Goal: Task Accomplishment & Management: Use online tool/utility

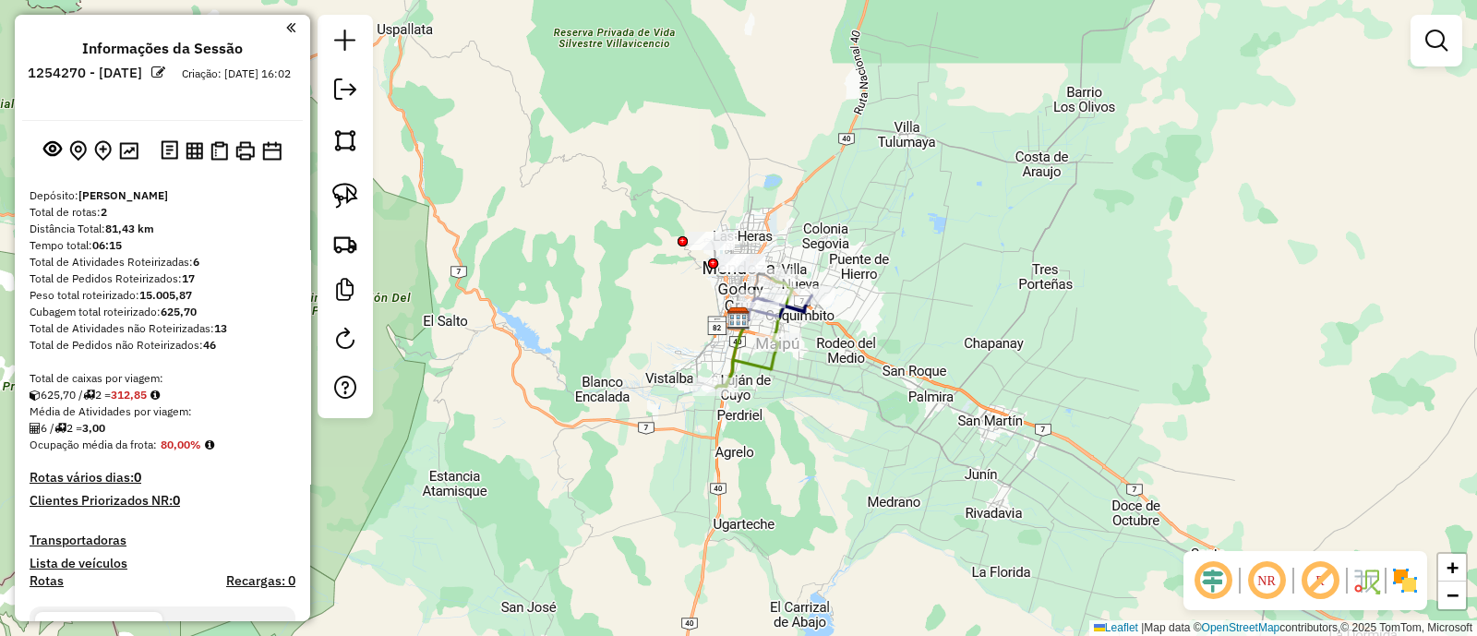
click at [1397, 562] on div "NR R" at bounding box center [1305, 580] width 244 height 59
click at [1402, 580] on img at bounding box center [1405, 581] width 30 height 30
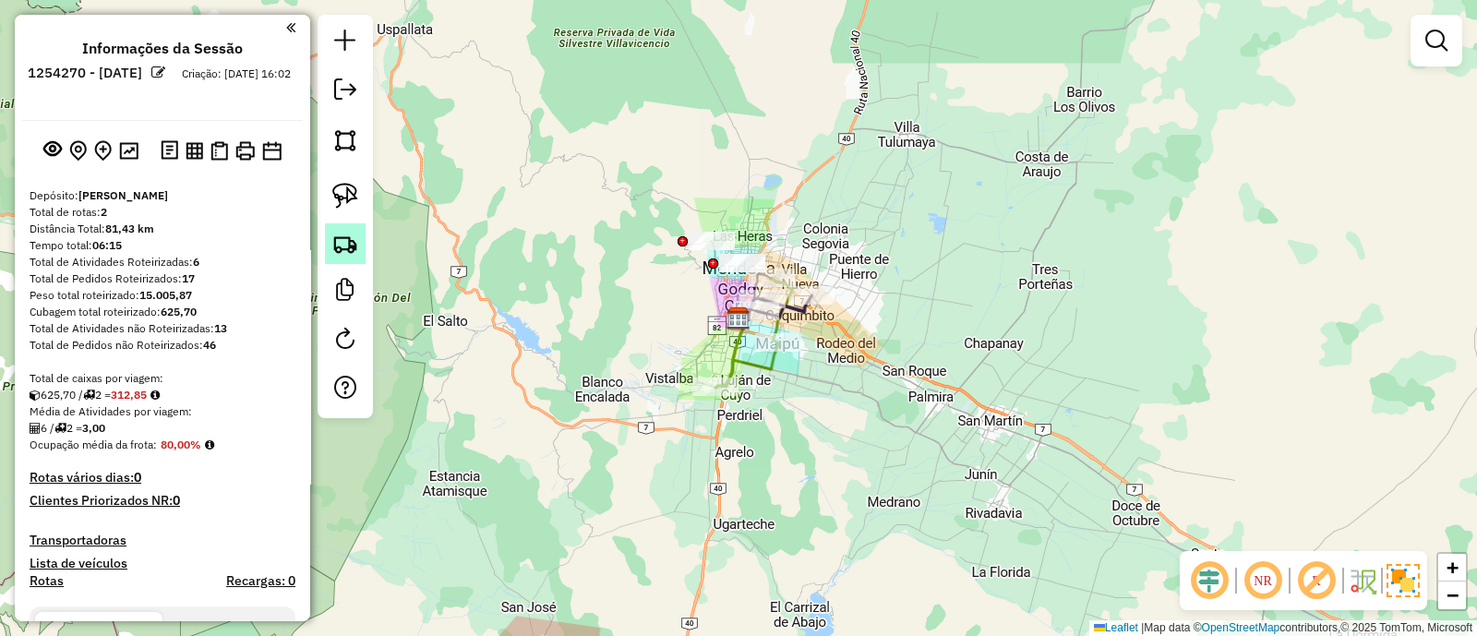
click at [337, 227] on link at bounding box center [345, 243] width 41 height 41
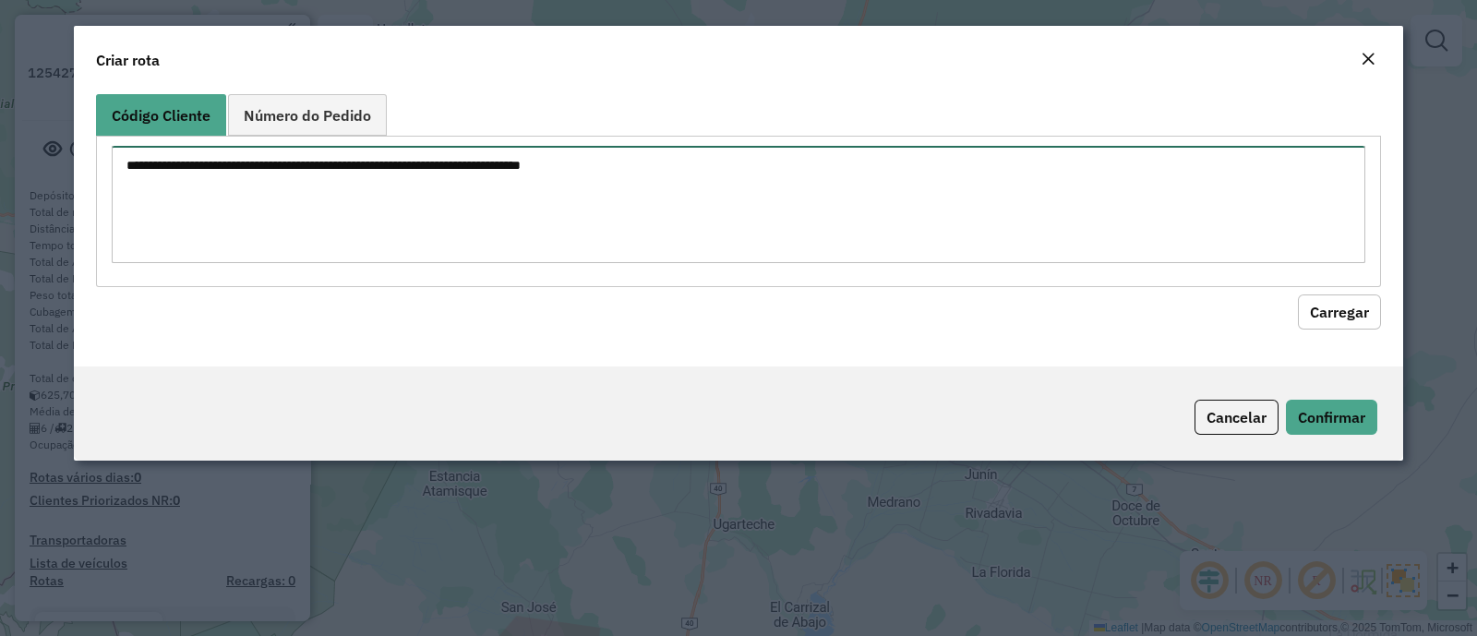
click at [337, 216] on textarea at bounding box center [738, 204] width 1253 height 117
paste textarea "**********"
click at [182, 171] on textarea "**********" at bounding box center [738, 204] width 1253 height 117
click at [178, 186] on textarea "**********" at bounding box center [738, 204] width 1253 height 117
click at [185, 181] on textarea "******** ******** ******" at bounding box center [738, 204] width 1253 height 117
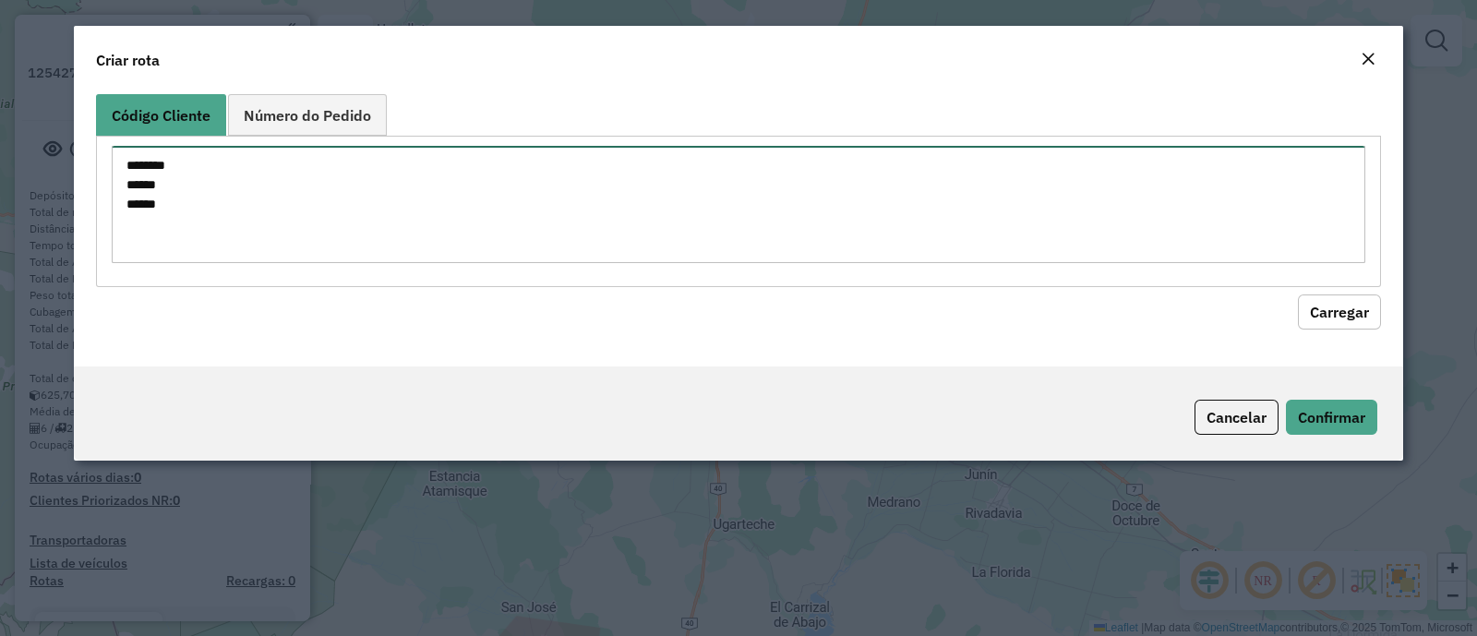
click at [189, 168] on textarea "******** ****** ******" at bounding box center [738, 204] width 1253 height 117
click at [116, 162] on textarea "****** ****** ******" at bounding box center [738, 204] width 1253 height 117
click at [124, 191] on textarea "**********" at bounding box center [738, 204] width 1253 height 117
click at [126, 209] on textarea "**********" at bounding box center [738, 204] width 1253 height 117
type textarea "**********"
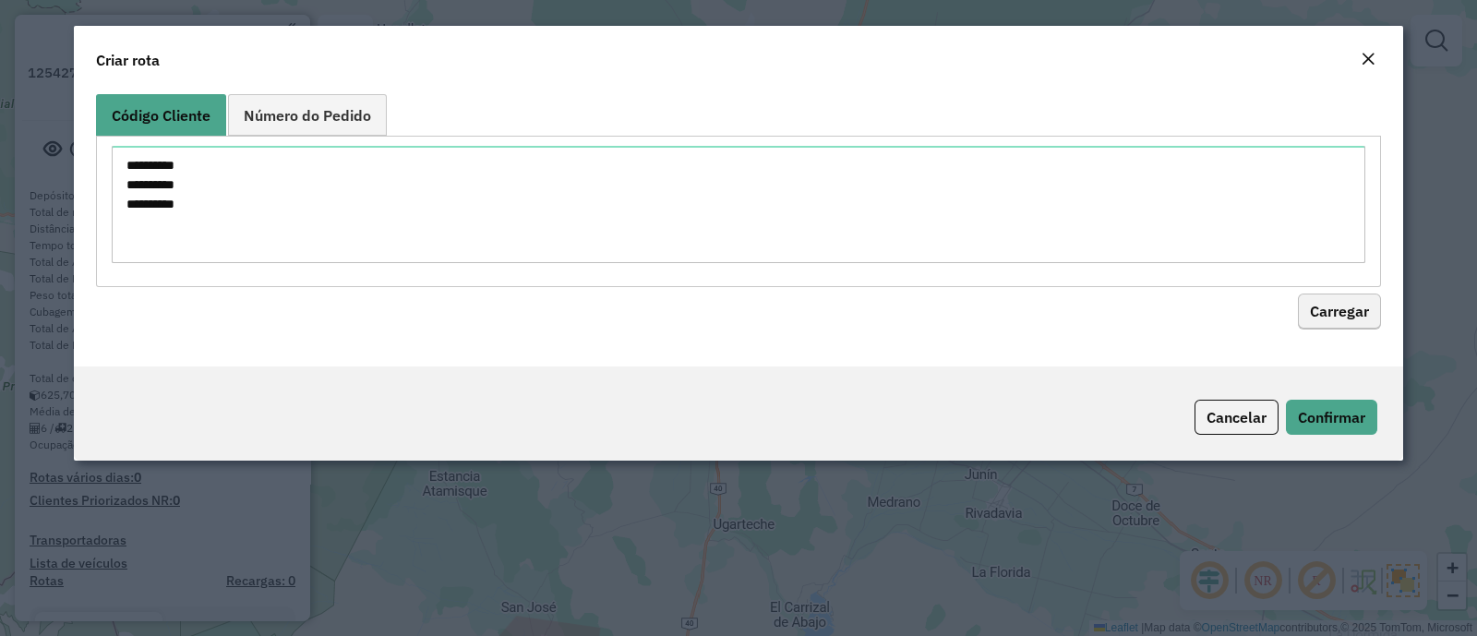
drag, startPoint x: 1388, startPoint y: 318, endPoint x: 1367, endPoint y: 316, distance: 21.4
click at [1386, 318] on div "**********" at bounding box center [738, 227] width 1329 height 280
click at [1362, 315] on button "Carregar" at bounding box center [1339, 311] width 83 height 35
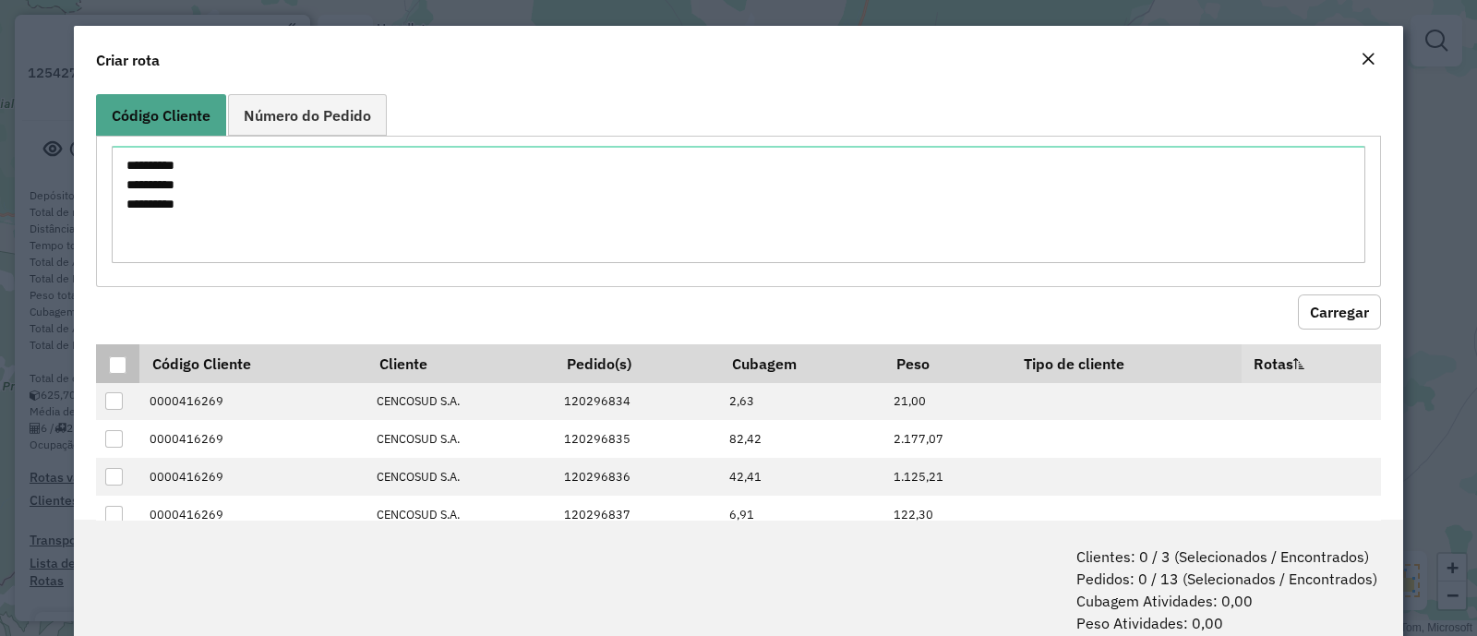
click at [114, 364] on div at bounding box center [118, 365] width 18 height 18
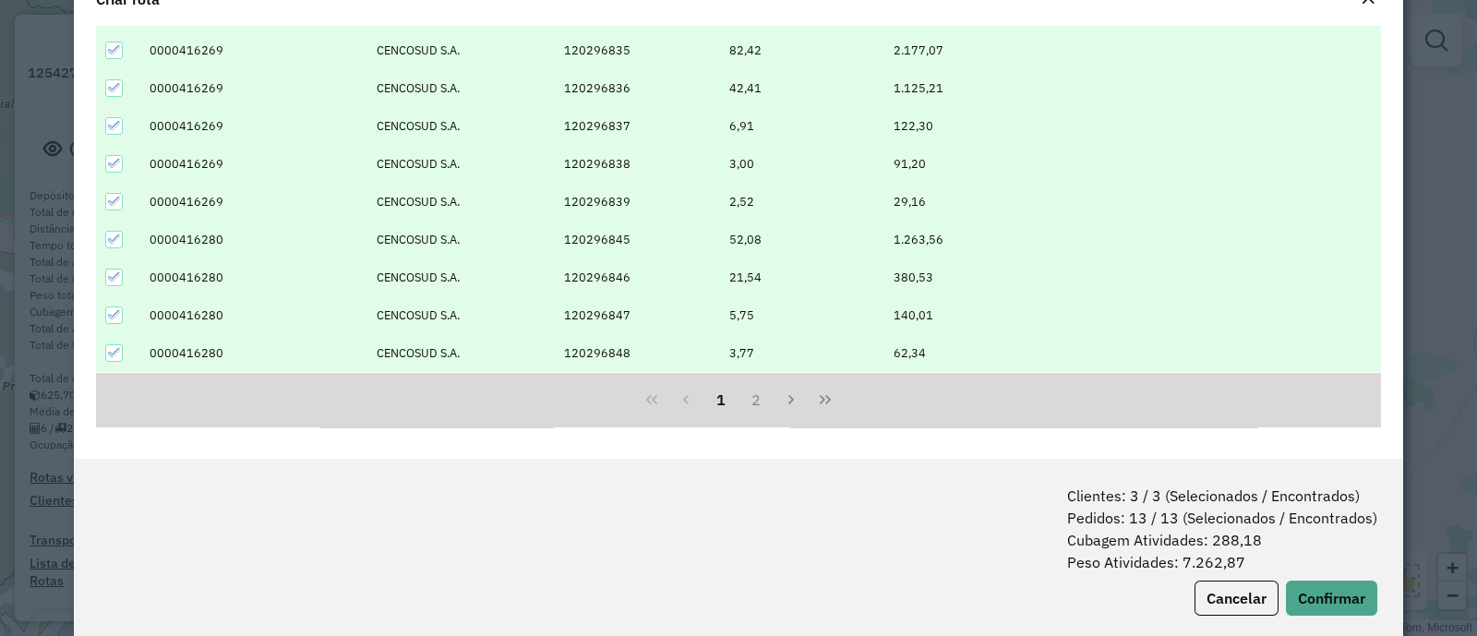
scroll to position [91, 0]
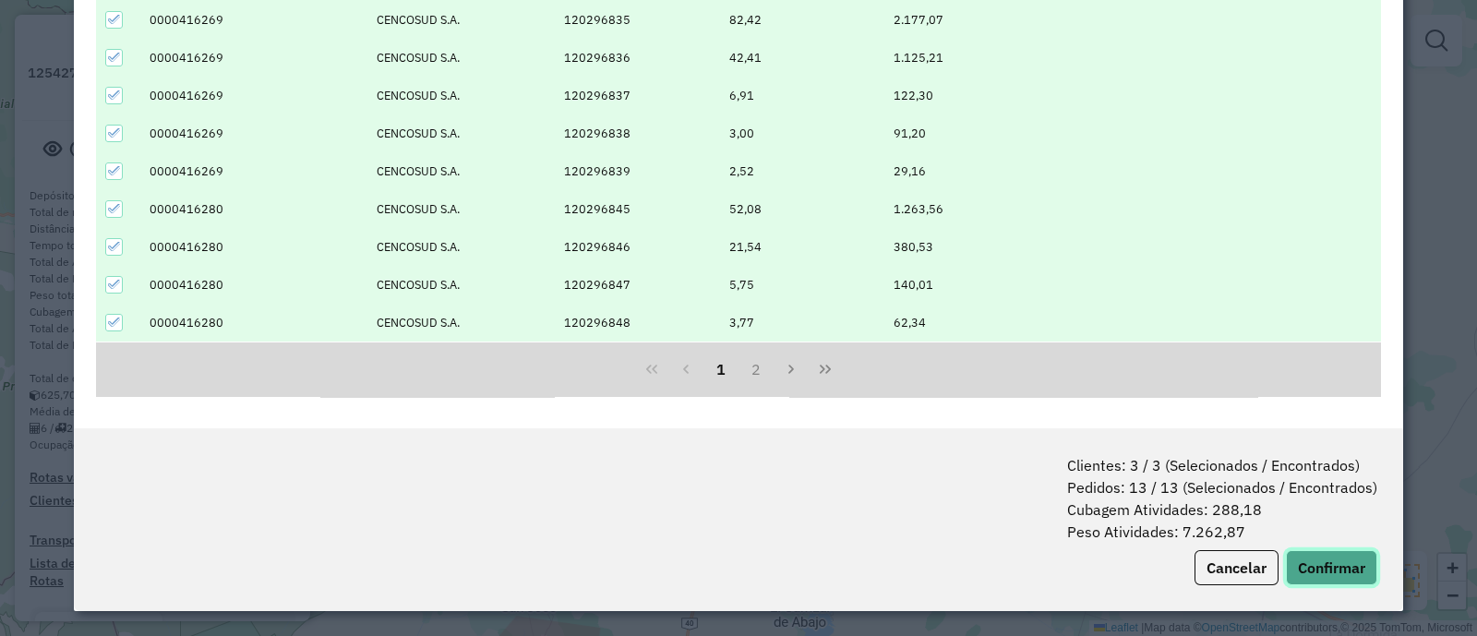
click at [1341, 565] on button "Confirmar" at bounding box center [1331, 567] width 91 height 35
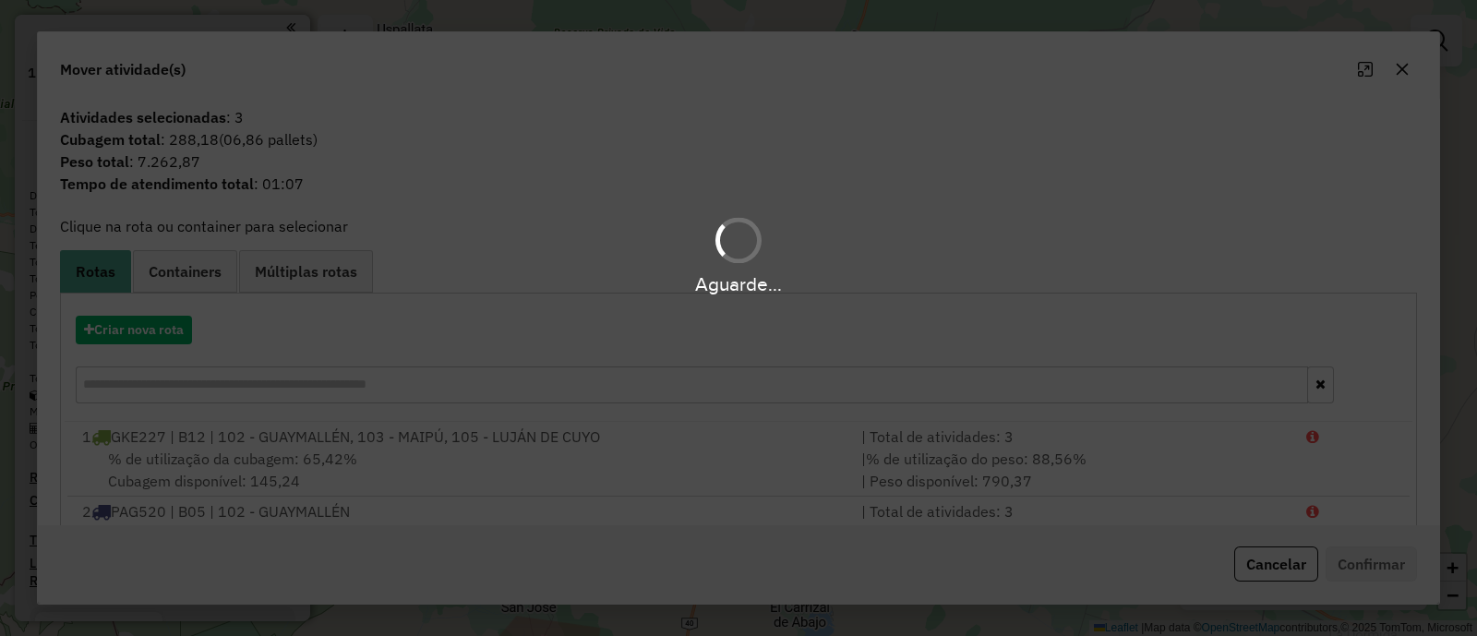
click at [172, 331] on div "Aguarde..." at bounding box center [738, 318] width 1477 height 636
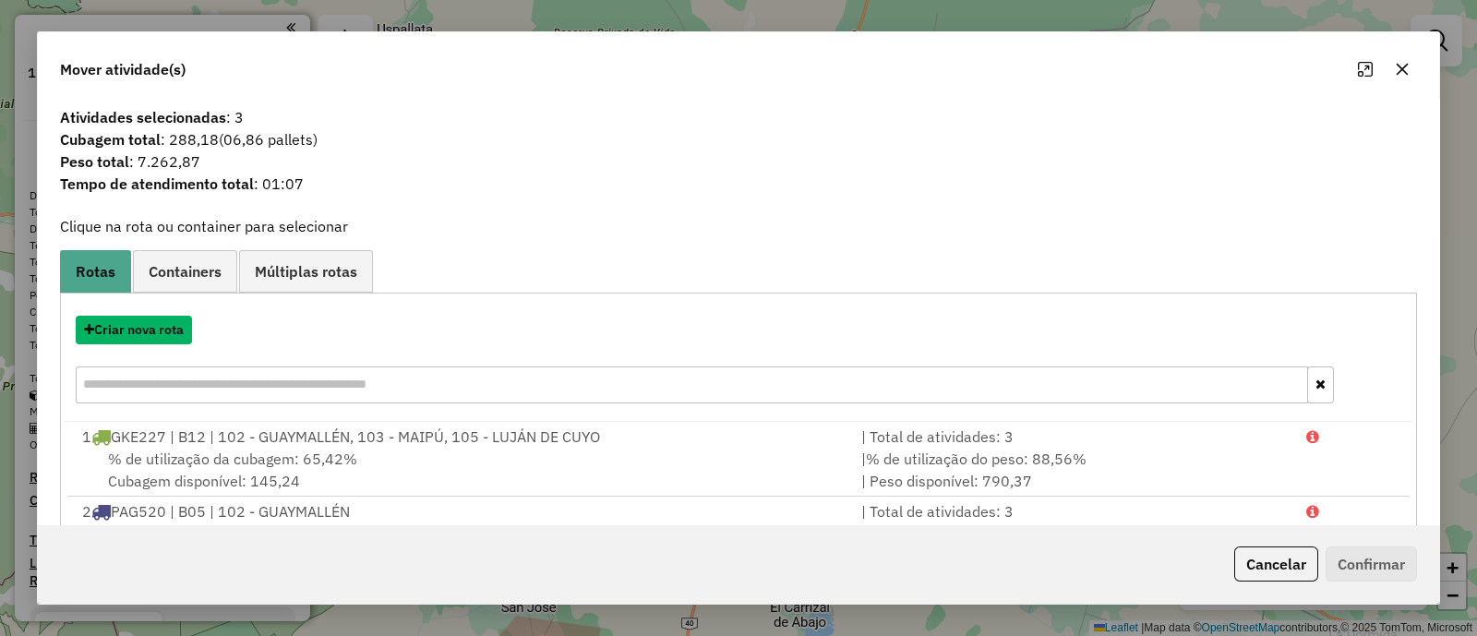
click at [172, 331] on button "Criar nova rota" at bounding box center [134, 330] width 116 height 29
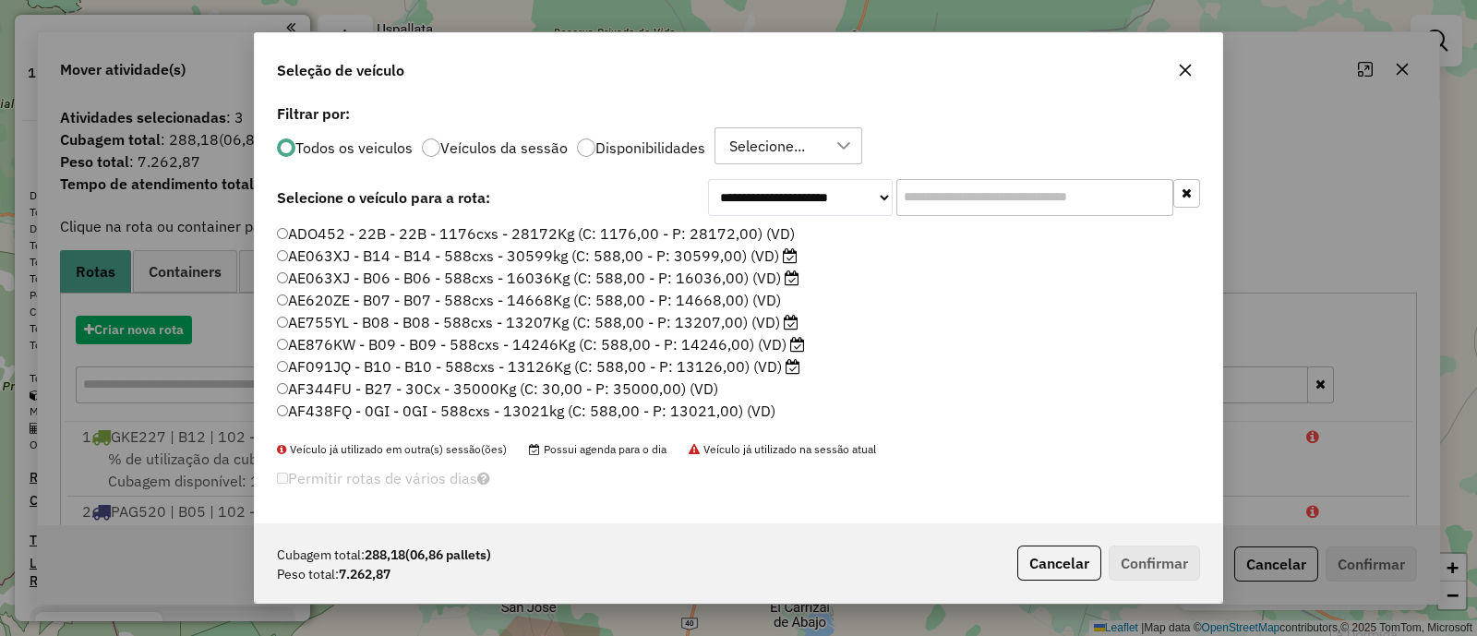
scroll to position [9, 6]
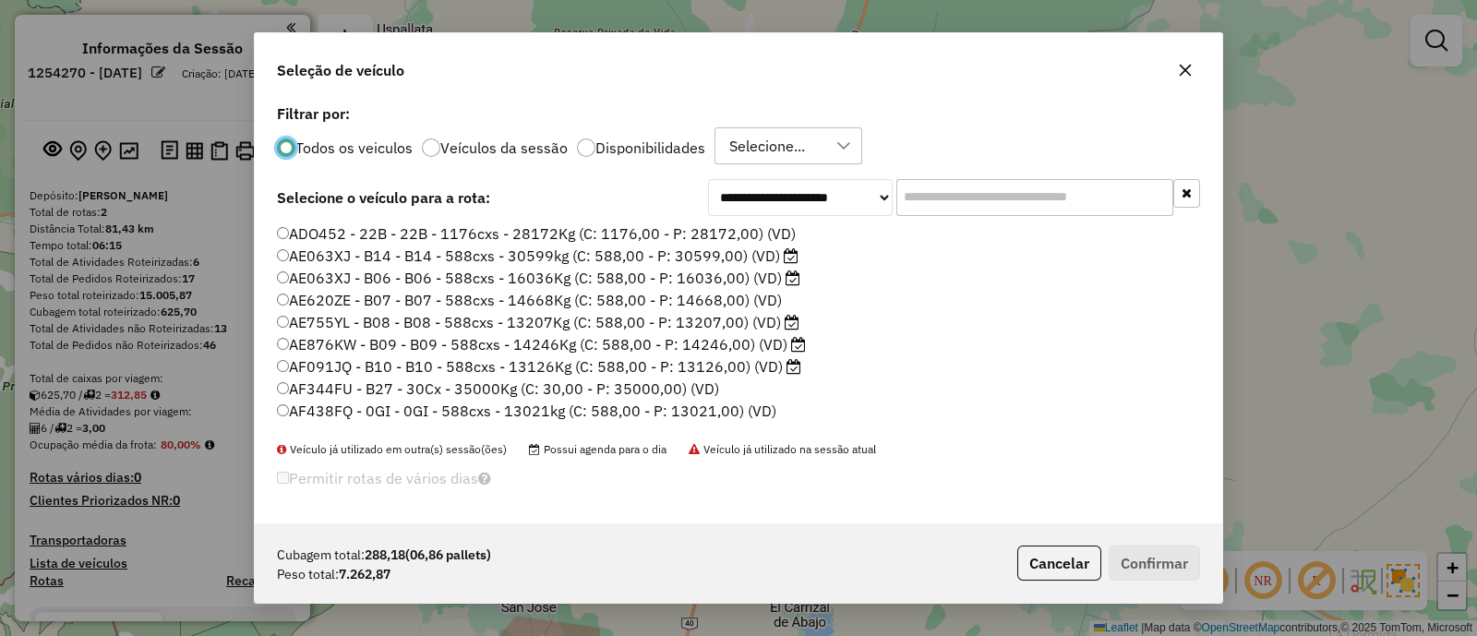
click at [972, 186] on input "text" at bounding box center [1034, 197] width 277 height 37
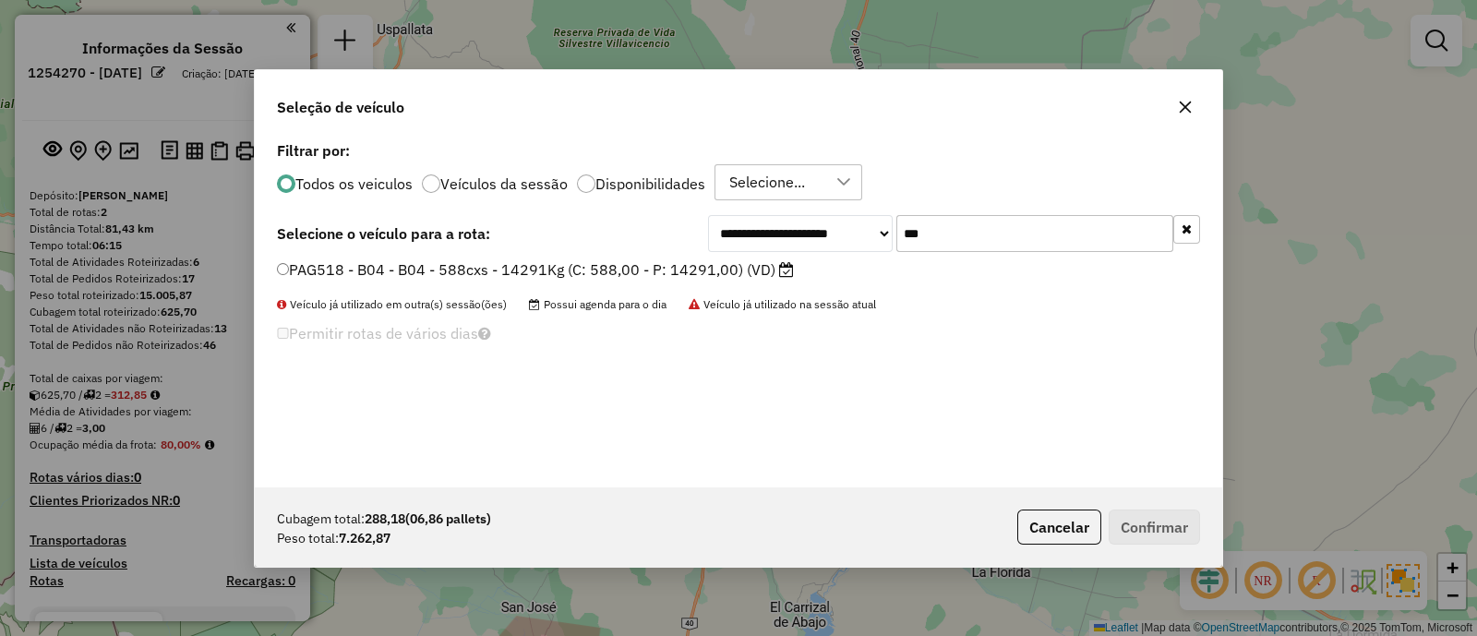
type input "***"
click at [721, 265] on label "PAG518 - B04 - B04 - 588cxs - 14291Kg (C: 588,00 - P: 14291,00) (VD)" at bounding box center [535, 269] width 517 height 22
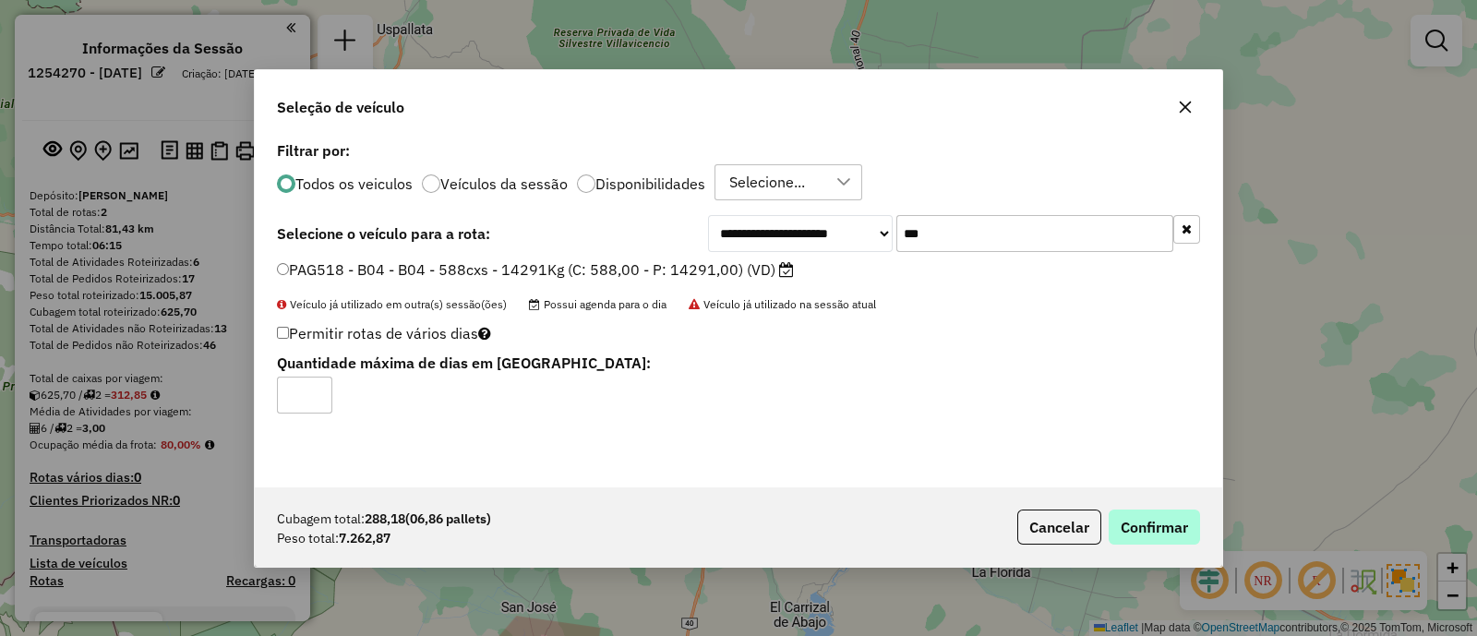
click at [1150, 511] on div "Cubagem total: 288,18 (06,86 pallets) Peso total: 7.262,87 Cancelar Confirmar" at bounding box center [738, 526] width 967 height 79
click at [1151, 519] on button "Confirmar" at bounding box center [1154, 527] width 91 height 35
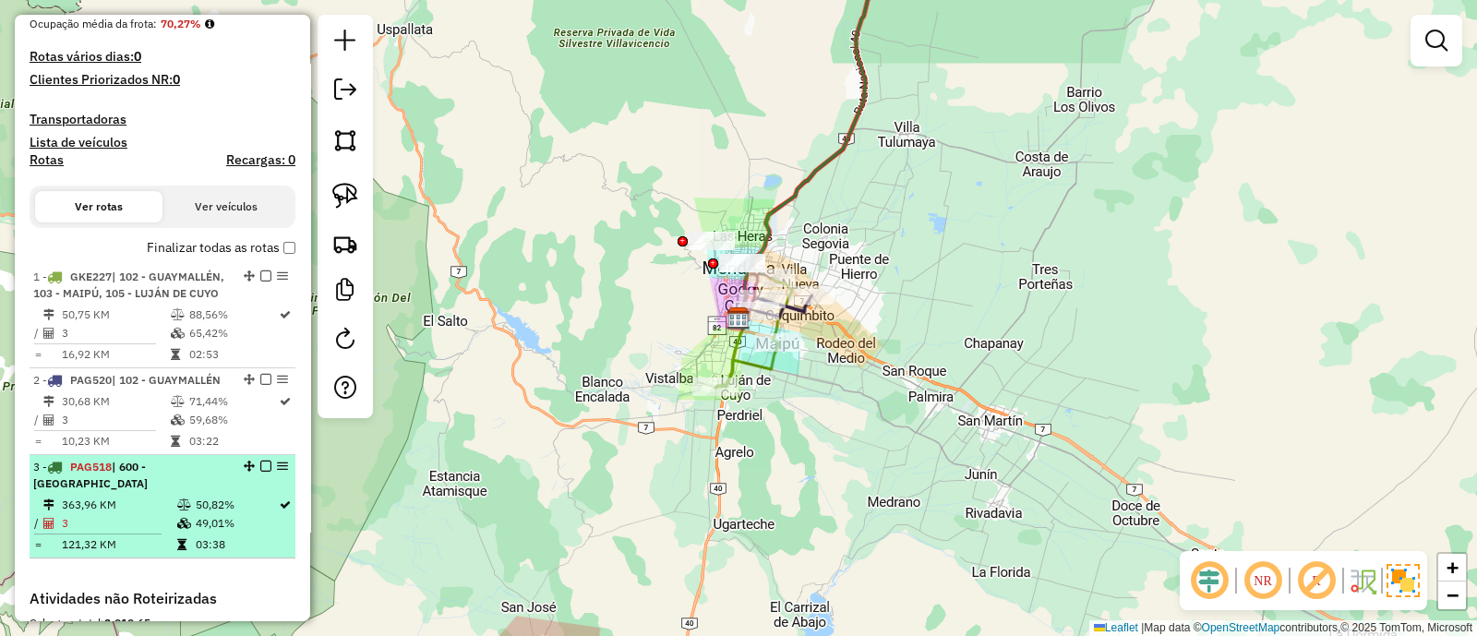
scroll to position [461, 0]
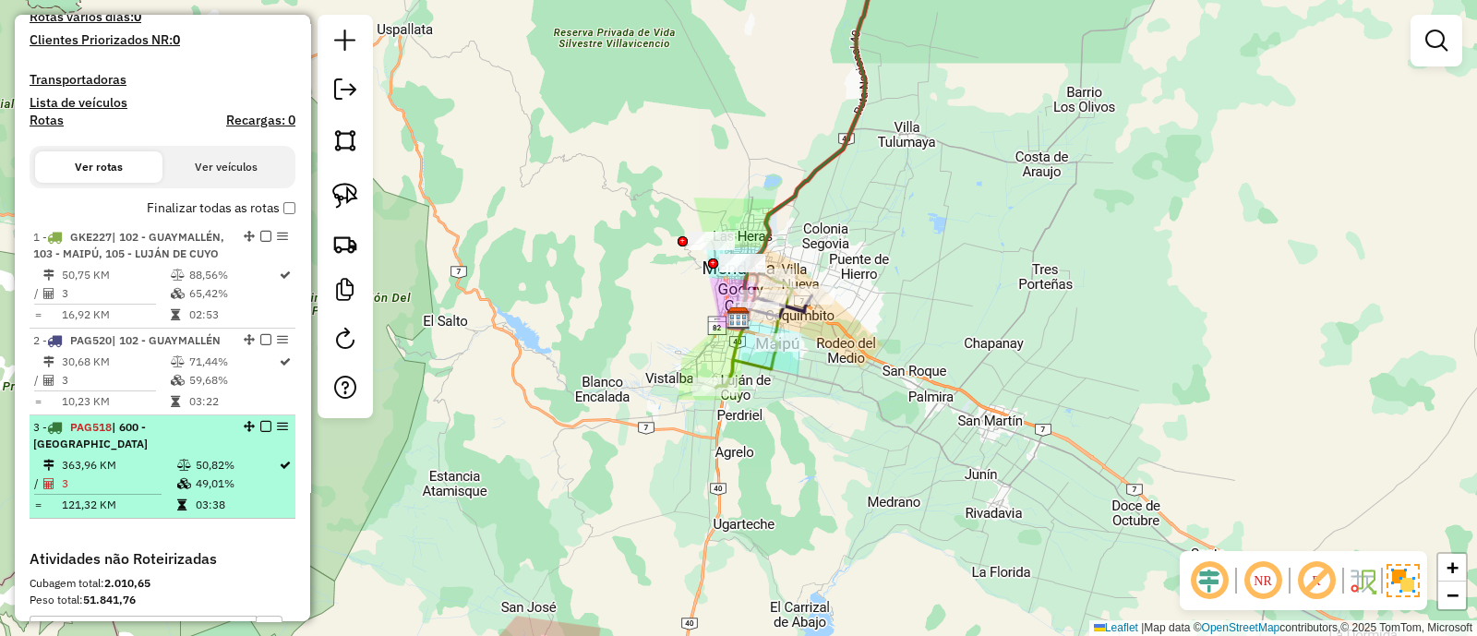
click at [222, 493] on td "49,01%" at bounding box center [236, 483] width 83 height 18
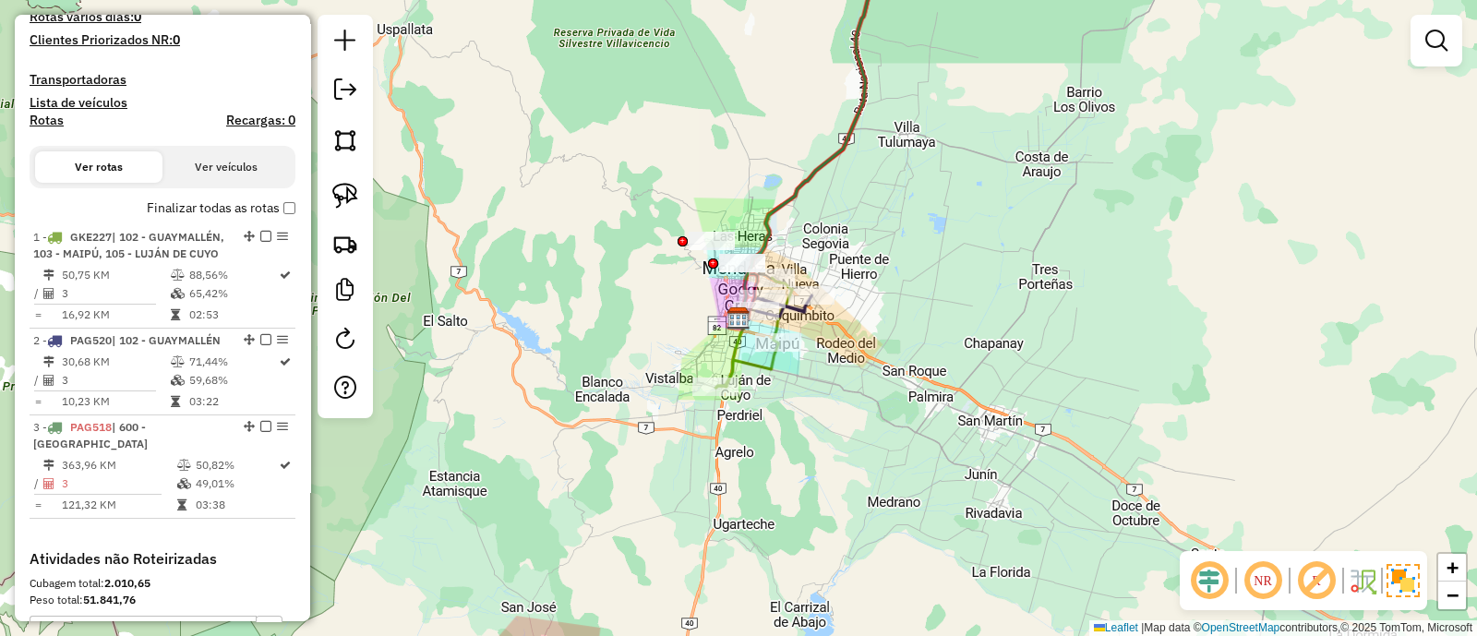
select select "**********"
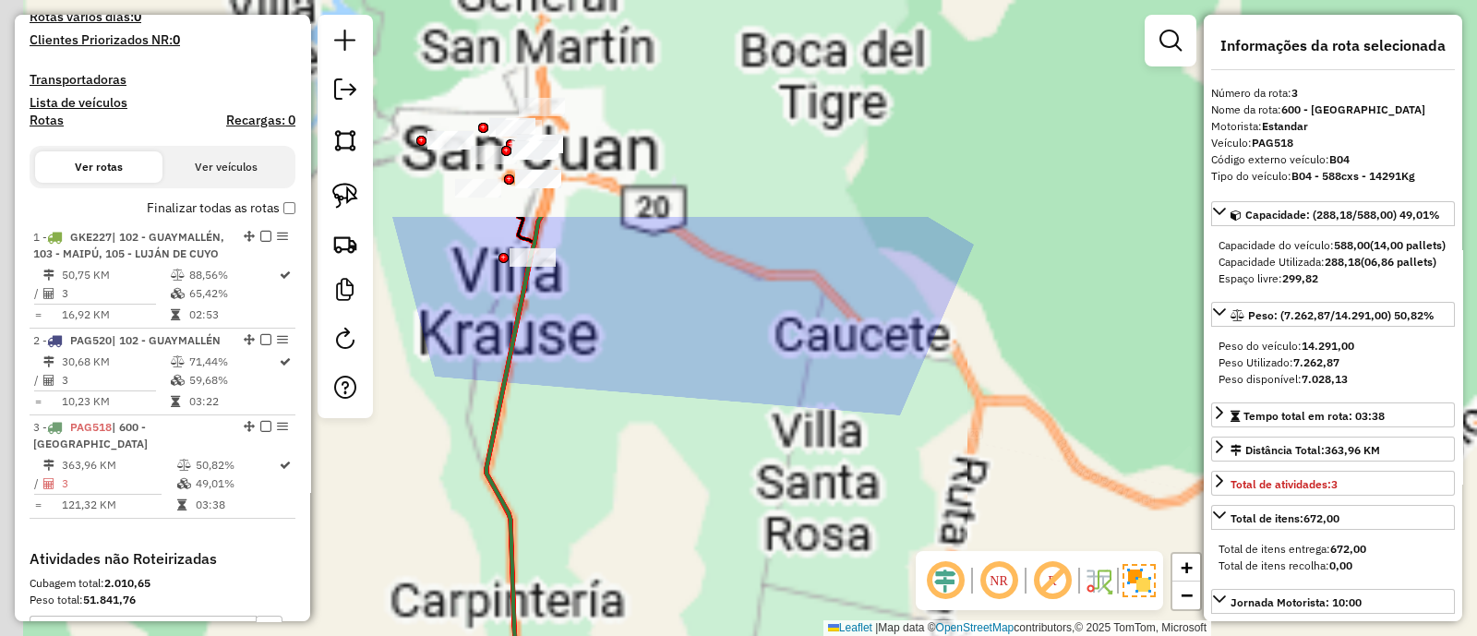
drag, startPoint x: 878, startPoint y: 266, endPoint x: 1040, endPoint y: 555, distance: 331.4
click at [1040, 554] on hb-router-mapa "Informações da Sessão 1254270 - [DATE] Criação: [DATE] 16:02 Depósito: SAZ AR M…" at bounding box center [738, 318] width 1477 height 636
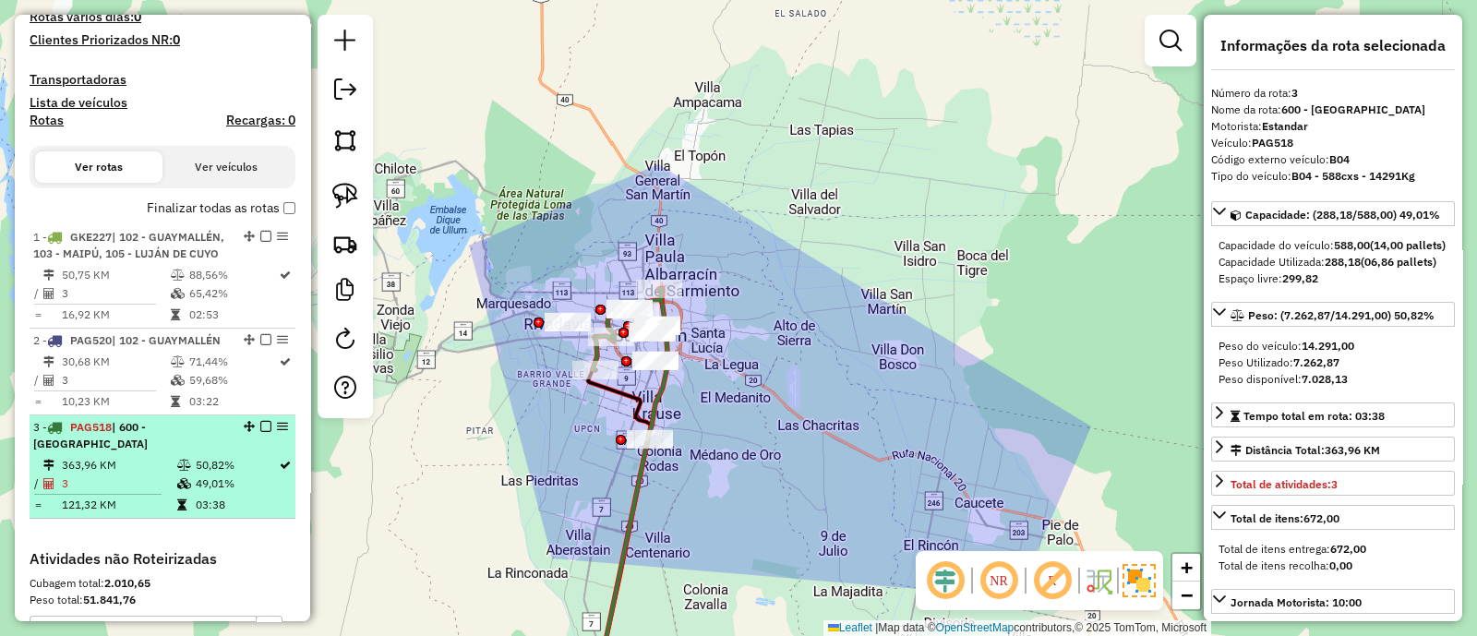
click at [260, 432] on em at bounding box center [265, 426] width 11 height 11
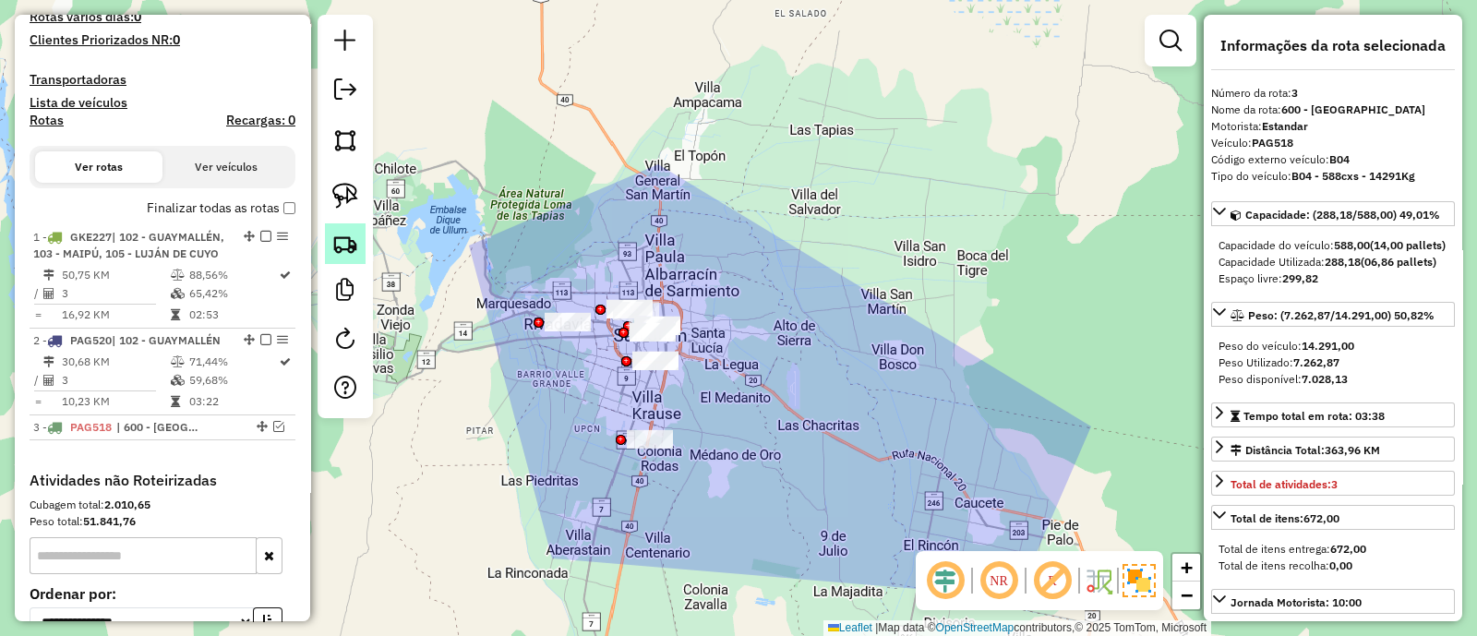
click at [332, 246] on img at bounding box center [345, 244] width 26 height 26
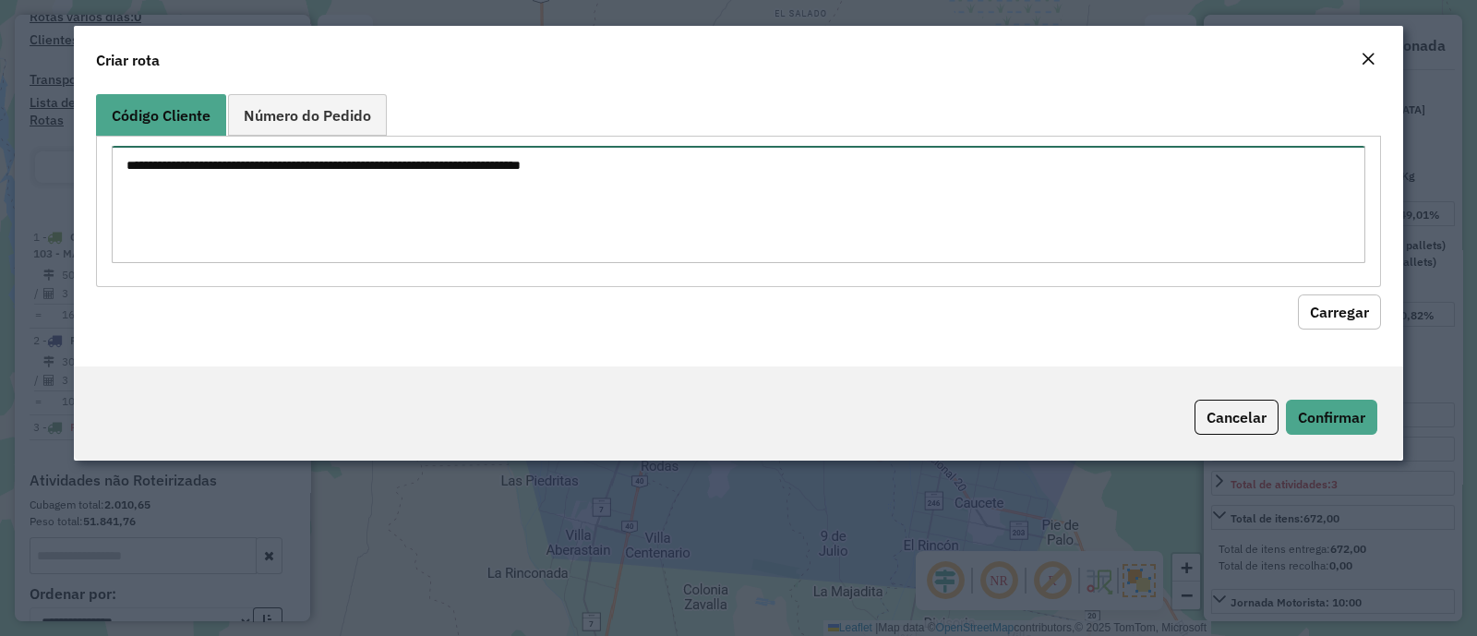
click at [336, 196] on textarea at bounding box center [738, 204] width 1253 height 117
paste textarea "**********"
click at [178, 159] on textarea "**********" at bounding box center [738, 204] width 1253 height 117
click at [214, 158] on textarea "******* ******" at bounding box center [738, 204] width 1253 height 117
click at [129, 161] on textarea "****** ******" at bounding box center [738, 204] width 1253 height 117
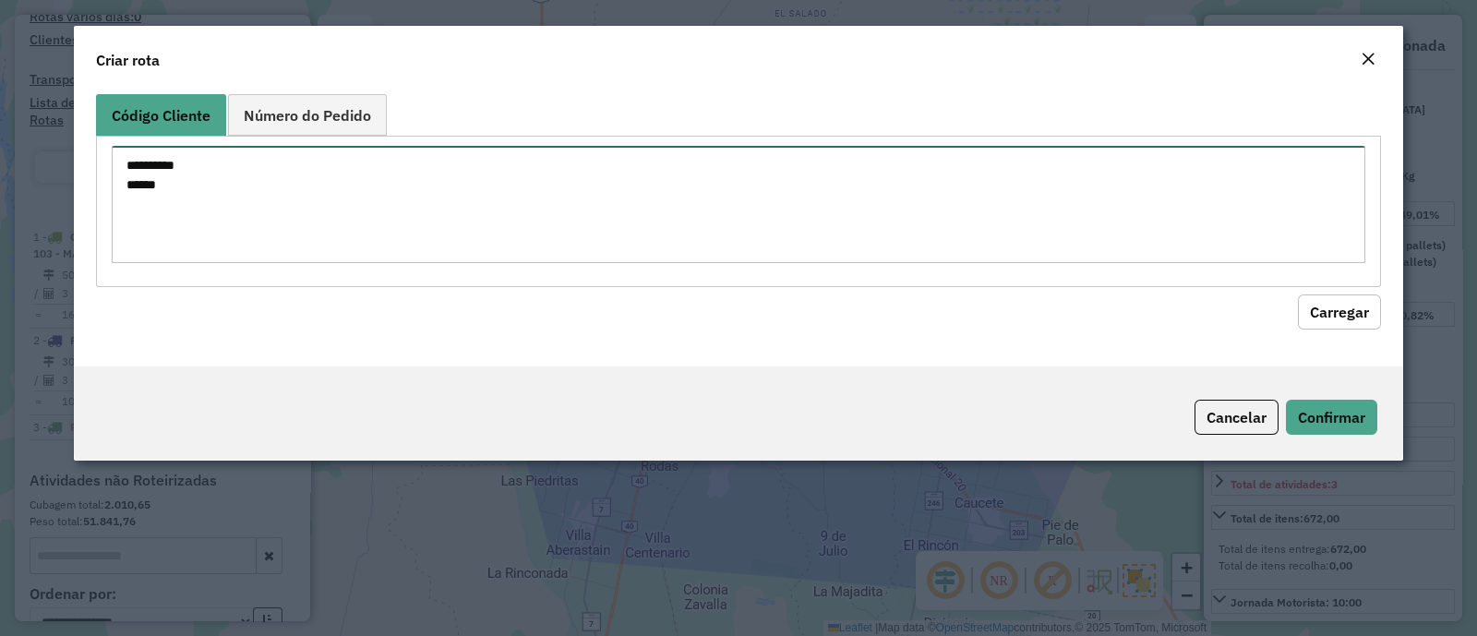
click at [133, 182] on textarea "**********" at bounding box center [738, 204] width 1253 height 117
click at [122, 185] on textarea "**********" at bounding box center [738, 204] width 1253 height 117
type textarea "**********"
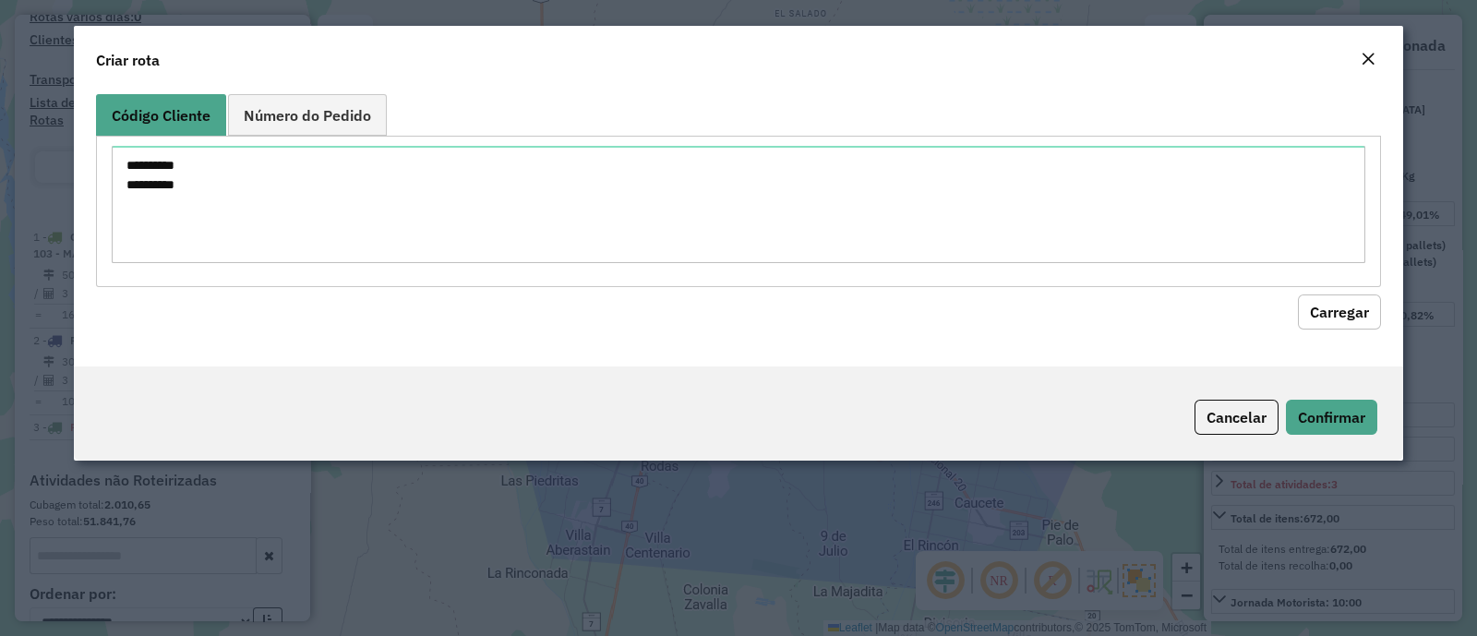
click at [1328, 303] on button "Carregar" at bounding box center [1339, 311] width 83 height 35
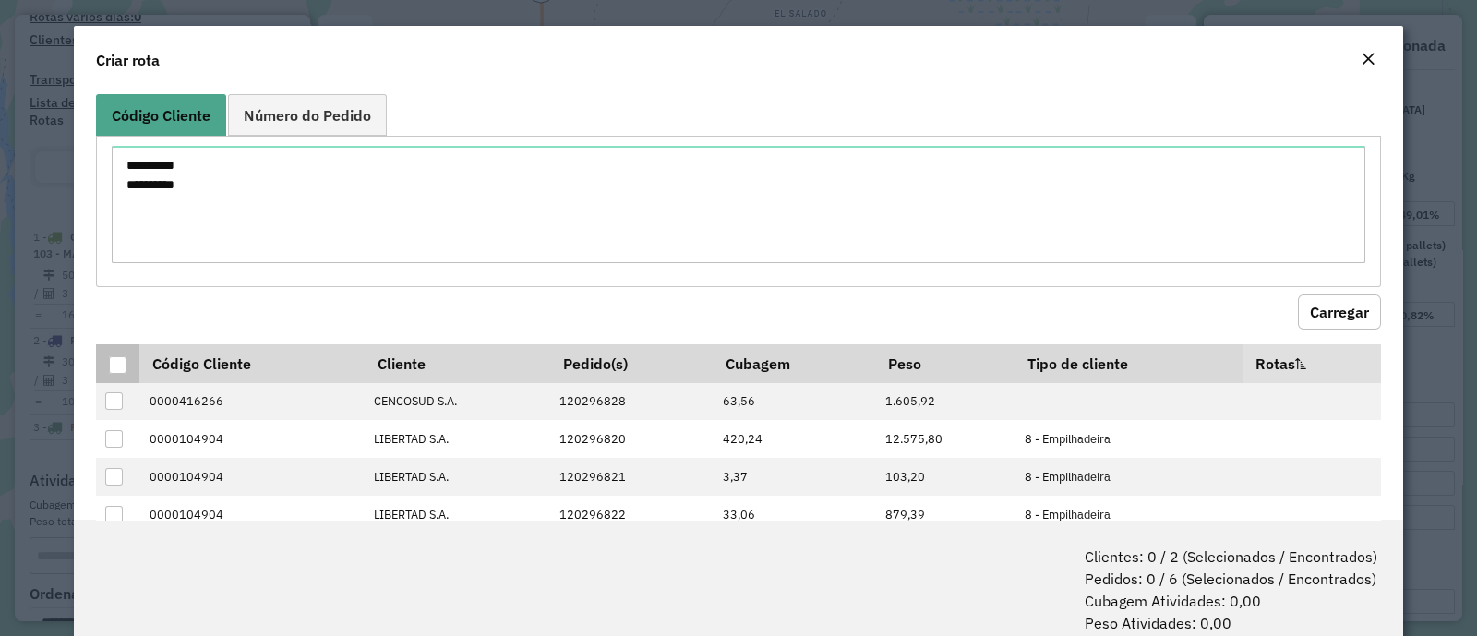
click at [117, 366] on div at bounding box center [118, 365] width 18 height 18
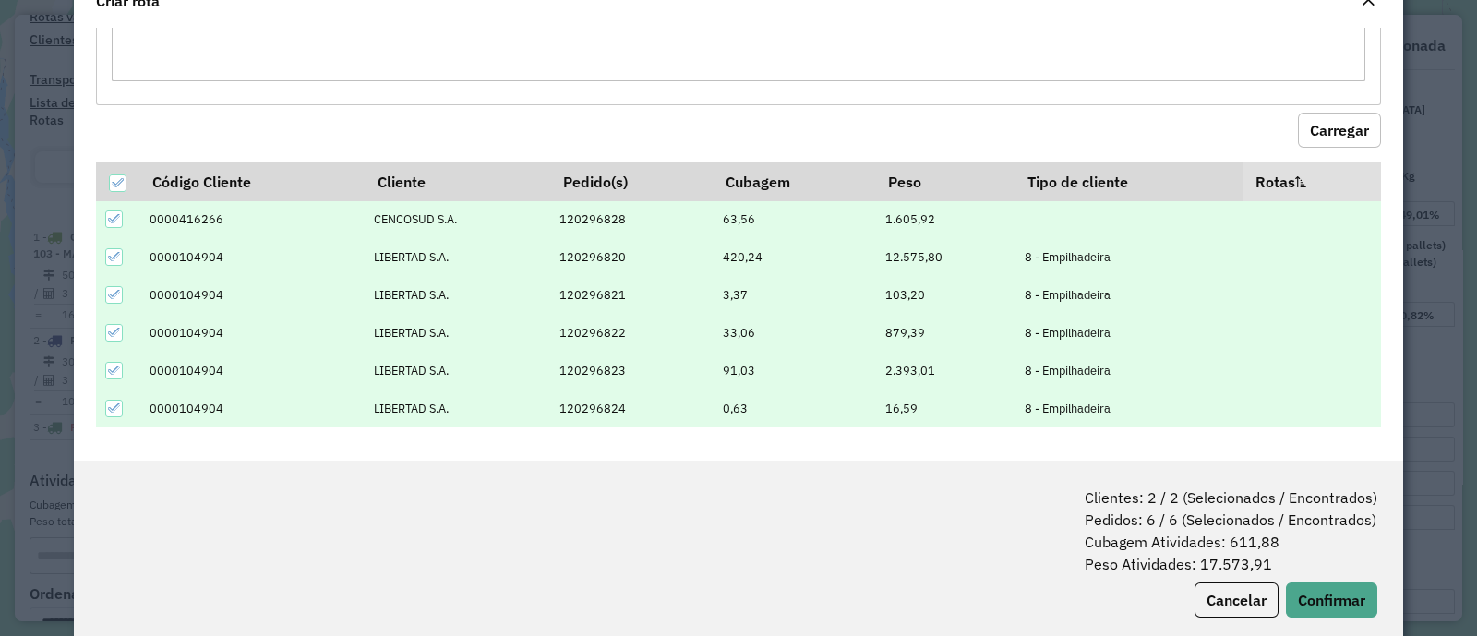
scroll to position [91, 0]
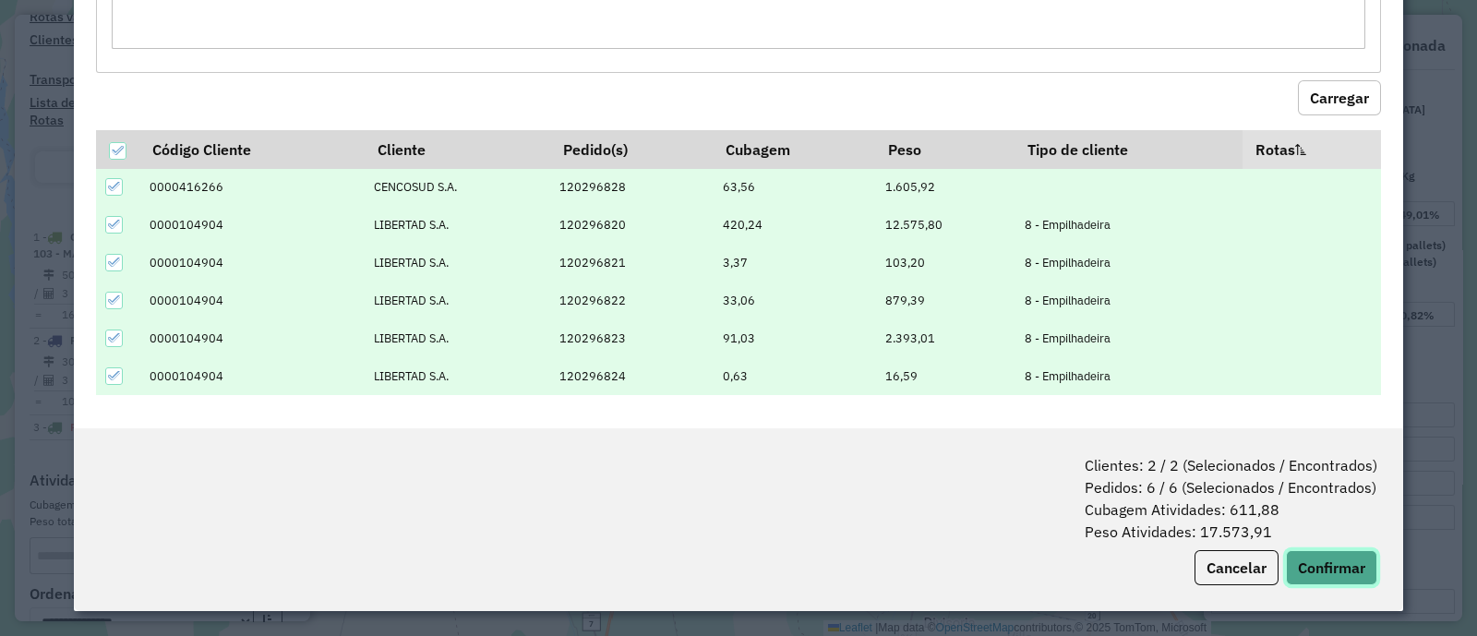
click at [1348, 569] on button "Confirmar" at bounding box center [1331, 567] width 91 height 35
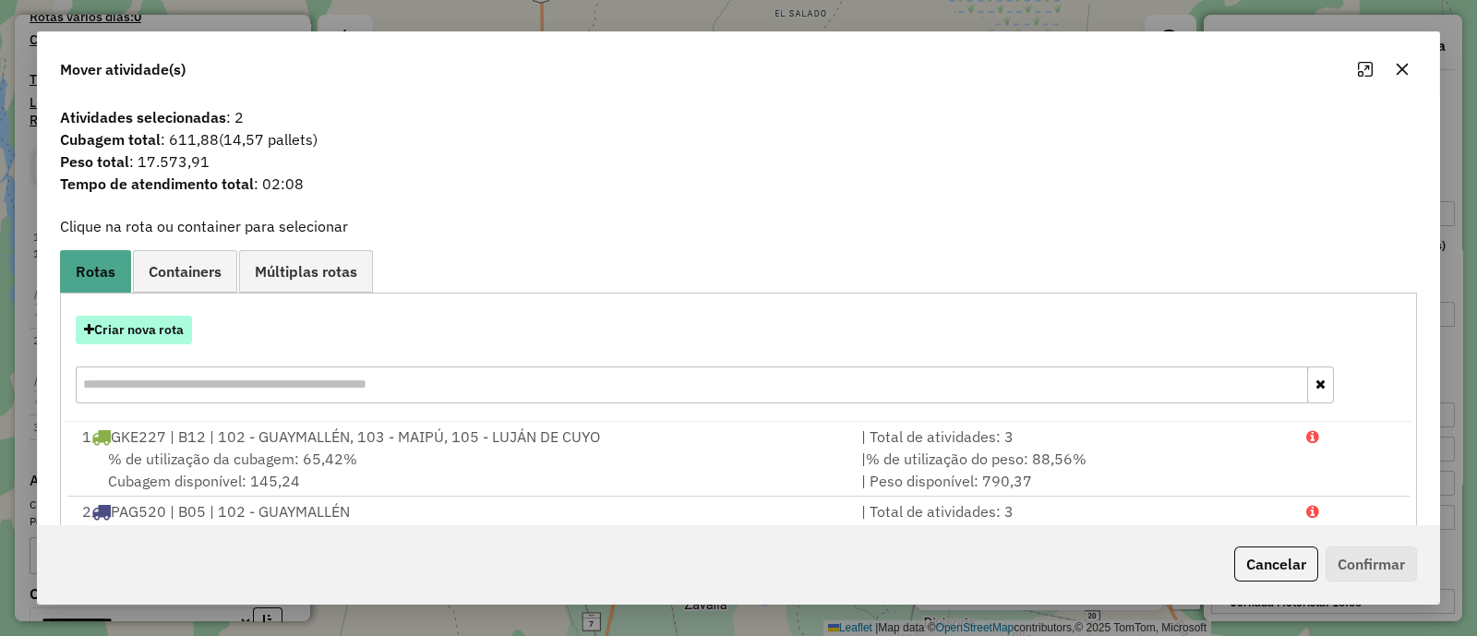
click at [170, 340] on button "Criar nova rota" at bounding box center [134, 330] width 116 height 29
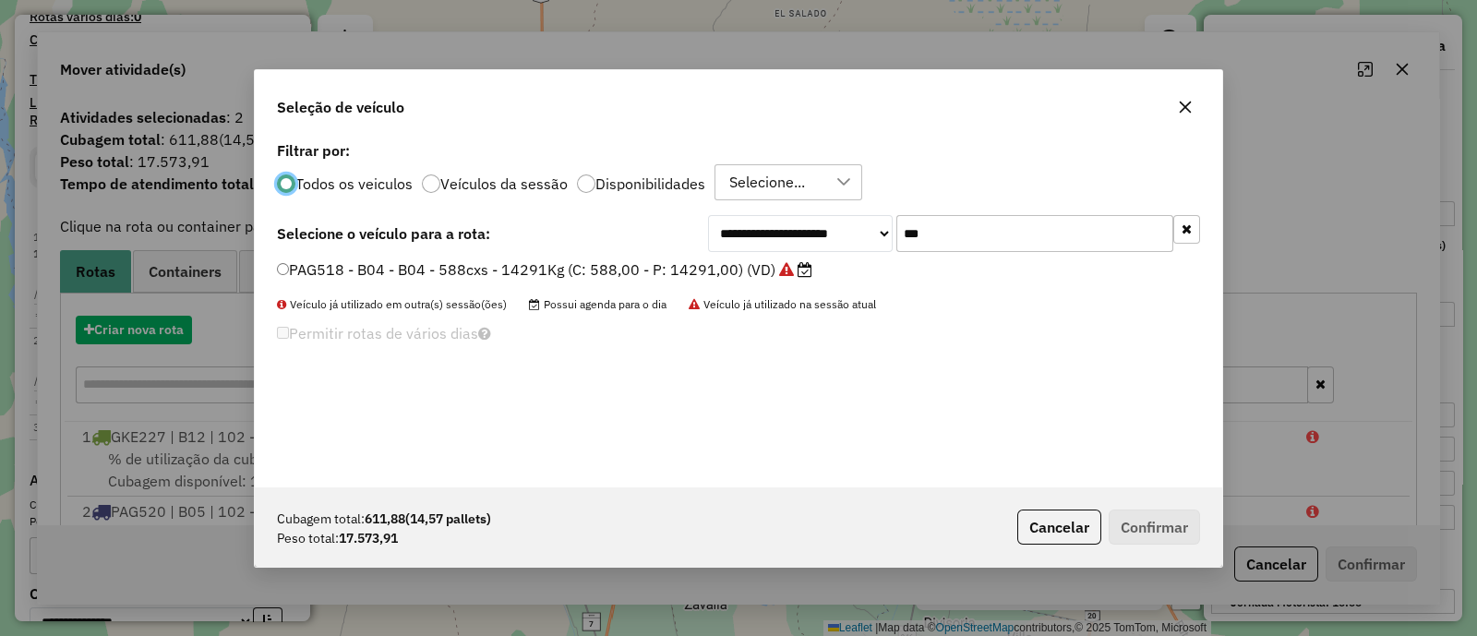
scroll to position [9, 5]
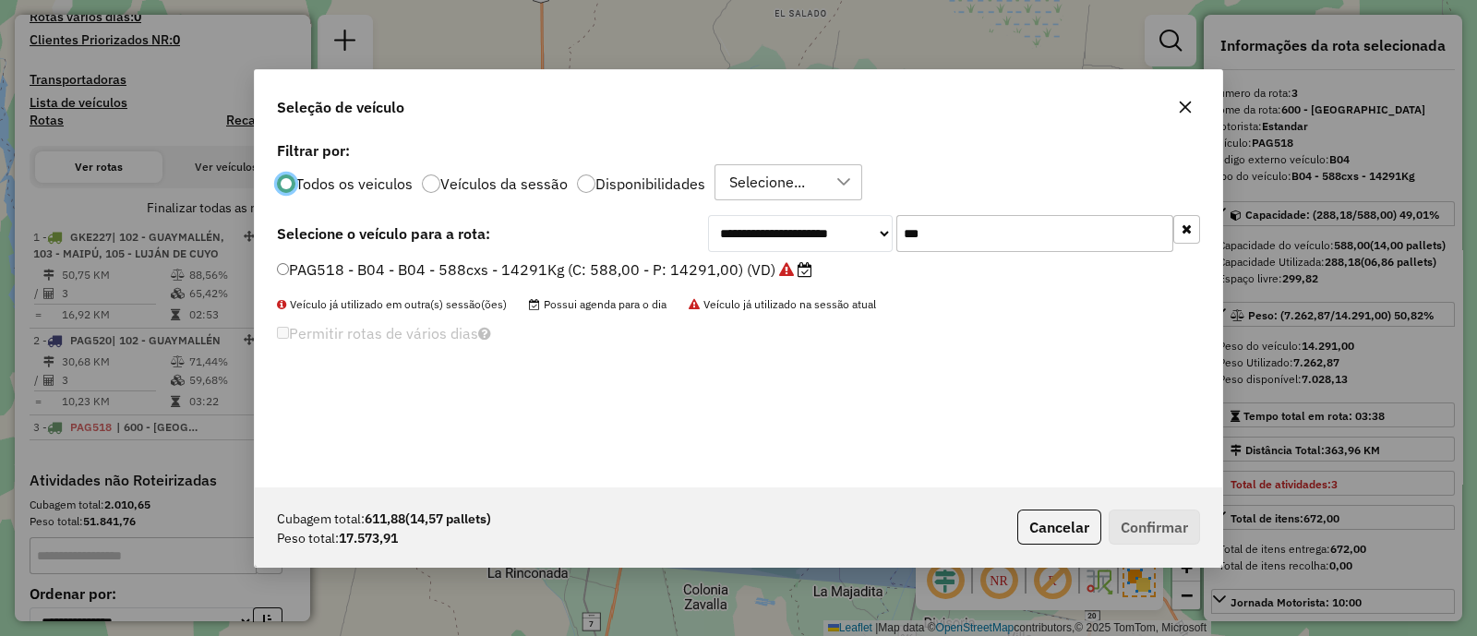
click at [1009, 264] on li "PAG518 - B04 - B04 - 588cxs - 14291Kg (C: 588,00 - P: 14291,00) (VD)" at bounding box center [738, 270] width 923 height 22
click at [1007, 244] on input "***" at bounding box center [1034, 233] width 277 height 37
type input "***"
click at [781, 279] on label "CLU485 - B37 - 37B - 1260cxs - 36326Kg (C: 1260,00 - P: 36326,00) (VD)" at bounding box center [535, 269] width 516 height 22
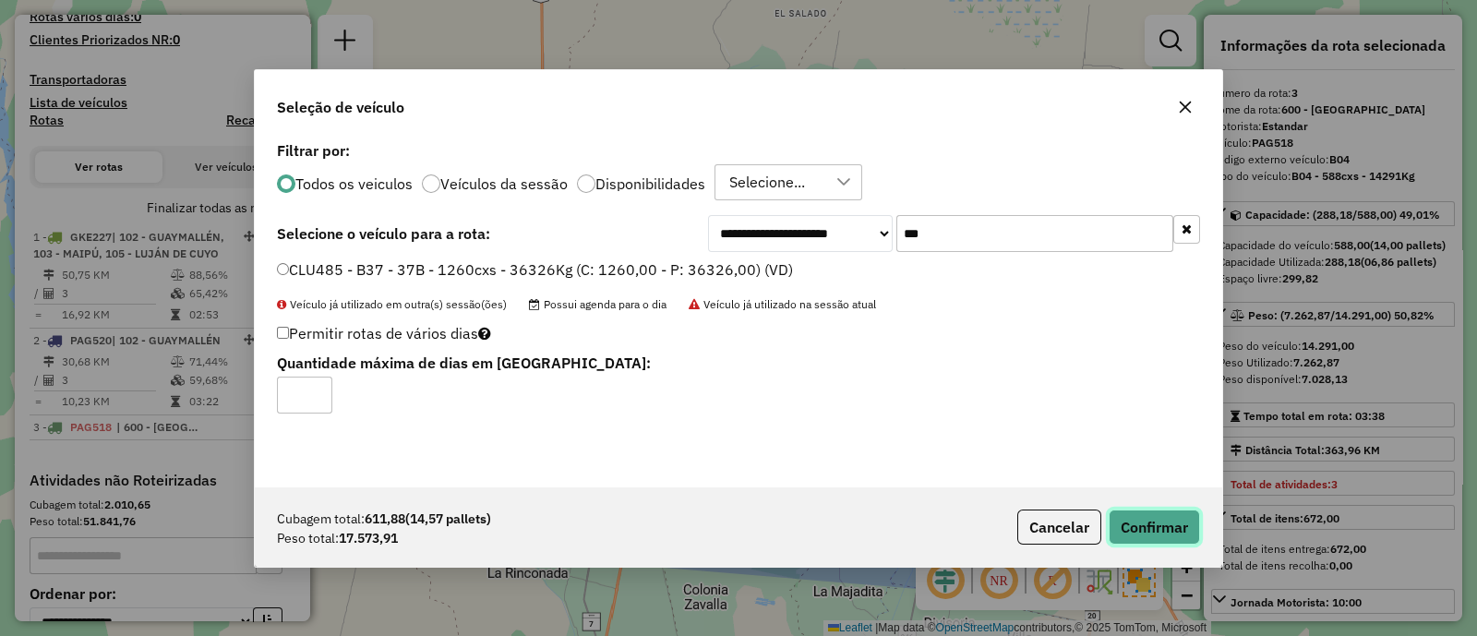
click at [1163, 523] on button "Confirmar" at bounding box center [1154, 527] width 91 height 35
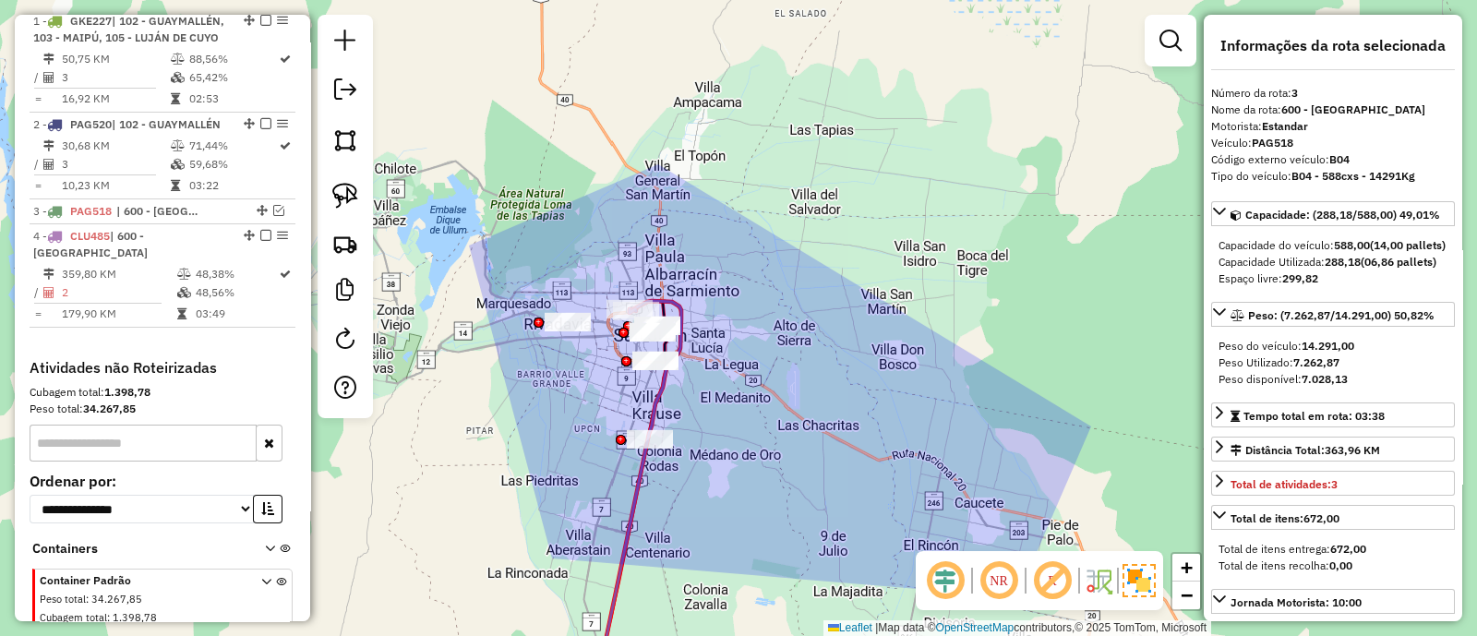
scroll to position [809, 0]
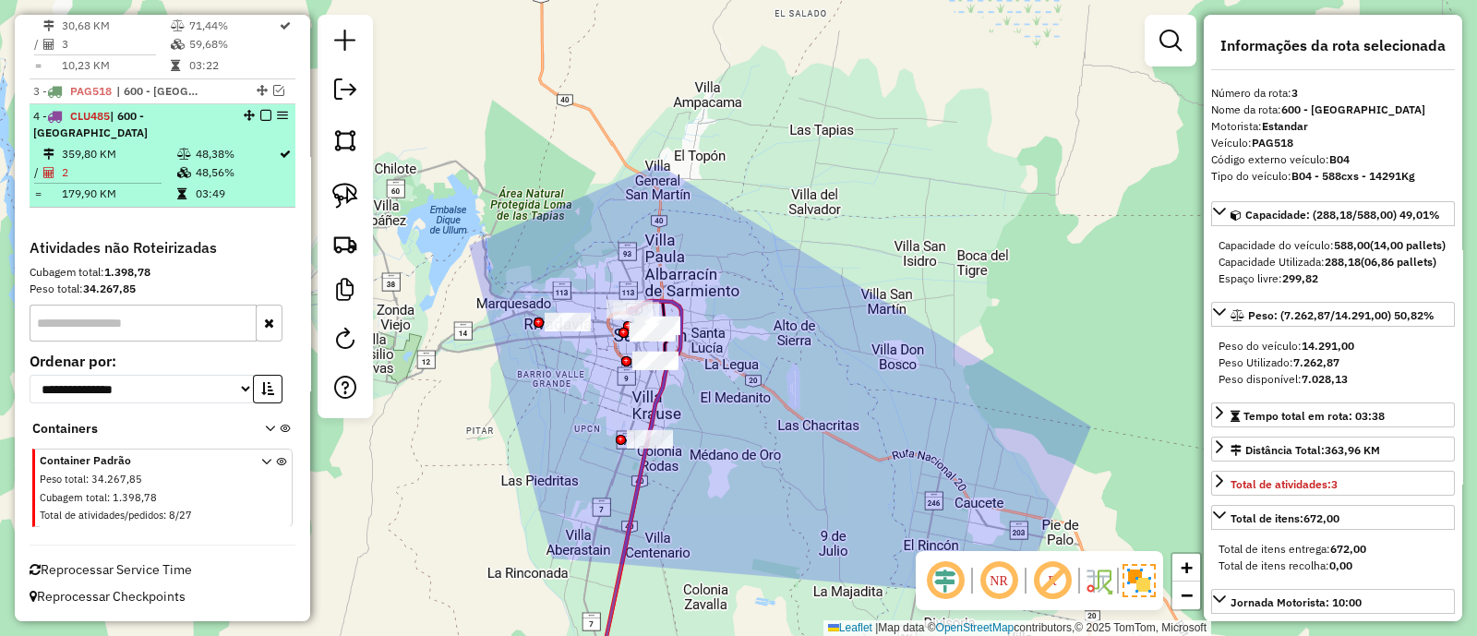
click at [260, 121] on em at bounding box center [265, 115] width 11 height 11
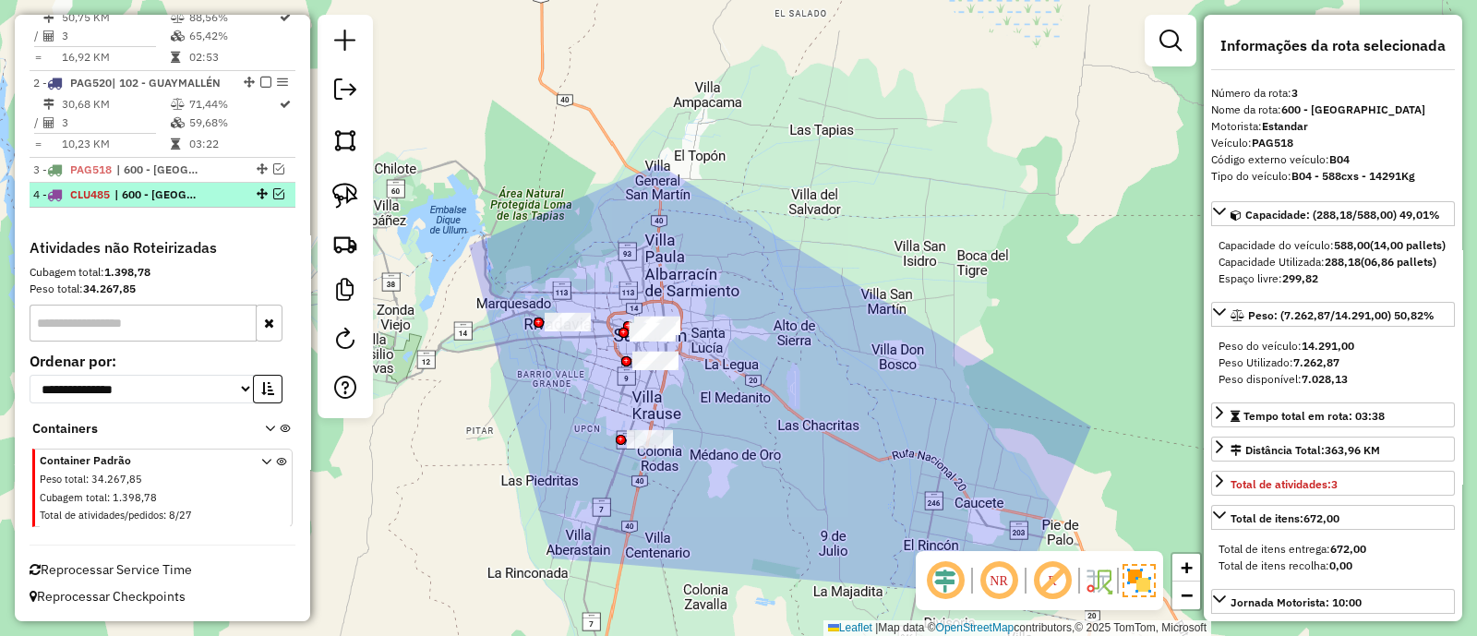
scroll to position [748, 0]
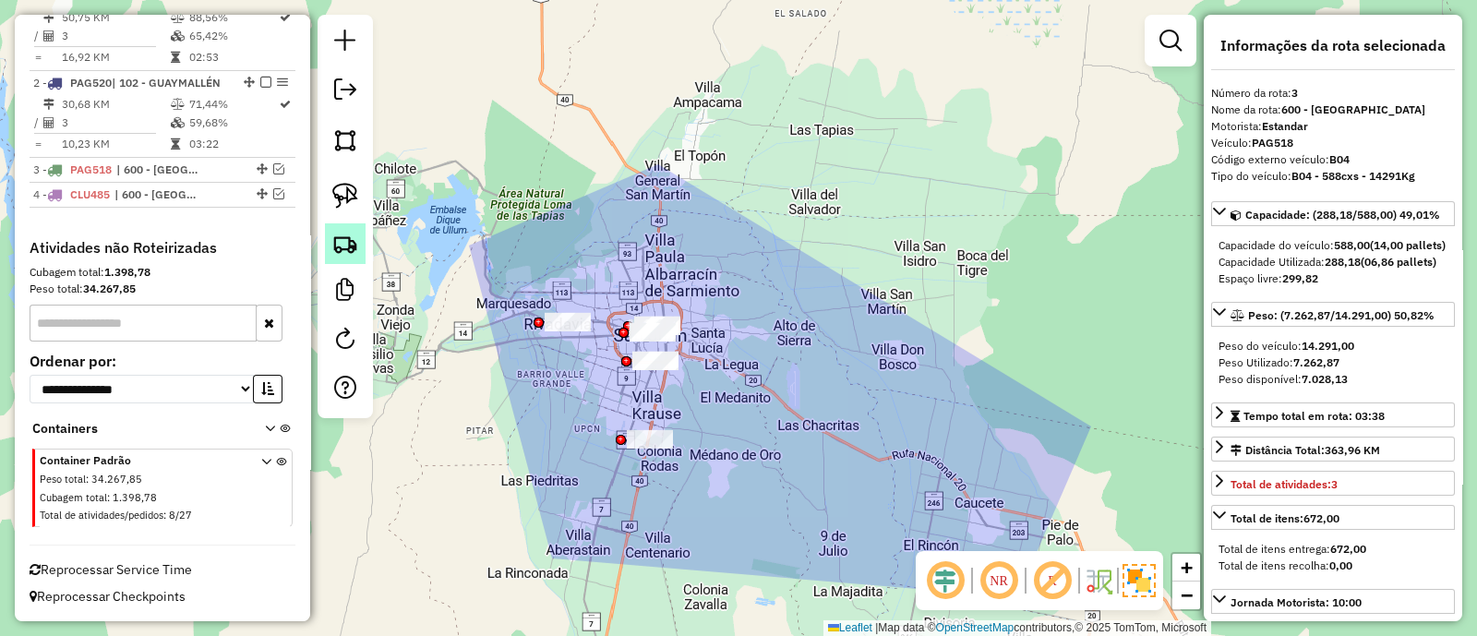
click at [350, 246] on img at bounding box center [345, 244] width 26 height 26
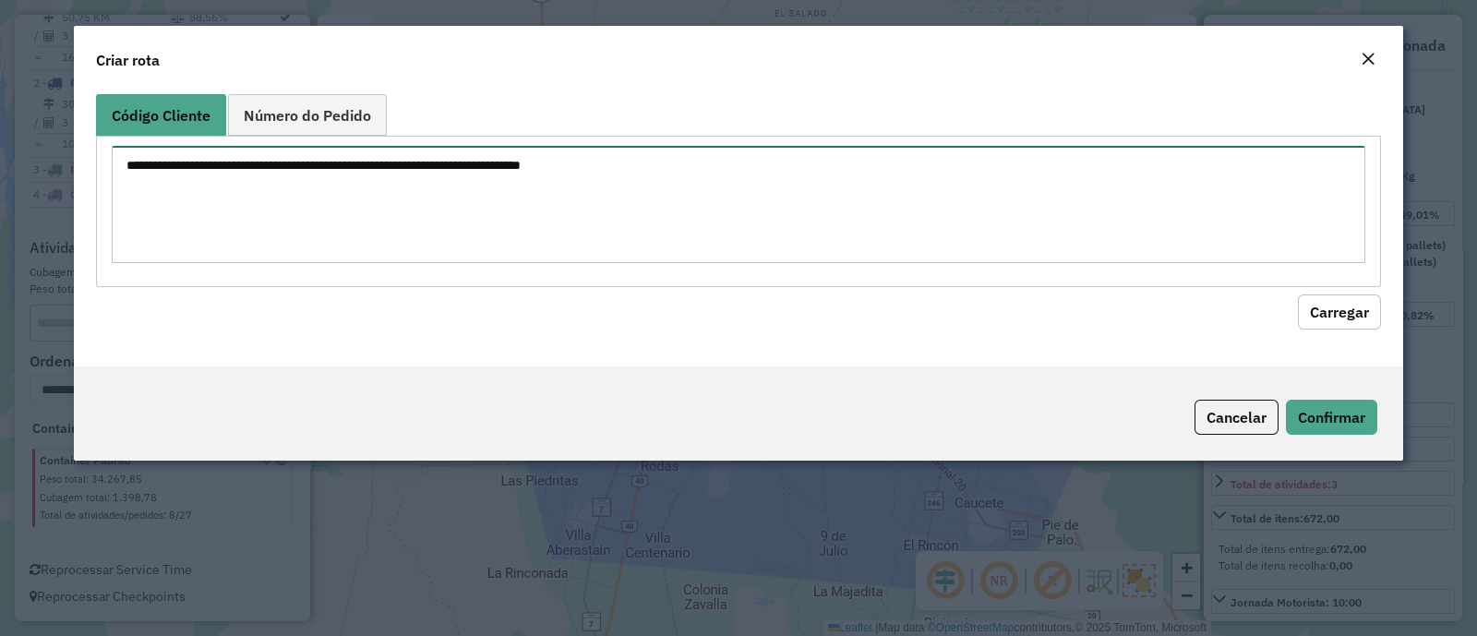
click at [342, 213] on textarea at bounding box center [738, 204] width 1253 height 117
paste textarea "**********"
click at [178, 165] on textarea "**********" at bounding box center [738, 204] width 1253 height 117
click at [179, 165] on textarea "******* ******" at bounding box center [738, 204] width 1253 height 117
click at [119, 163] on textarea "****** ******" at bounding box center [738, 204] width 1253 height 117
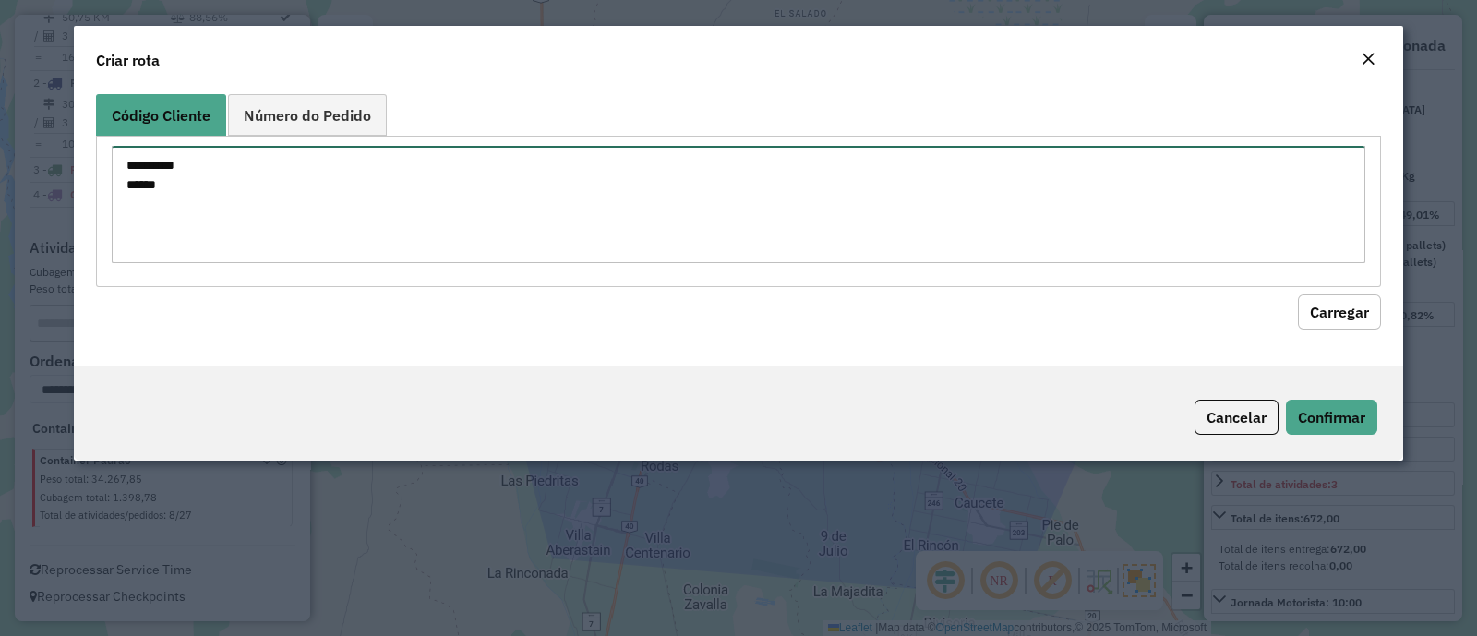
click at [129, 176] on textarea "**********" at bounding box center [738, 204] width 1253 height 117
type textarea "**********"
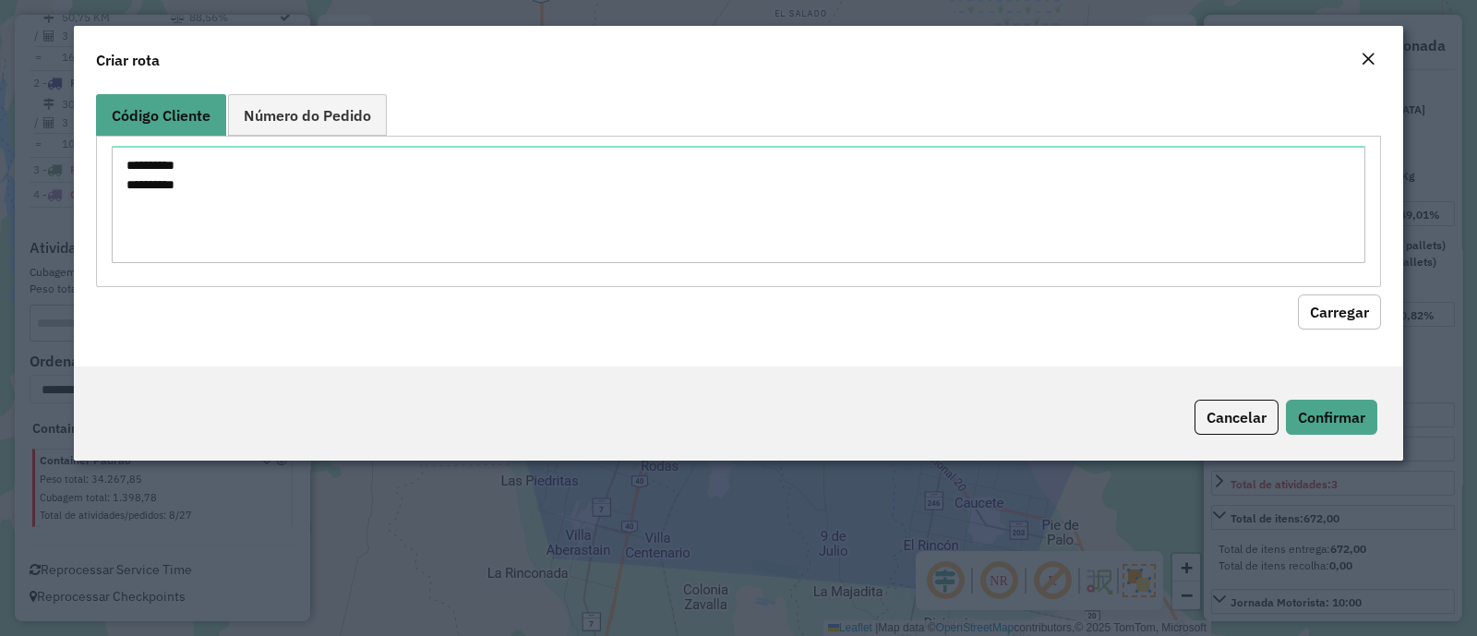
click at [1358, 306] on button "Carregar" at bounding box center [1339, 311] width 83 height 35
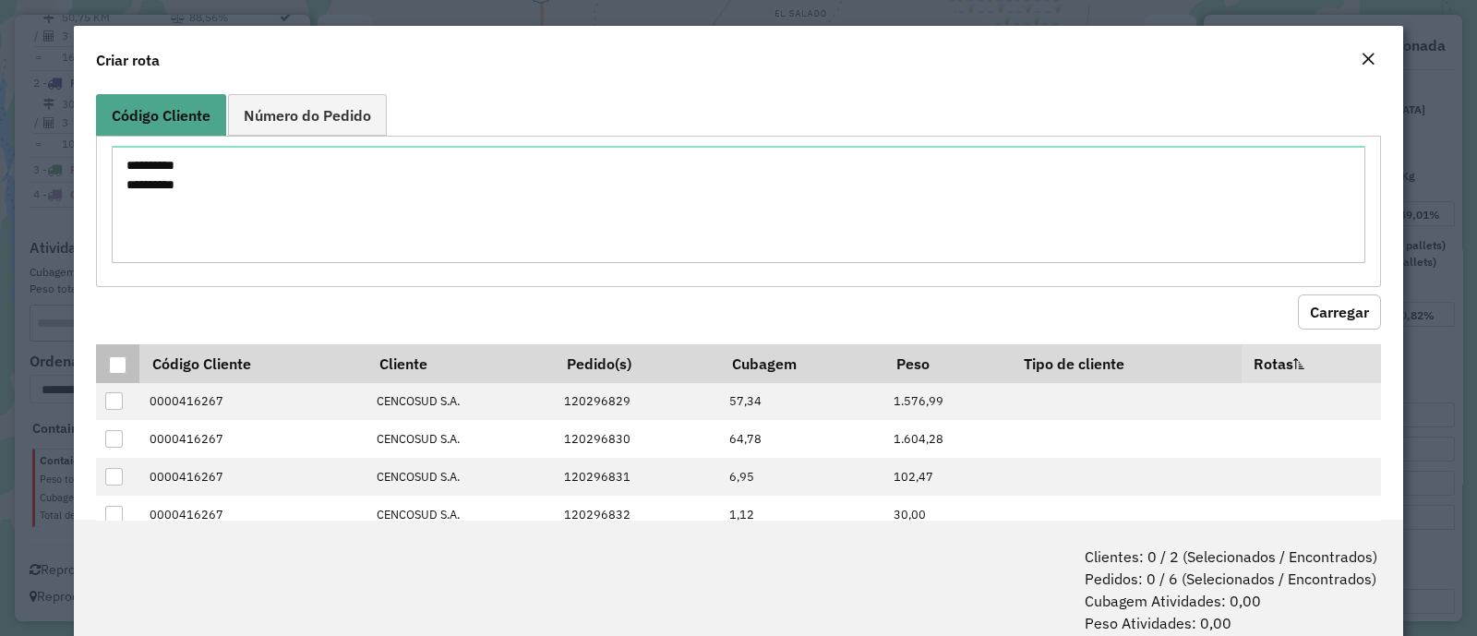
click at [120, 356] on div at bounding box center [118, 365] width 18 height 18
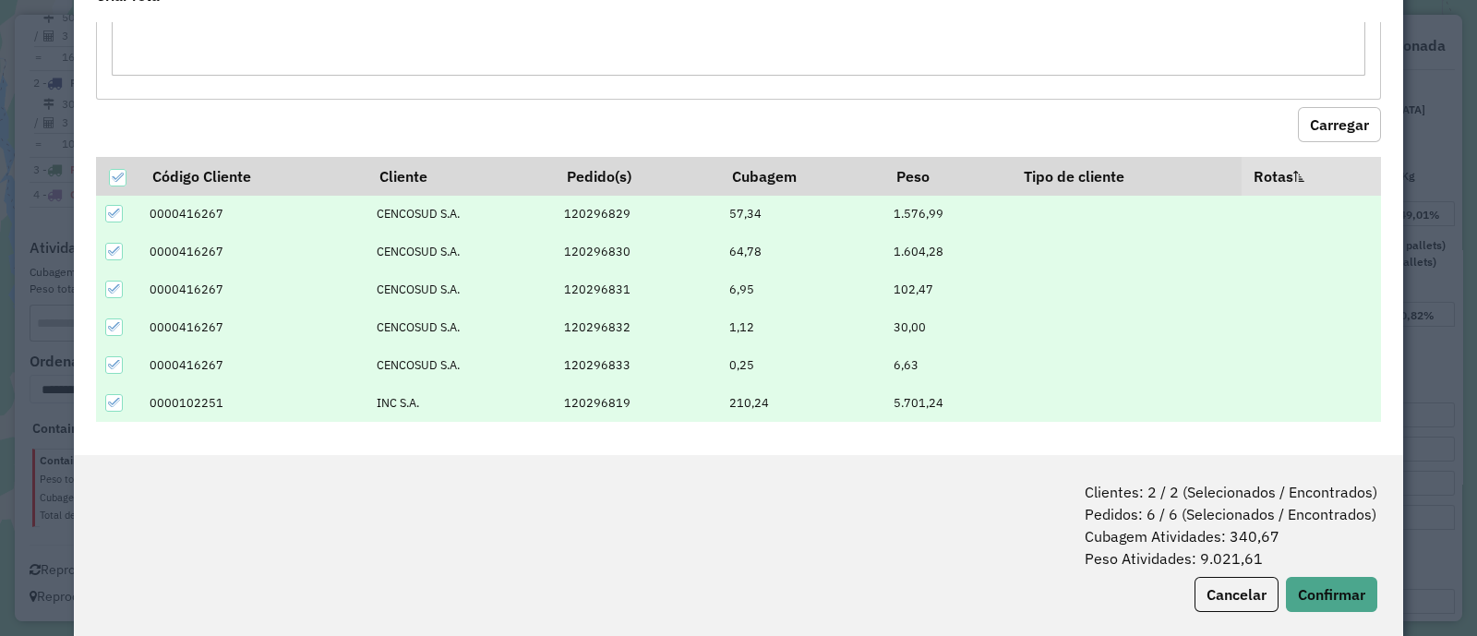
scroll to position [91, 0]
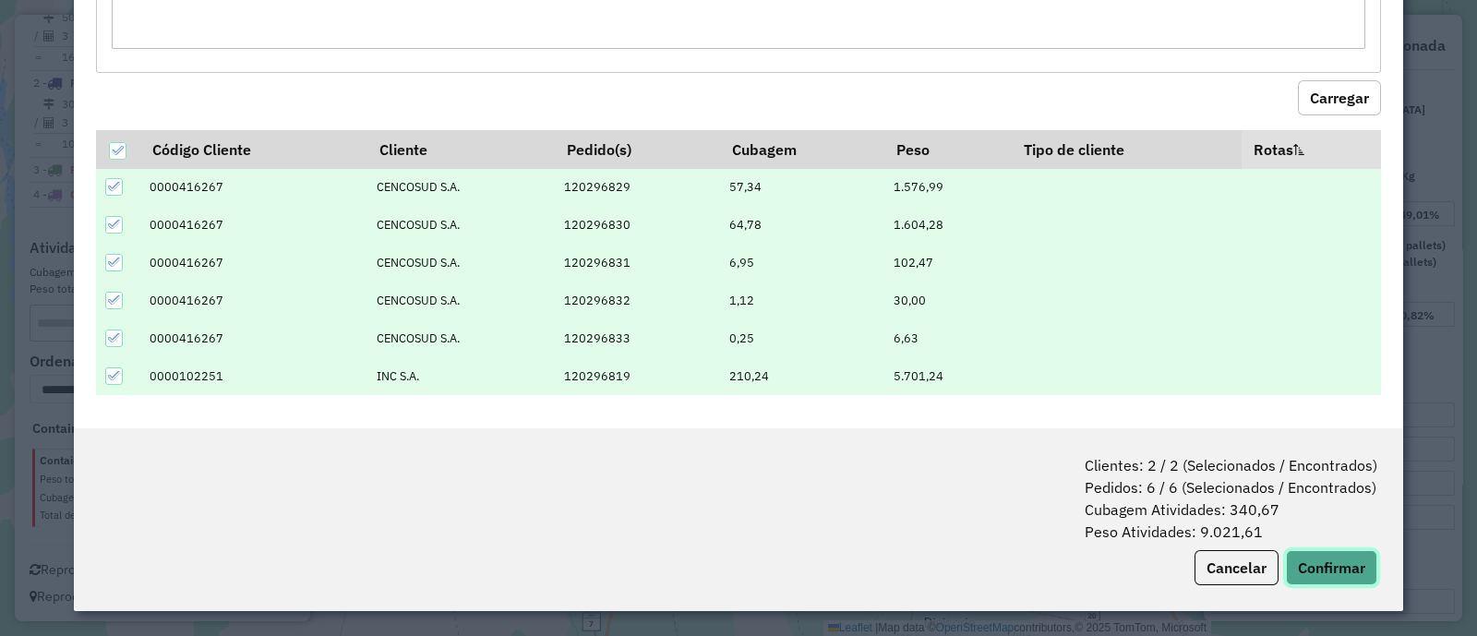
click at [1320, 551] on button "Confirmar" at bounding box center [1331, 567] width 91 height 35
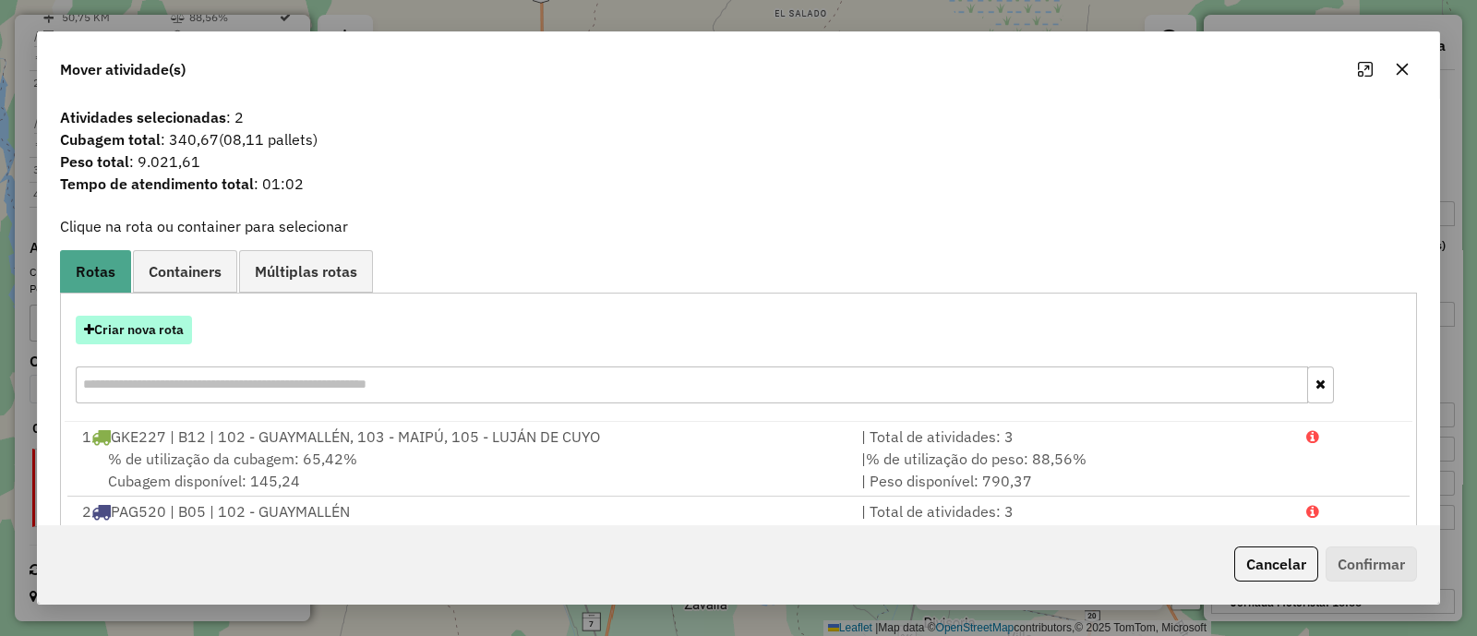
click at [139, 325] on button "Criar nova rota" at bounding box center [134, 330] width 116 height 29
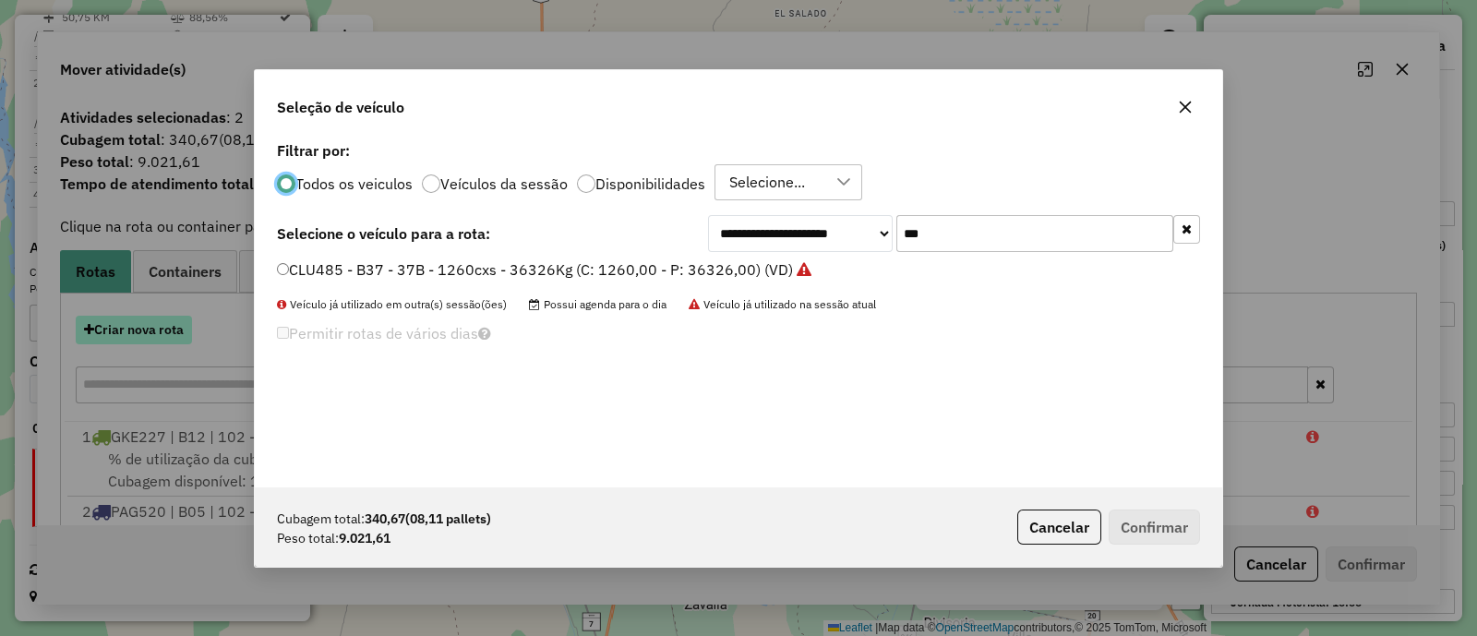
scroll to position [9, 6]
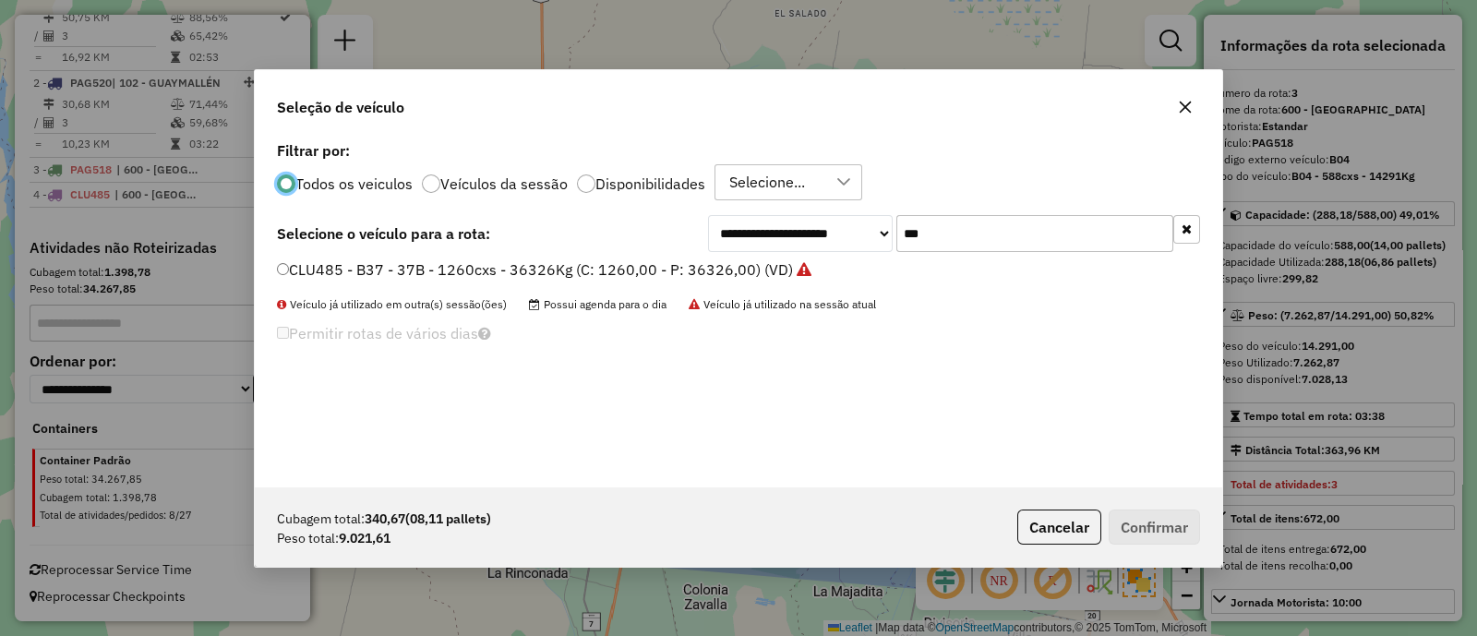
click at [976, 210] on div "**********" at bounding box center [738, 312] width 967 height 351
click at [969, 231] on input "***" at bounding box center [1034, 233] width 277 height 37
type input "***"
click at [782, 272] on label "AE755YL - B08 - B08 - 588cxs - 13207Kg (C: 588,00 - P: 13207,00) (VD)" at bounding box center [538, 269] width 522 height 22
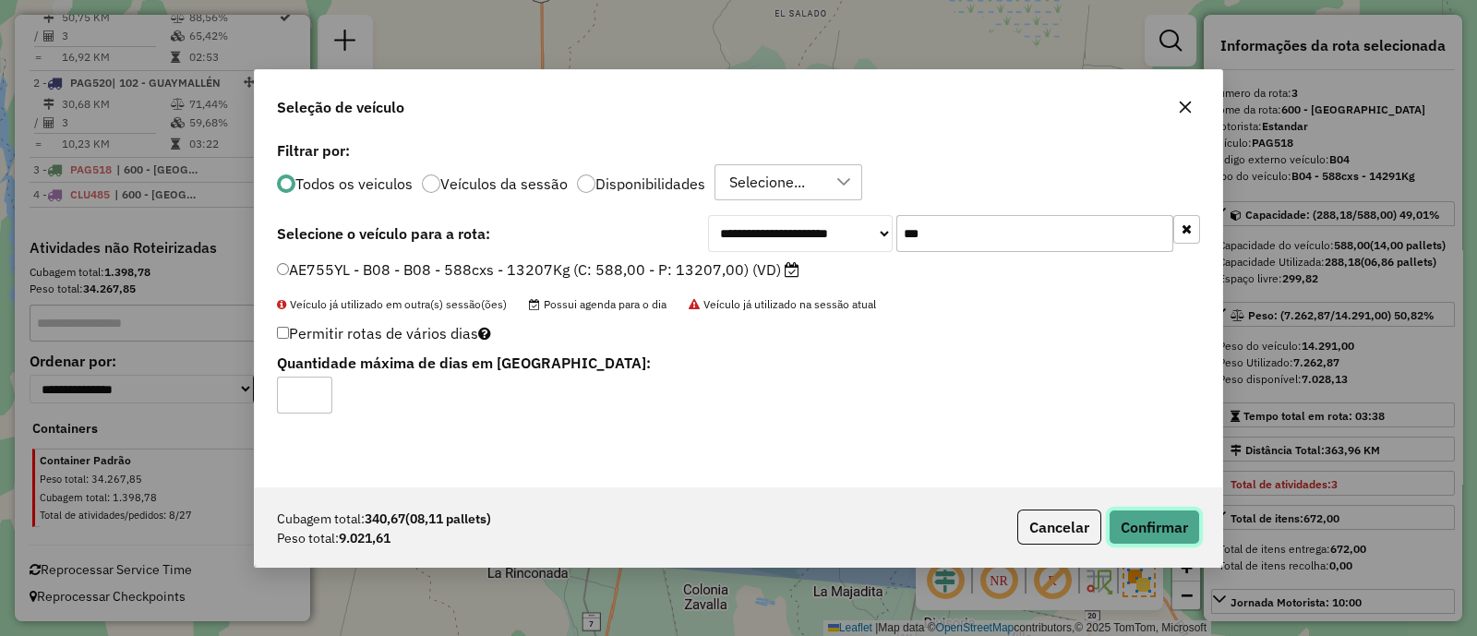
click at [1141, 524] on button "Confirmar" at bounding box center [1154, 527] width 91 height 35
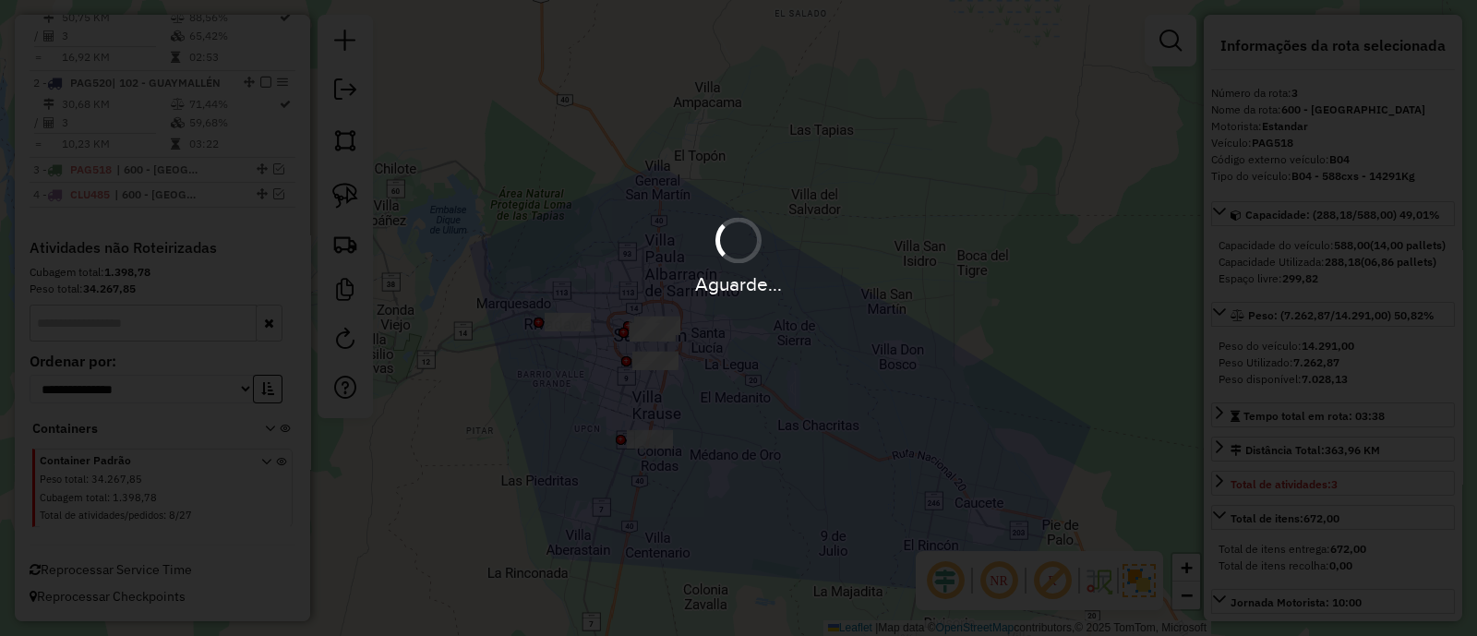
scroll to position [834, 0]
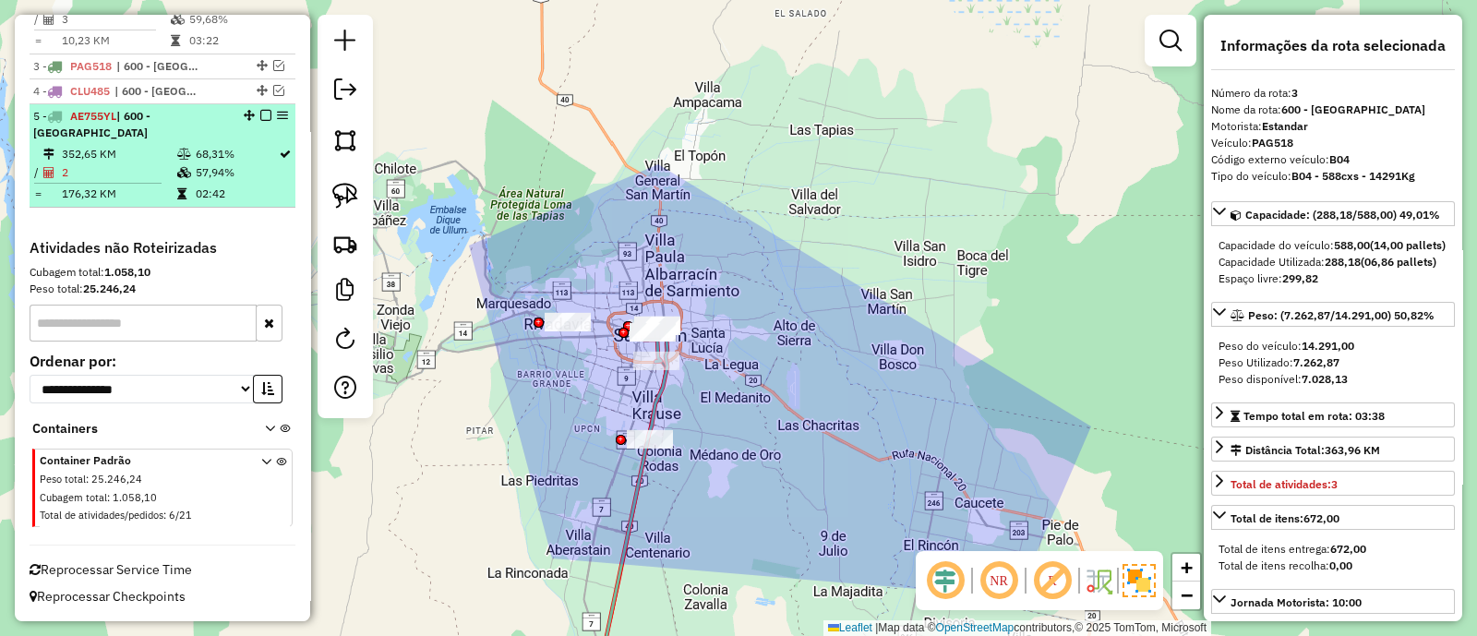
click at [262, 121] on em at bounding box center [265, 115] width 11 height 11
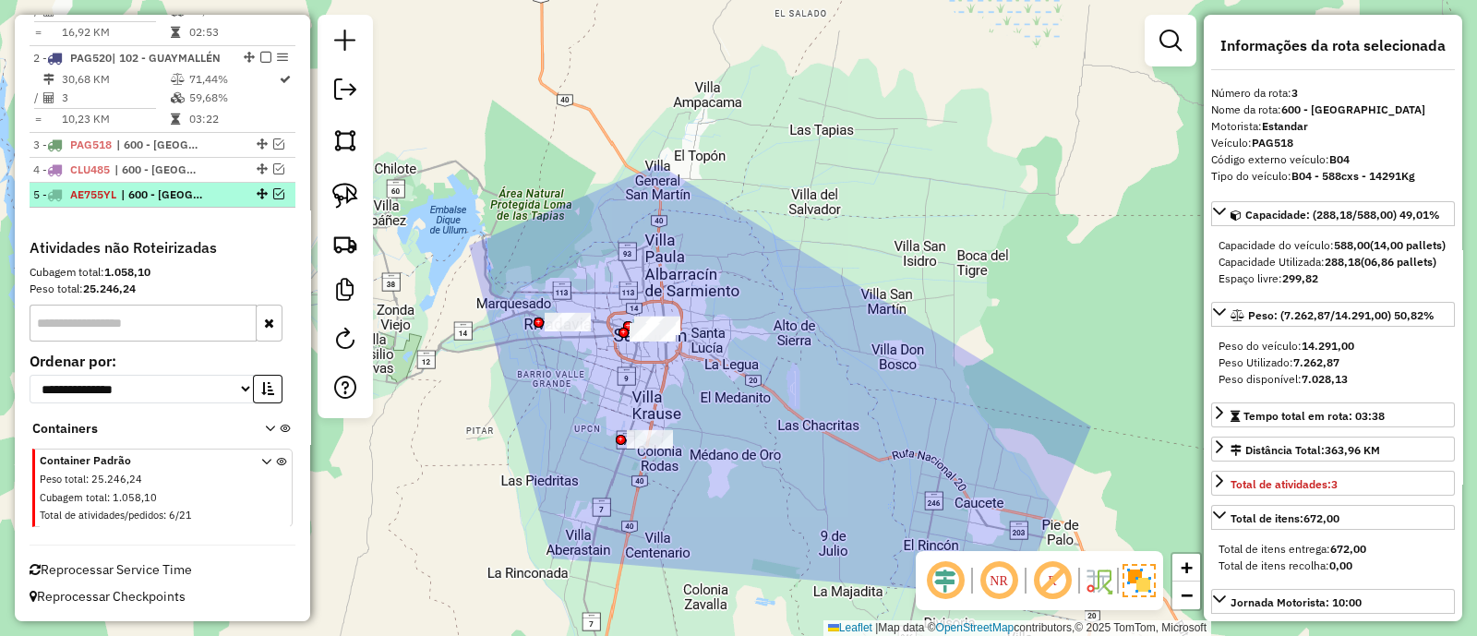
scroll to position [773, 0]
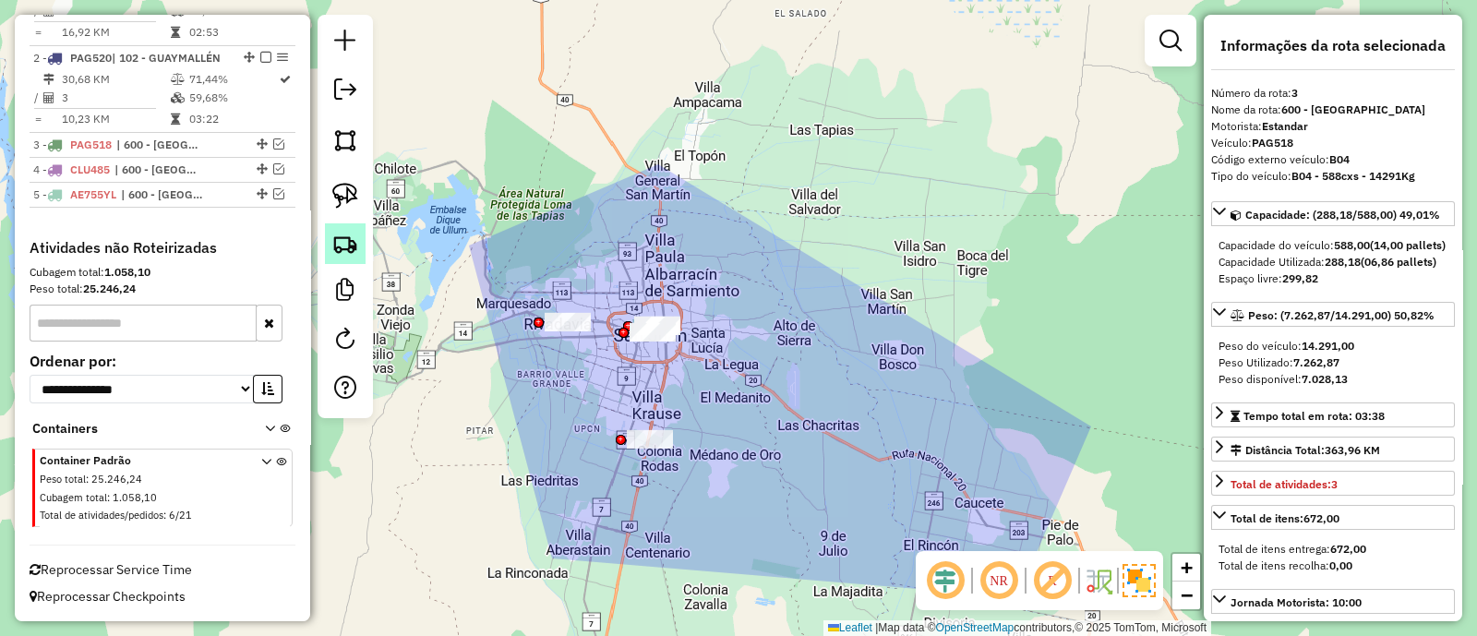
click at [342, 240] on img at bounding box center [345, 244] width 26 height 26
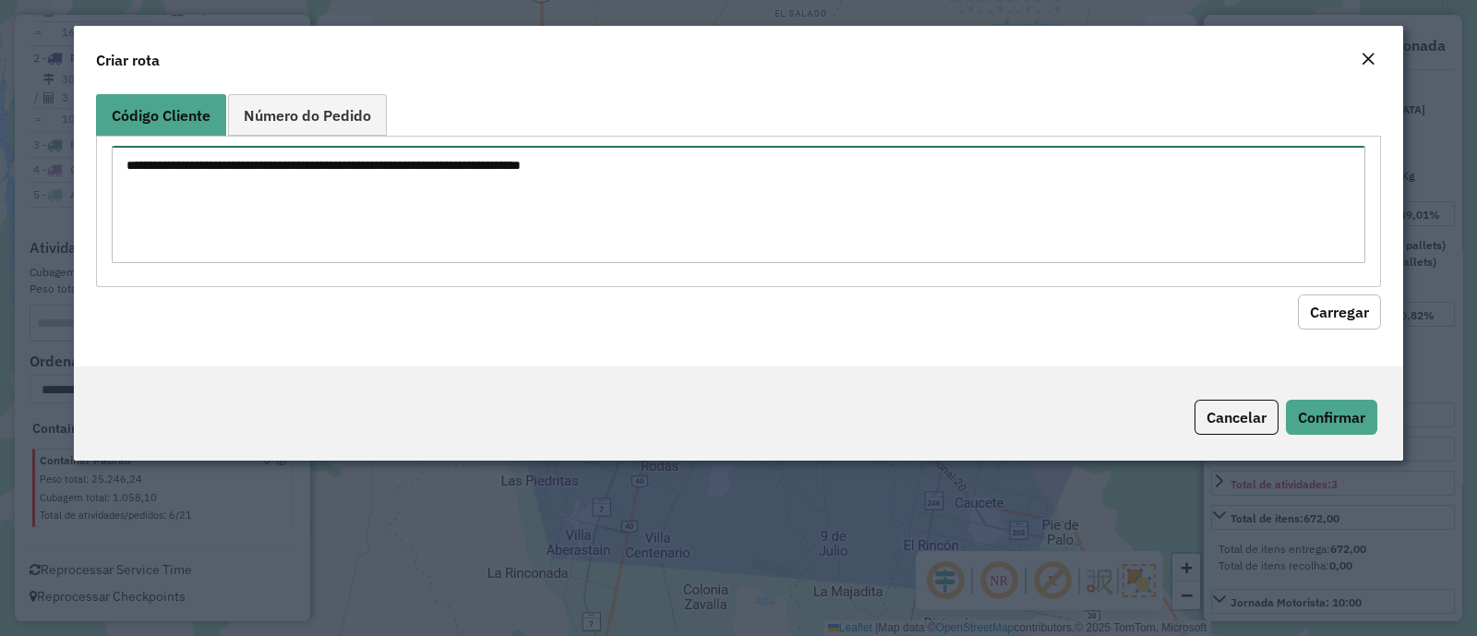
click at [480, 185] on textarea at bounding box center [738, 204] width 1253 height 117
paste textarea "**********"
click at [180, 165] on textarea "**********" at bounding box center [738, 204] width 1253 height 117
click at [178, 165] on textarea "**********" at bounding box center [738, 204] width 1253 height 117
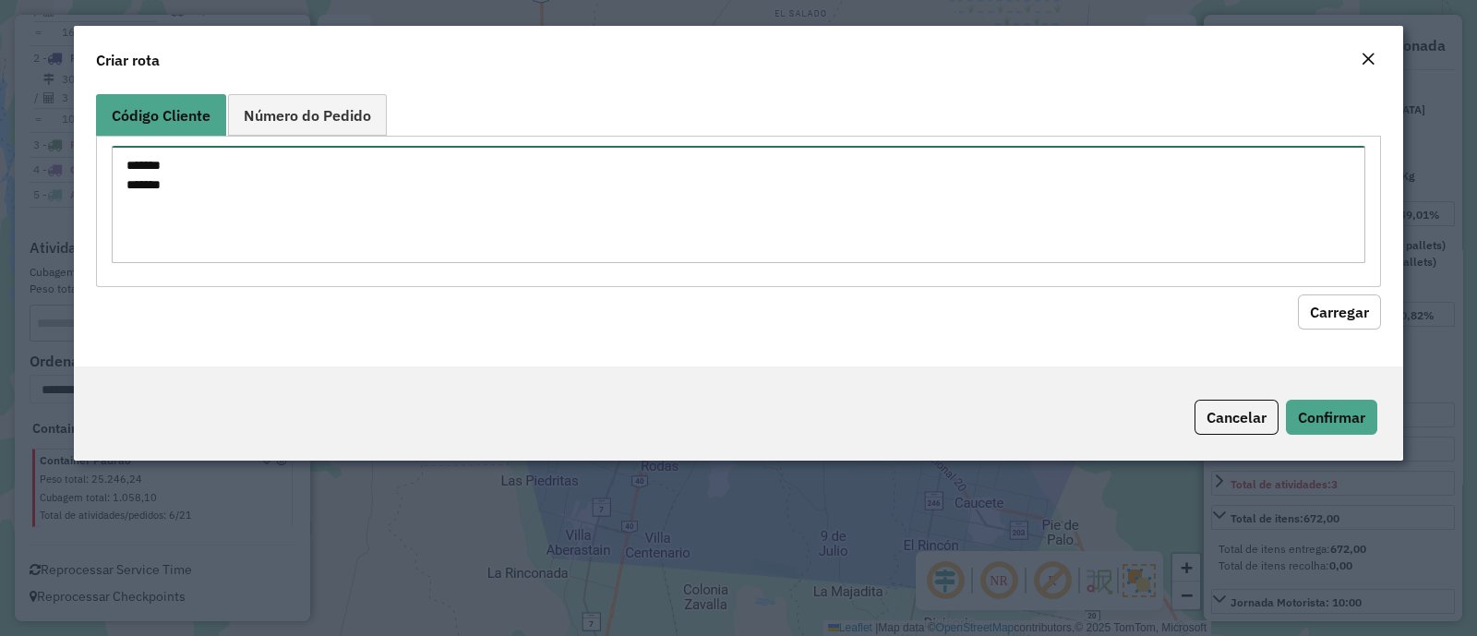
click at [222, 164] on textarea "******* *******" at bounding box center [738, 204] width 1253 height 117
click at [129, 159] on textarea "****** ******" at bounding box center [738, 204] width 1253 height 117
click at [126, 183] on textarea "**********" at bounding box center [738, 204] width 1253 height 117
type textarea "**********"
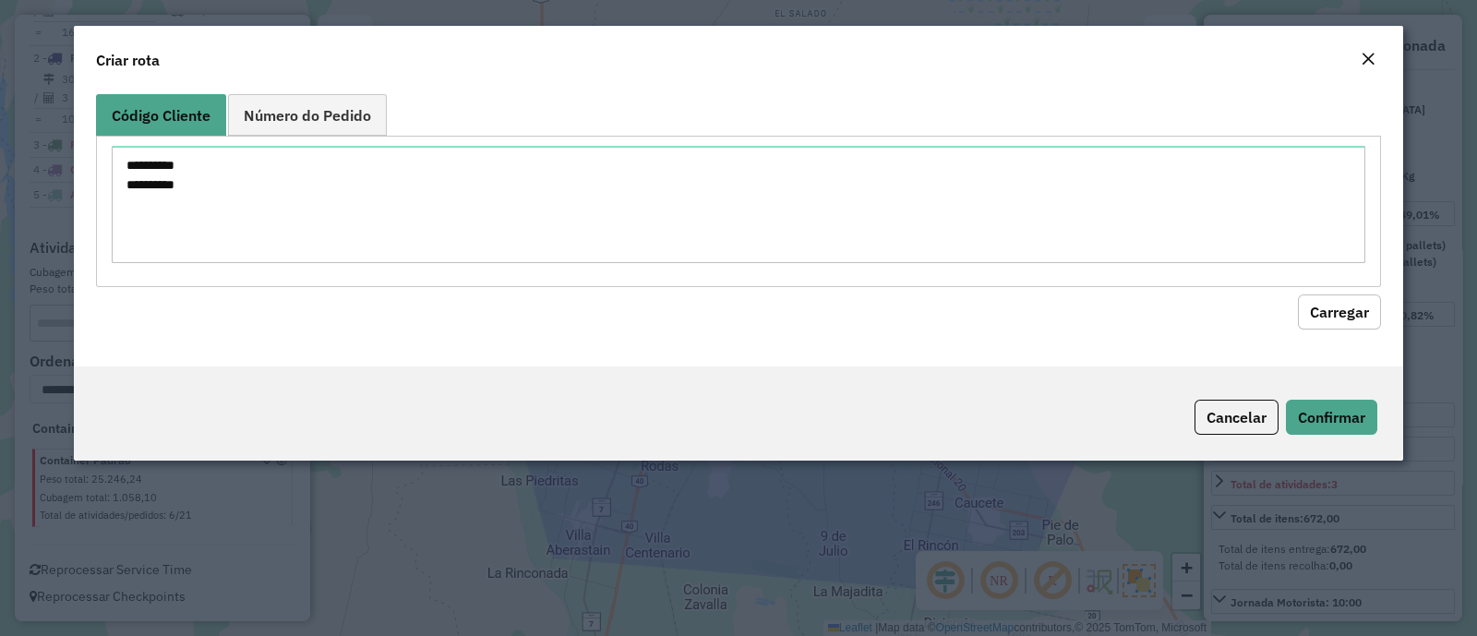
click at [1350, 306] on button "Carregar" at bounding box center [1339, 311] width 83 height 35
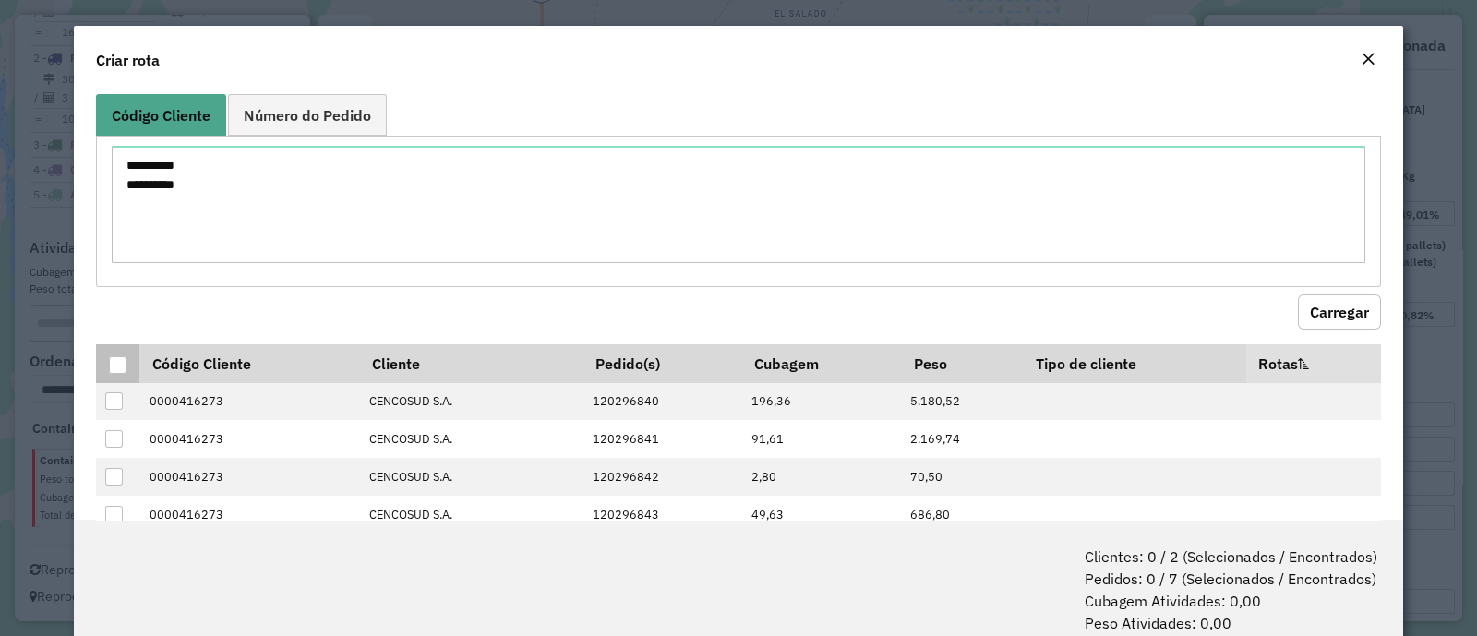
click at [119, 357] on div at bounding box center [118, 365] width 18 height 18
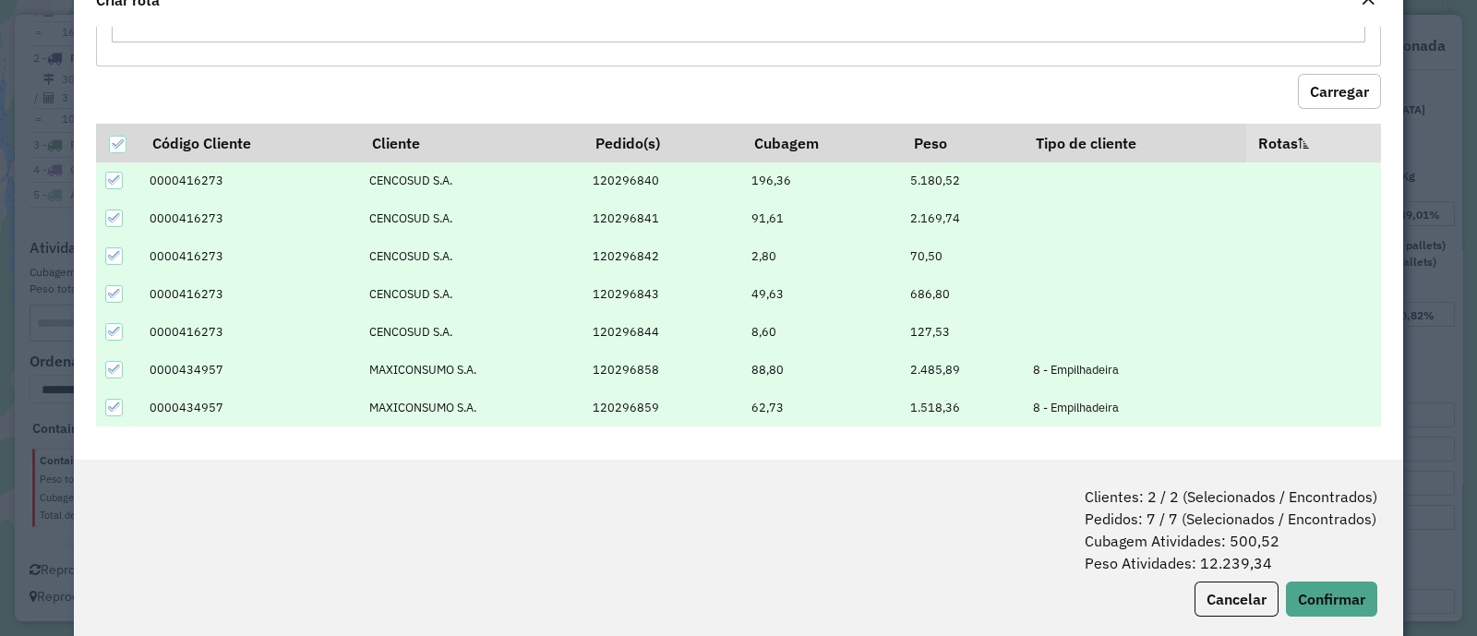
scroll to position [91, 0]
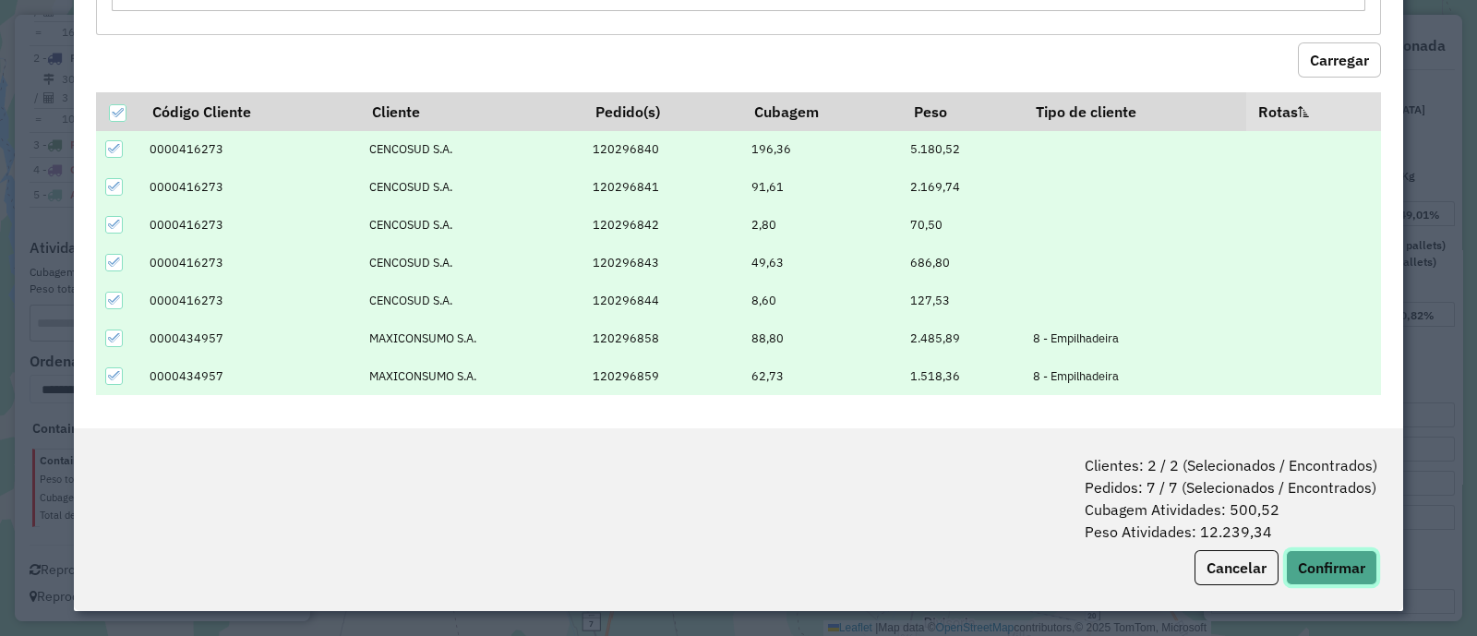
click at [1346, 556] on button "Confirmar" at bounding box center [1331, 567] width 91 height 35
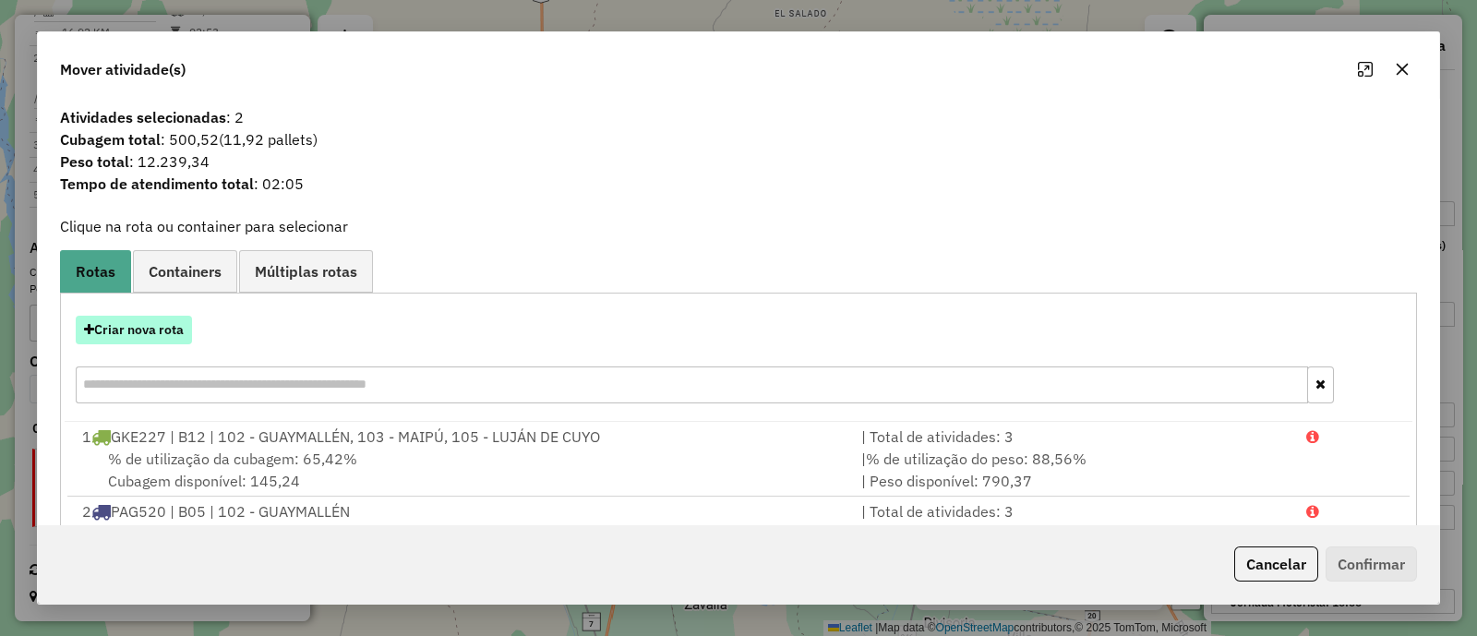
click at [191, 327] on button "Criar nova rota" at bounding box center [134, 330] width 116 height 29
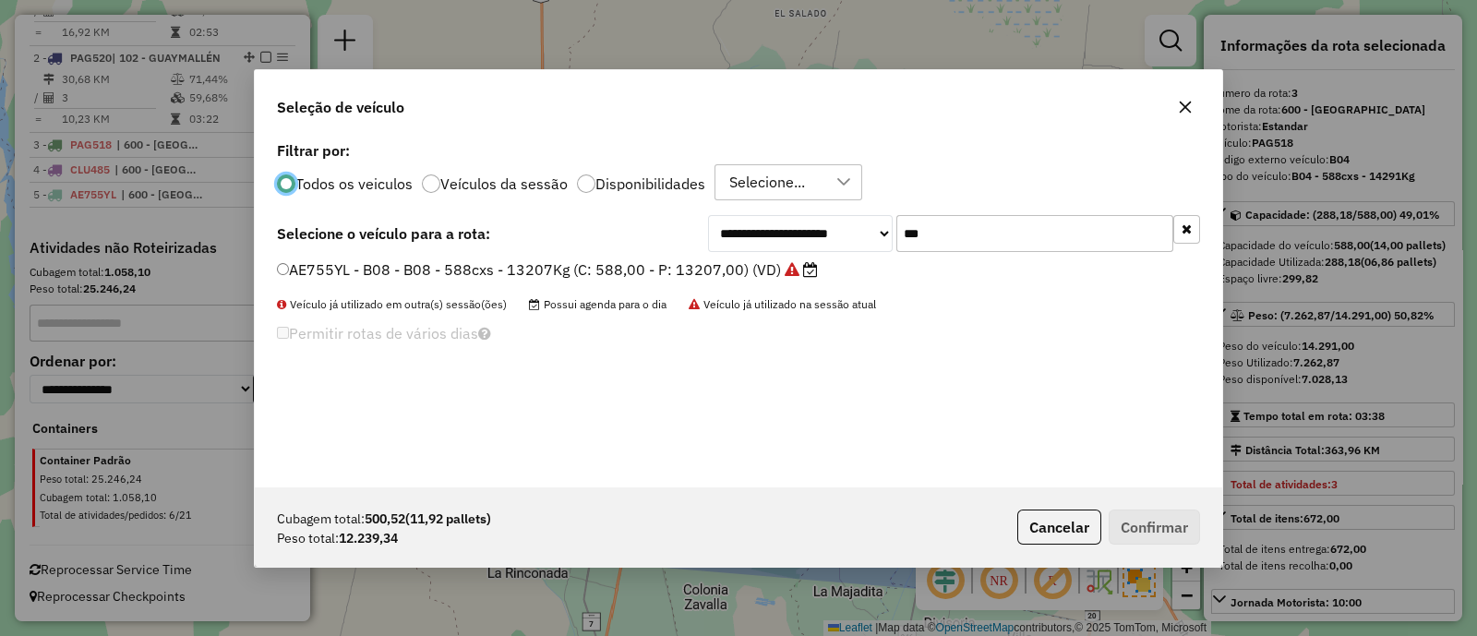
scroll to position [9, 6]
click at [1159, 214] on div "**********" at bounding box center [738, 312] width 967 height 351
click at [1094, 230] on input "***" at bounding box center [1034, 233] width 277 height 37
type input "***"
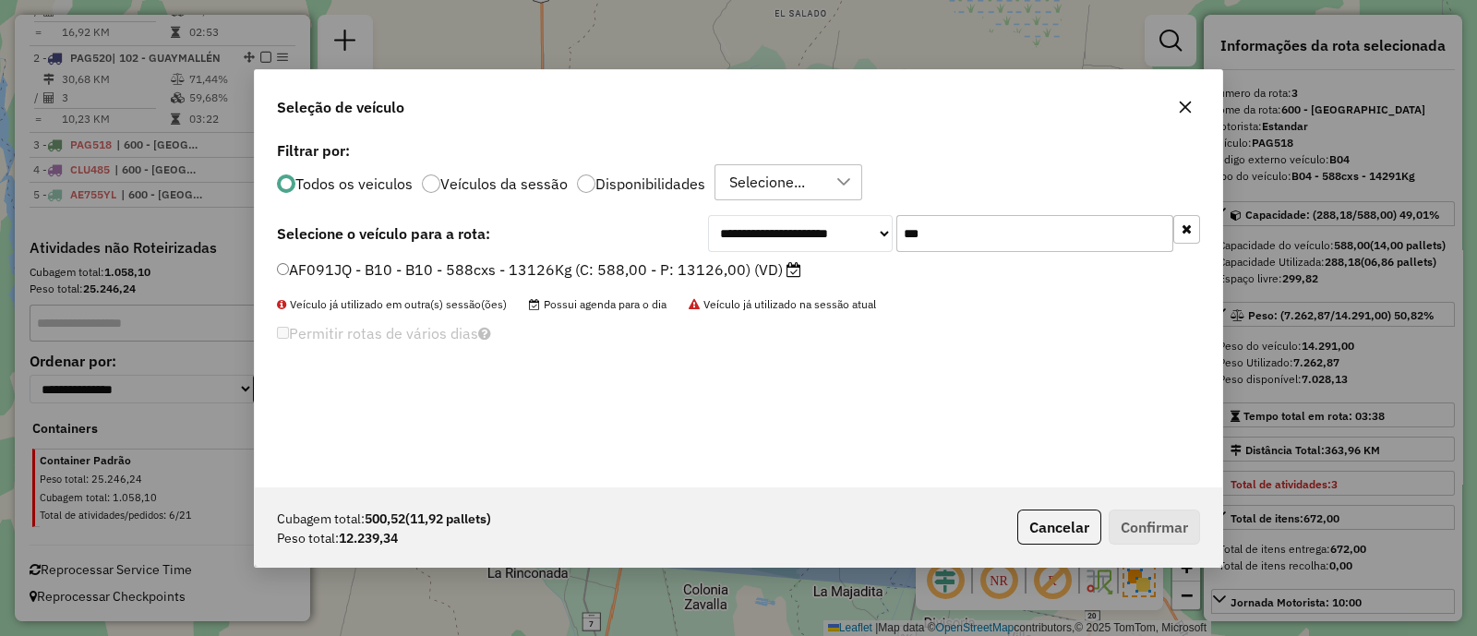
click at [704, 269] on label "AF091JQ - B10 - B10 - 588cxs - 13126Kg (C: 588,00 - P: 13126,00) (VD)" at bounding box center [539, 269] width 524 height 22
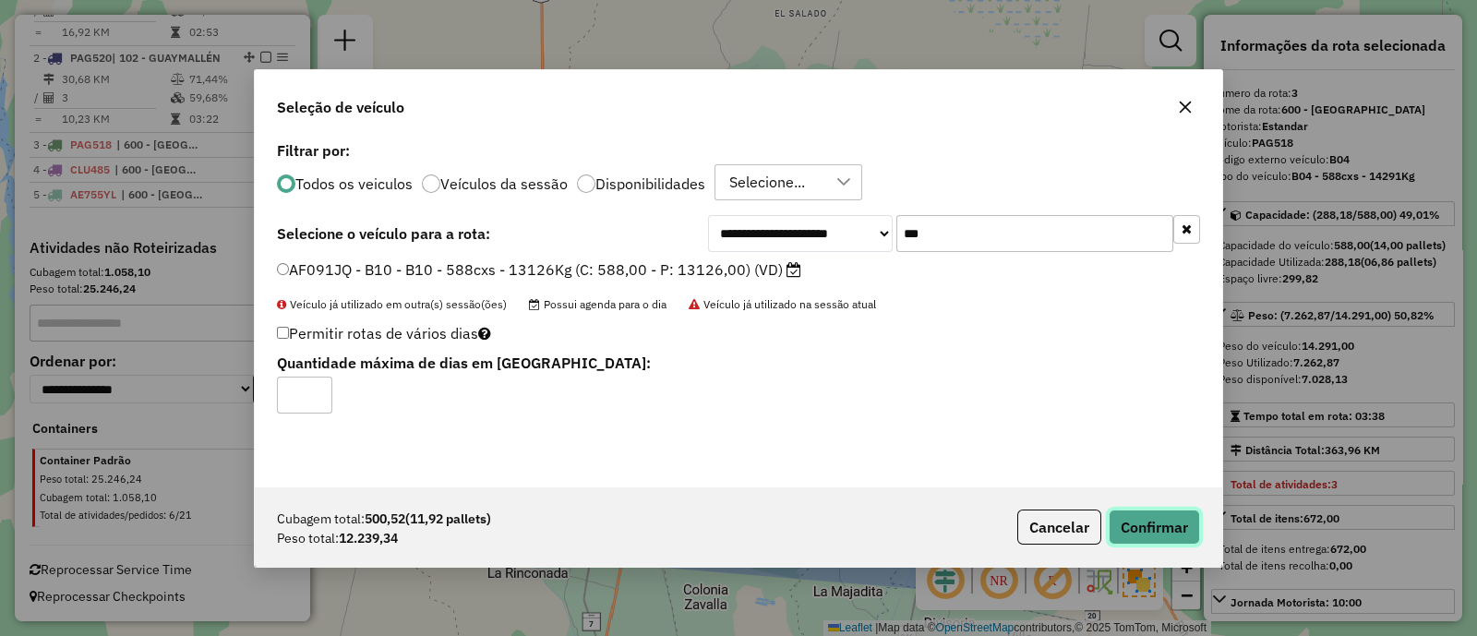
click at [1176, 514] on button "Confirmar" at bounding box center [1154, 527] width 91 height 35
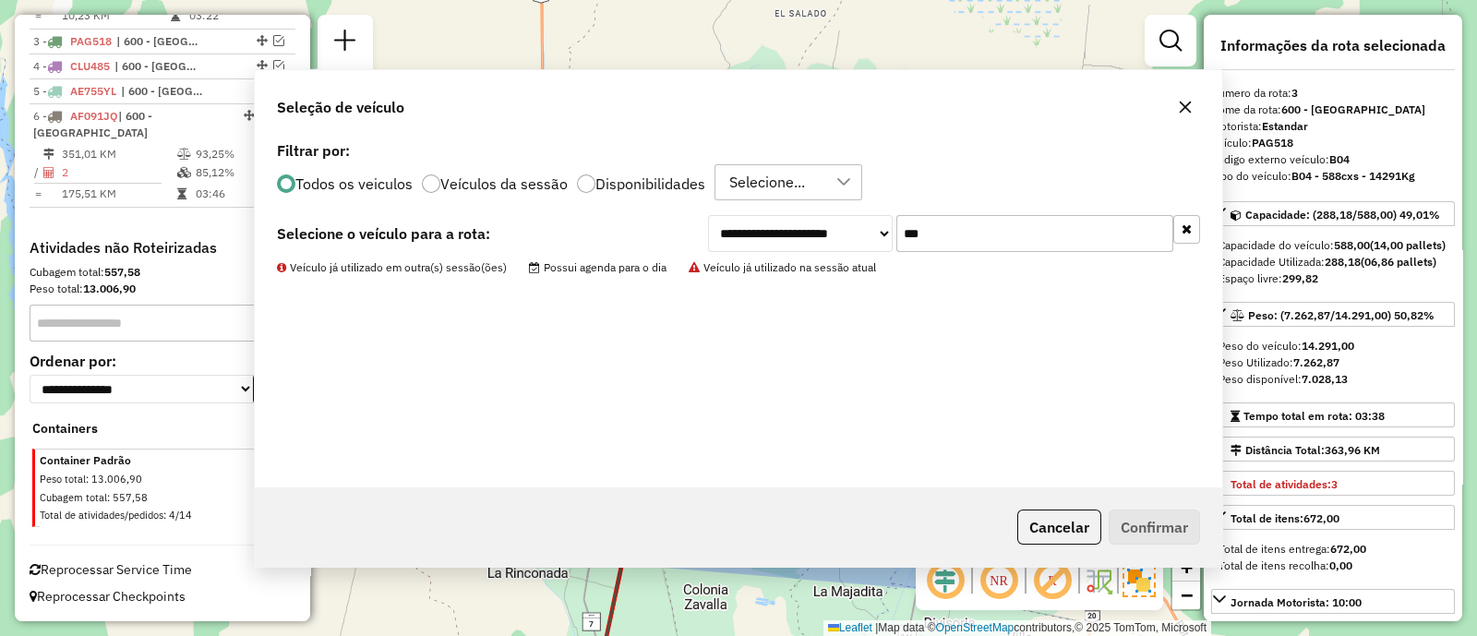
scroll to position [859, 0]
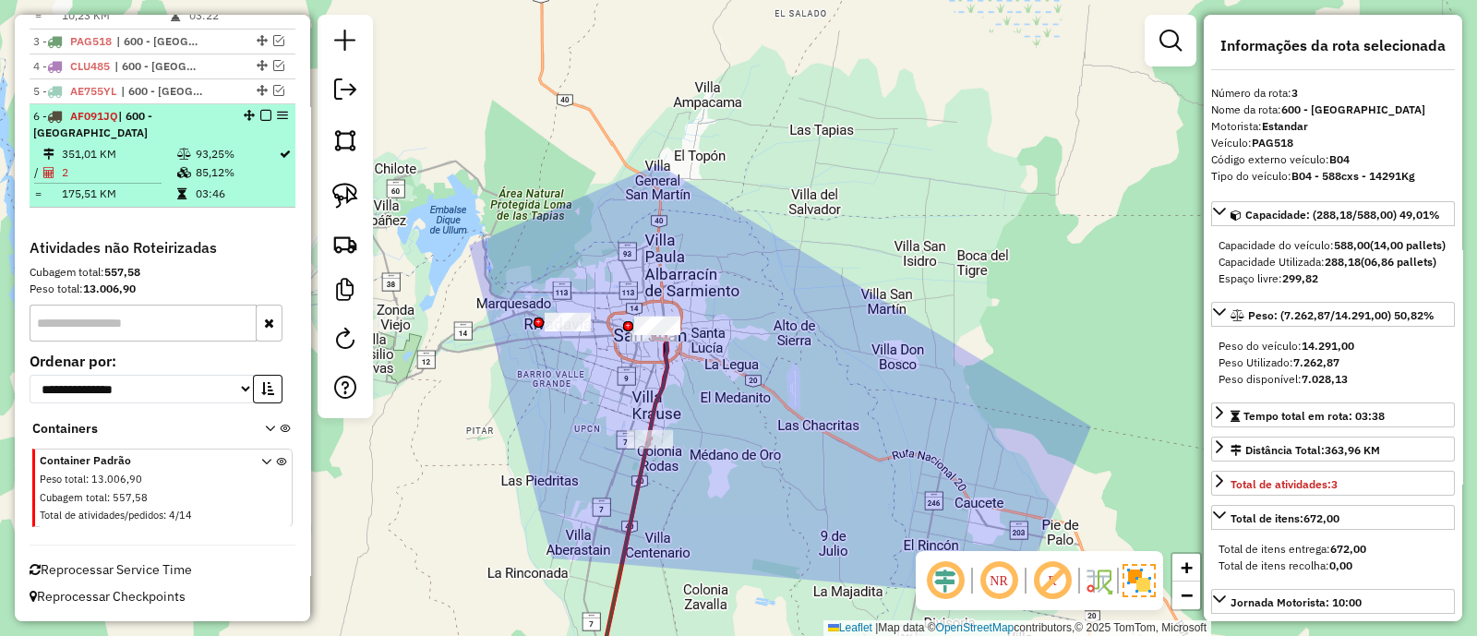
click at [260, 121] on em at bounding box center [265, 115] width 11 height 11
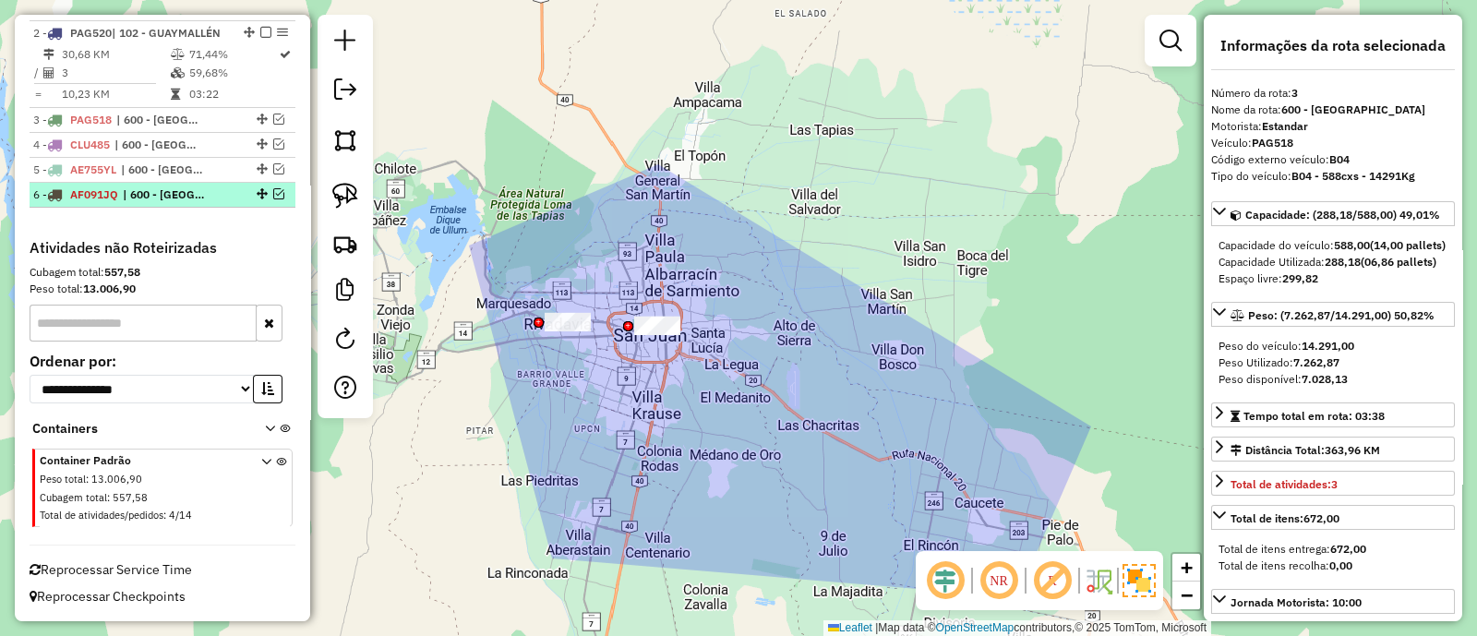
scroll to position [797, 0]
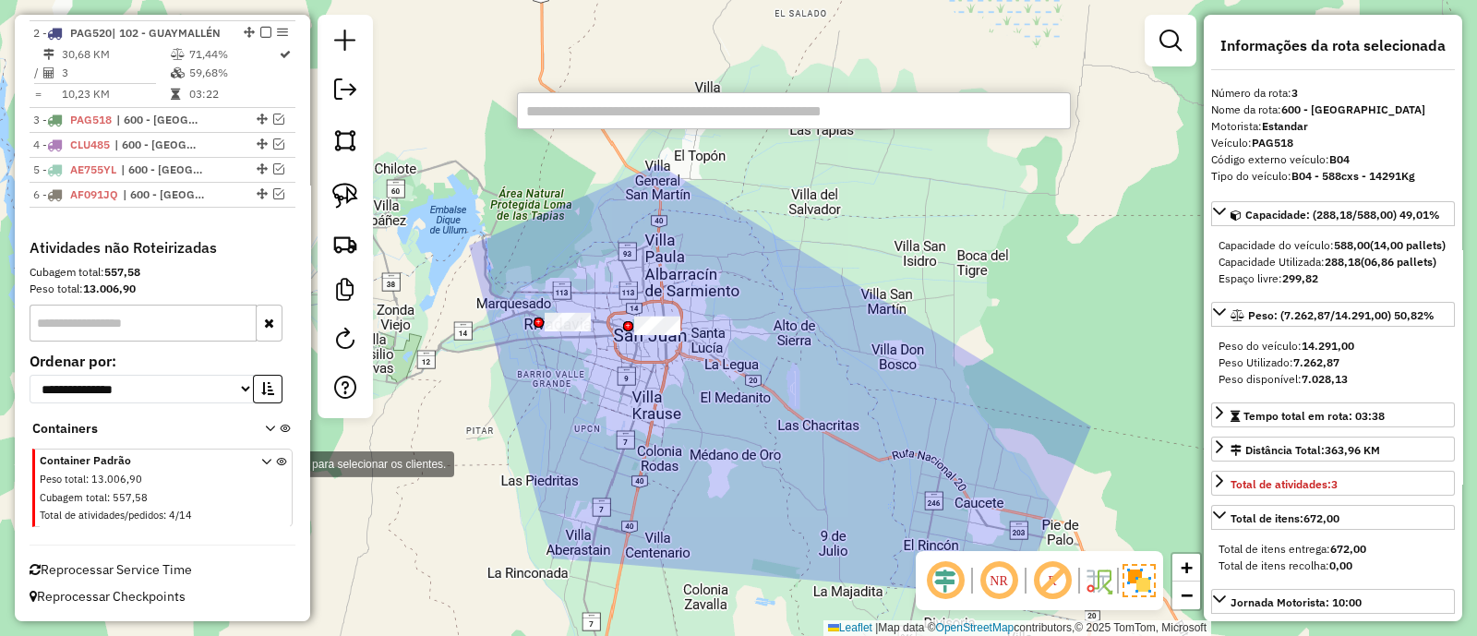
paste input "******"
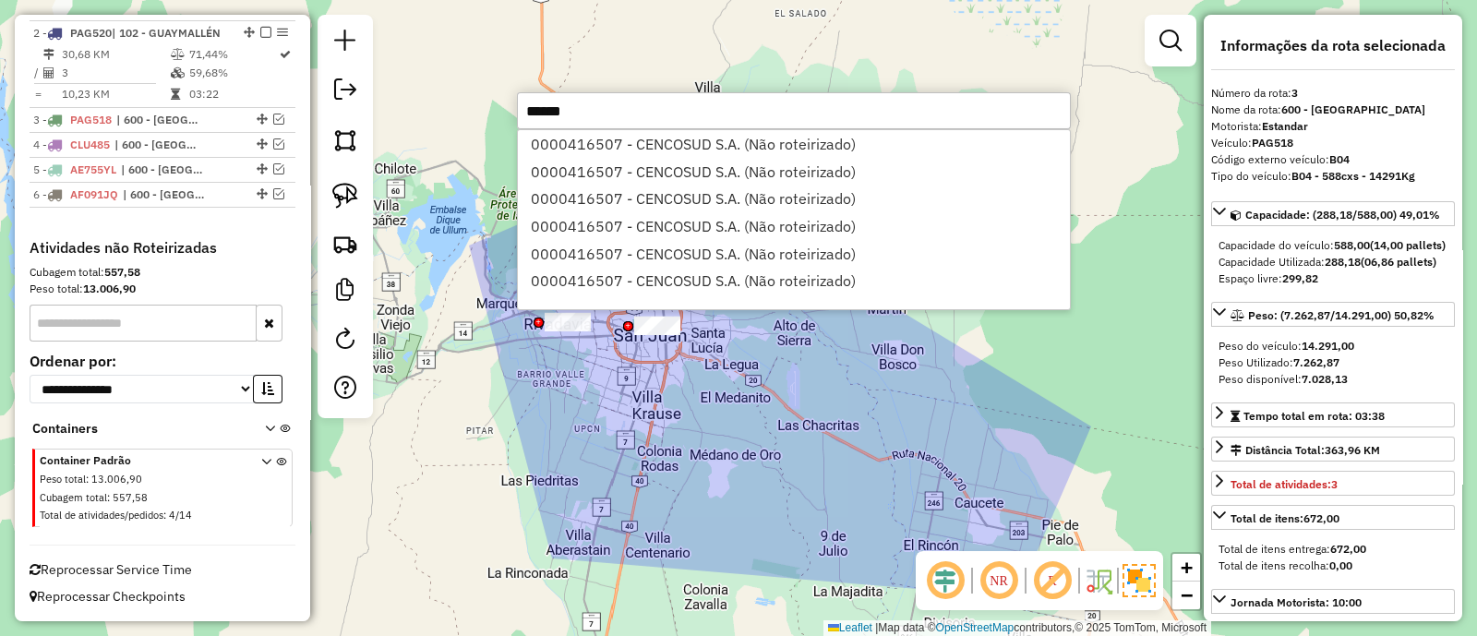
type input "******"
click at [617, 129] on div "0000416507 - CENCOSUD S.A. (Não roteirizado) 0000416507 - CENCOSUD S.A. (Não ro…" at bounding box center [794, 219] width 554 height 181
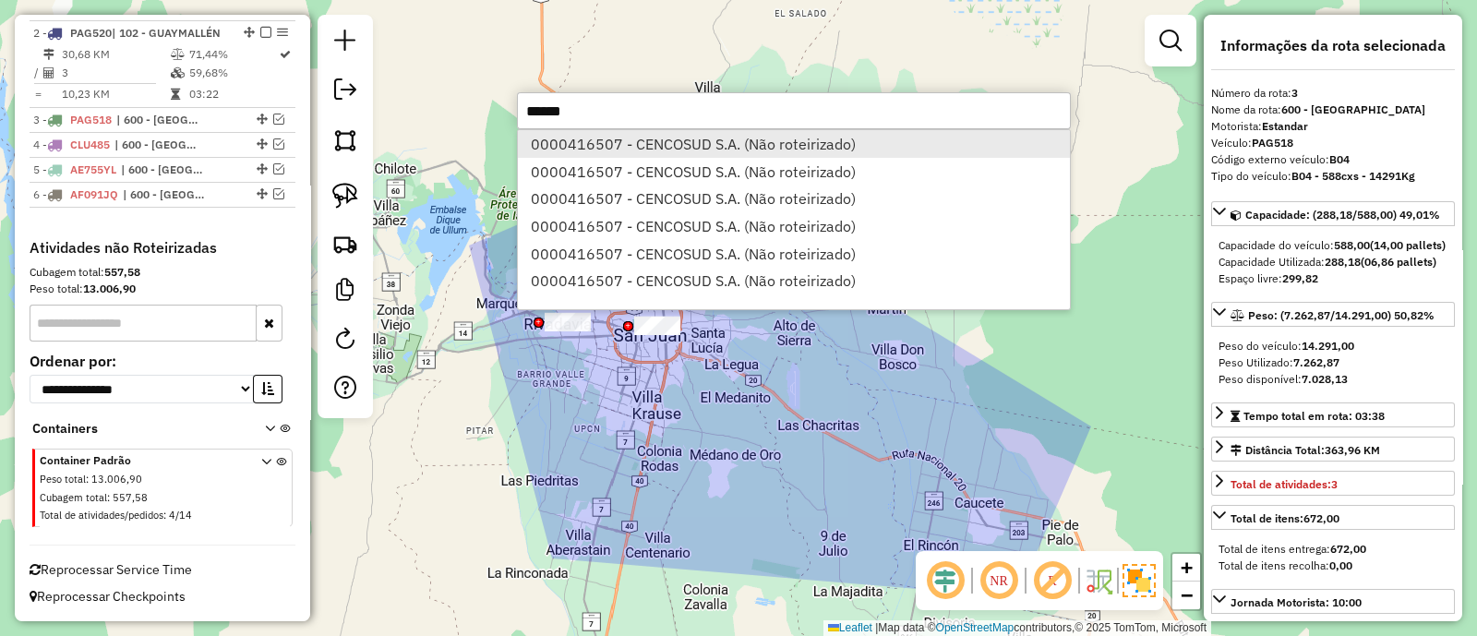
click at [619, 138] on li "0000416507 - CENCOSUD S.A. (Não roteirizado)" at bounding box center [794, 144] width 552 height 28
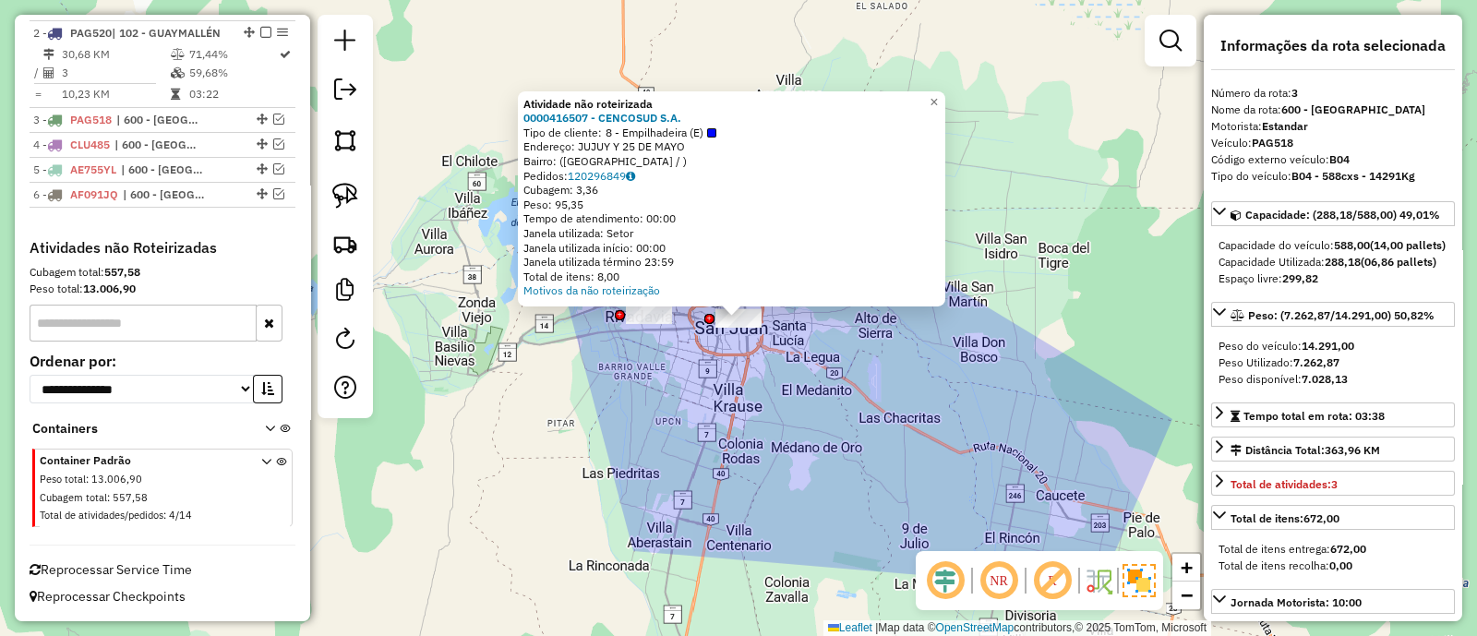
click at [678, 382] on div "Atividade não roteirizada 0000416507 - CENCOSUD S.A. Tipo de cliente: 8 - Empil…" at bounding box center [738, 318] width 1477 height 636
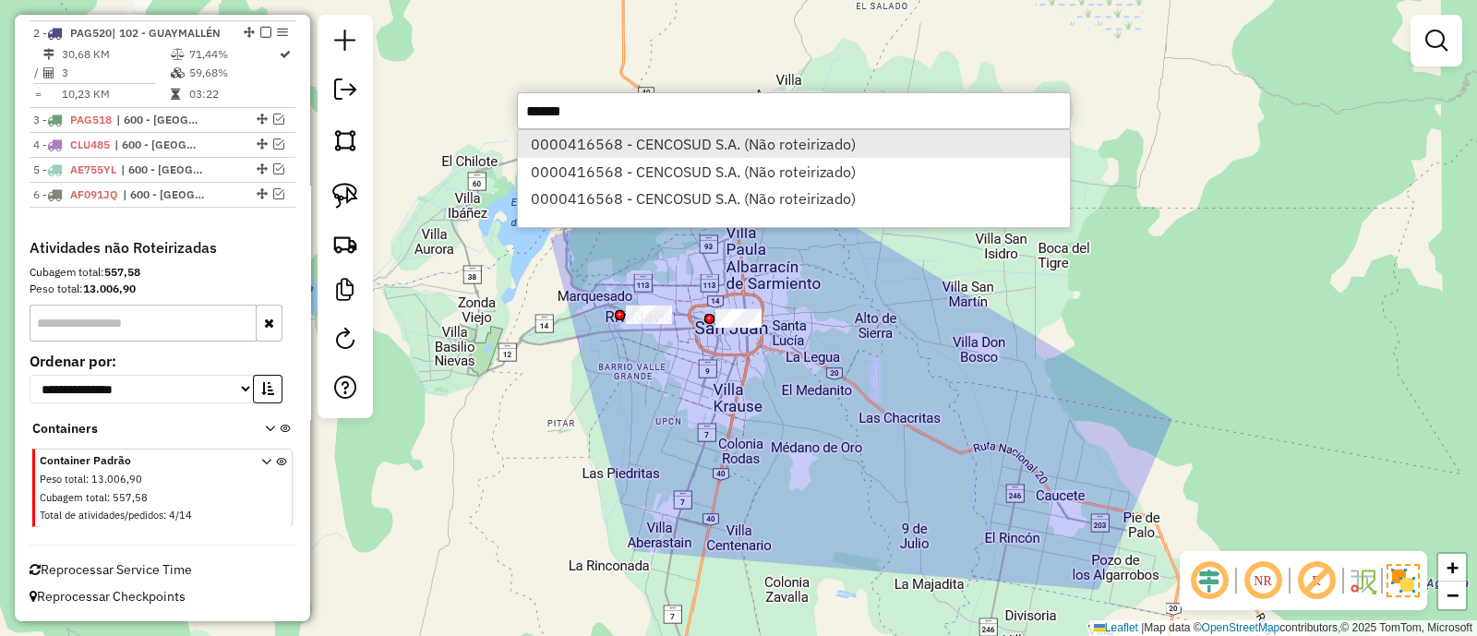
type input "******"
click at [759, 145] on li "0000416568 - CENCOSUD S.A. (Não roteirizado)" at bounding box center [794, 144] width 552 height 28
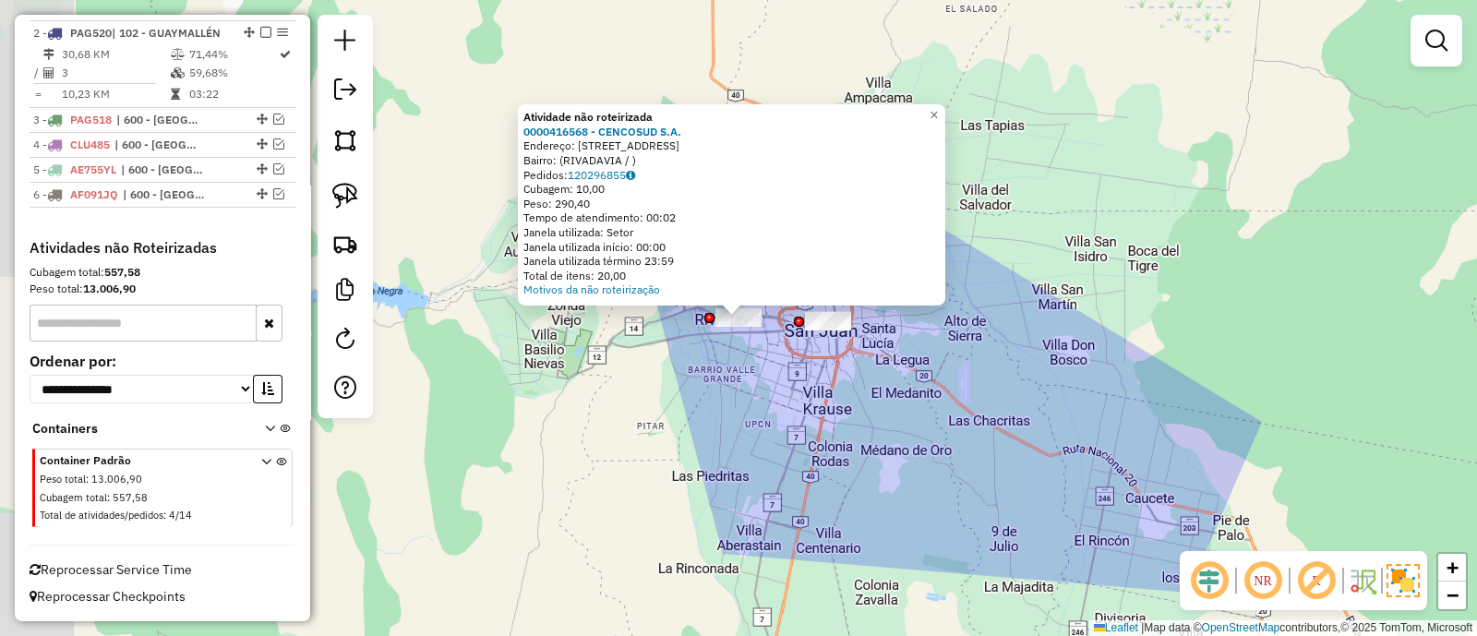
click at [794, 404] on div "Atividade não roteirizada 0000416568 - CENCOSUD [PERSON_NAME]: [STREET_ADDRESS]…" at bounding box center [738, 318] width 1477 height 636
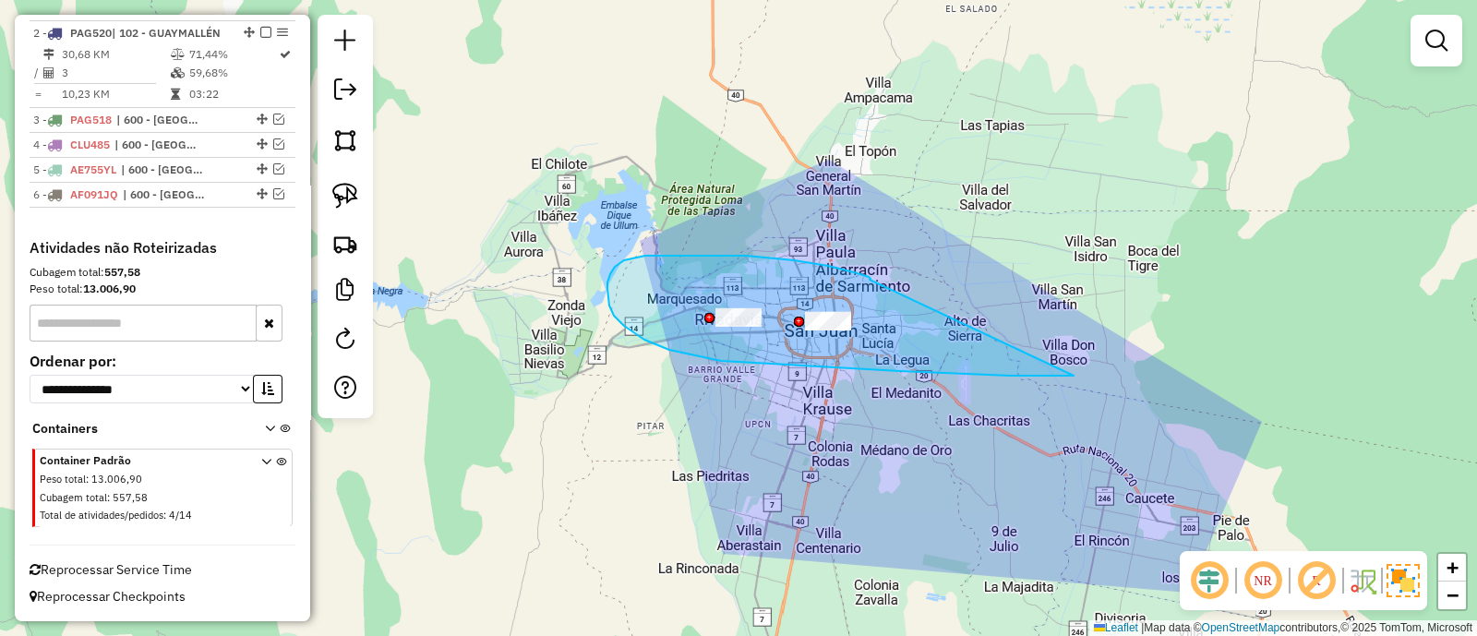
drag, startPoint x: 869, startPoint y: 280, endPoint x: 1073, endPoint y: 375, distance: 225.1
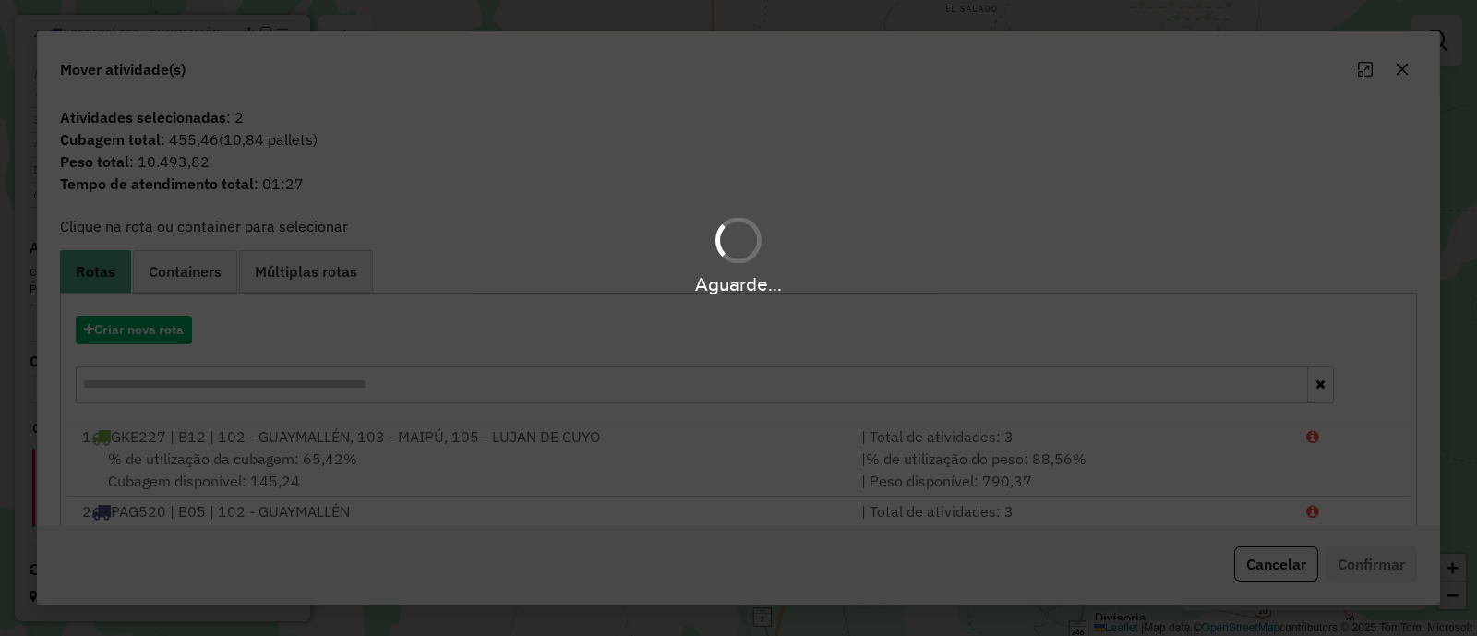
click at [138, 313] on div "Aguarde..." at bounding box center [738, 318] width 1477 height 636
click at [140, 324] on div "Aguarde..." at bounding box center [738, 318] width 1477 height 636
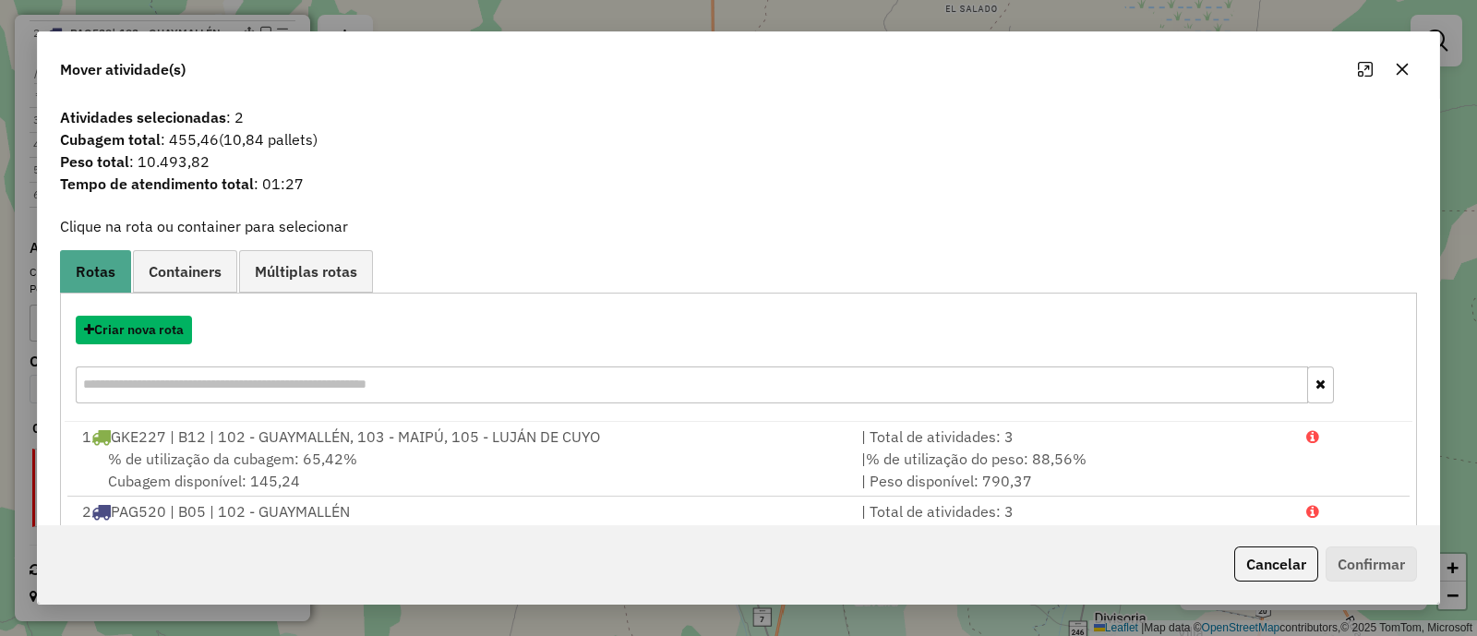
click at [140, 325] on button "Criar nova rota" at bounding box center [134, 330] width 116 height 29
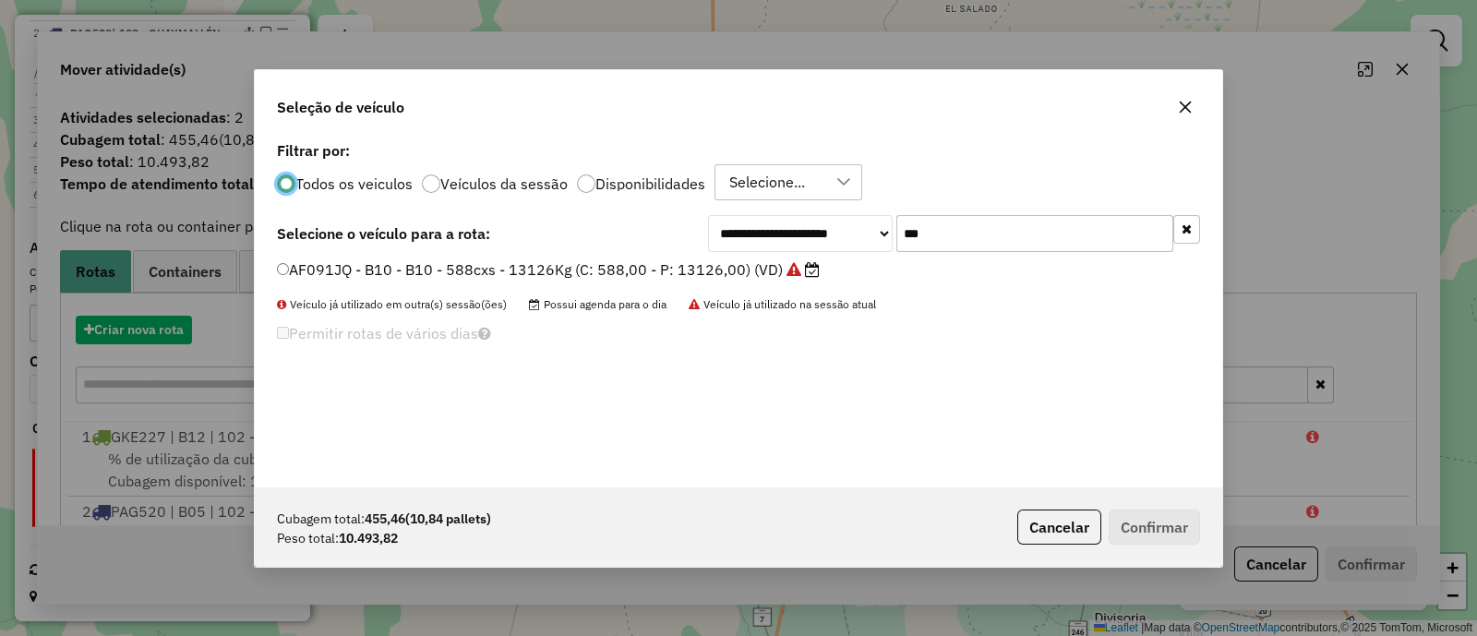
scroll to position [9, 5]
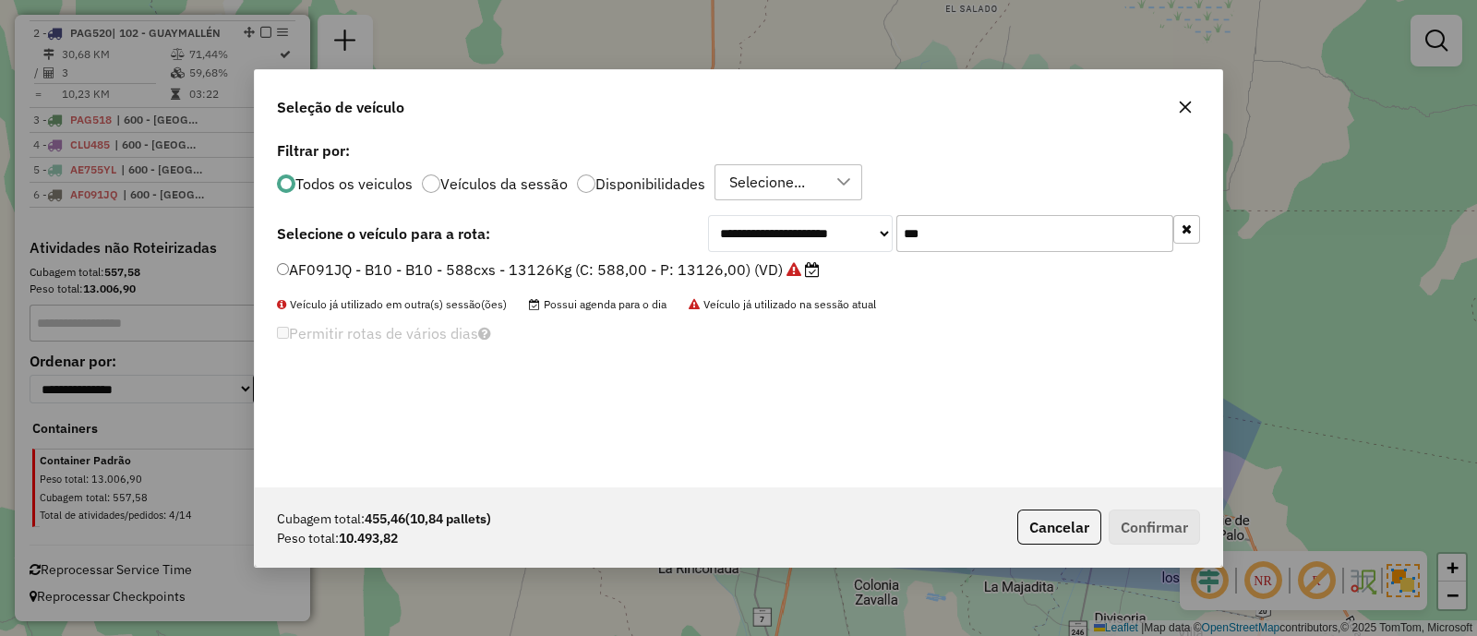
click at [1028, 251] on input "***" at bounding box center [1034, 233] width 277 height 37
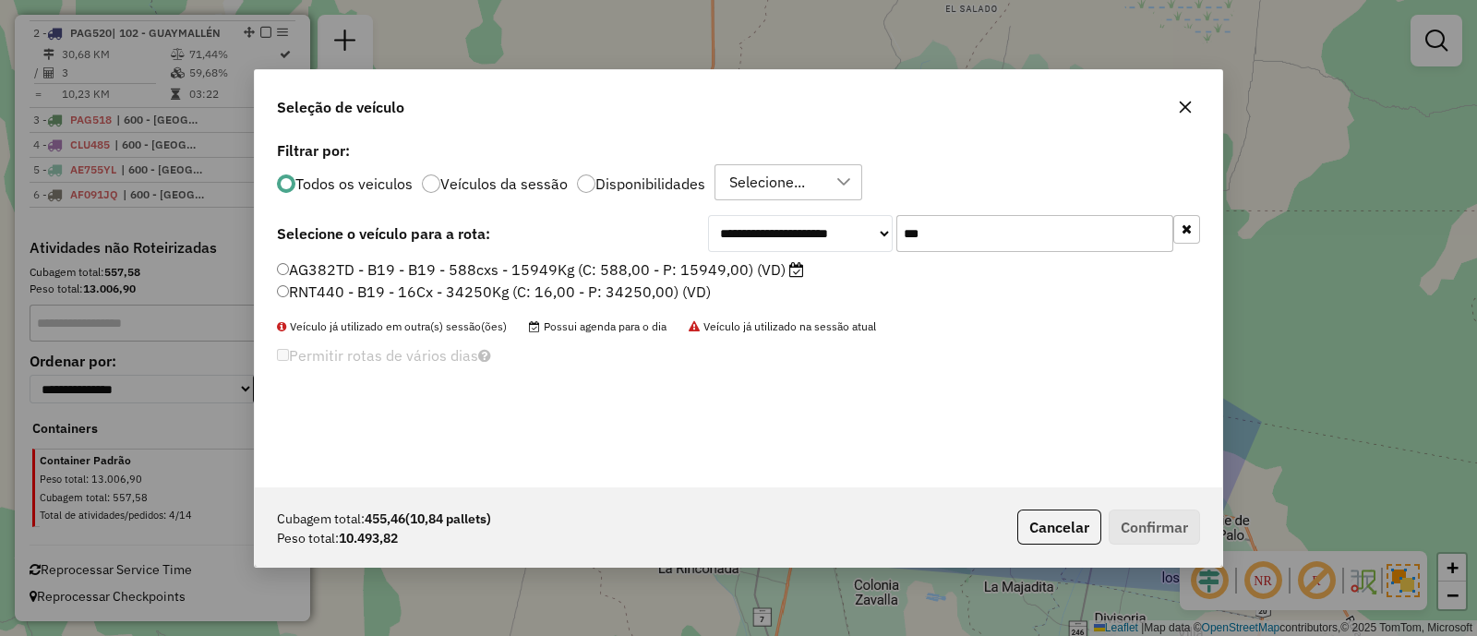
type input "***"
click at [674, 265] on label "AG382TD - B19 - B19 - 588cxs - 15949Kg (C: 588,00 - P: 15949,00) (VD)" at bounding box center [540, 269] width 527 height 22
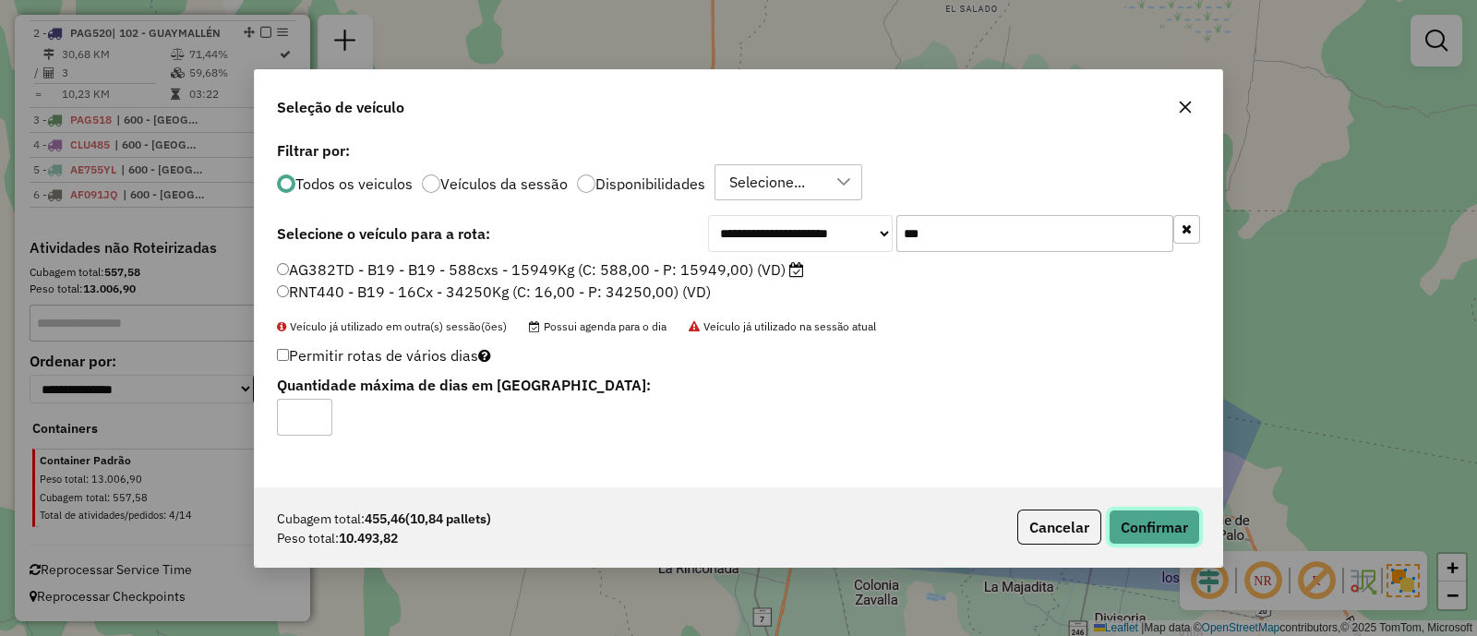
click at [1174, 523] on button "Confirmar" at bounding box center [1154, 527] width 91 height 35
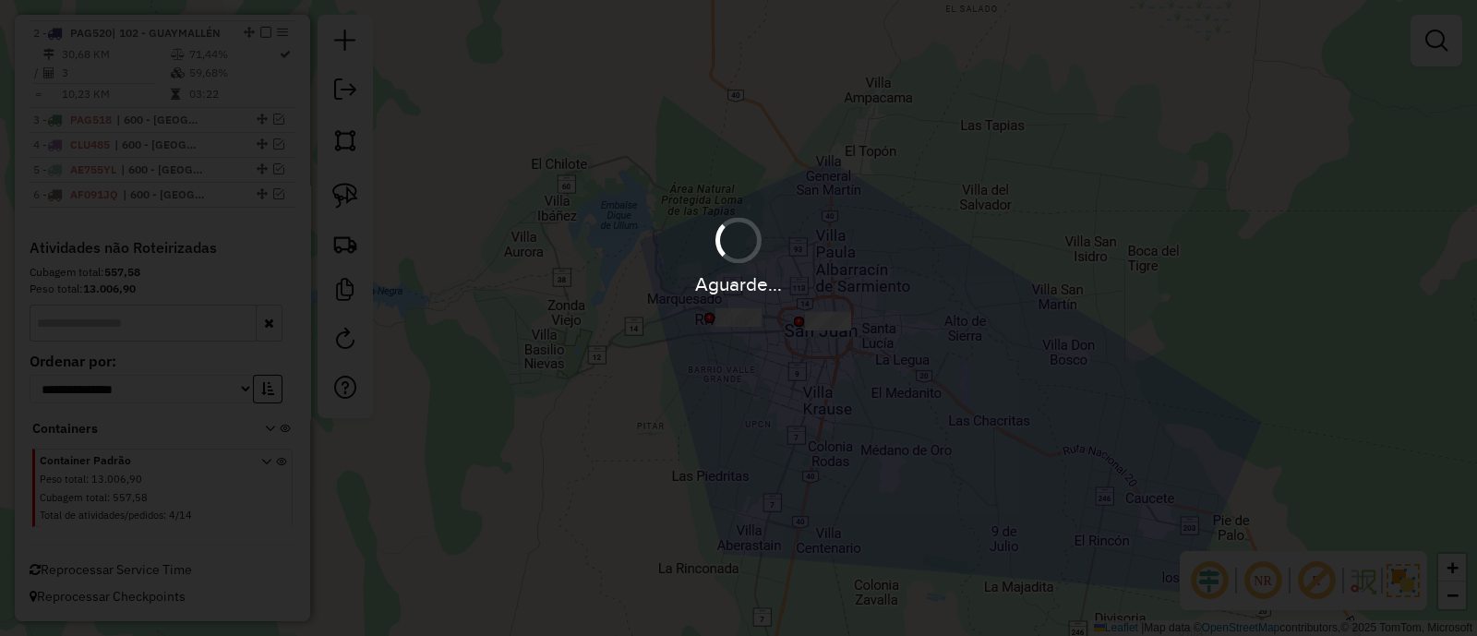
scroll to position [859, 0]
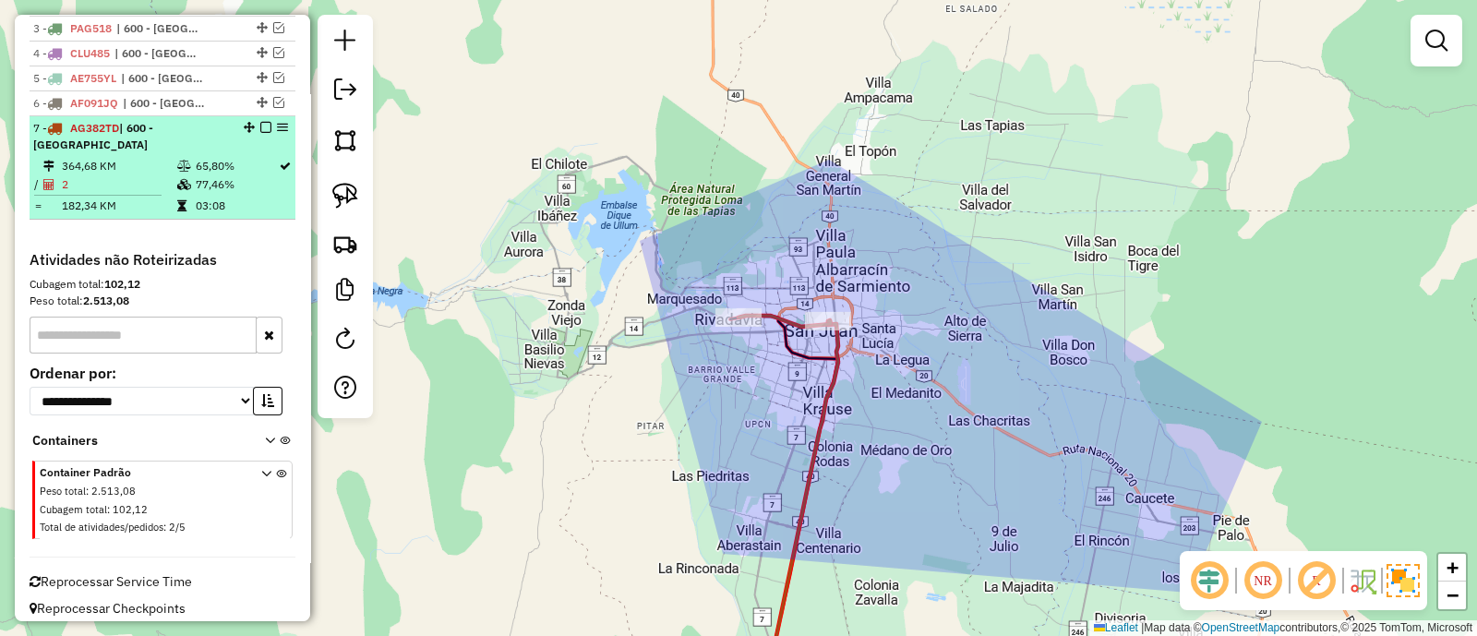
click at [260, 133] on em at bounding box center [265, 127] width 11 height 11
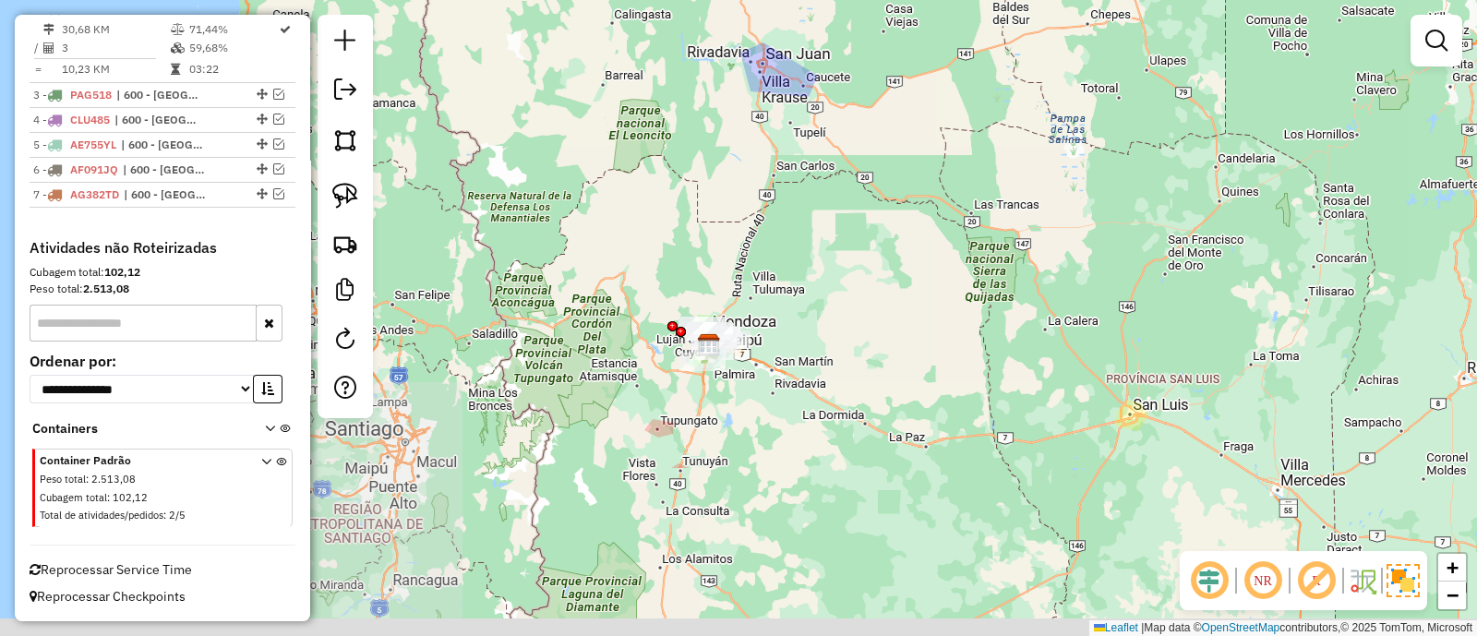
drag, startPoint x: 675, startPoint y: 429, endPoint x: 787, endPoint y: 180, distance: 273.5
click at [787, 182] on div "Janela de atendimento Grade de atendimento Capacidade Transportadoras Veículos …" at bounding box center [738, 318] width 1477 height 636
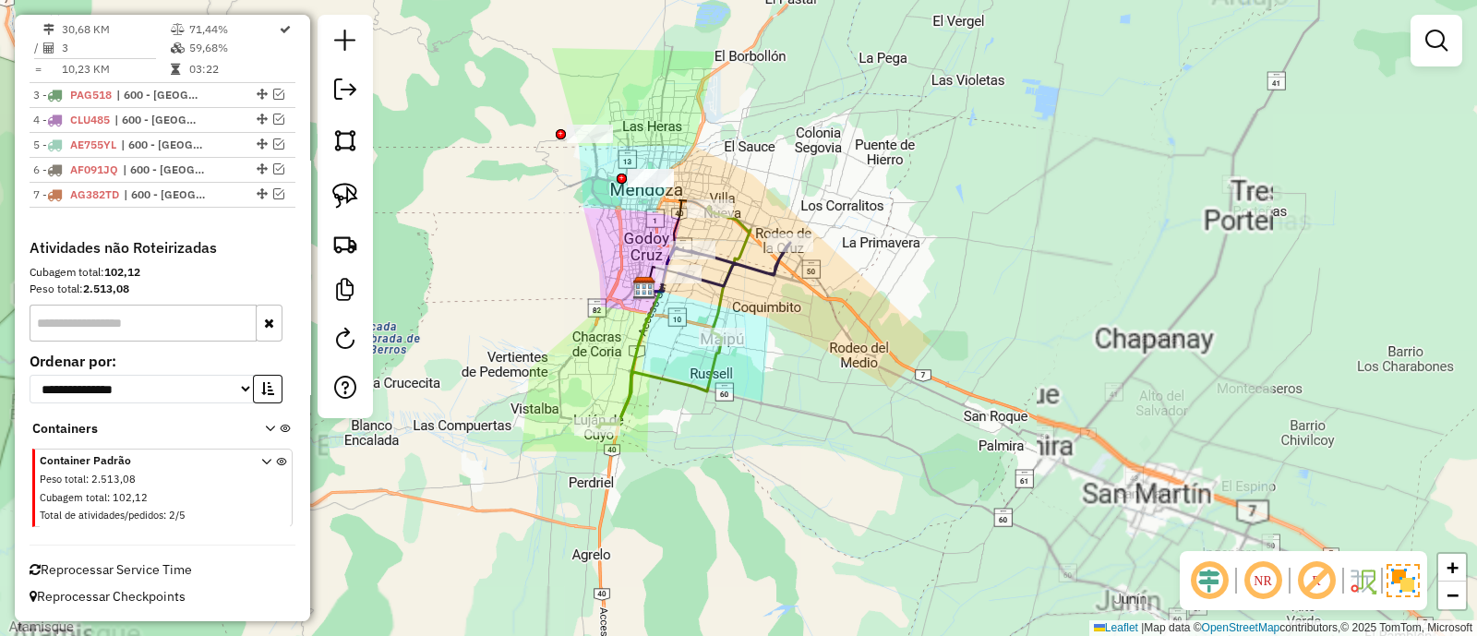
drag, startPoint x: 572, startPoint y: 270, endPoint x: 579, endPoint y: 228, distance: 42.0
click at [579, 229] on div "Janela de atendimento Grade de atendimento Capacidade Transportadoras Veículos …" at bounding box center [738, 318] width 1477 height 636
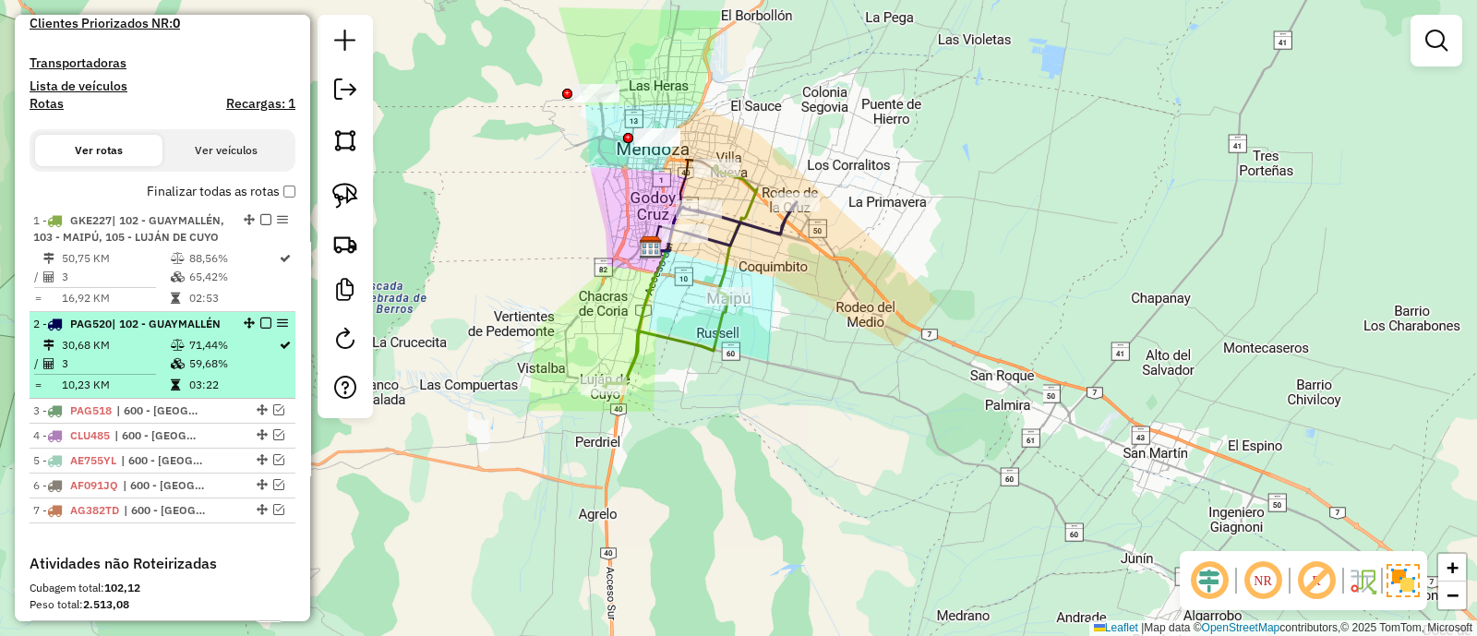
scroll to position [476, 0]
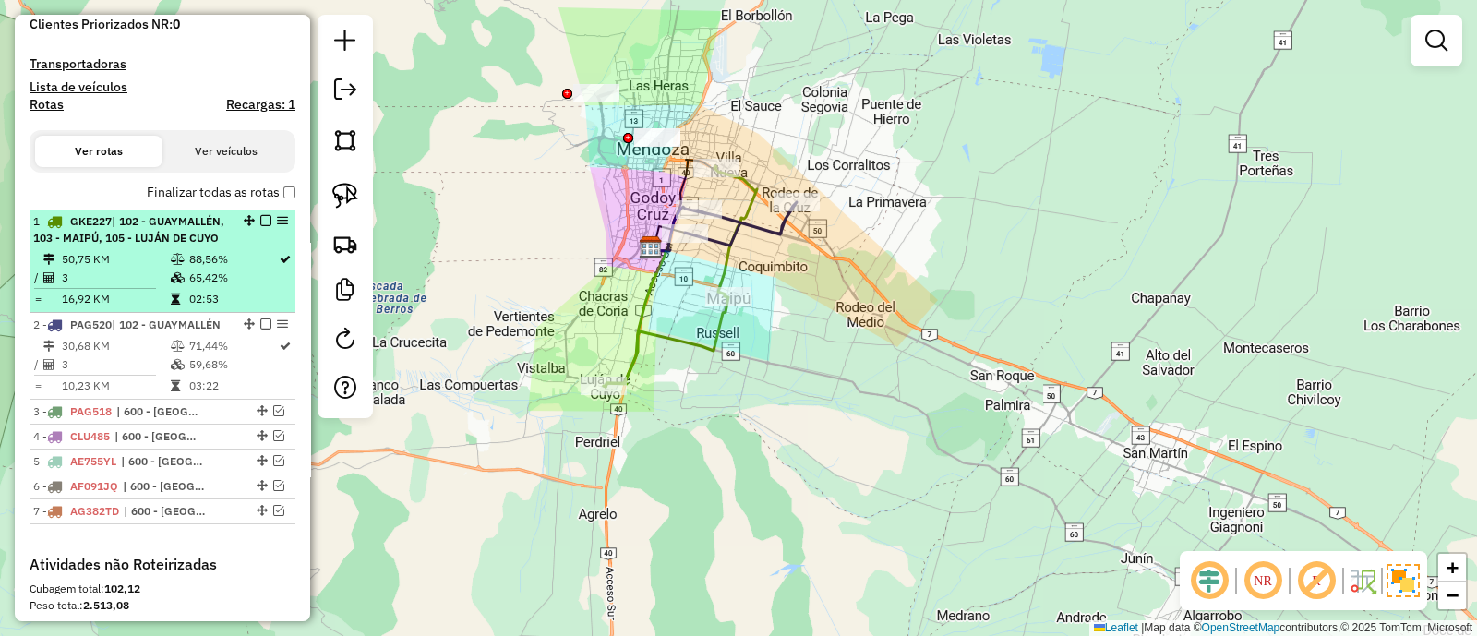
click at [223, 269] on td "88,56%" at bounding box center [233, 259] width 90 height 18
select select "**********"
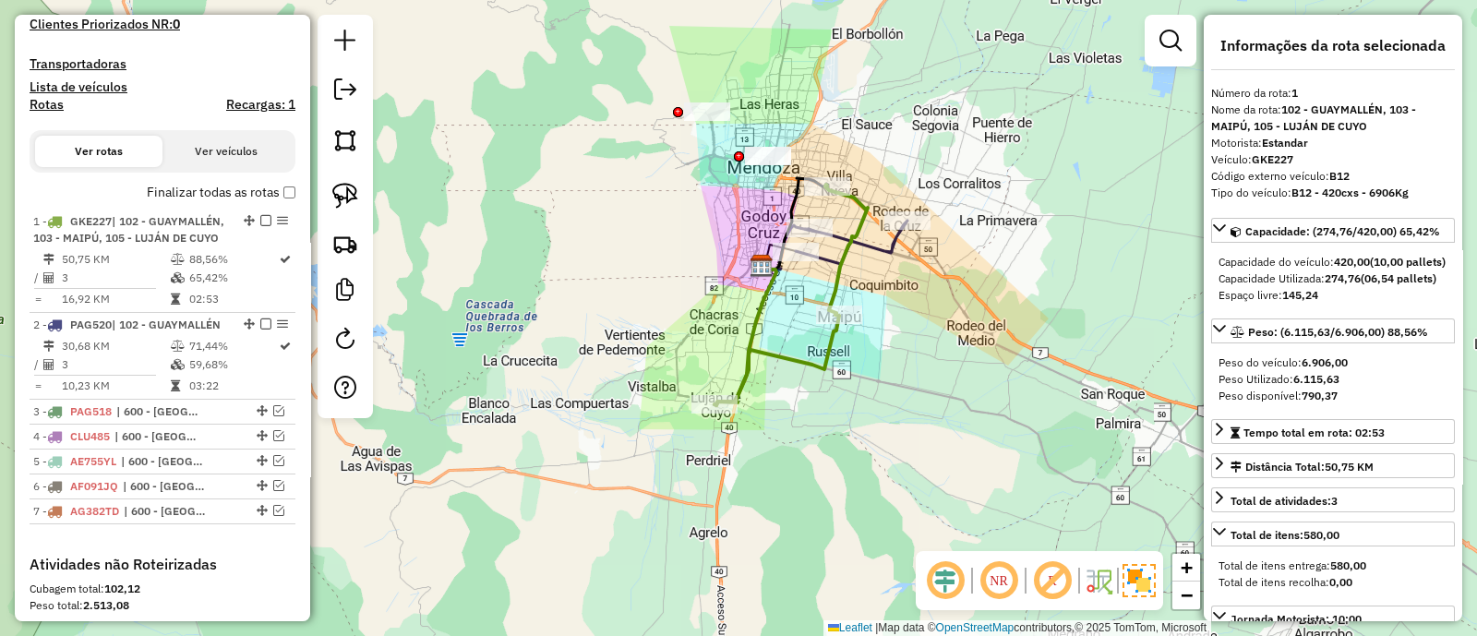
drag, startPoint x: 817, startPoint y: 90, endPoint x: 786, endPoint y: 90, distance: 30.5
click at [804, 90] on div "Janela de atendimento Grade de atendimento Capacidade Transportadoras Veículos …" at bounding box center [738, 318] width 1477 height 636
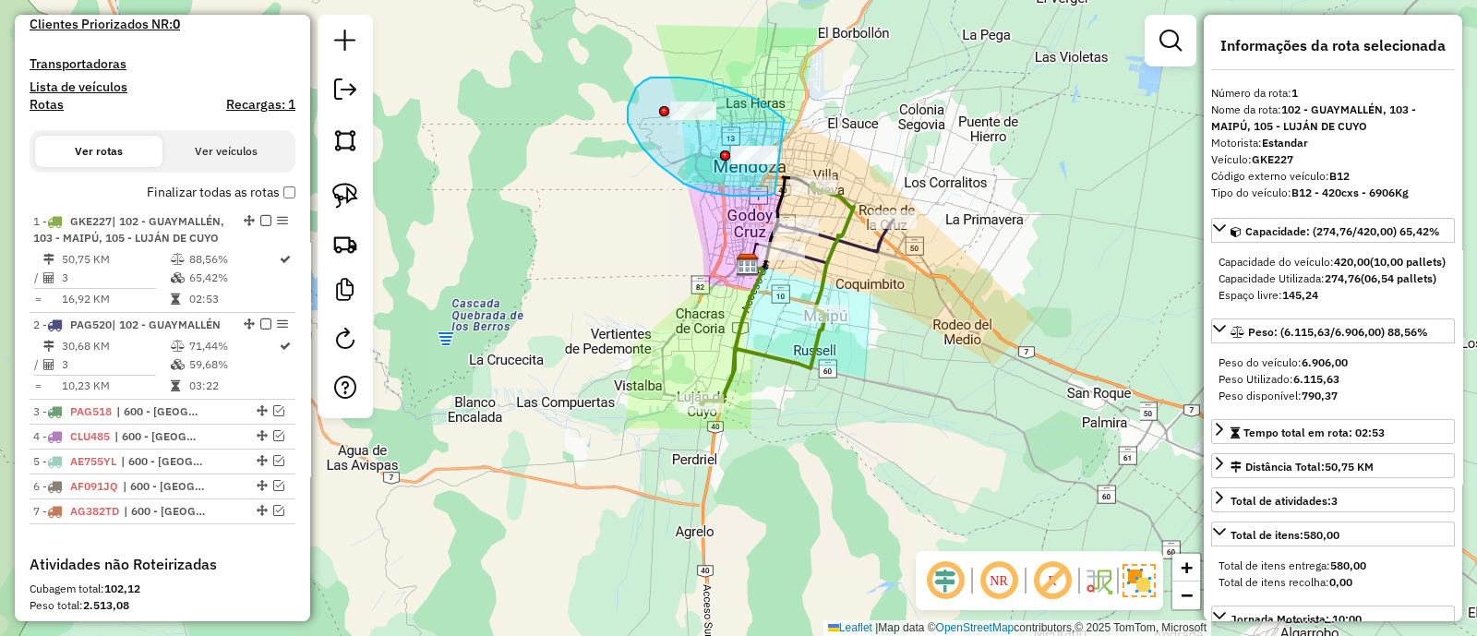
drag, startPoint x: 785, startPoint y: 121, endPoint x: 774, endPoint y: 193, distance: 72.7
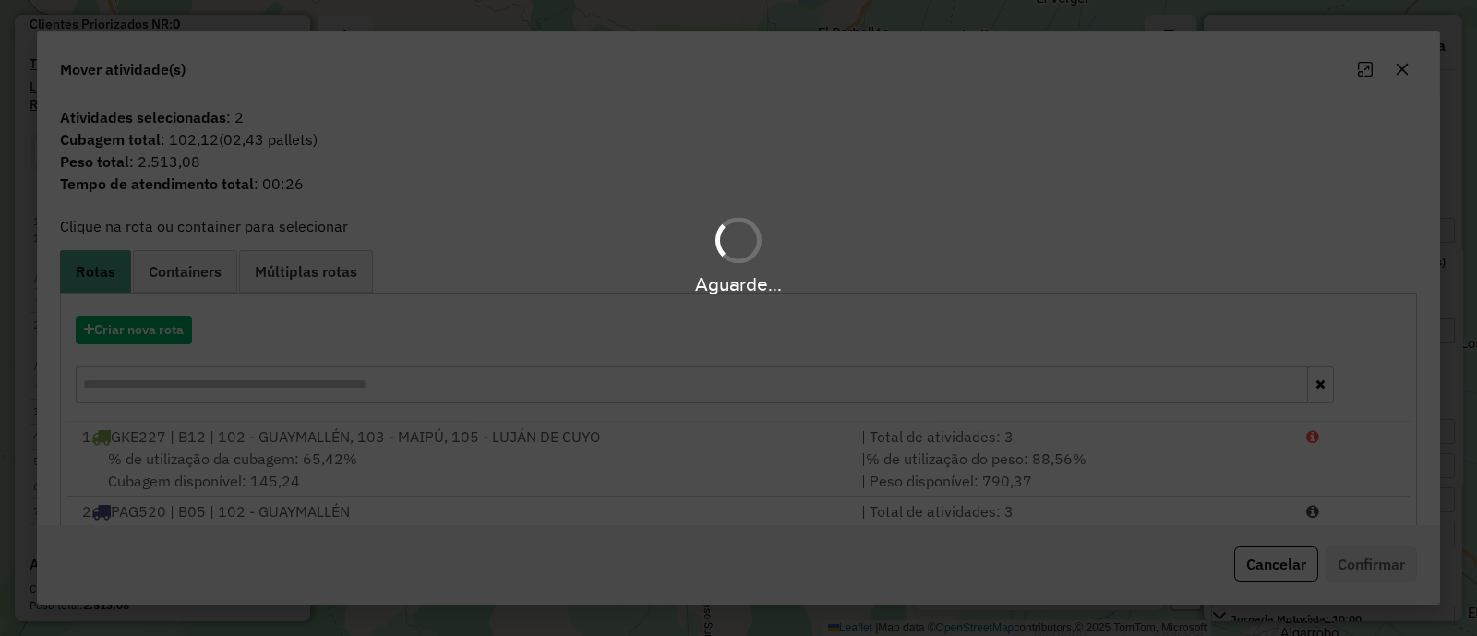
click at [1283, 563] on div "Aguarde..." at bounding box center [738, 318] width 1477 height 636
click at [1283, 562] on div "Aguarde..." at bounding box center [738, 318] width 1477 height 636
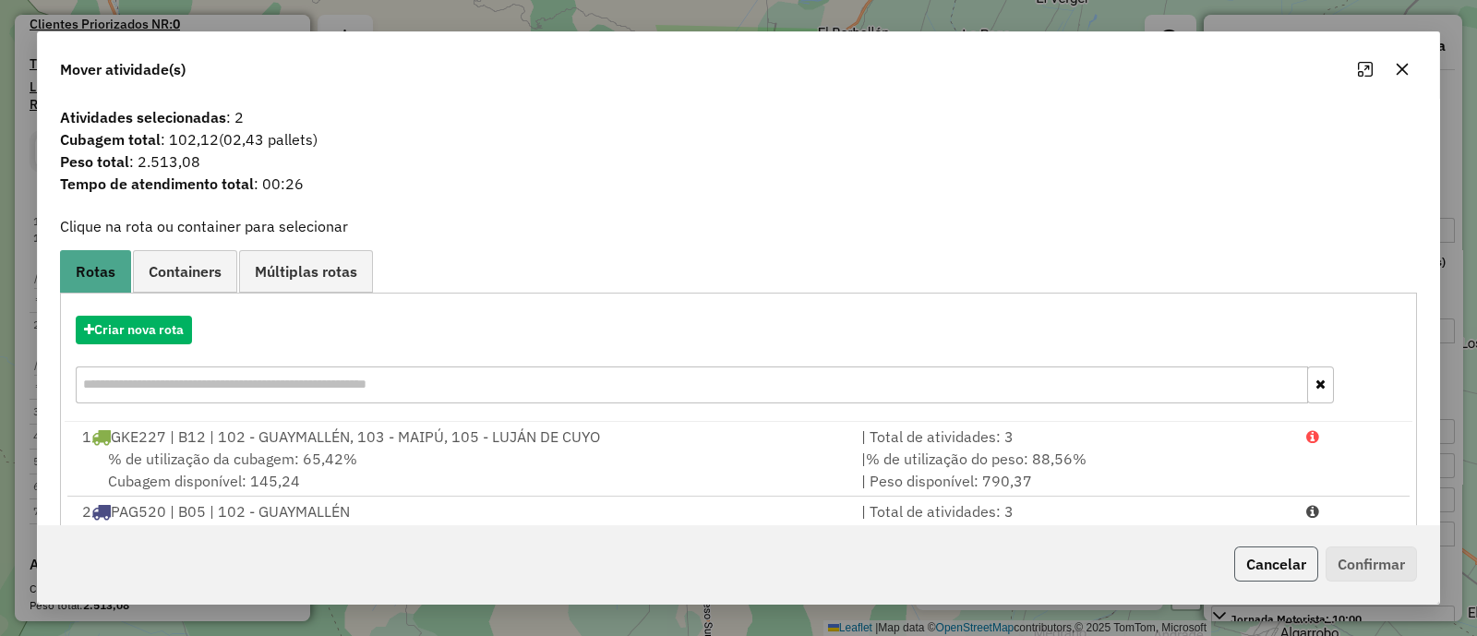
click at [1264, 564] on button "Cancelar" at bounding box center [1276, 563] width 84 height 35
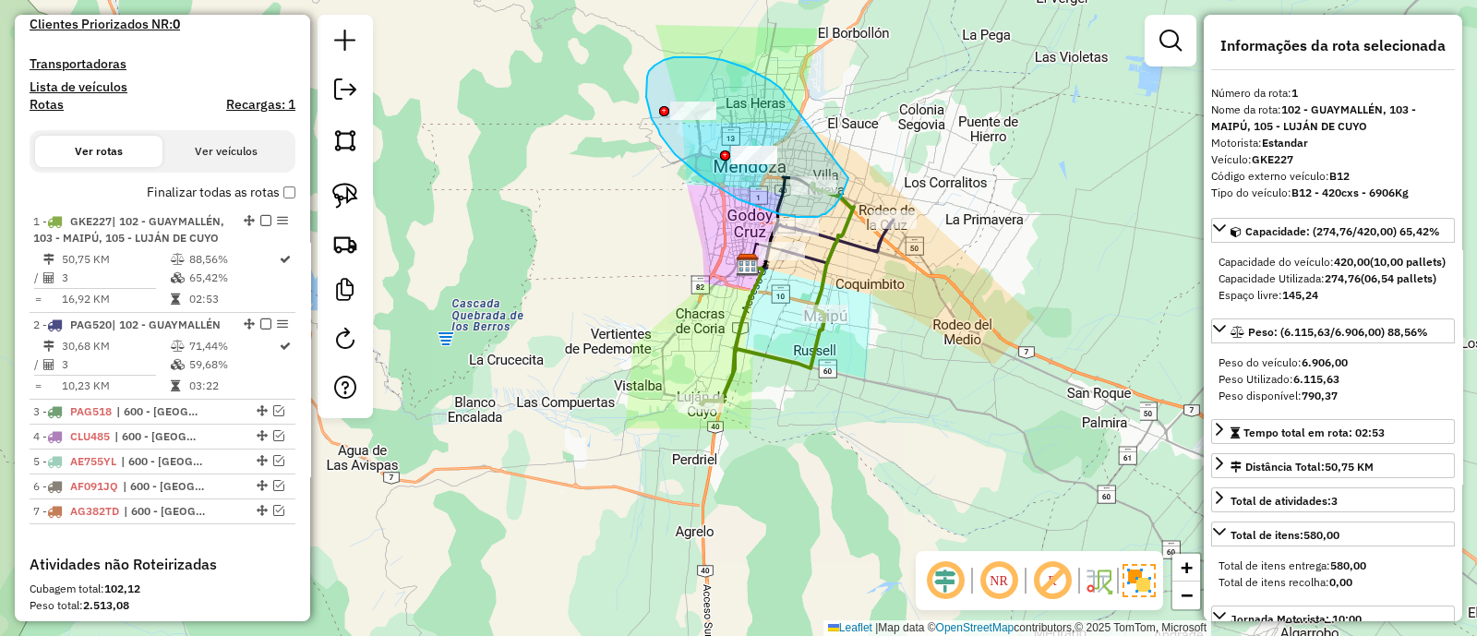
drag, startPoint x: 716, startPoint y: 58, endPoint x: 848, endPoint y: 178, distance: 178.4
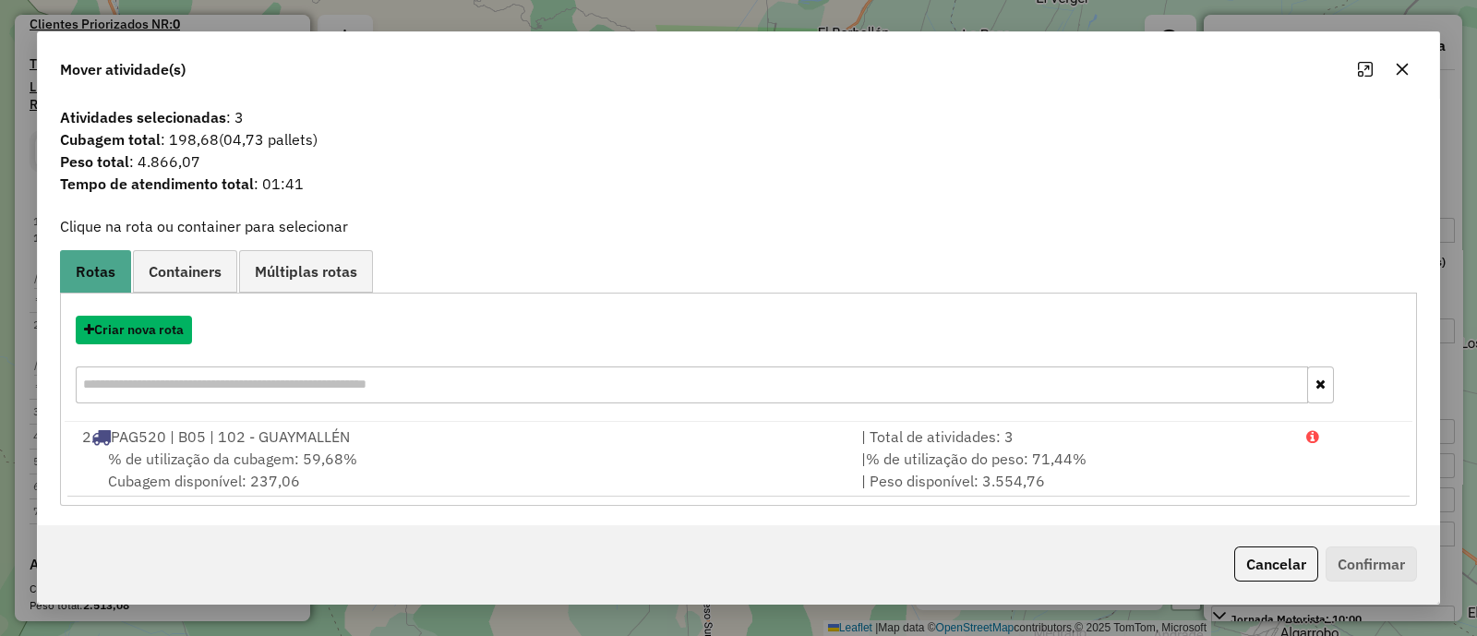
click at [154, 335] on button "Criar nova rota" at bounding box center [134, 330] width 116 height 29
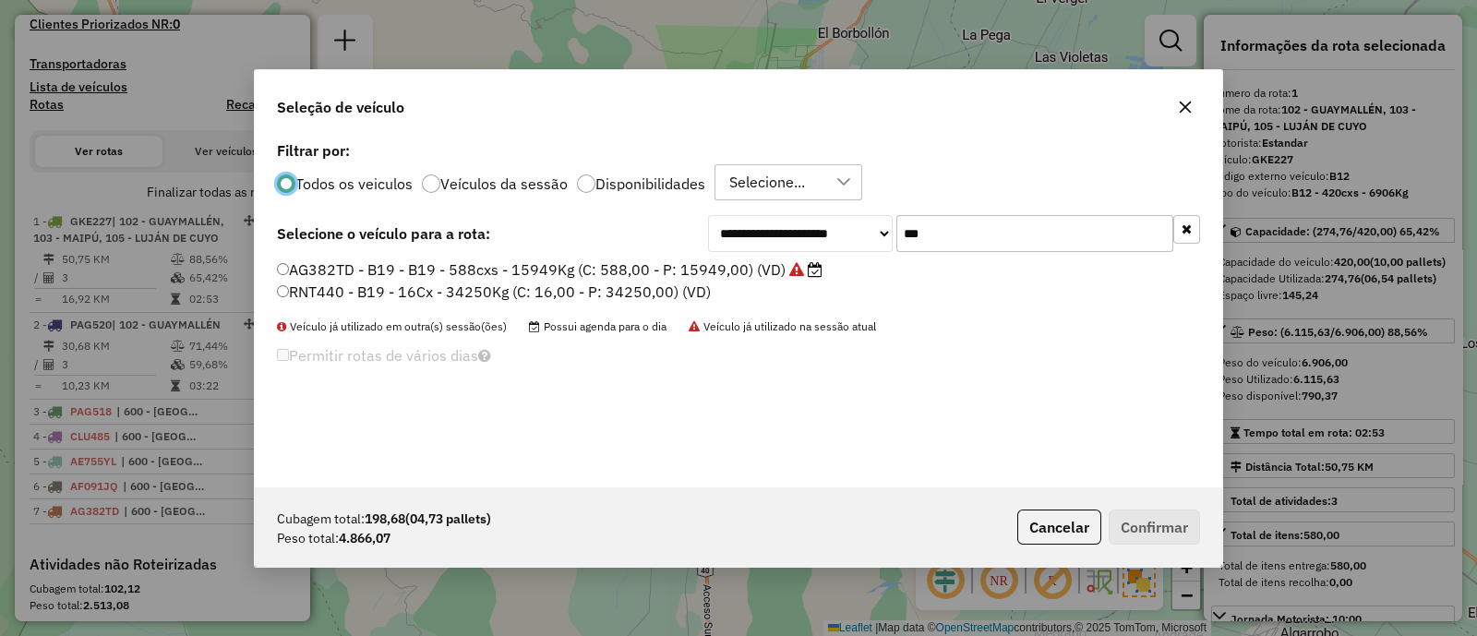
scroll to position [9, 6]
click at [585, 177] on div at bounding box center [586, 183] width 18 height 18
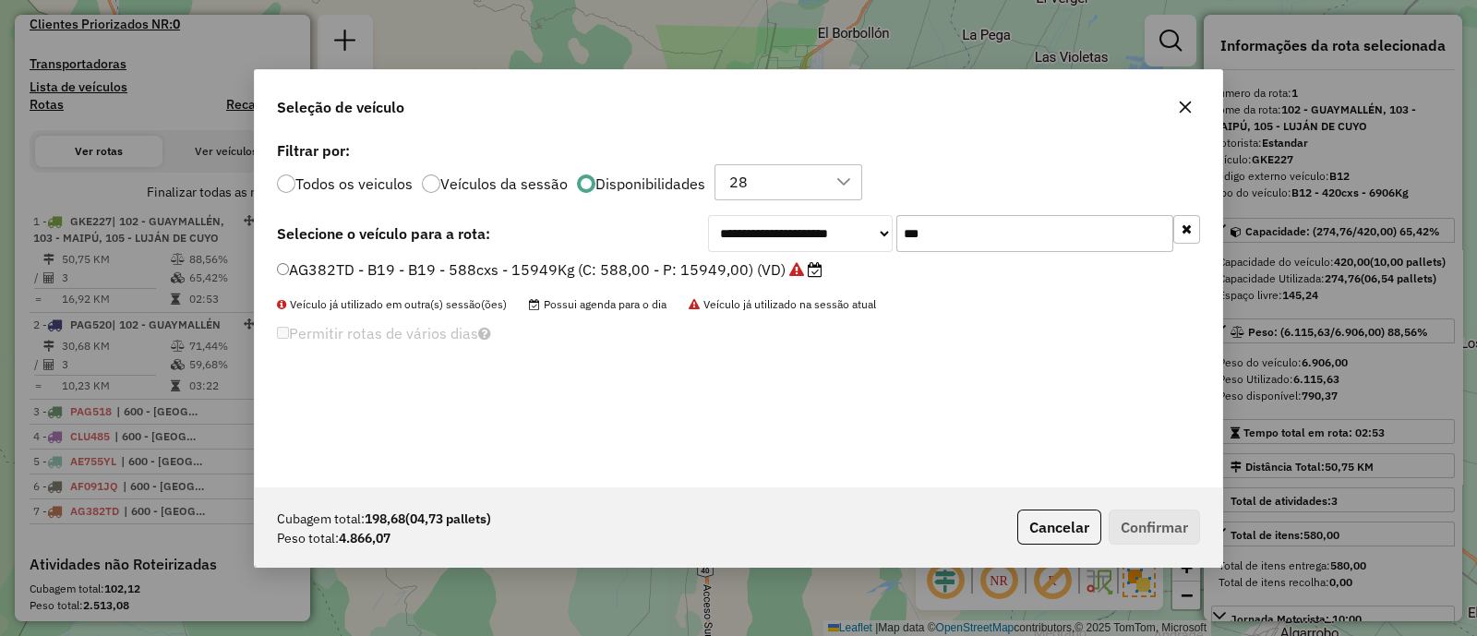
click at [763, 177] on div "28" at bounding box center [774, 182] width 103 height 35
click at [944, 223] on input "***" at bounding box center [1034, 233] width 277 height 37
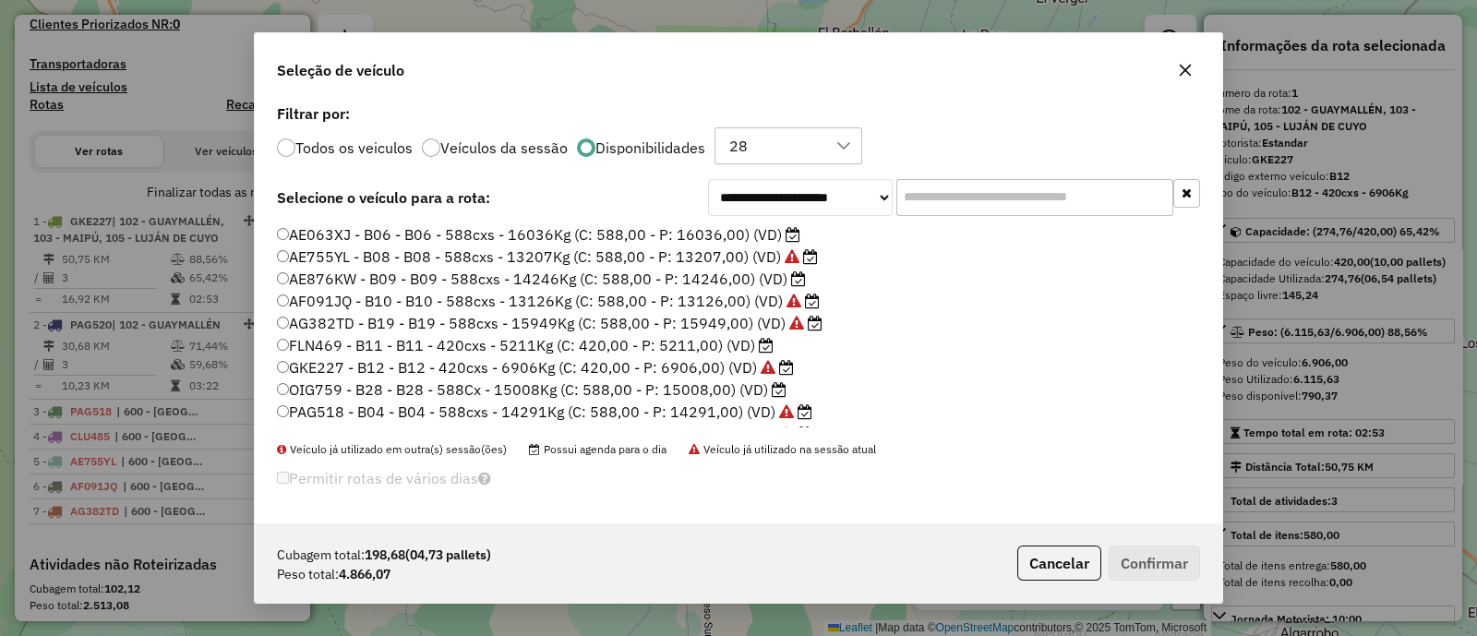
scroll to position [41, 0]
click at [669, 324] on label "FLN469 - B11 - B11 - 420cxs - 5211Kg (C: 420,00 - P: 5211,00) (VD)" at bounding box center [525, 326] width 497 height 22
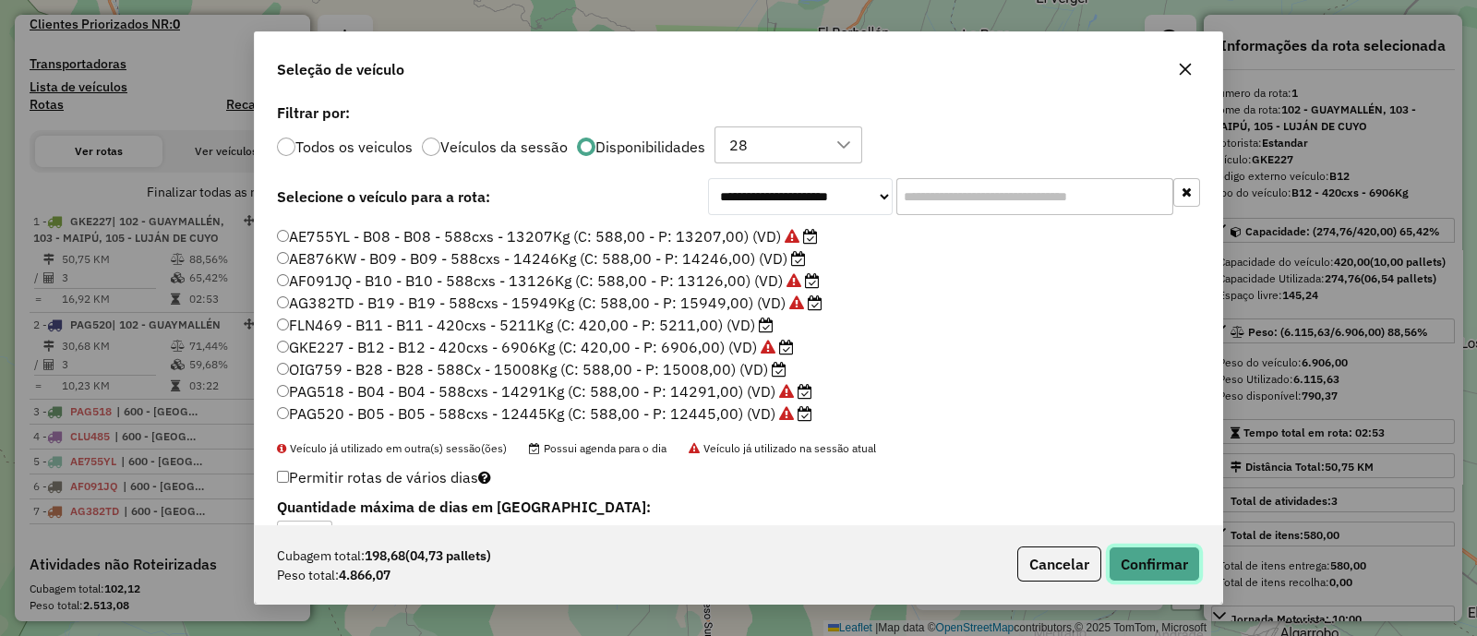
click at [1140, 573] on button "Confirmar" at bounding box center [1154, 563] width 91 height 35
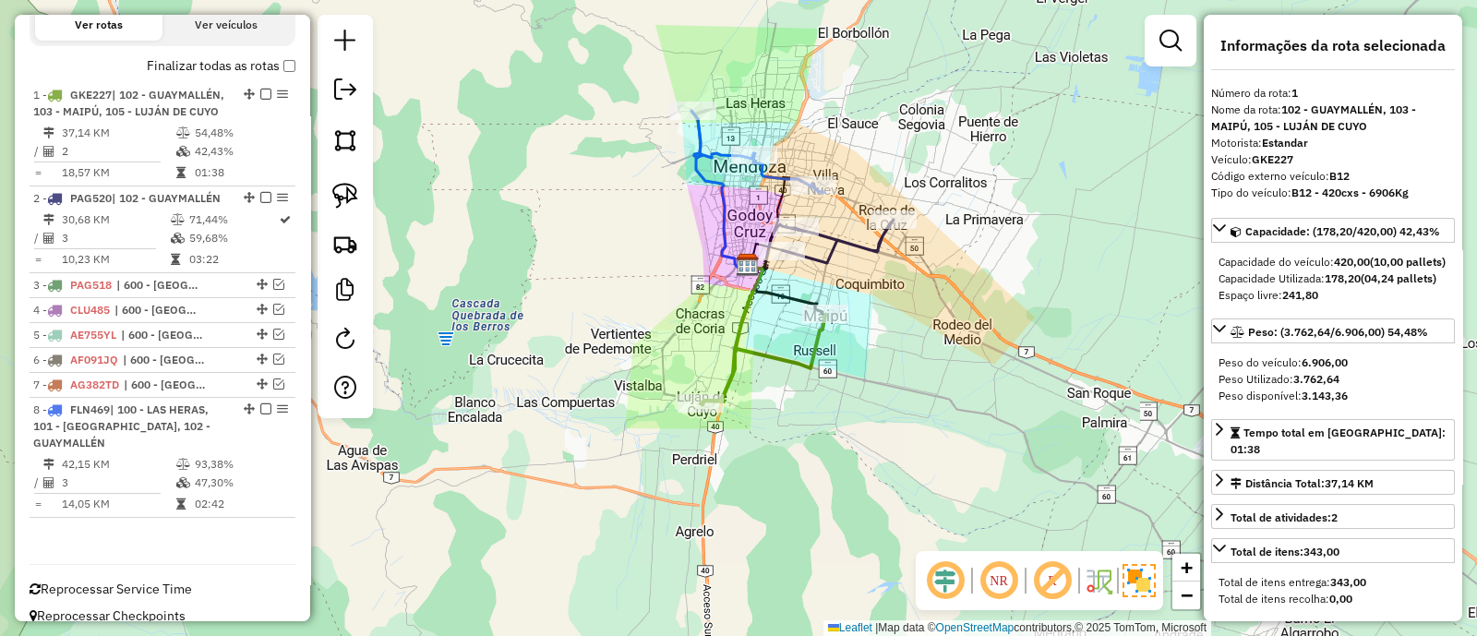
scroll to position [636, 0]
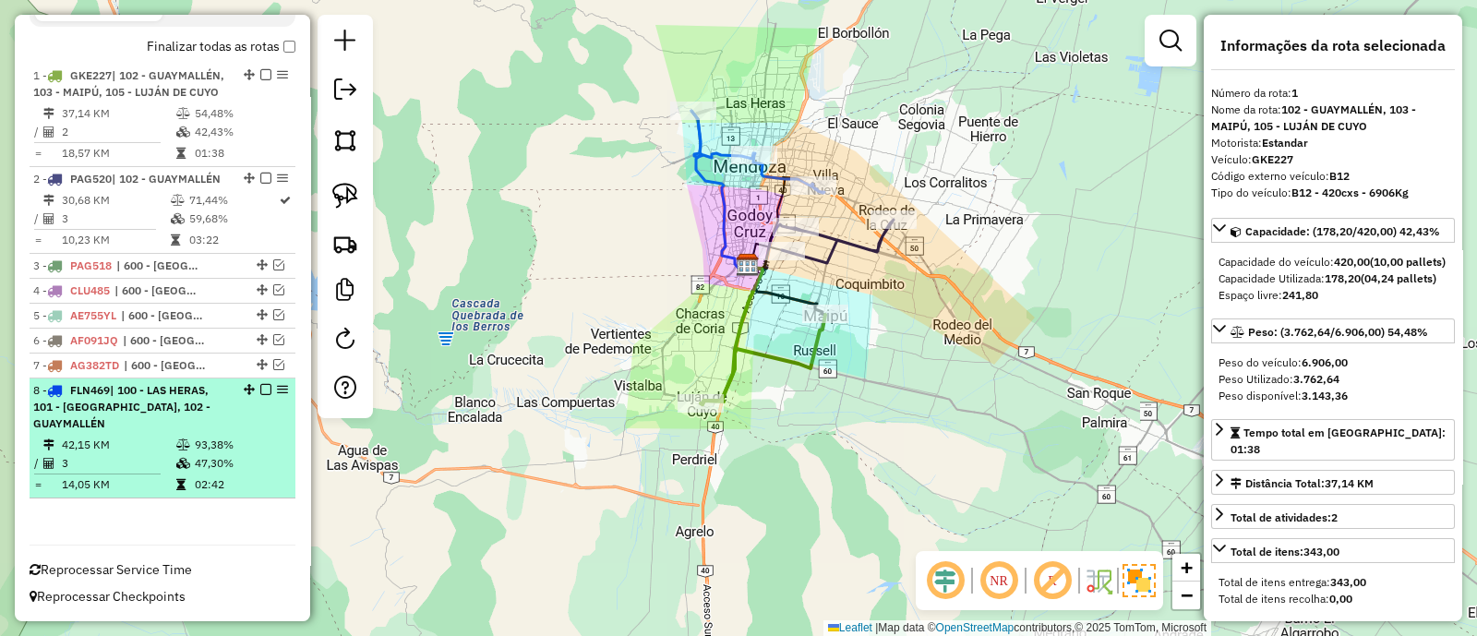
click at [260, 395] on em at bounding box center [265, 389] width 11 height 11
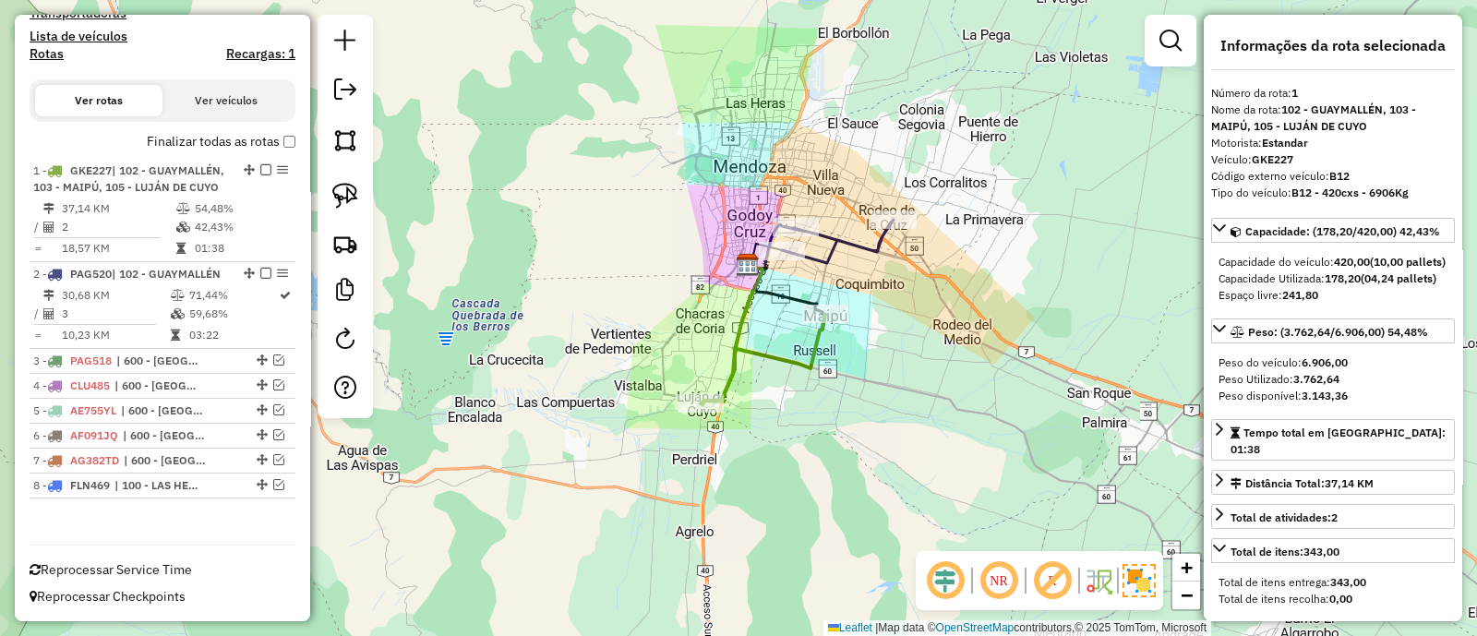
click at [782, 362] on icon at bounding box center [763, 360] width 125 height 90
click at [838, 246] on icon at bounding box center [838, 241] width 112 height 43
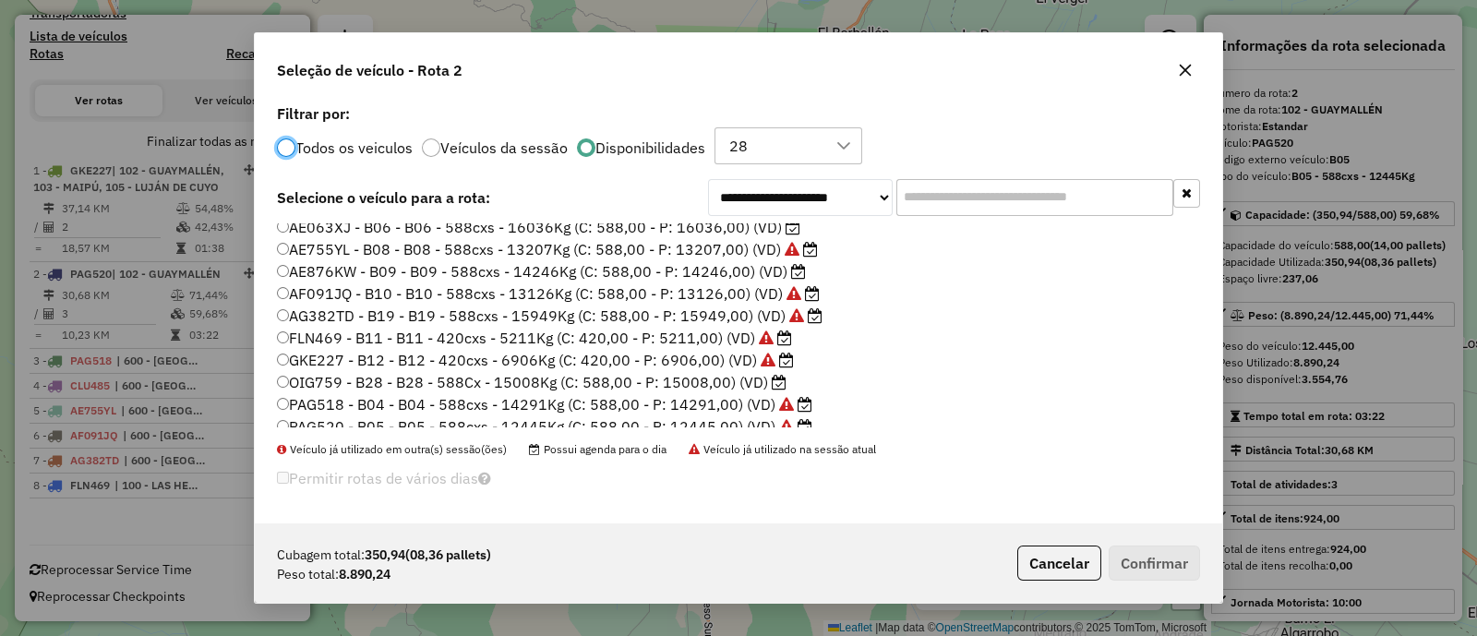
scroll to position [41, 0]
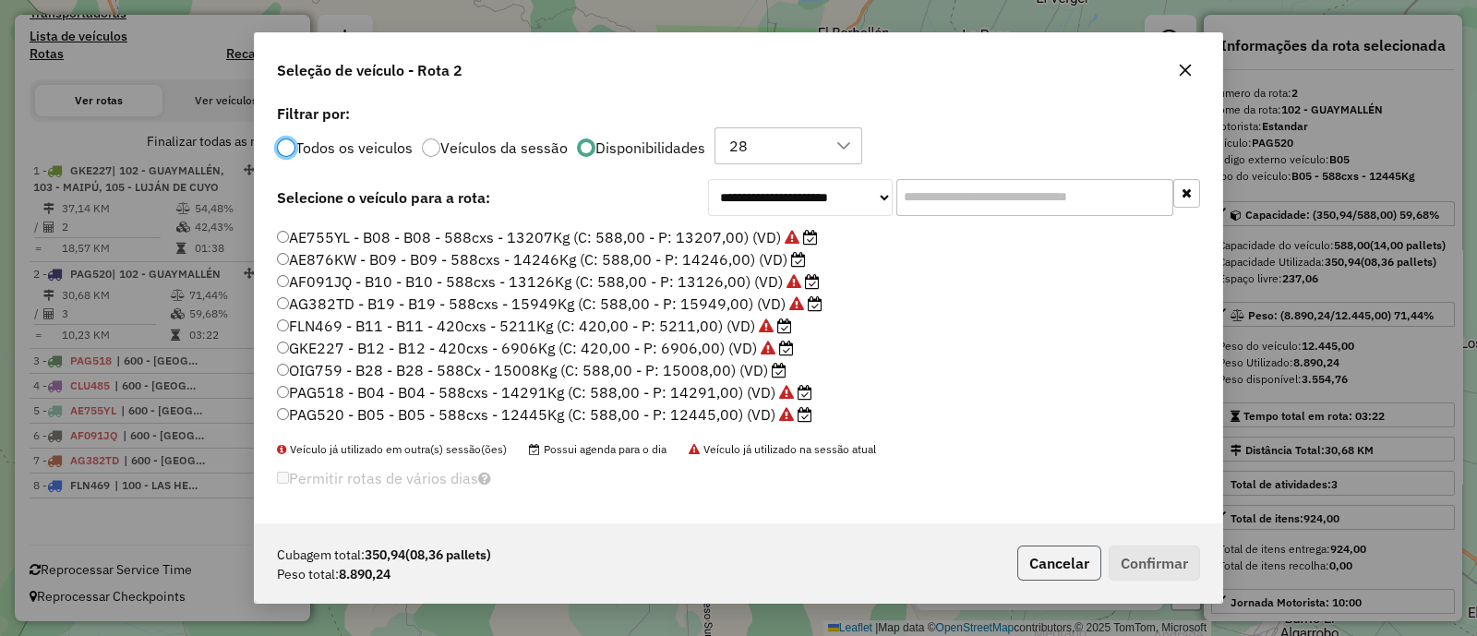
click at [1038, 557] on button "Cancelar" at bounding box center [1059, 563] width 84 height 35
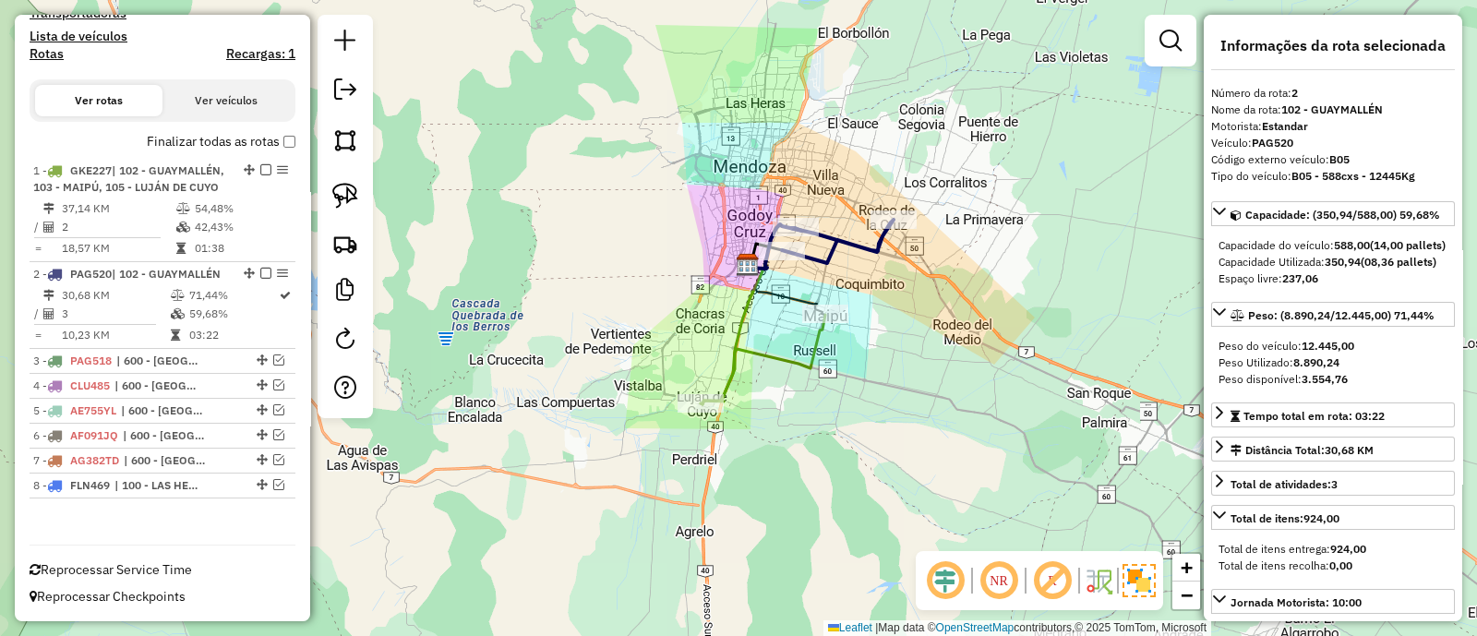
click at [840, 233] on icon at bounding box center [838, 241] width 112 height 43
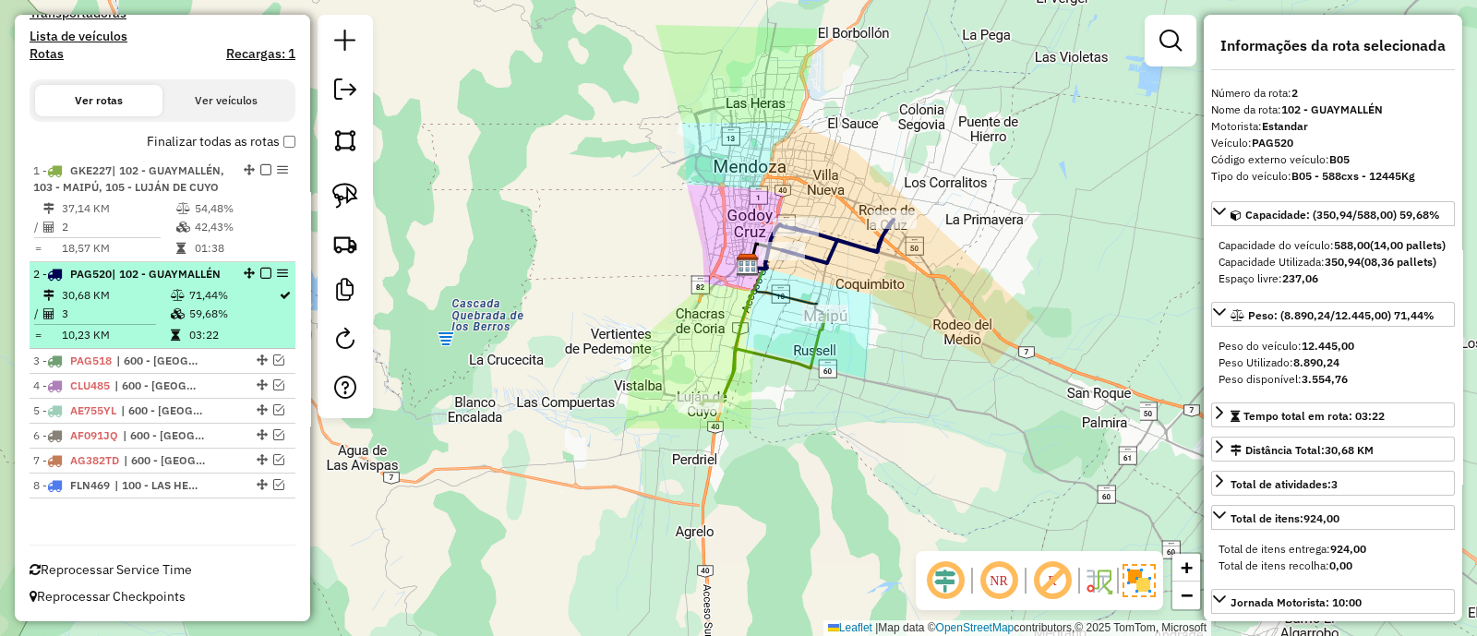
click at [261, 268] on em at bounding box center [265, 273] width 11 height 11
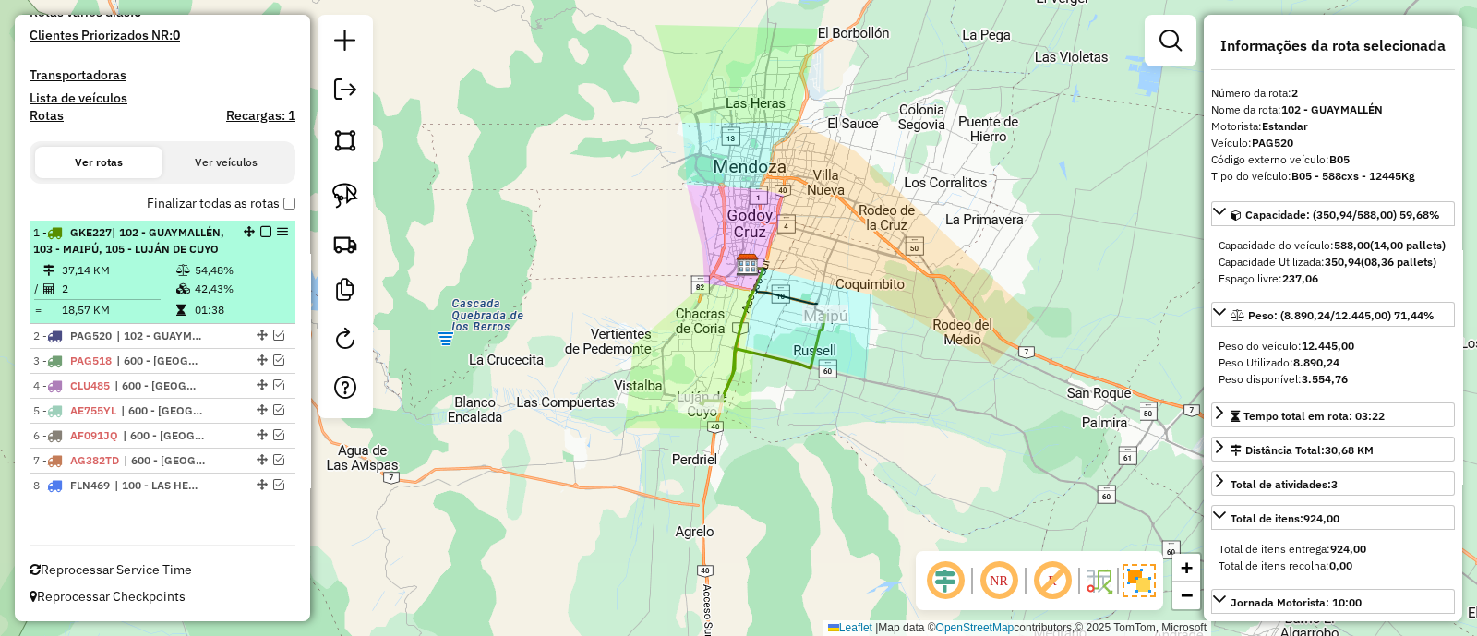
click at [242, 269] on td "54,48%" at bounding box center [240, 270] width 93 height 18
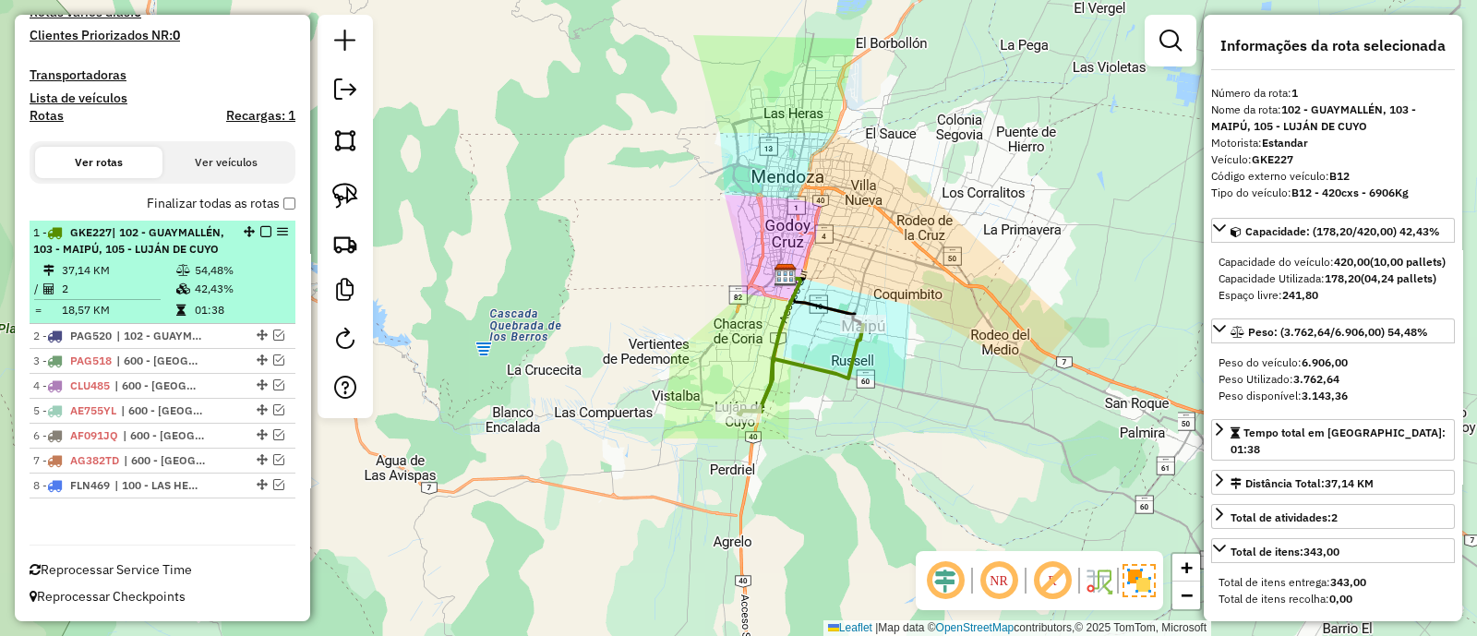
click at [260, 226] on em at bounding box center [265, 231] width 11 height 11
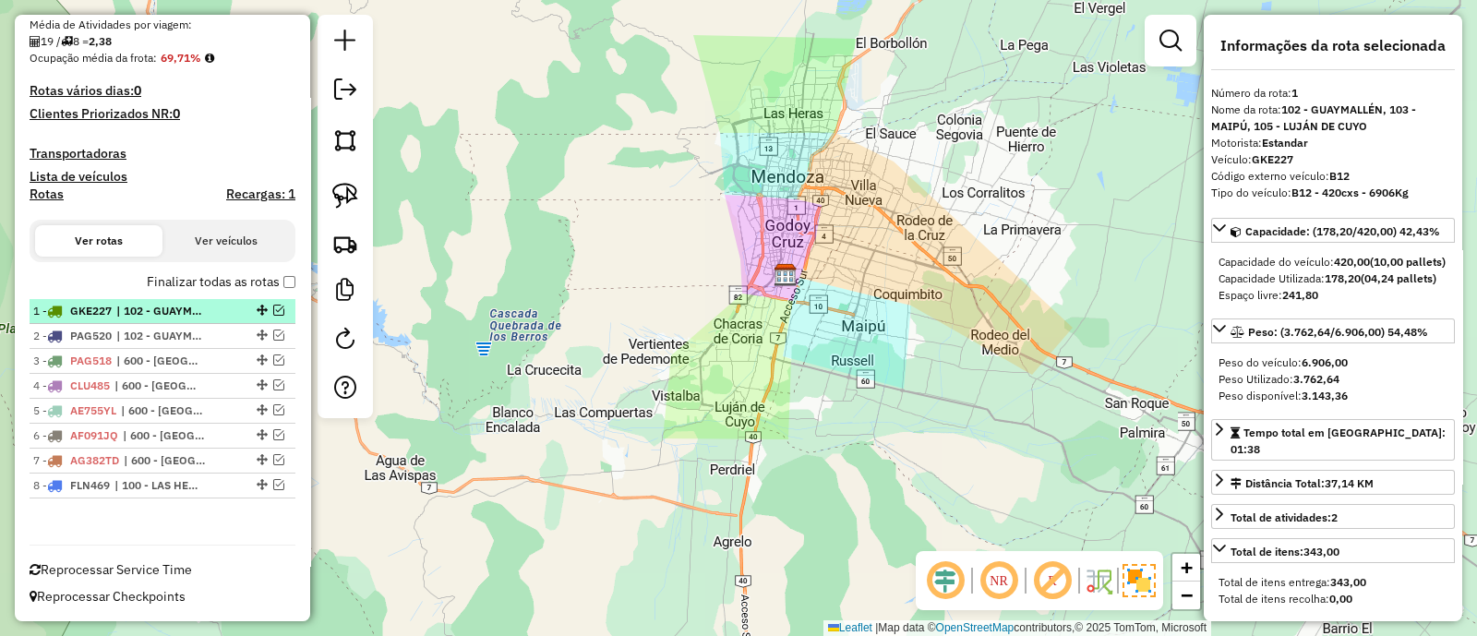
scroll to position [384, 0]
click at [286, 290] on label "Finalizar todas as rotas" at bounding box center [221, 284] width 149 height 19
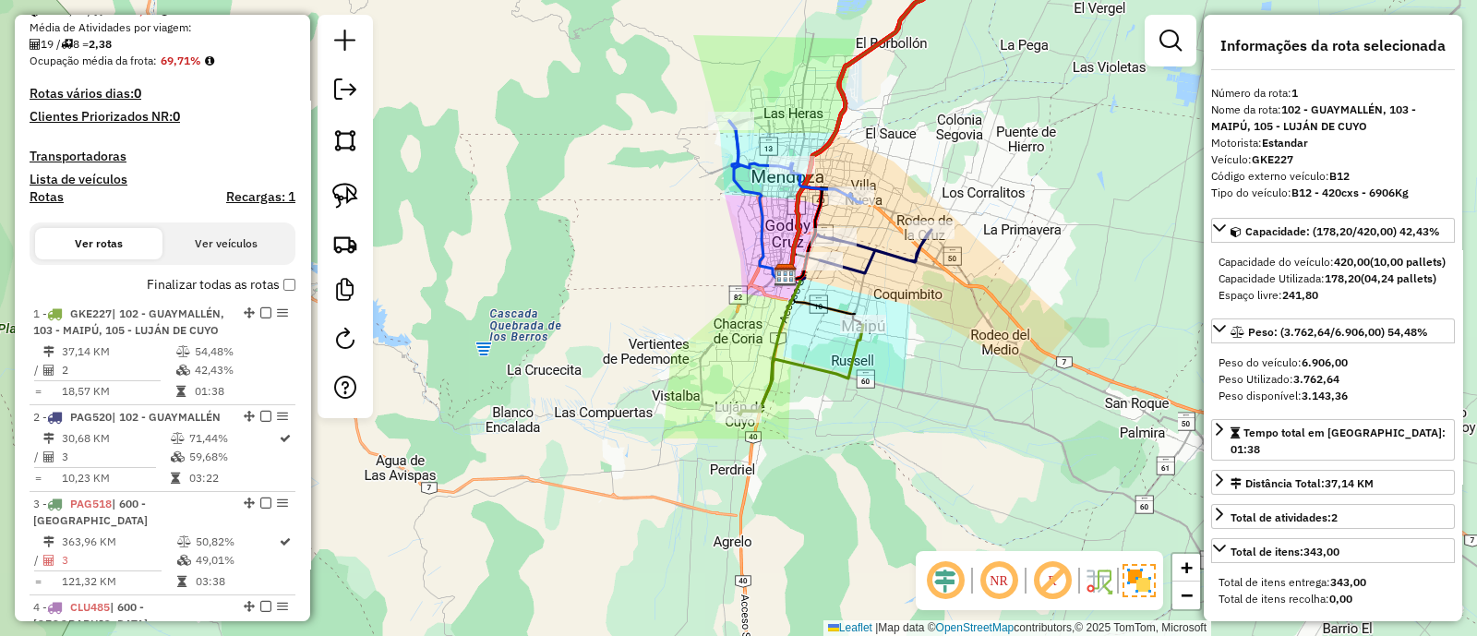
click at [40, 189] on h4 "Rotas" at bounding box center [47, 197] width 34 height 16
select select
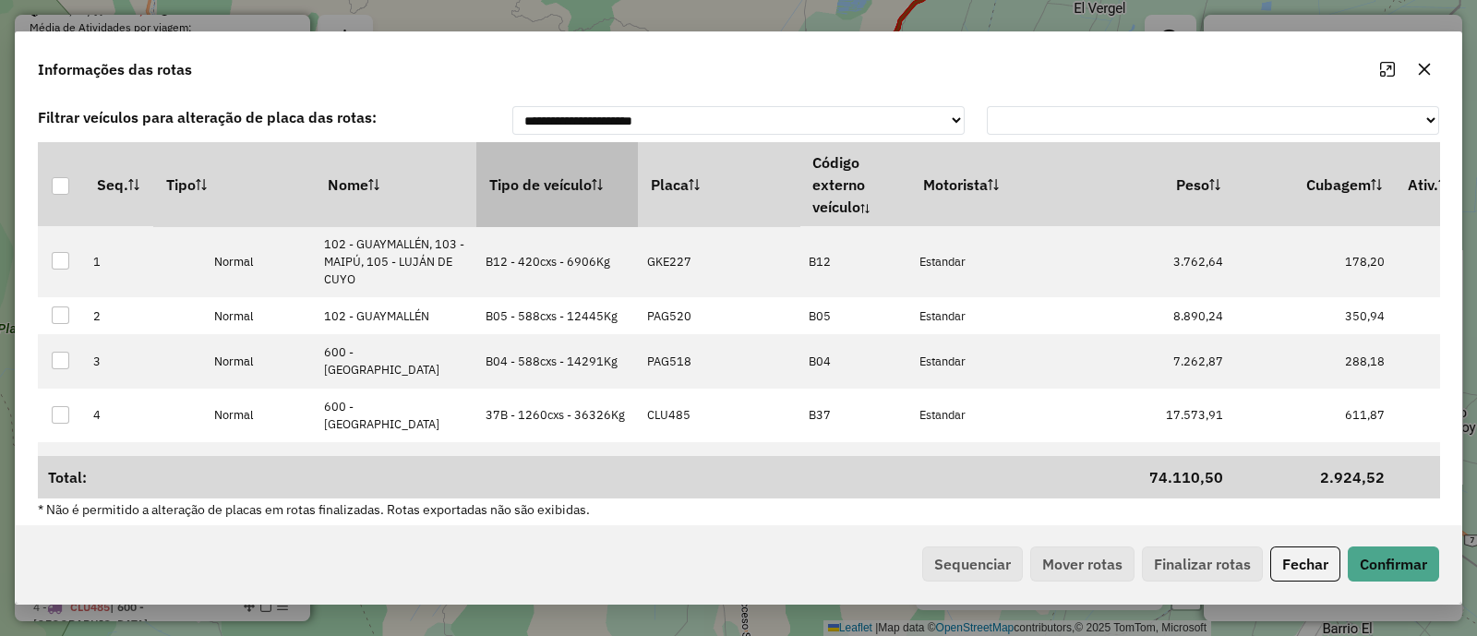
click at [577, 169] on th "Tipo de veículo" at bounding box center [557, 183] width 162 height 83
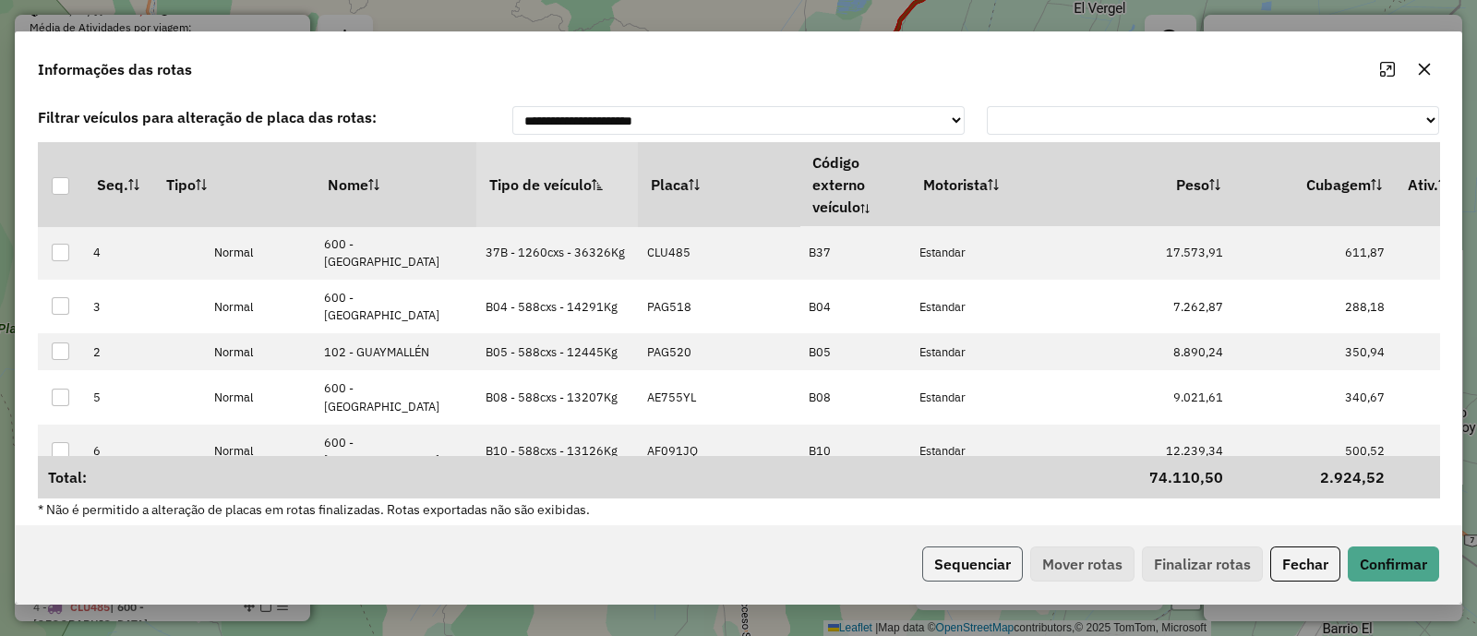
click at [953, 572] on button "Sequenciar" at bounding box center [972, 563] width 101 height 35
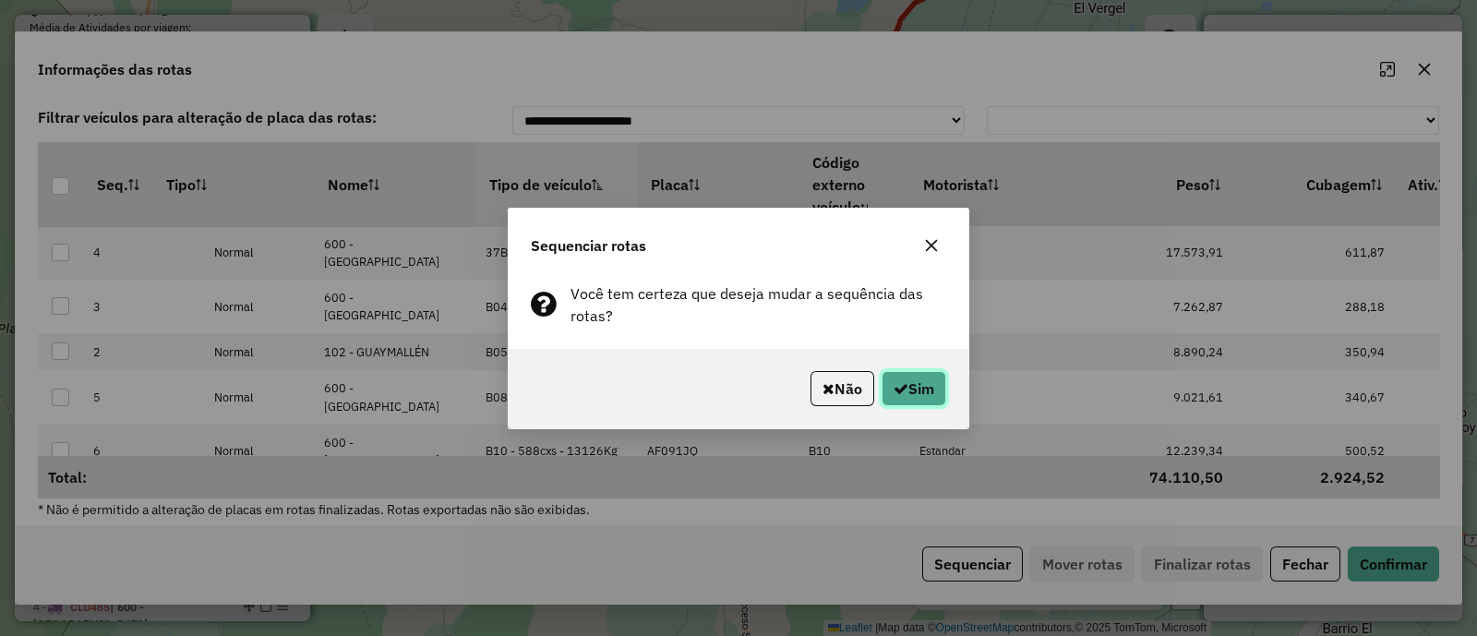
click at [920, 374] on button "Sim" at bounding box center [913, 388] width 65 height 35
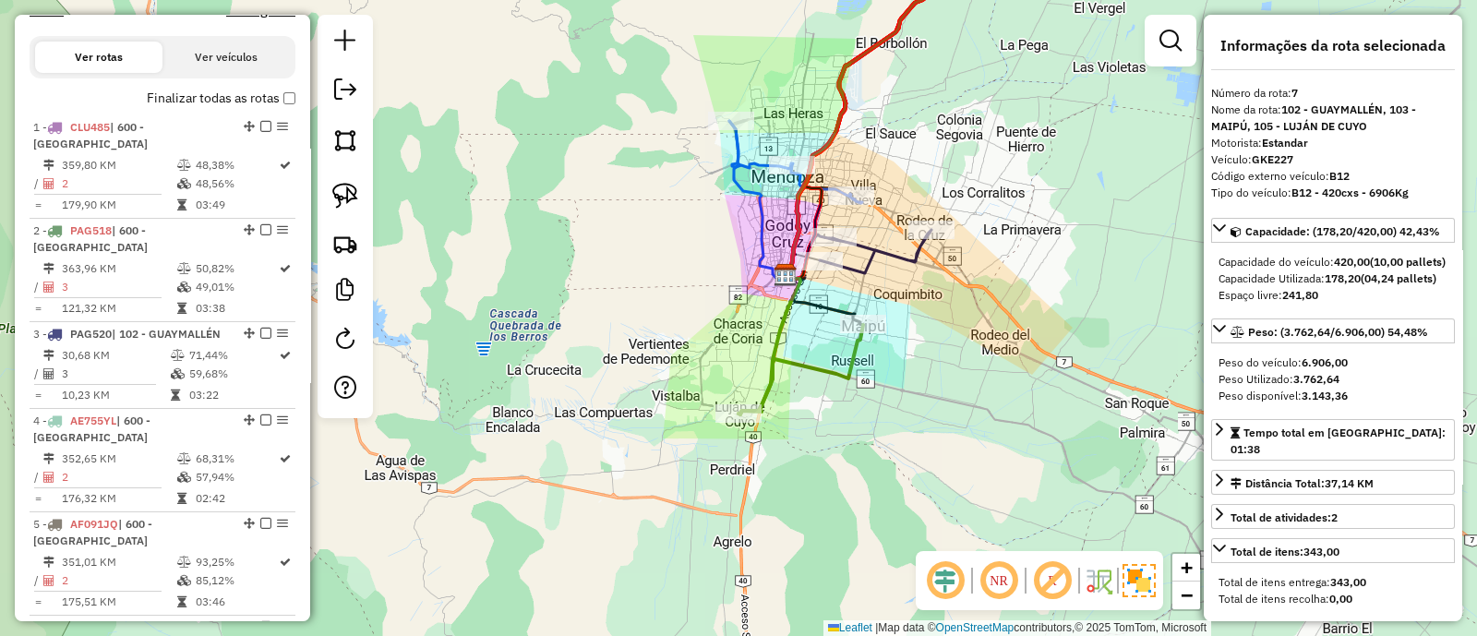
scroll to position [669, 0]
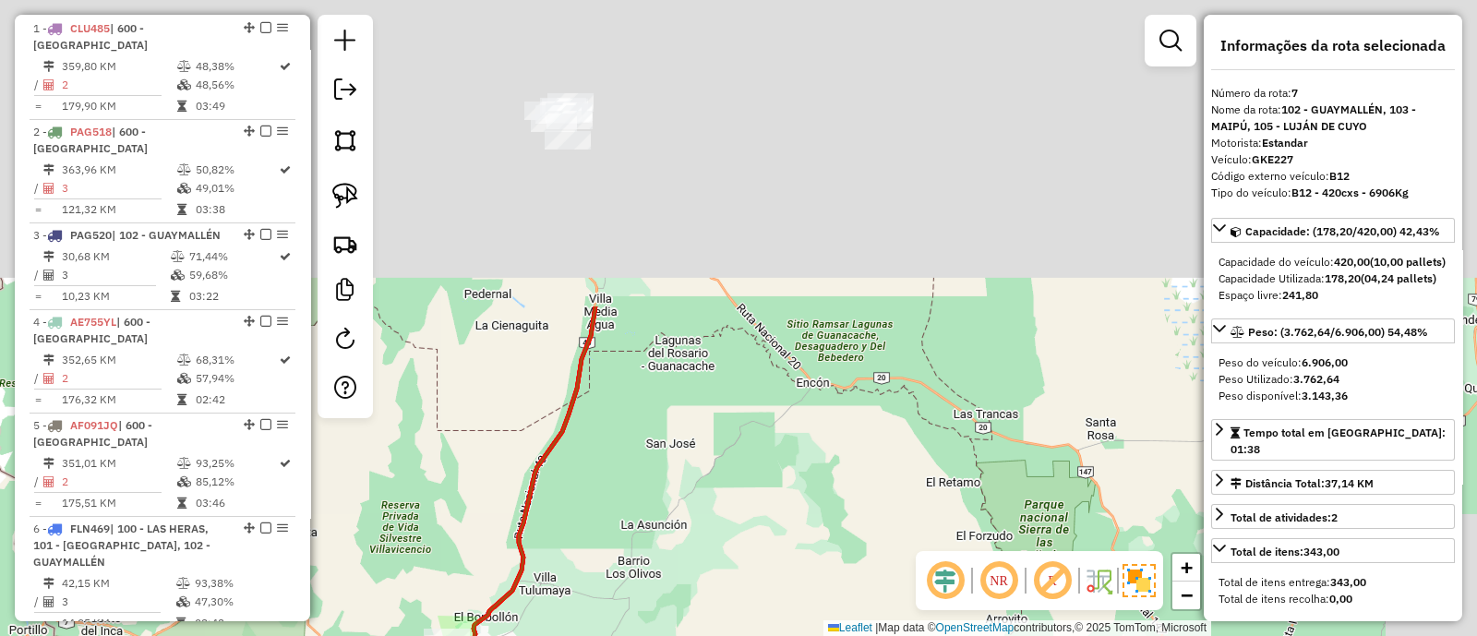
drag, startPoint x: 760, startPoint y: 253, endPoint x: 681, endPoint y: 637, distance: 391.9
click at [681, 635] on html "Aguarde... Pop-up bloqueado! Seu navegador bloqueou automáticamente a abertura …" at bounding box center [738, 318] width 1477 height 636
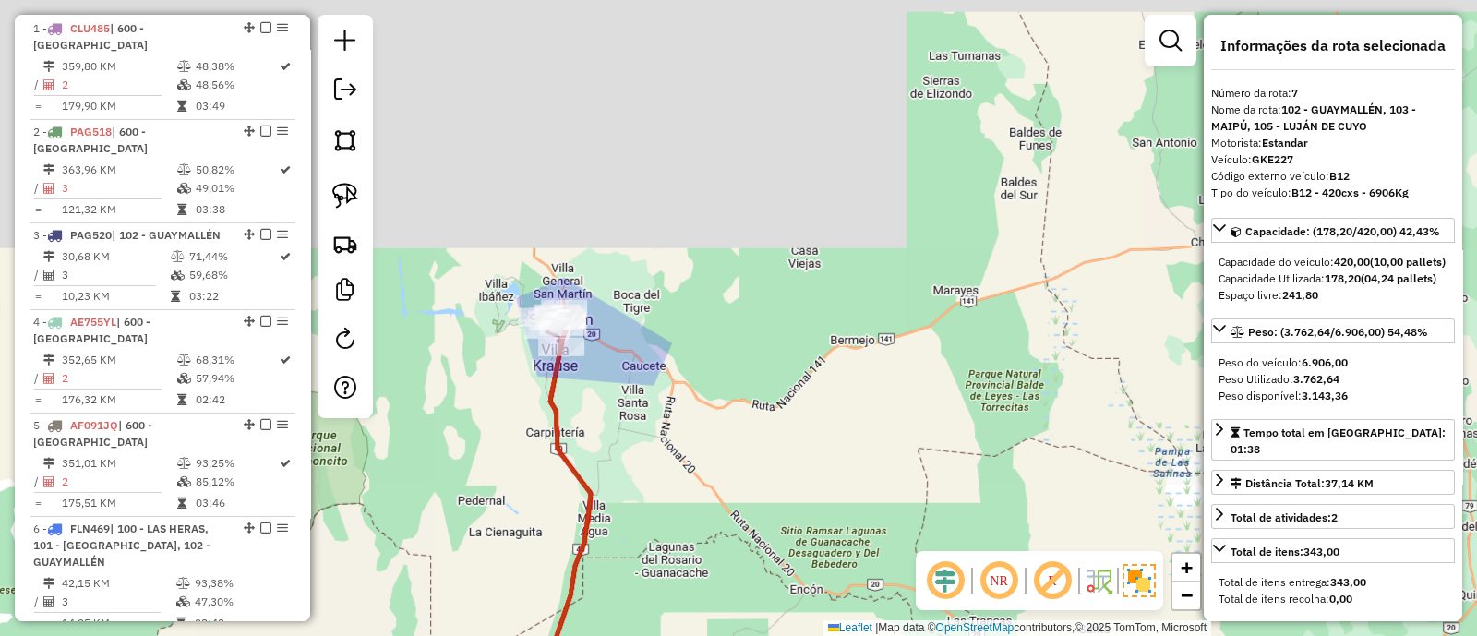
drag, startPoint x: 697, startPoint y: 385, endPoint x: 697, endPoint y: 426, distance: 41.5
click at [706, 431] on div "Janela de atendimento Grade de atendimento Capacidade Transportadoras Veículos …" at bounding box center [738, 318] width 1477 height 636
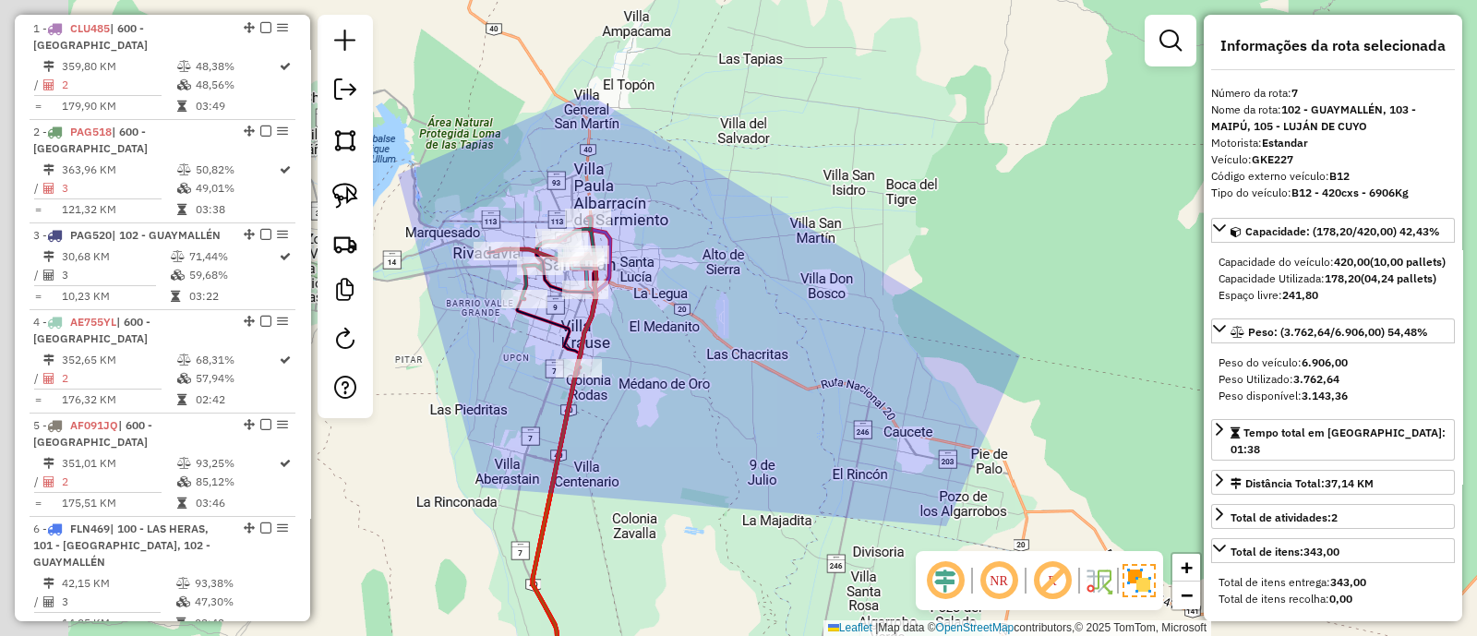
drag, startPoint x: 568, startPoint y: 356, endPoint x: 673, endPoint y: 442, distance: 135.8
click at [673, 442] on div "Janela de atendimento Grade de atendimento Capacidade Transportadoras Veículos …" at bounding box center [738, 318] width 1477 height 636
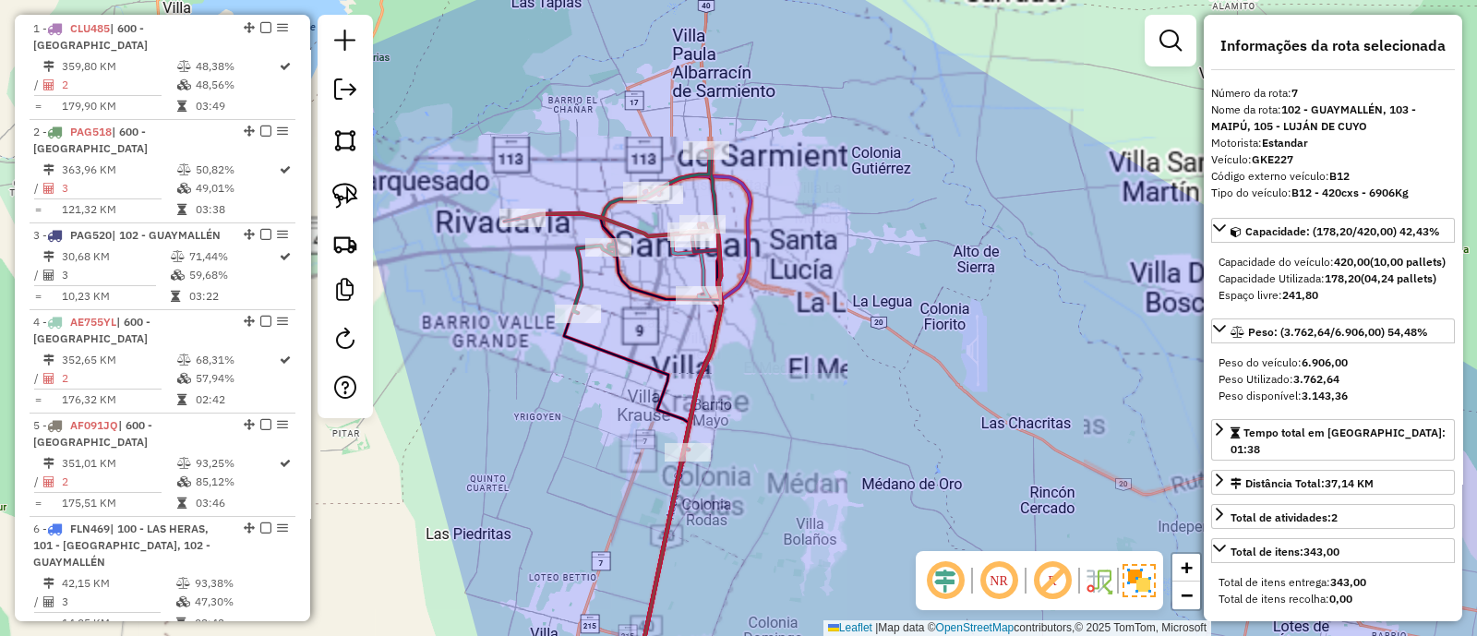
drag, startPoint x: 691, startPoint y: 336, endPoint x: 794, endPoint y: 361, distance: 105.4
click at [794, 361] on div "Janela de atendimento Grade de atendimento Capacidade Transportadoras Veículos …" at bounding box center [738, 318] width 1477 height 636
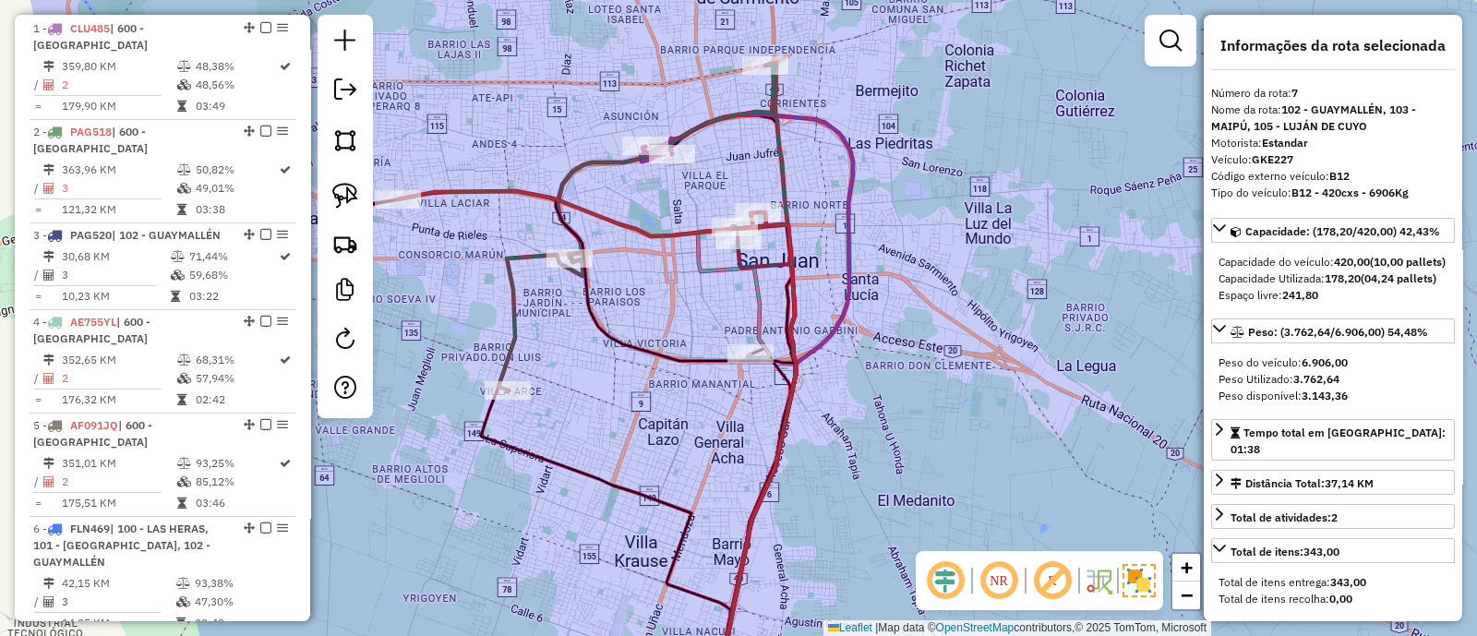
click at [562, 216] on icon at bounding box center [577, 445] width 435 height 509
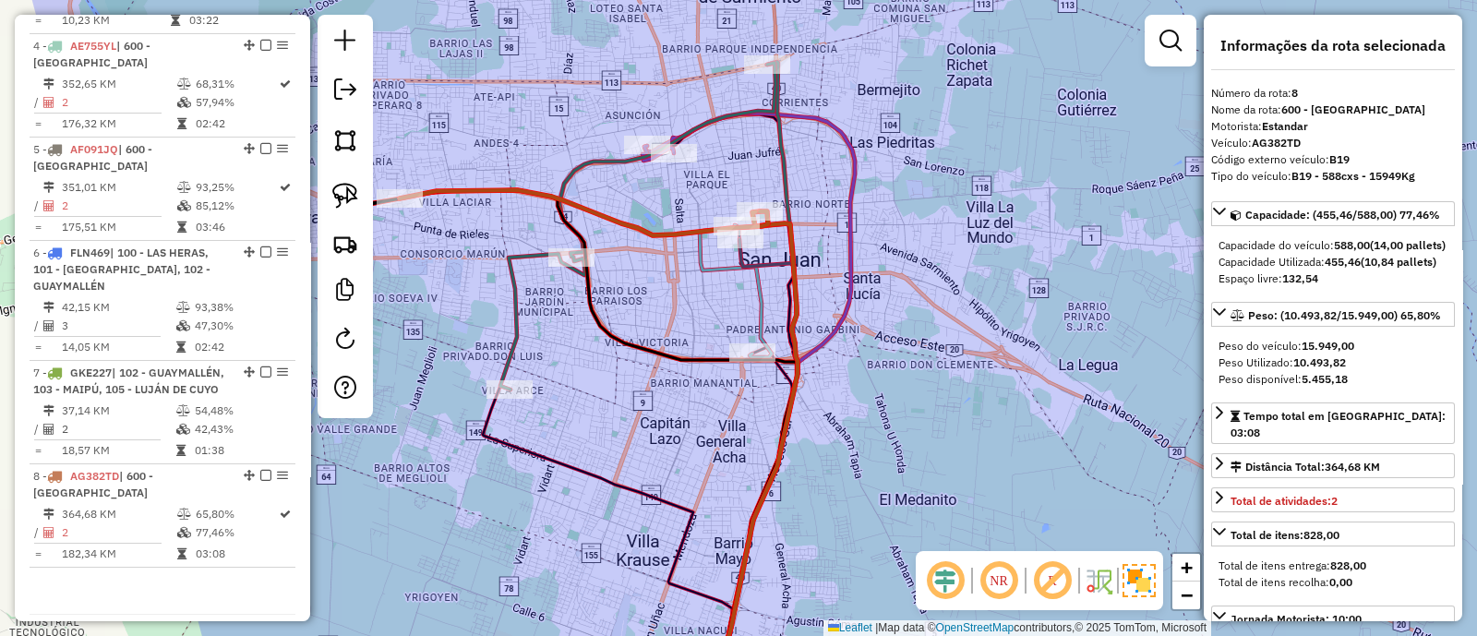
click at [504, 261] on icon at bounding box center [637, 226] width 275 height 327
click at [510, 256] on icon at bounding box center [637, 226] width 275 height 327
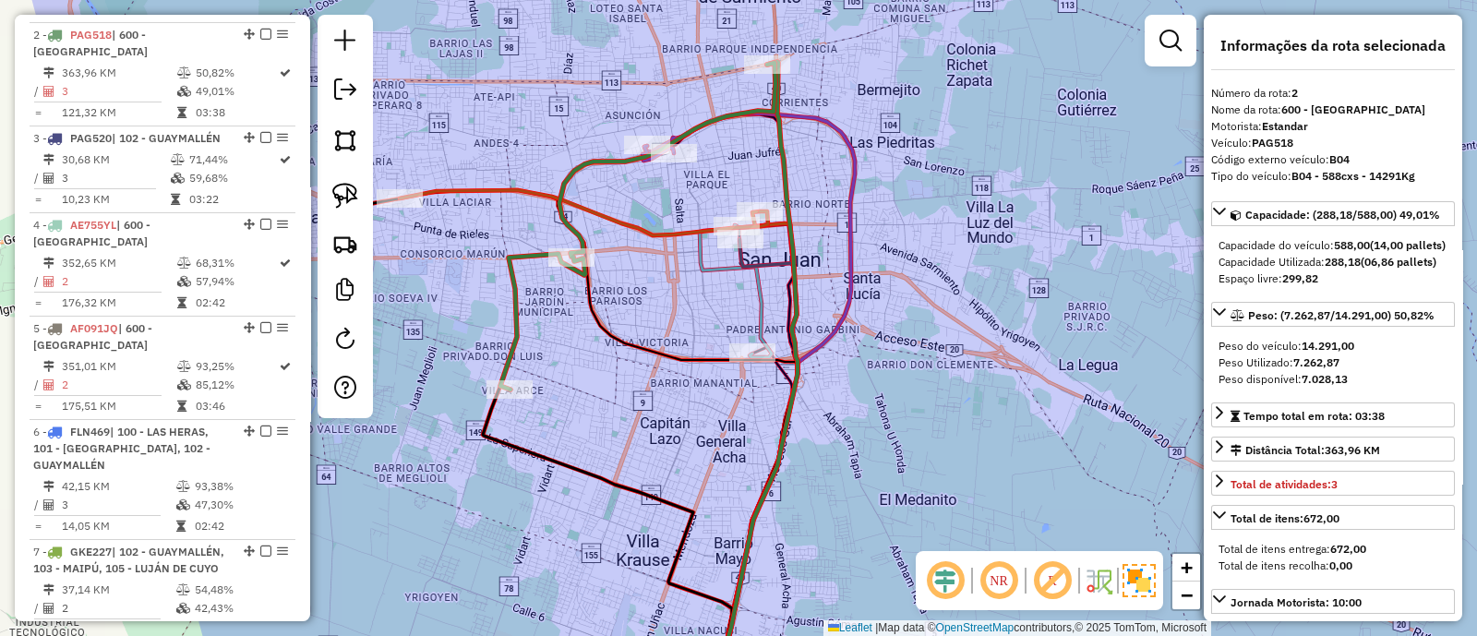
scroll to position [756, 0]
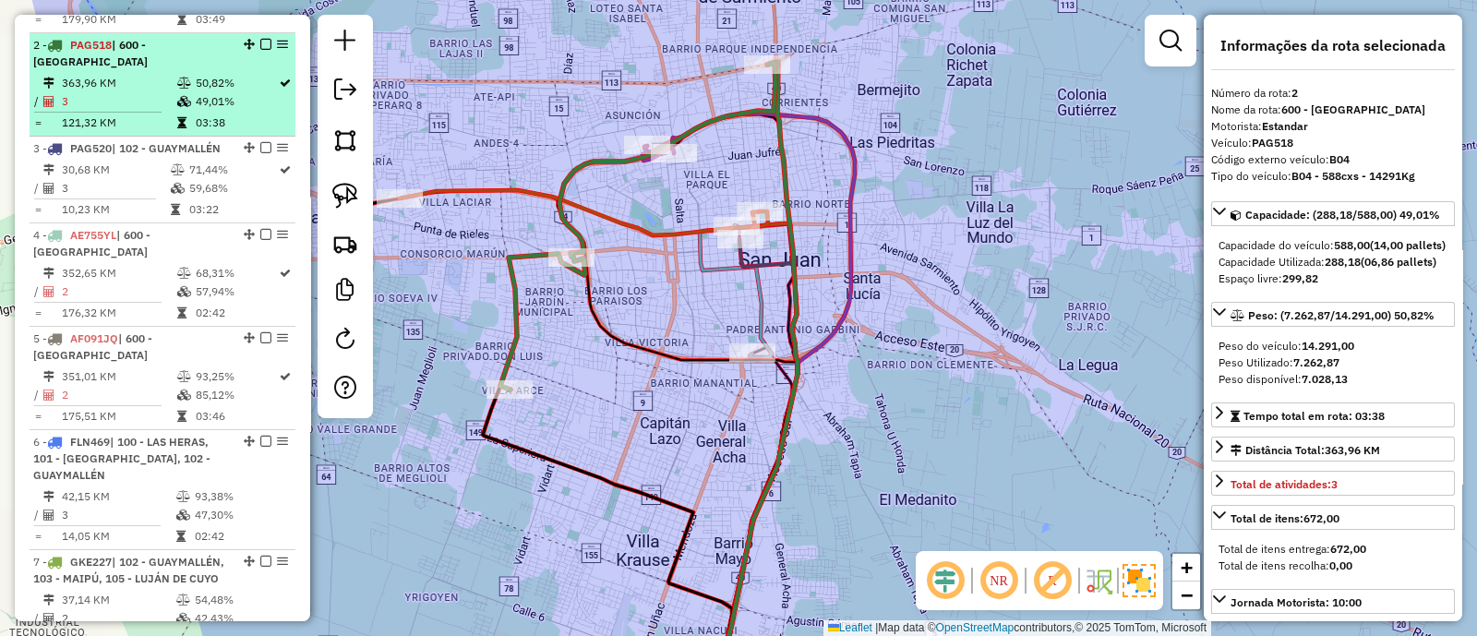
click at [261, 39] on em at bounding box center [265, 44] width 11 height 11
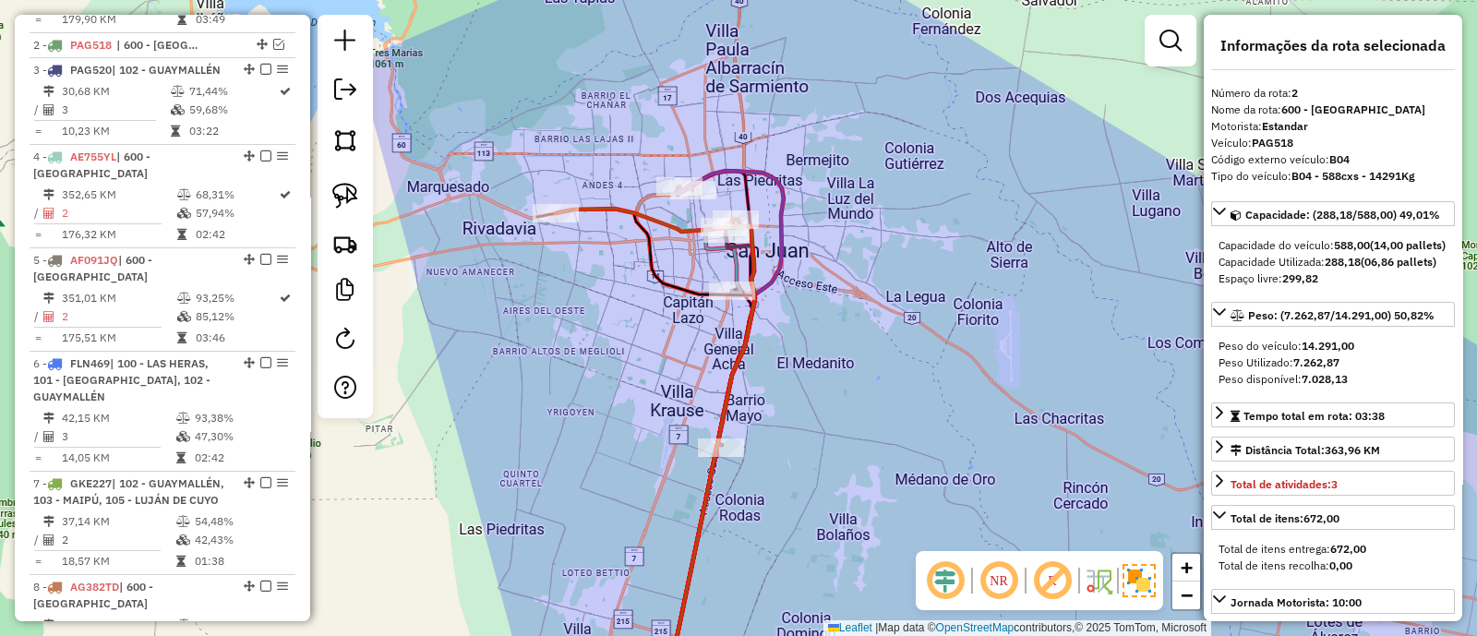
click at [730, 414] on icon at bounding box center [709, 460] width 91 height 480
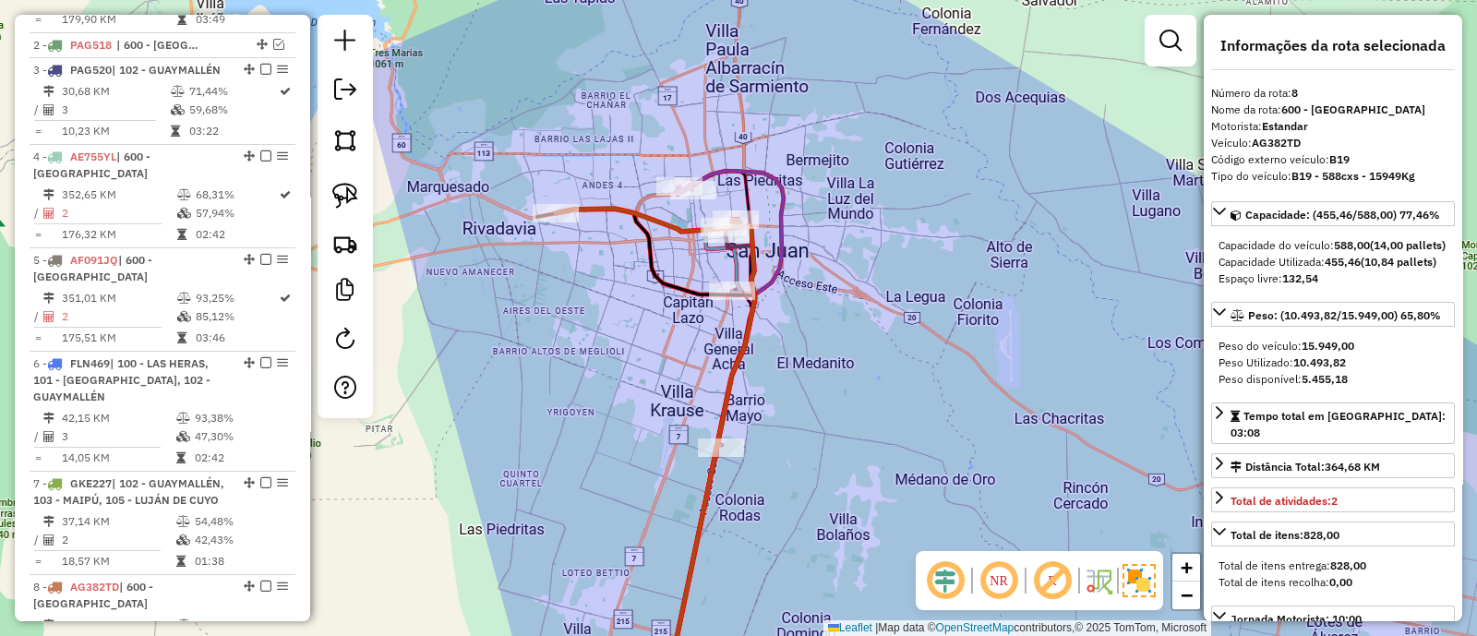
scroll to position [882, 0]
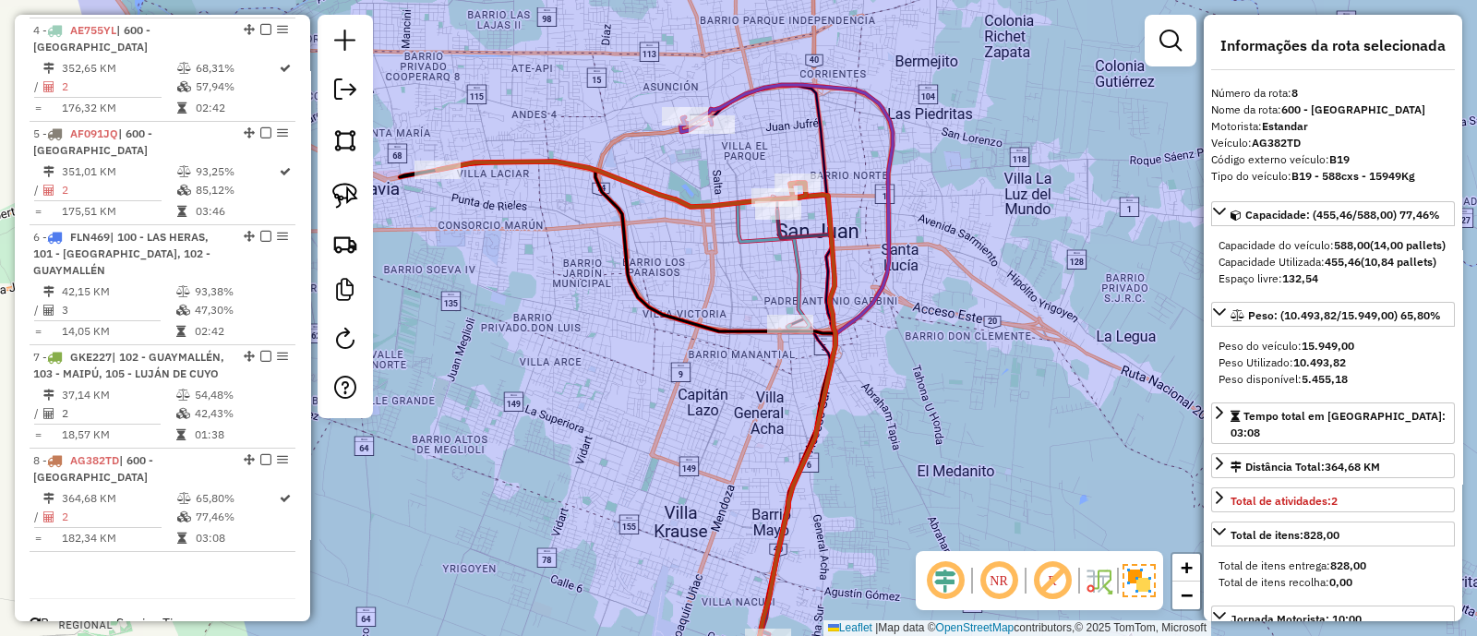
click at [760, 85] on icon at bounding box center [787, 392] width 210 height 615
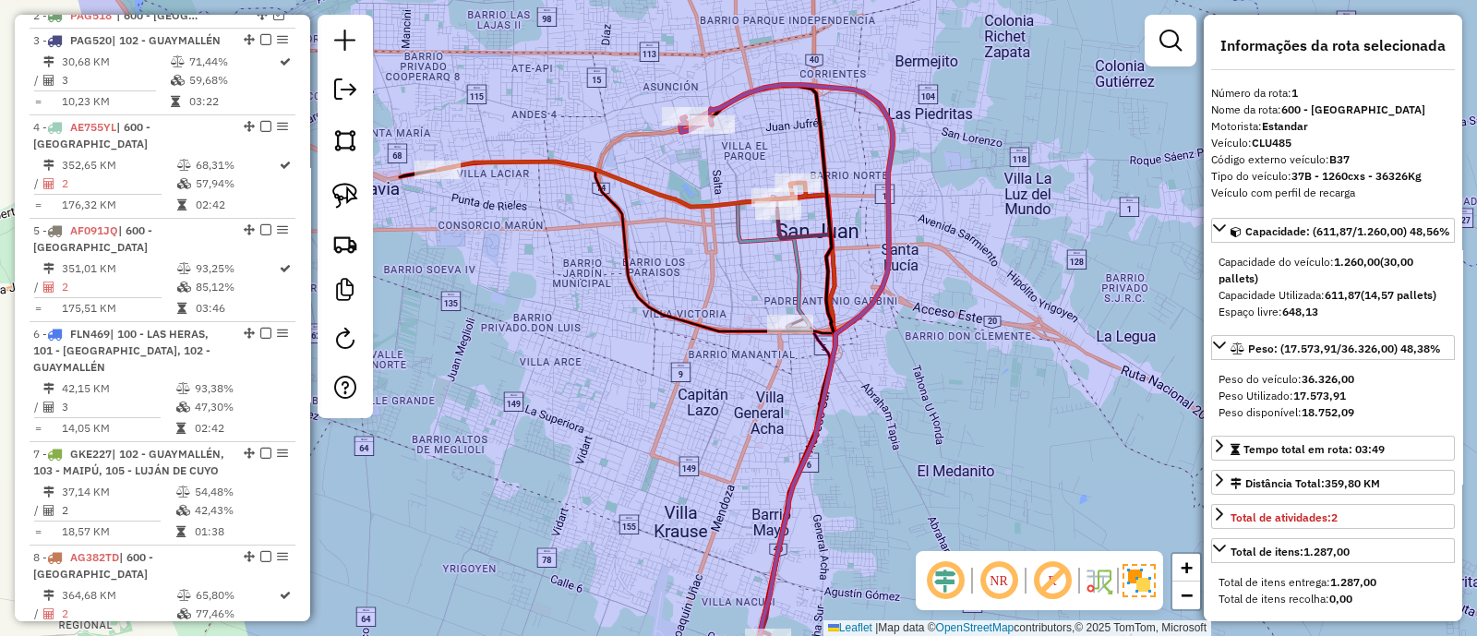
scroll to position [669, 0]
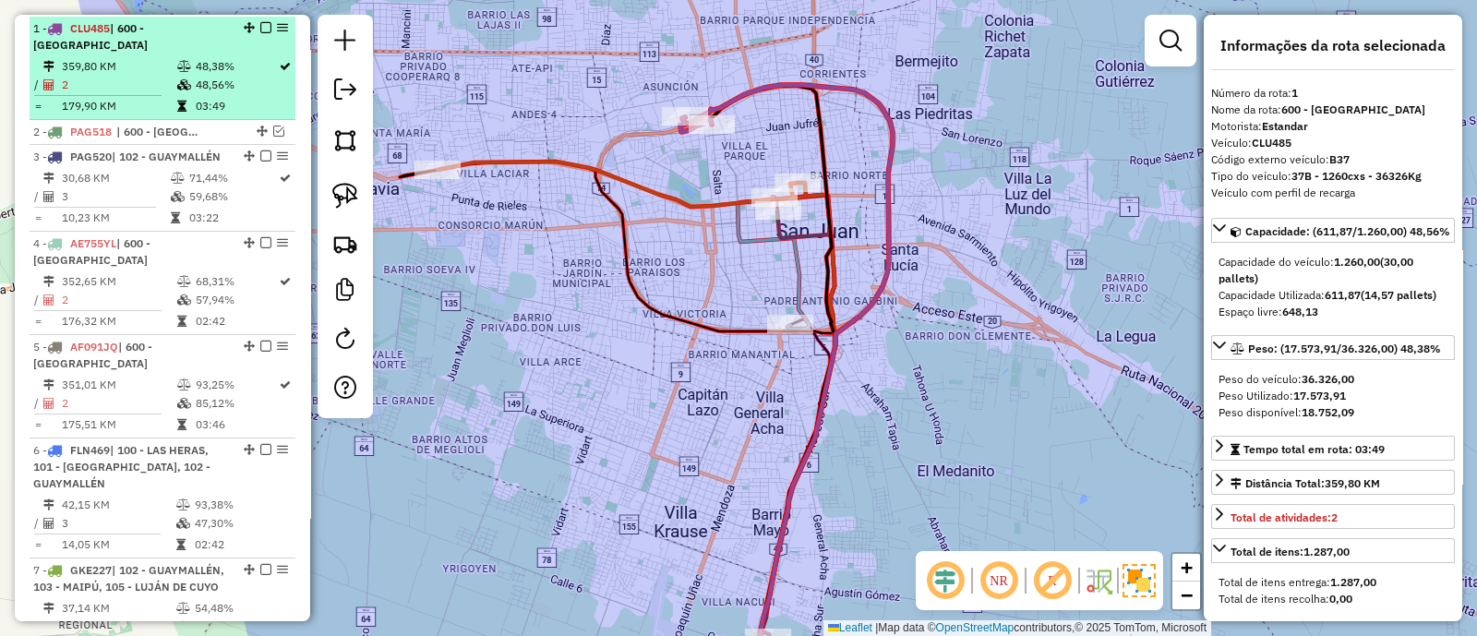
click at [261, 25] on em at bounding box center [265, 27] width 11 height 11
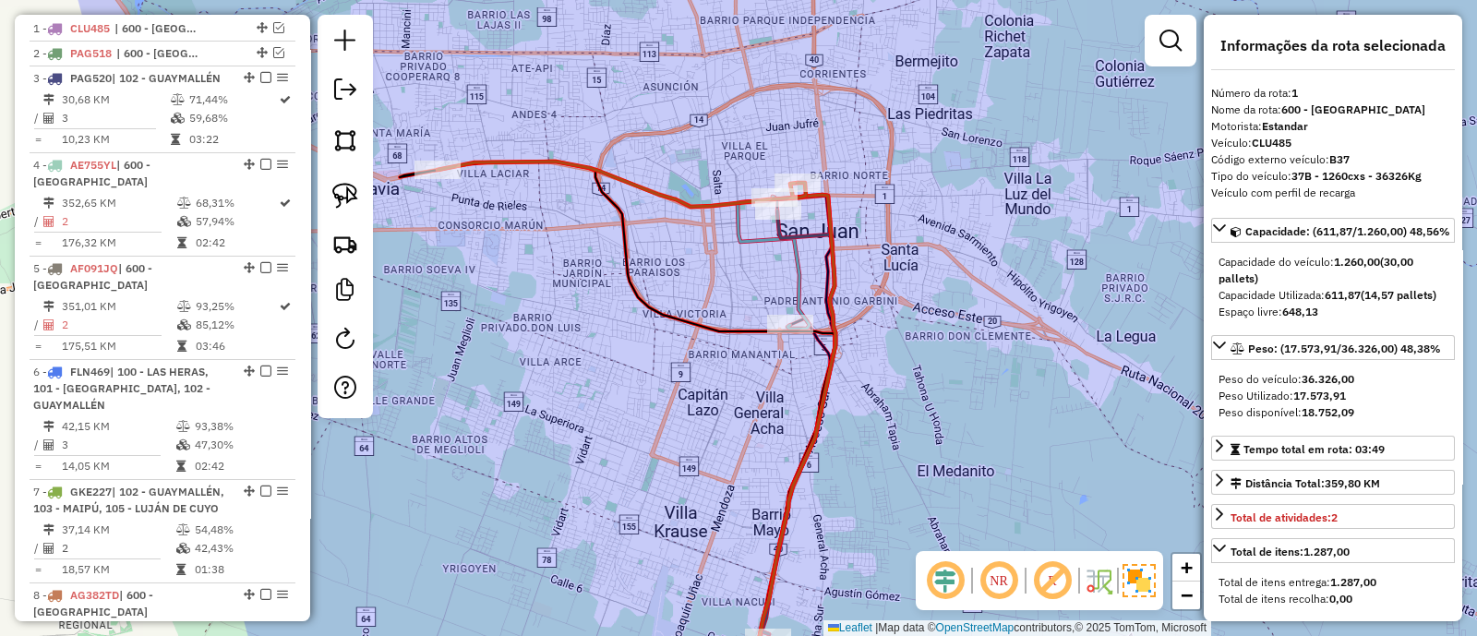
click at [682, 199] on icon at bounding box center [622, 184] width 368 height 45
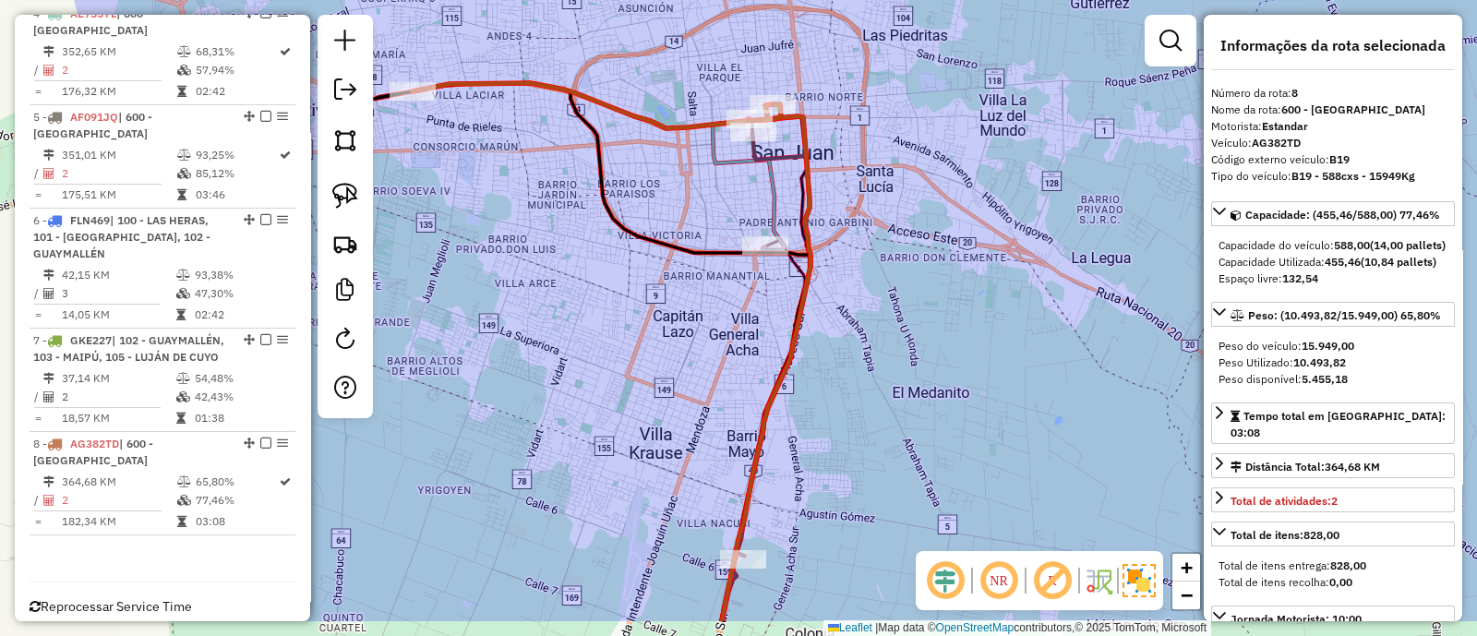
drag, startPoint x: 701, startPoint y: 256, endPoint x: 671, endPoint y: 168, distance: 92.5
click at [671, 168] on div "Janela de atendimento Grade de atendimento Capacidade Transportadoras Veículos …" at bounding box center [738, 318] width 1477 height 636
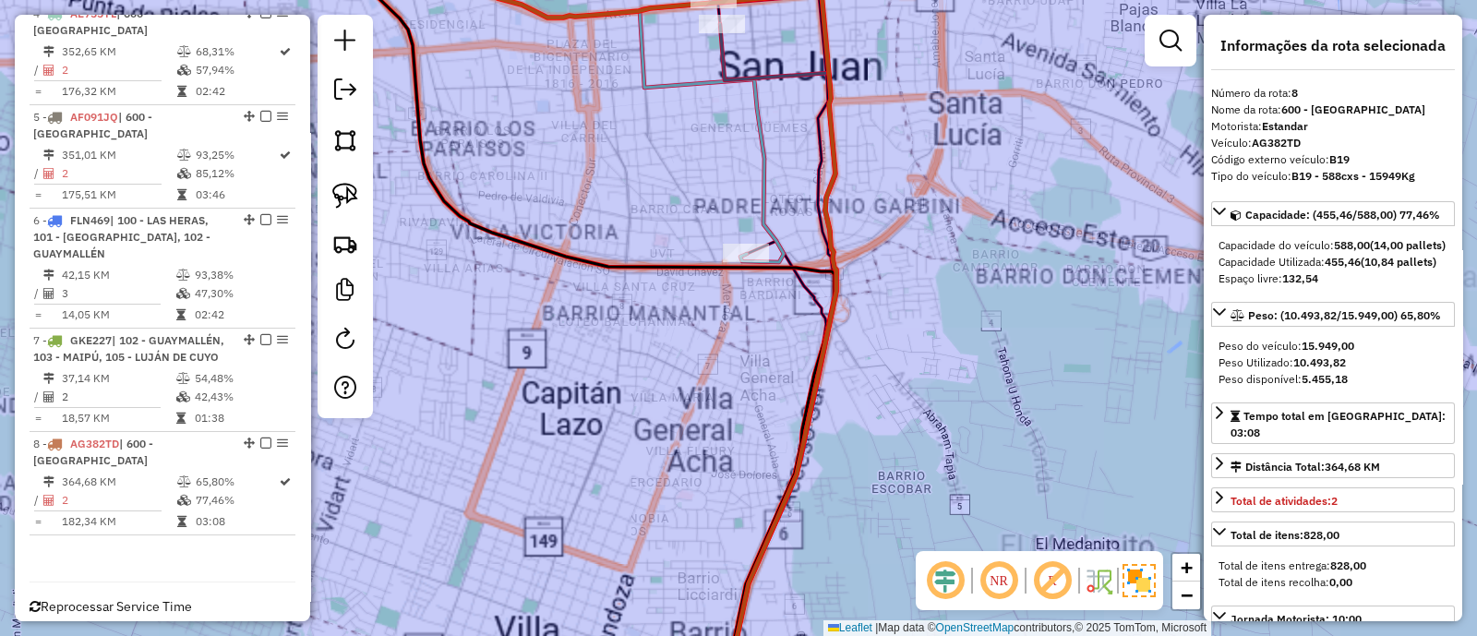
click at [761, 186] on icon at bounding box center [712, 130] width 144 height 264
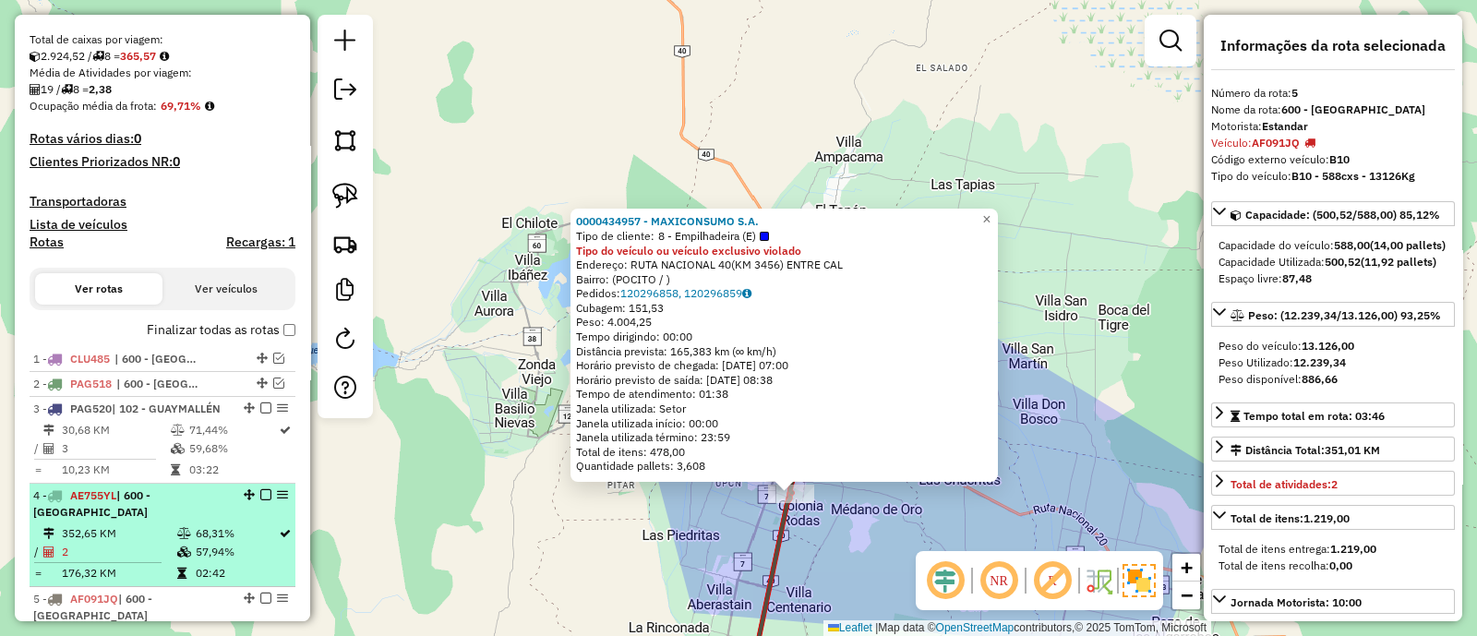
scroll to position [245, 0]
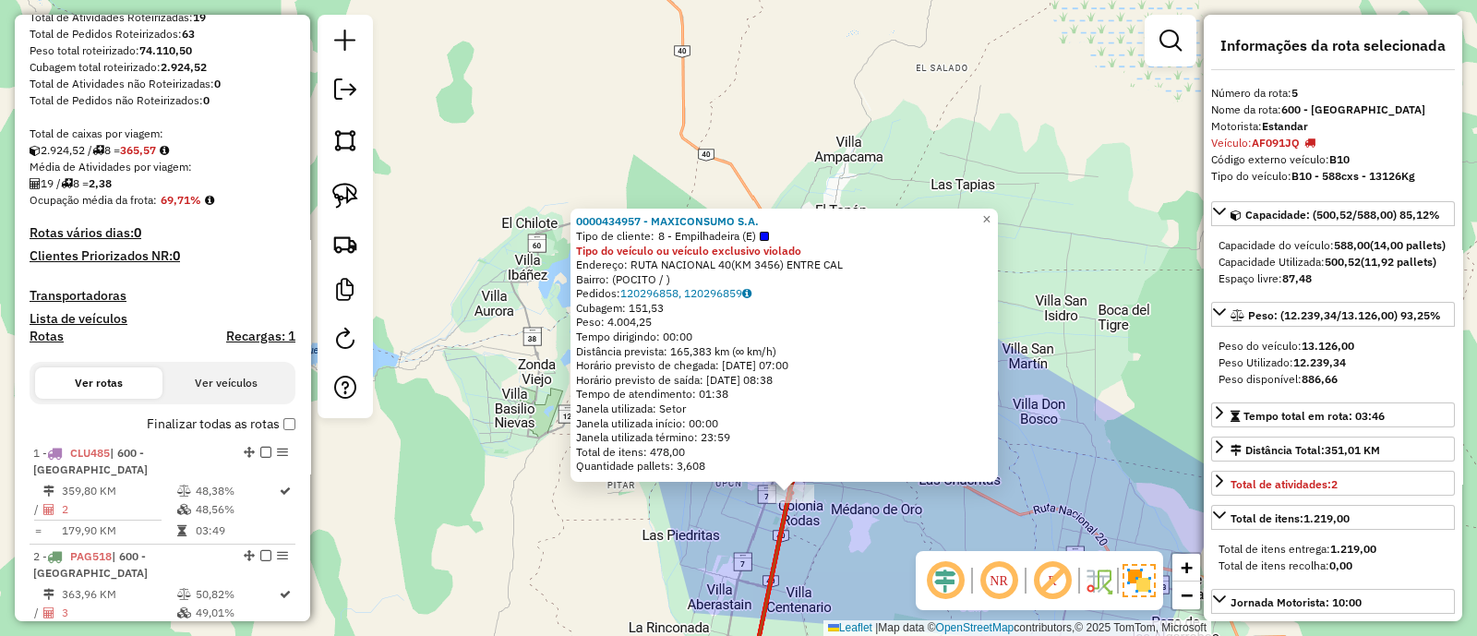
click at [36, 347] on label "Rotas" at bounding box center [47, 340] width 34 height 23
click at [43, 340] on h4 "Rotas" at bounding box center [47, 337] width 34 height 16
select select
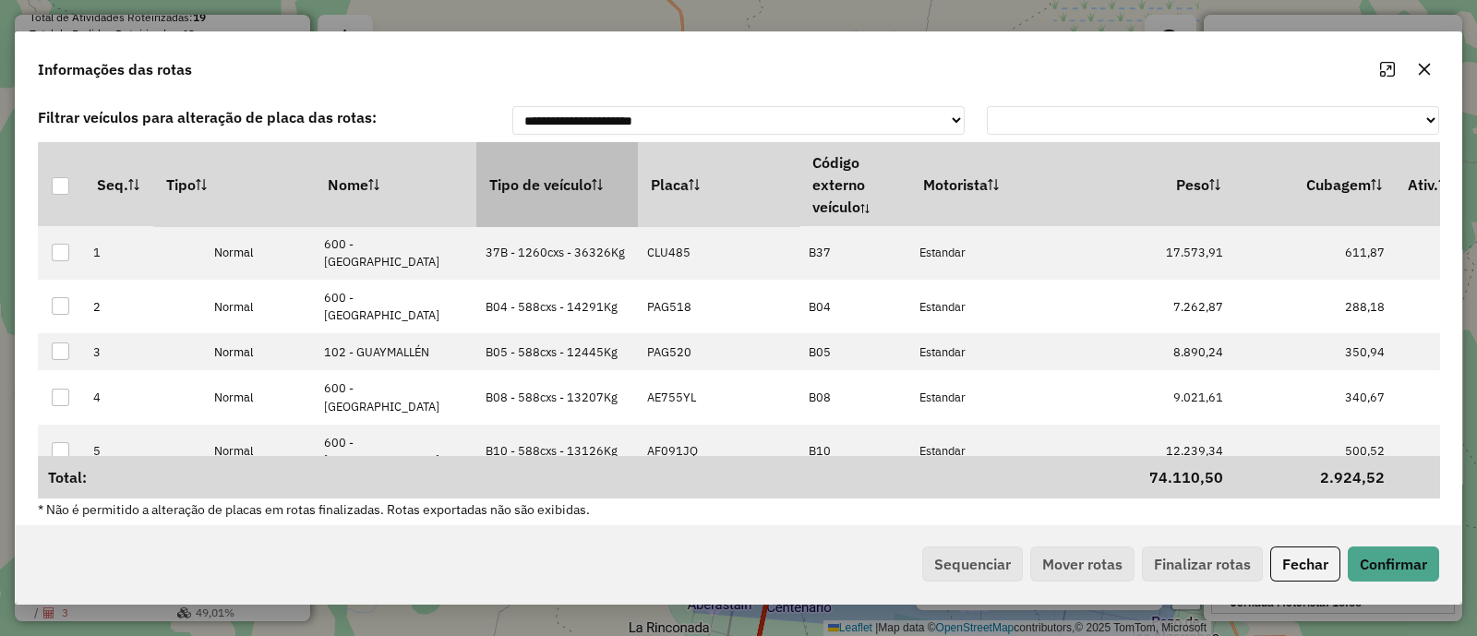
click at [596, 179] on icon at bounding box center [594, 180] width 5 height 3
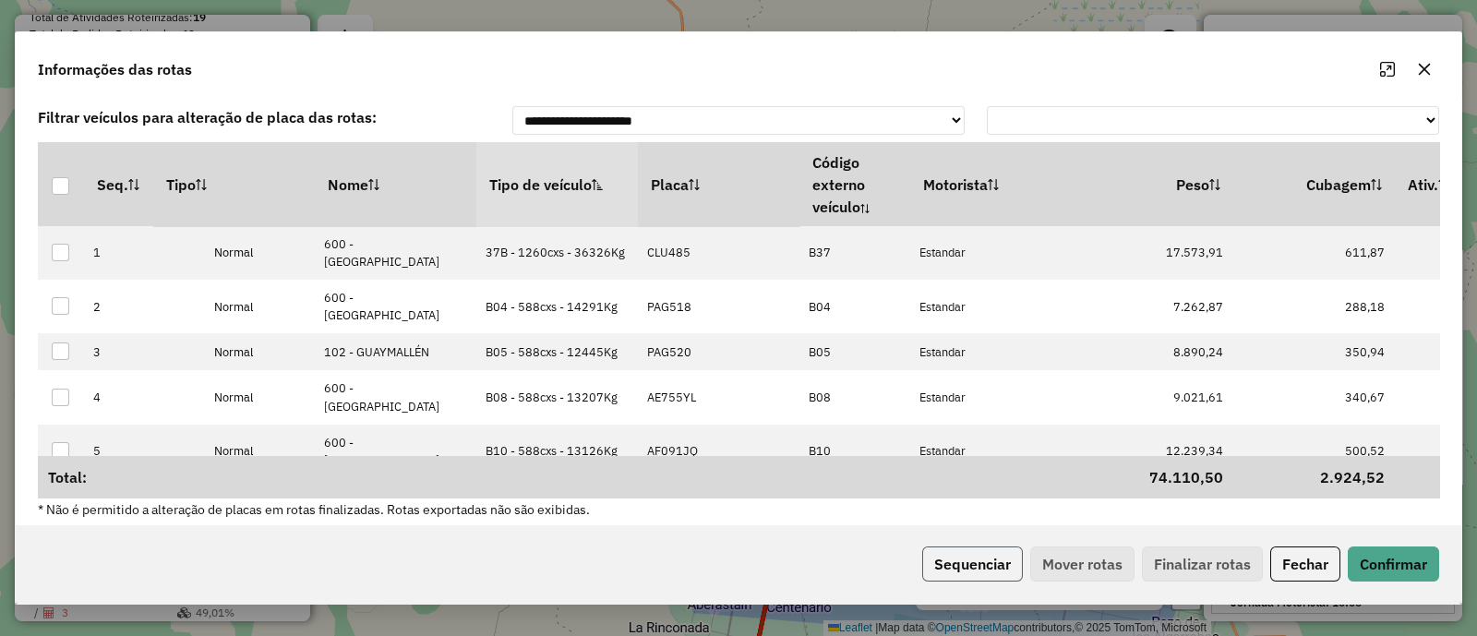
click at [958, 562] on button "Sequenciar" at bounding box center [972, 563] width 101 height 35
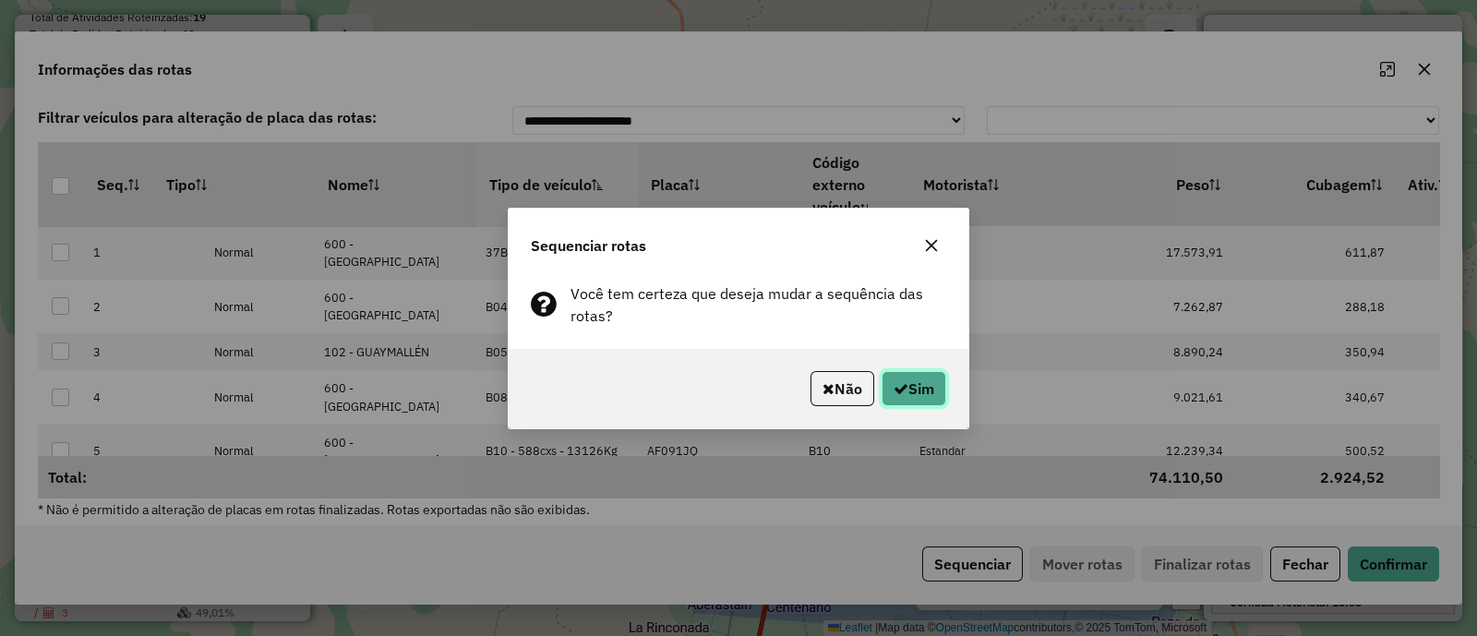
click at [917, 396] on button "Sim" at bounding box center [913, 388] width 65 height 35
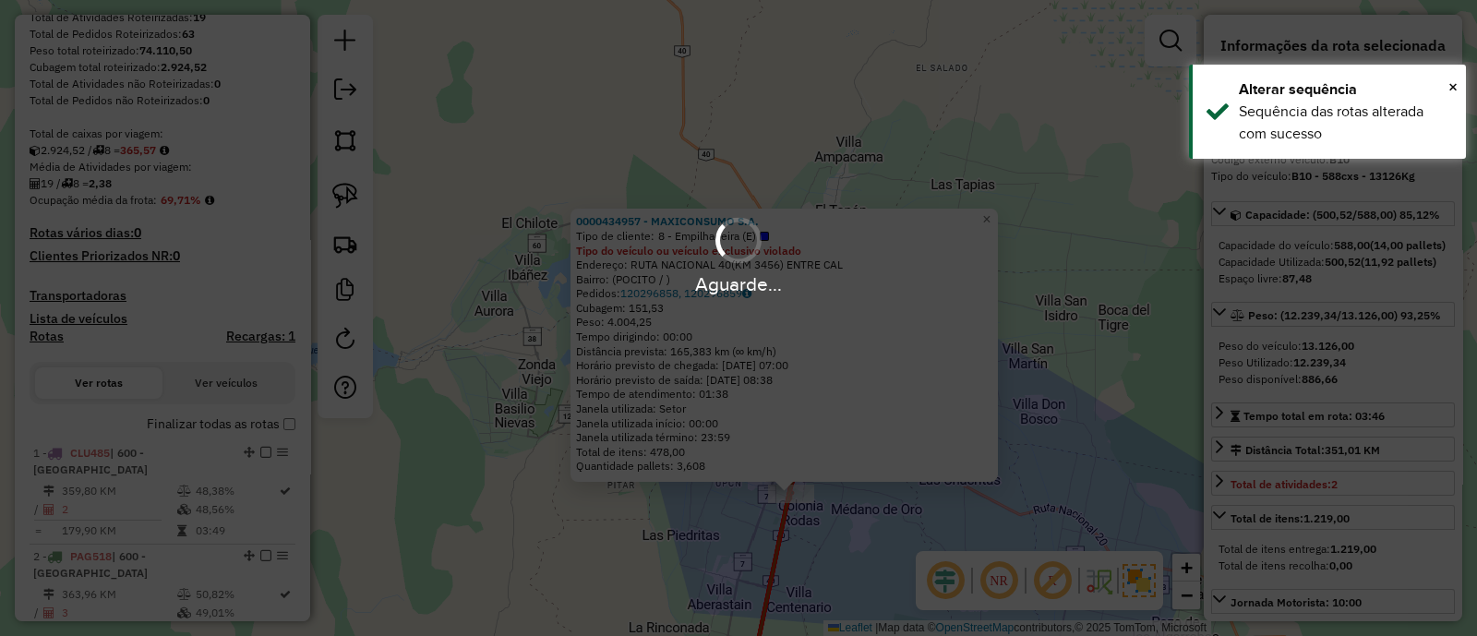
click at [192, 479] on div "Aguarde..." at bounding box center [738, 318] width 1477 height 636
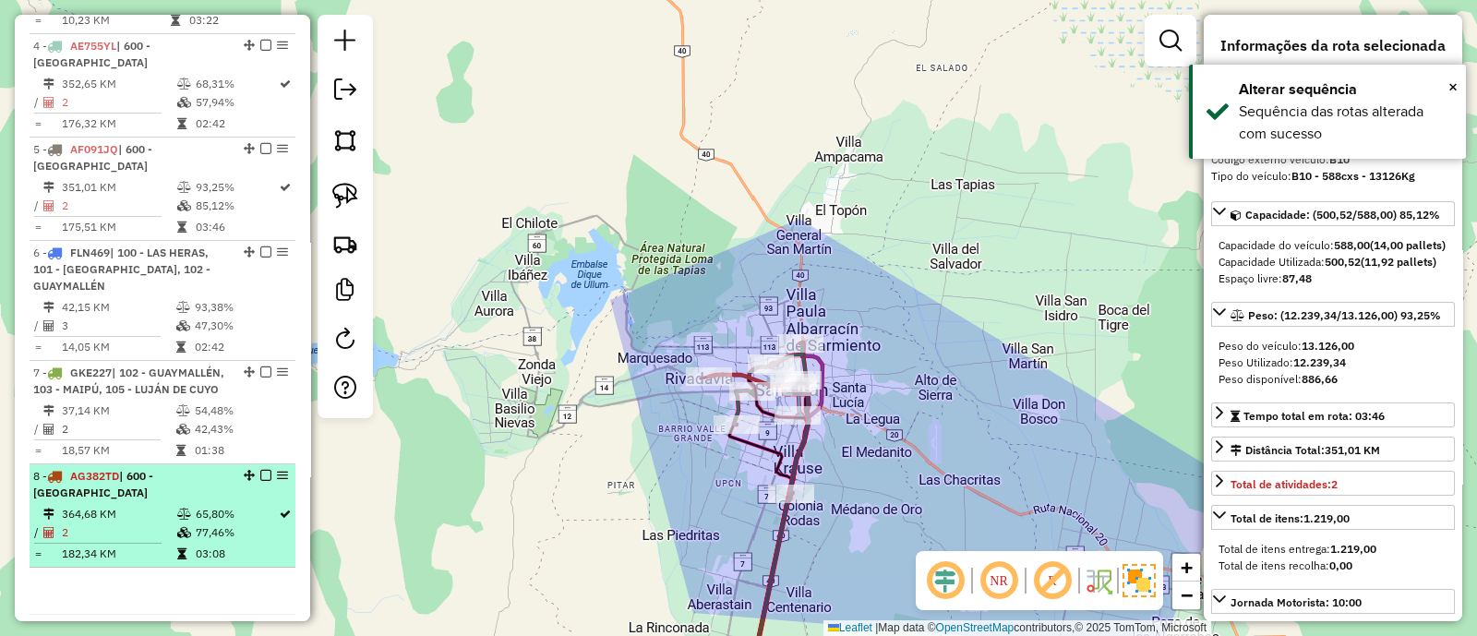
click at [195, 545] on td "03:08" at bounding box center [236, 554] width 83 height 18
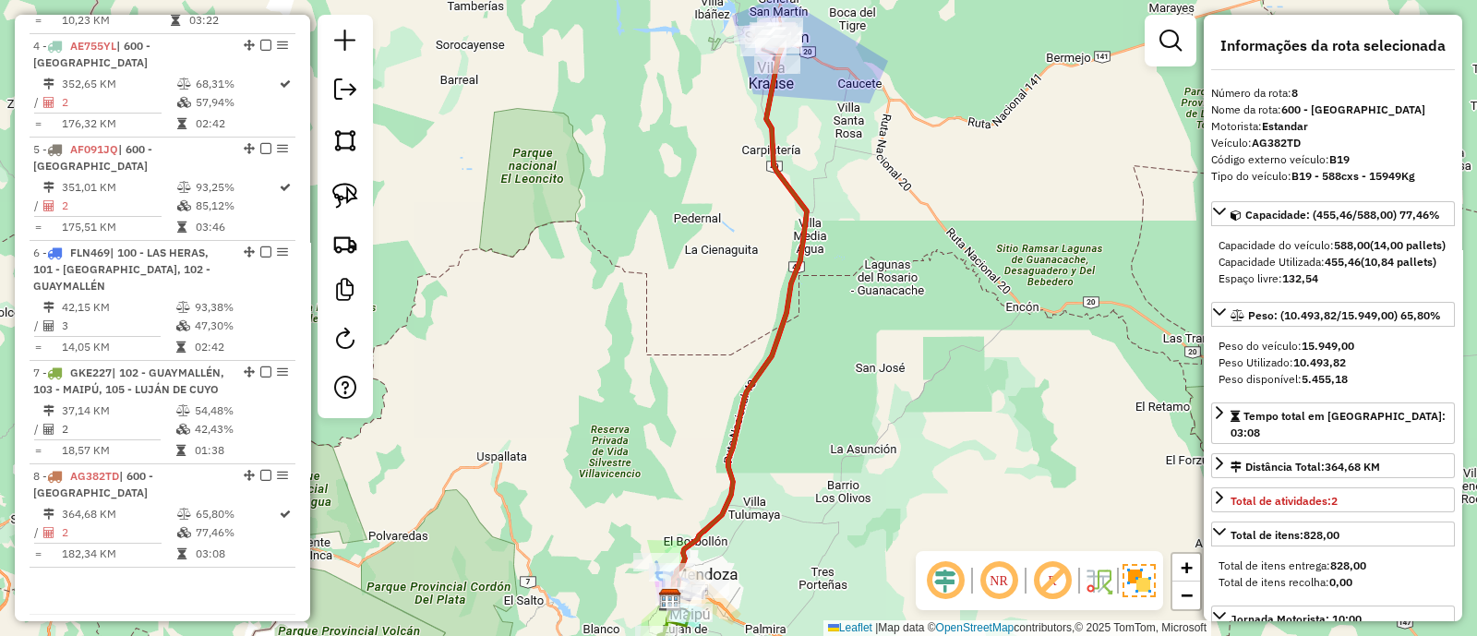
scroll to position [368, 0]
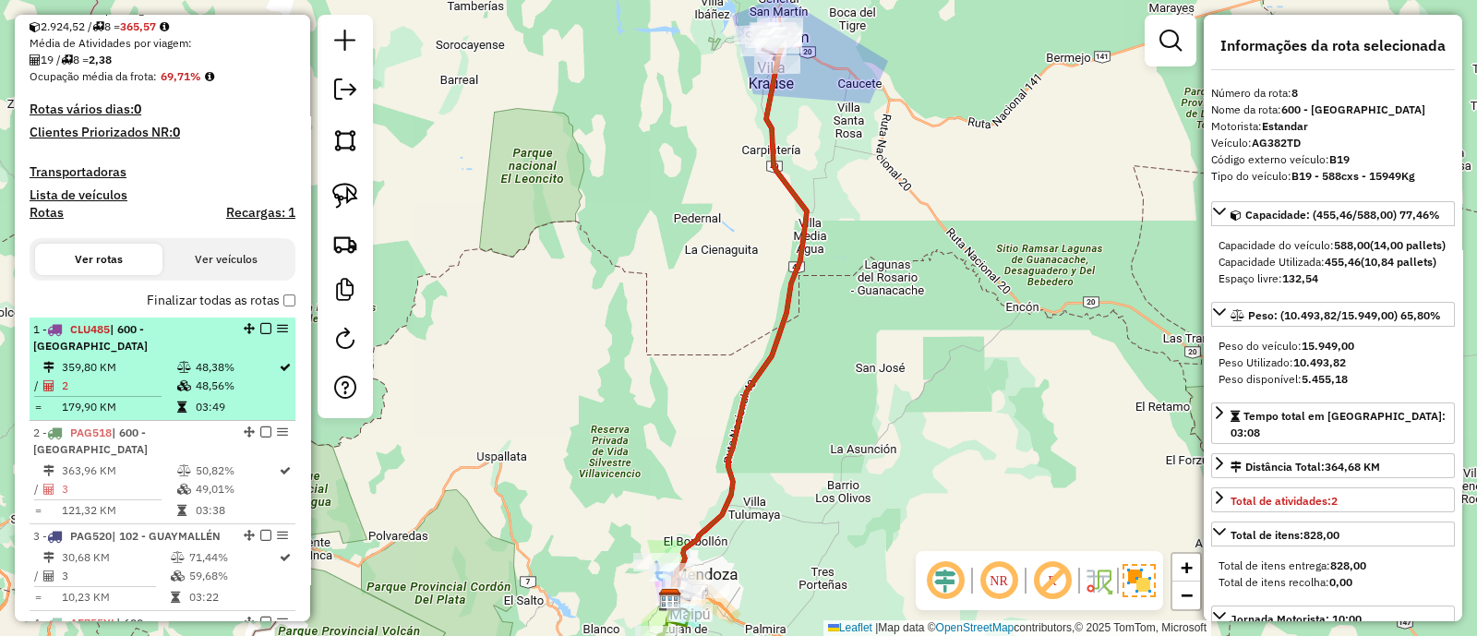
click at [133, 377] on td "2" at bounding box center [118, 386] width 115 height 18
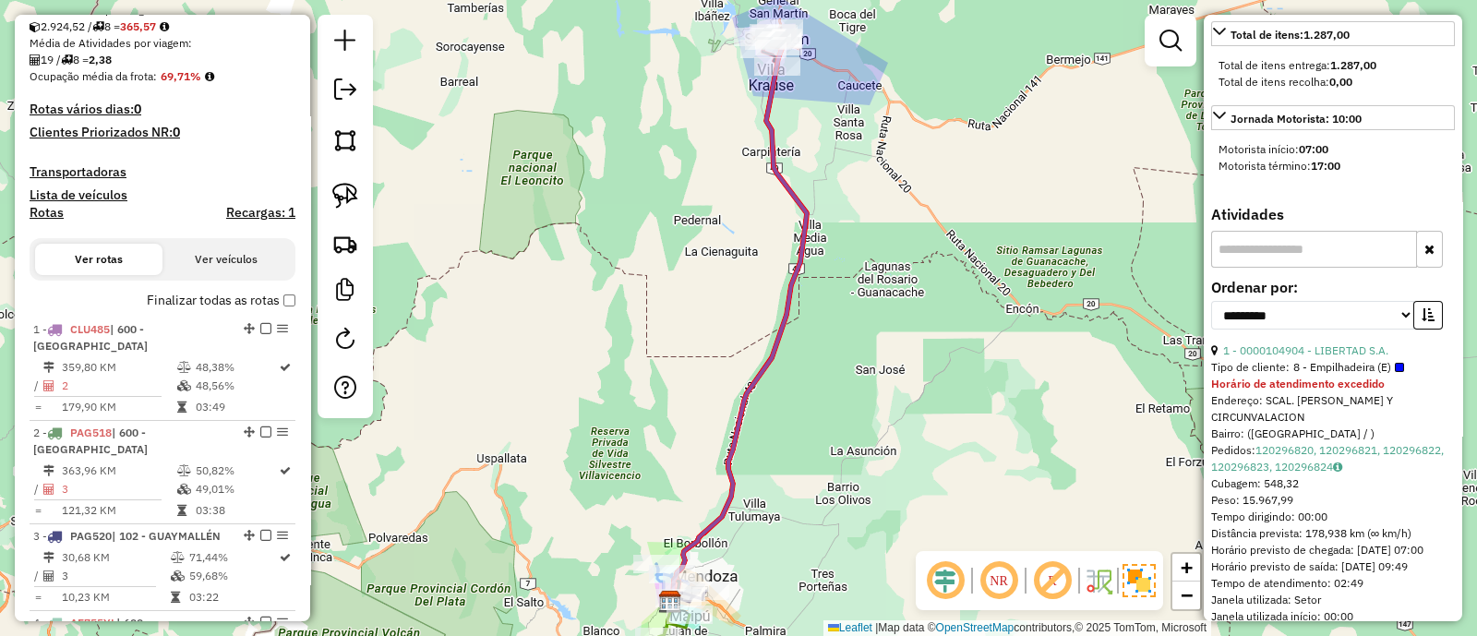
scroll to position [577, 0]
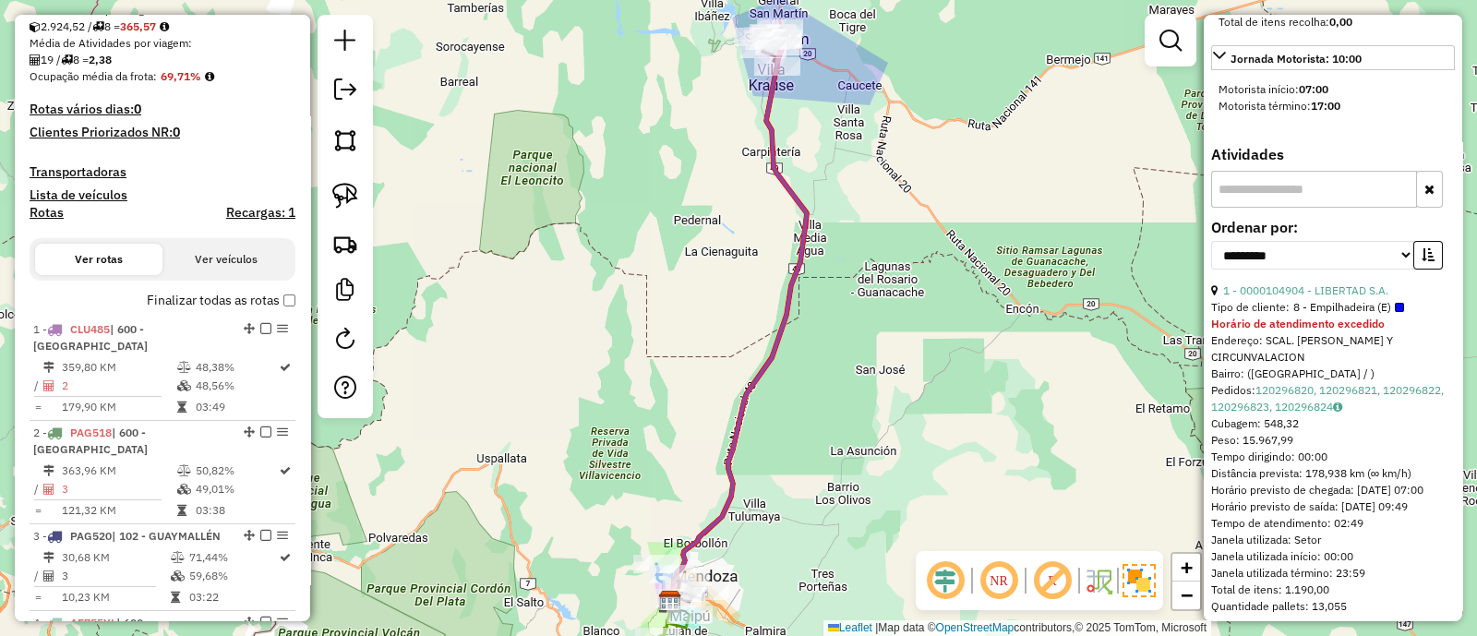
click at [1414, 282] on div "**********" at bounding box center [1333, 252] width 244 height 62
click at [1407, 299] on div "1 - 0000104904 - LIBERTAD S.A." at bounding box center [1333, 290] width 244 height 17
copy div "1 - 0000104904 - LIBERTAD S.A."
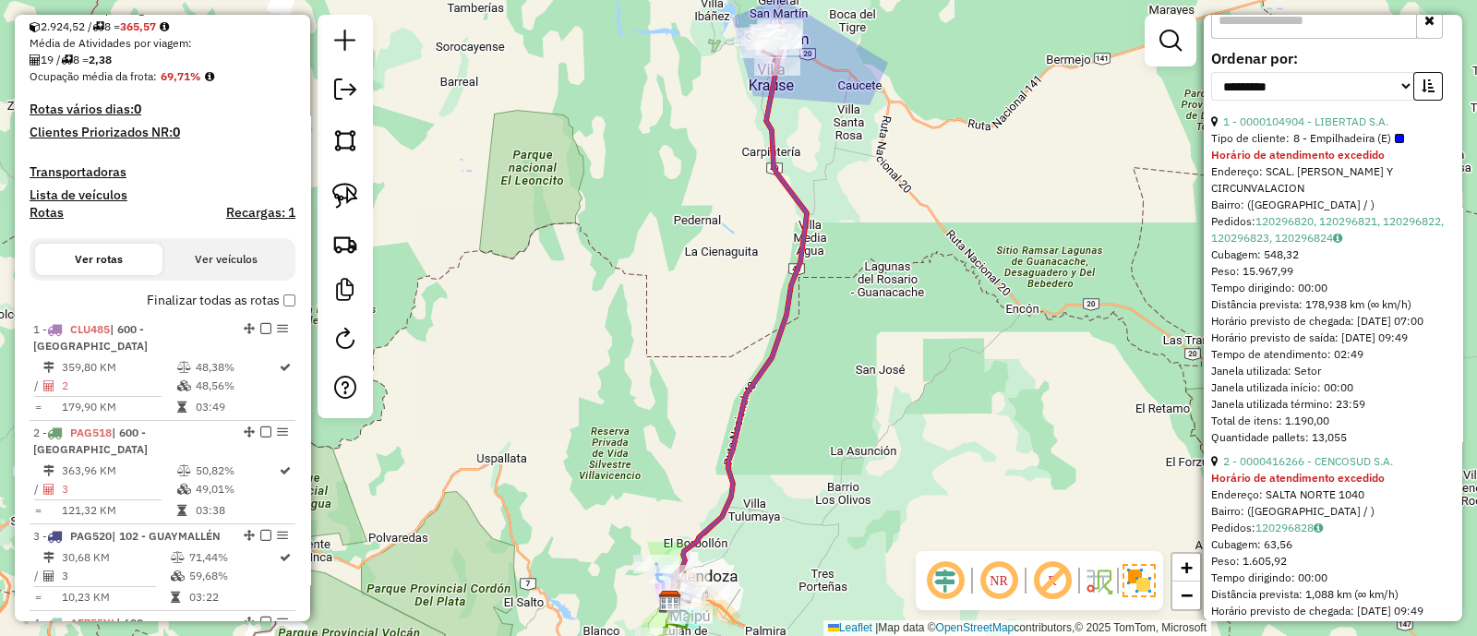
scroll to position [919, 0]
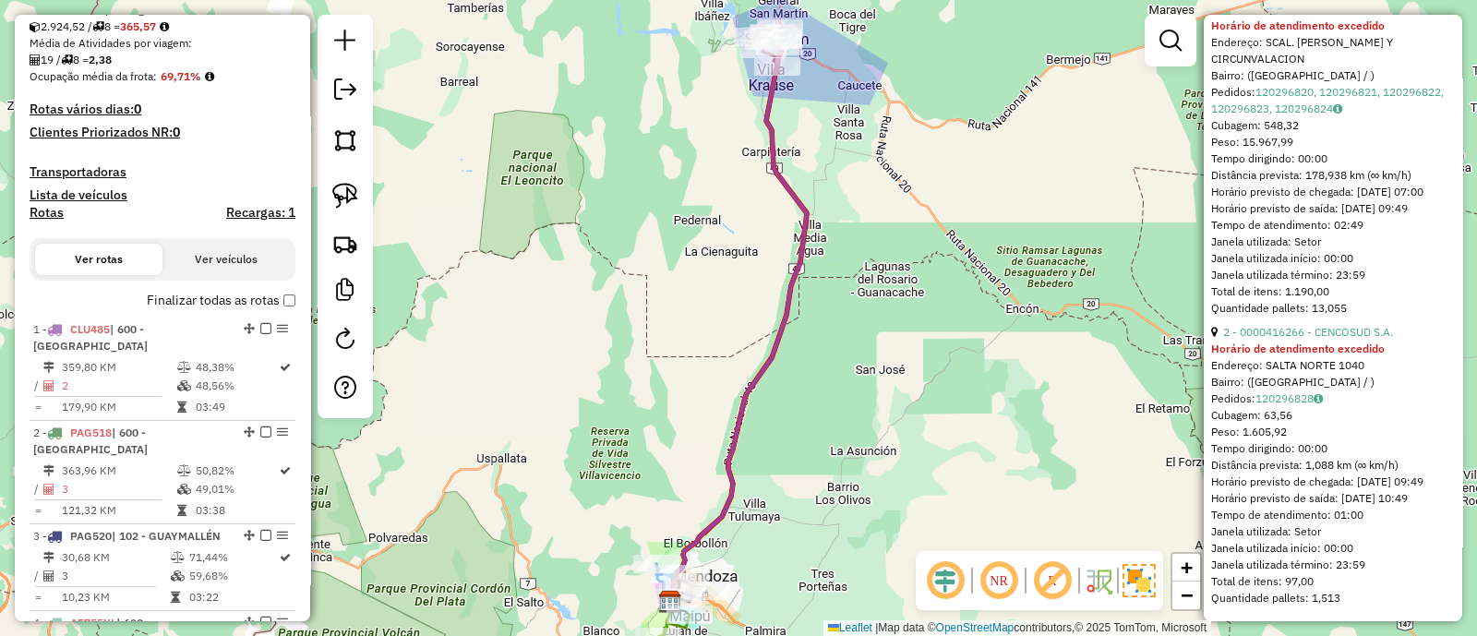
click at [1408, 324] on div "2 - 0000416266 - CENCOSUD S.A." at bounding box center [1333, 332] width 244 height 17
copy div "2 - 0000416266 - CENCOSUD S.A."
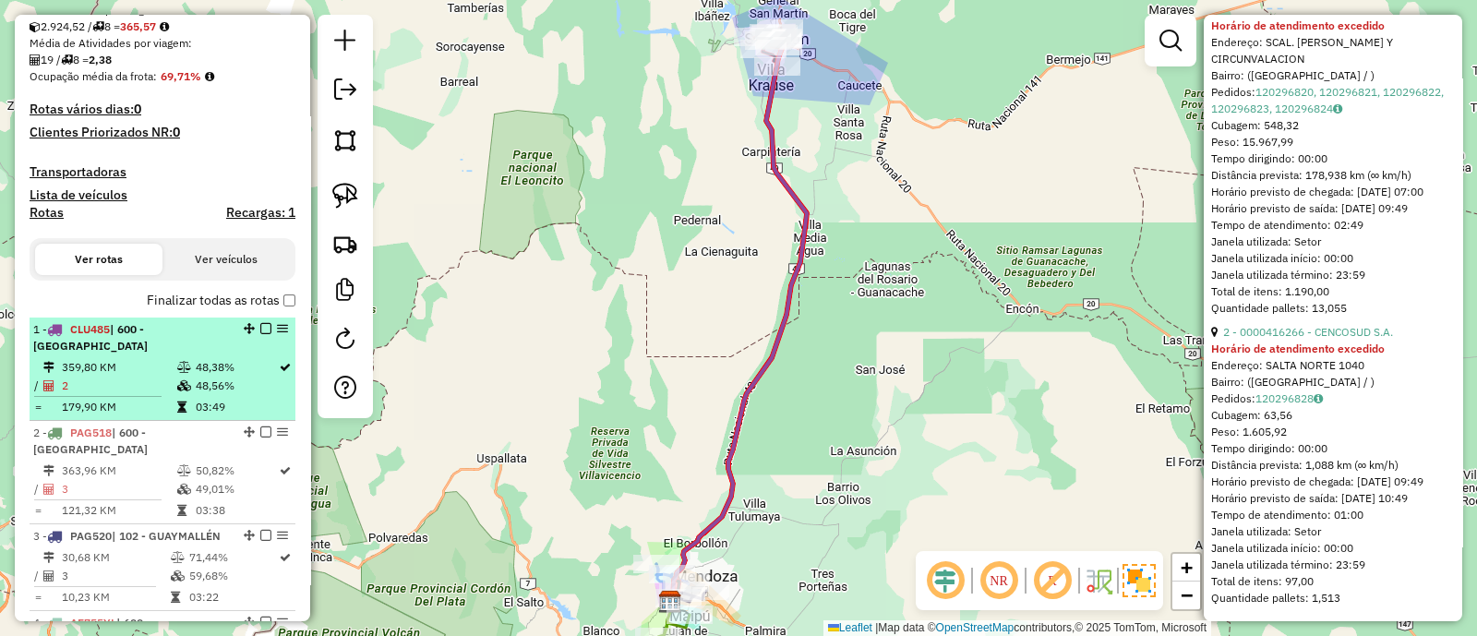
click at [261, 330] on em at bounding box center [265, 328] width 11 height 11
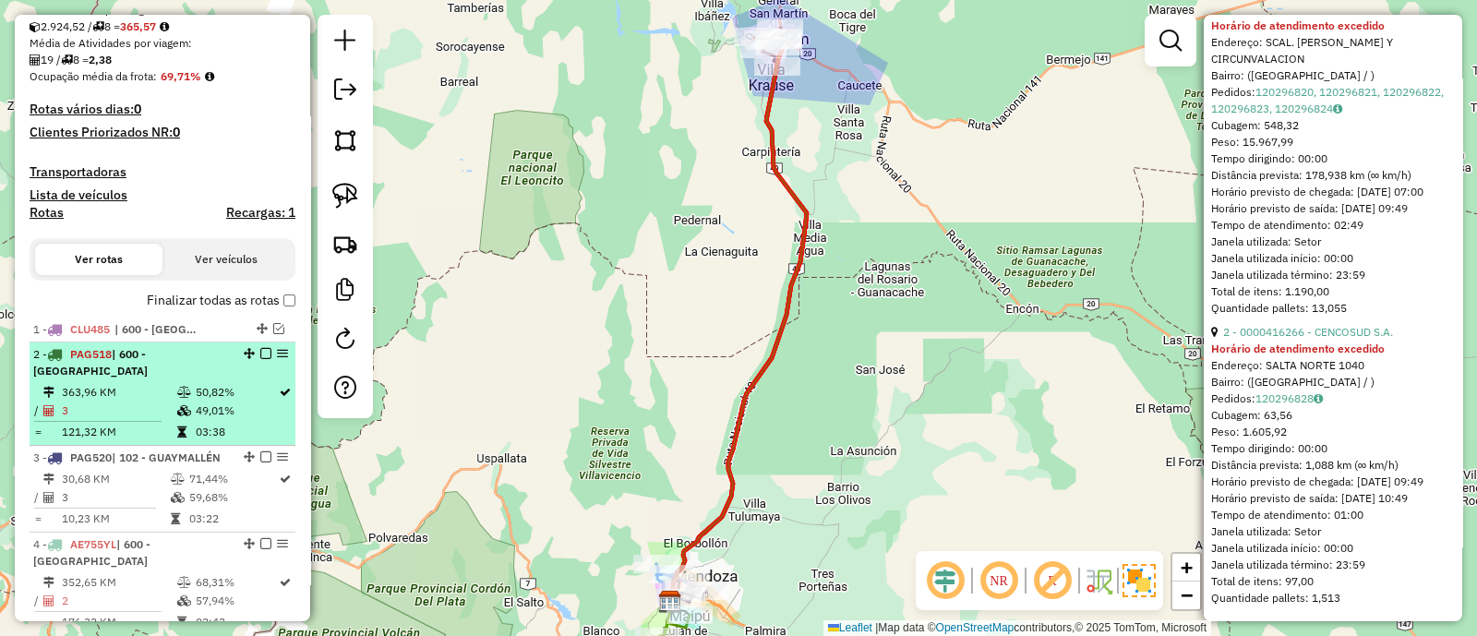
click at [222, 402] on td "49,01%" at bounding box center [236, 411] width 83 height 18
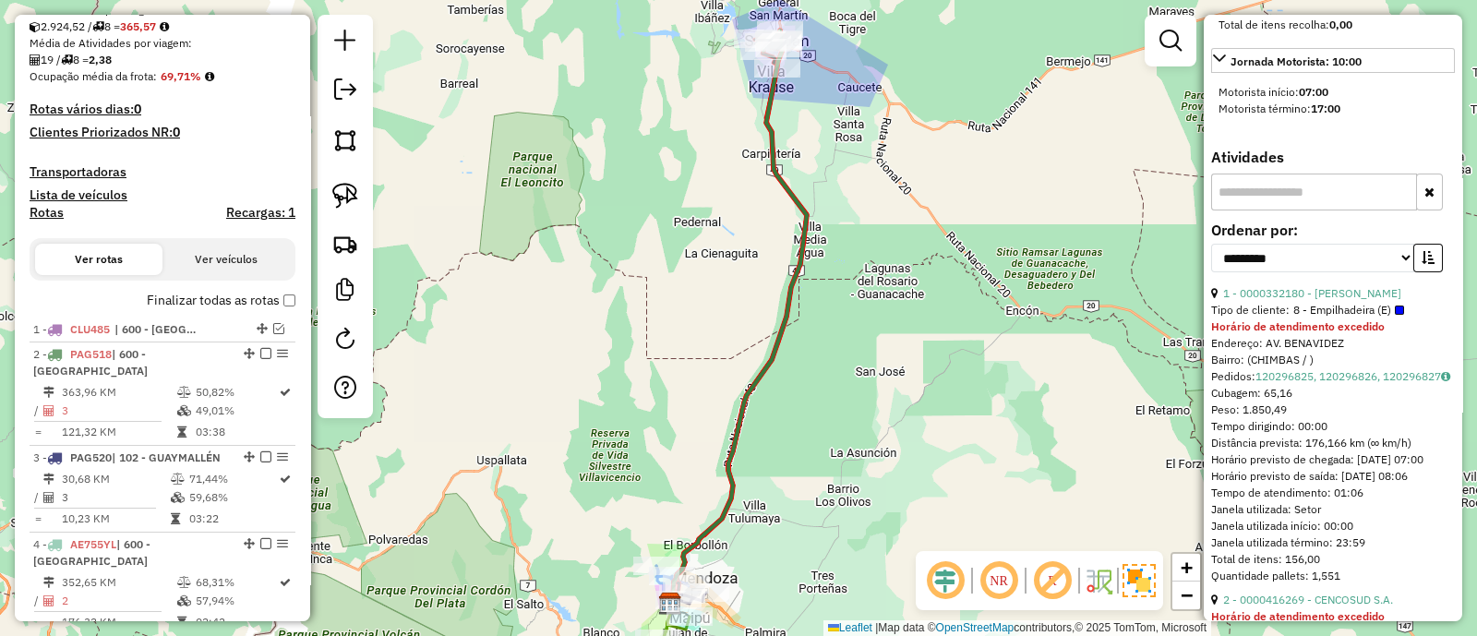
scroll to position [577, 0]
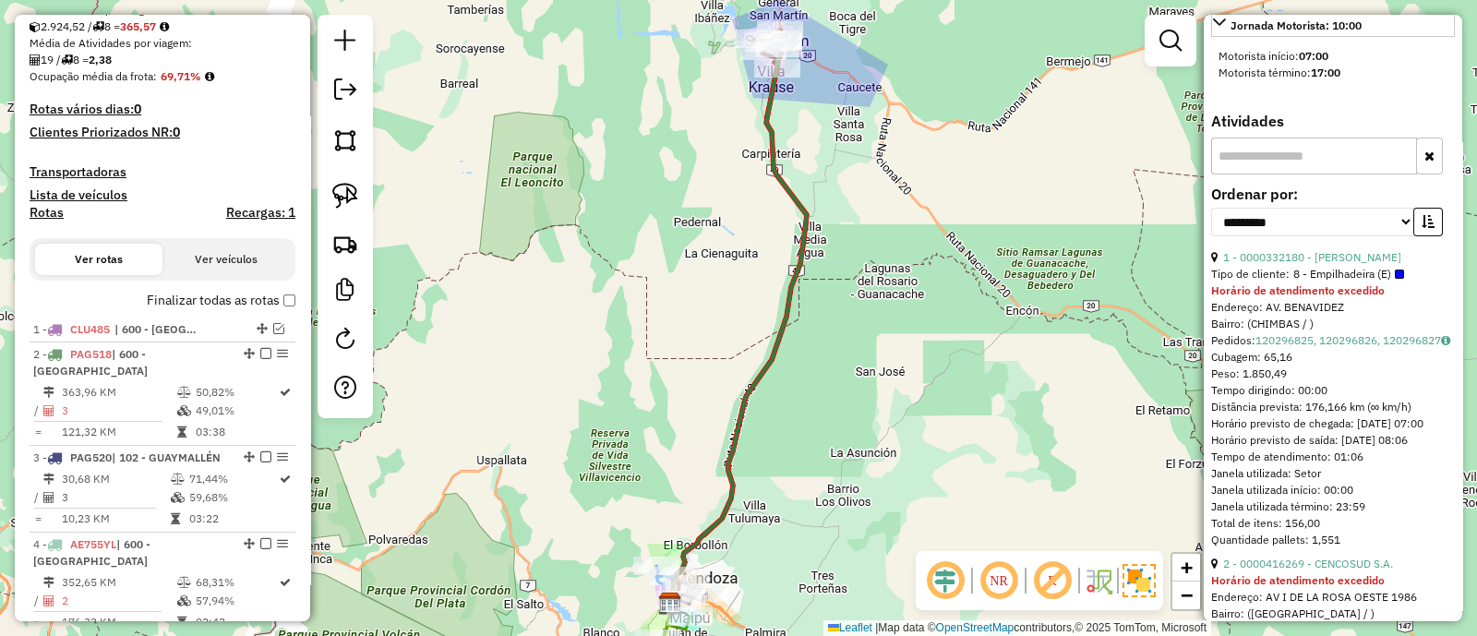
click at [1404, 266] on div "1 - 0000332180 - [PERSON_NAME]" at bounding box center [1333, 257] width 244 height 17
copy div "1 - 0000332180 - [PERSON_NAME]"
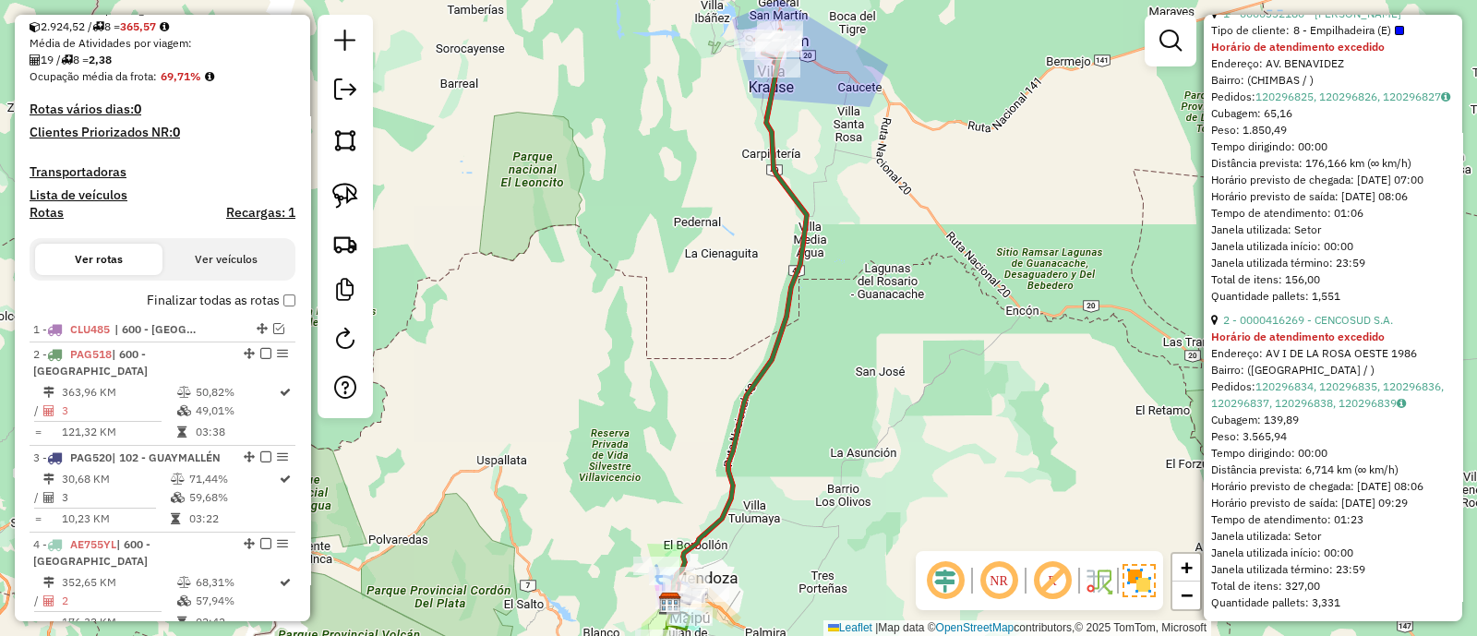
scroll to position [922, 0]
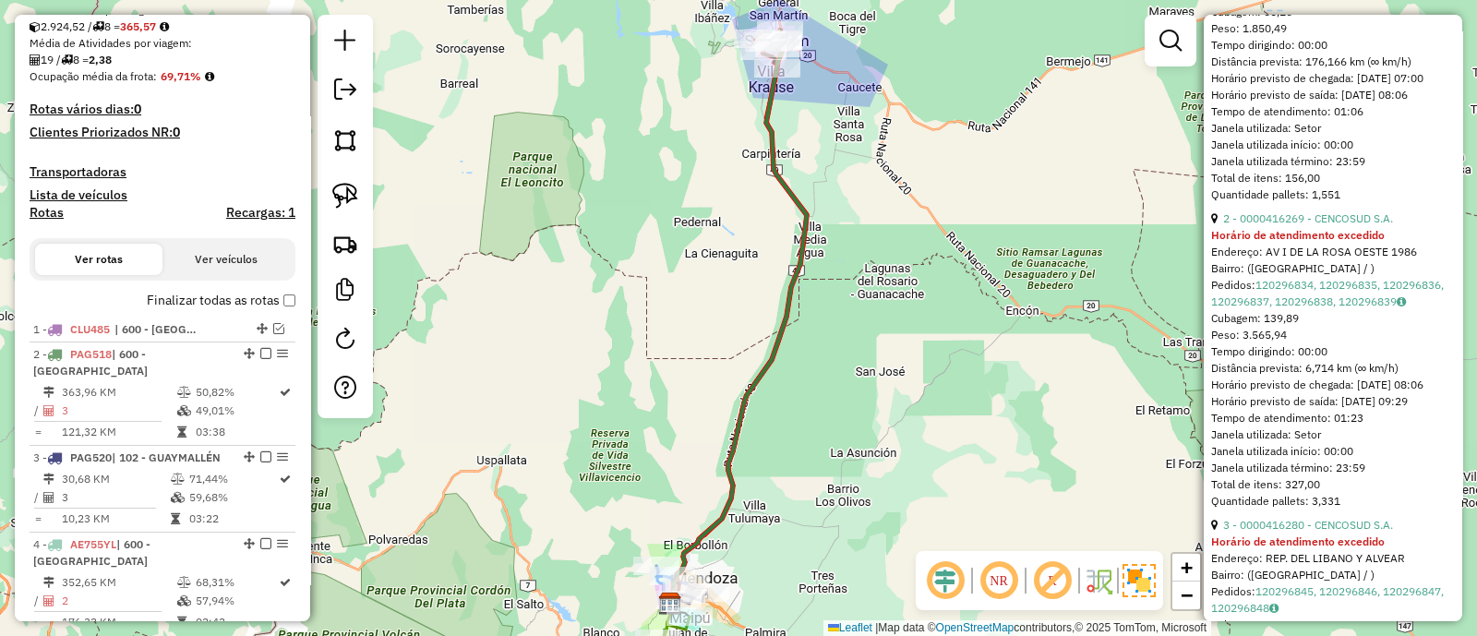
click at [1402, 227] on div "2 - 0000416269 - CENCOSUD S.A." at bounding box center [1333, 218] width 244 height 17
copy div "2 - 0000416269 - CENCOSUD S.A."
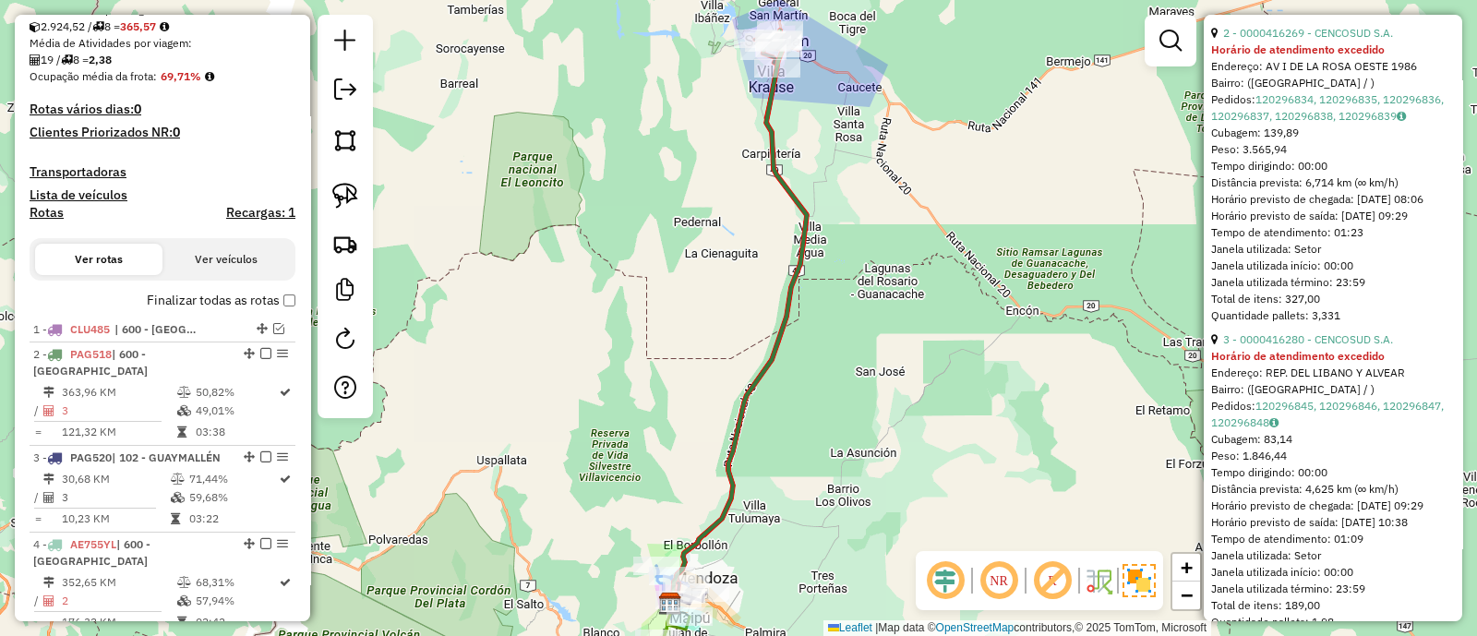
scroll to position [1154, 0]
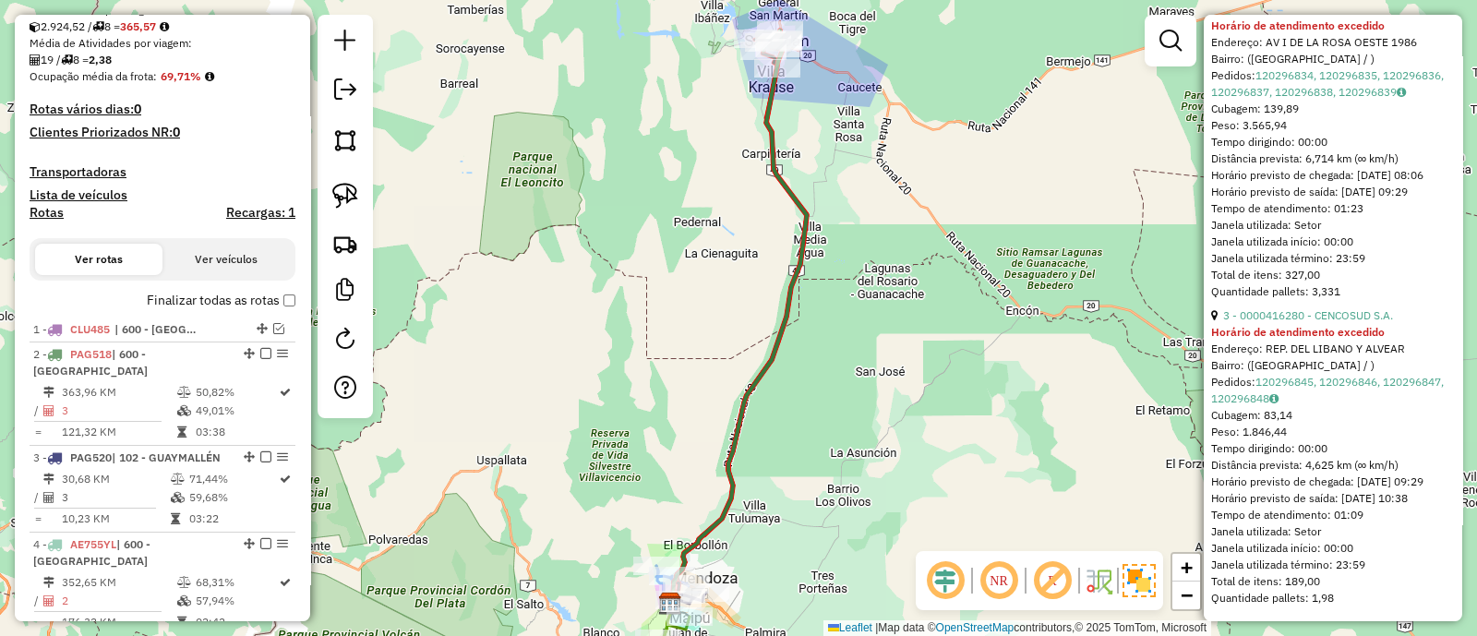
click at [1406, 324] on div "3 - 0000416280 - CENCOSUD S.A." at bounding box center [1333, 315] width 244 height 17
copy div "3 - 0000416280 - CENCOSUD S.A."
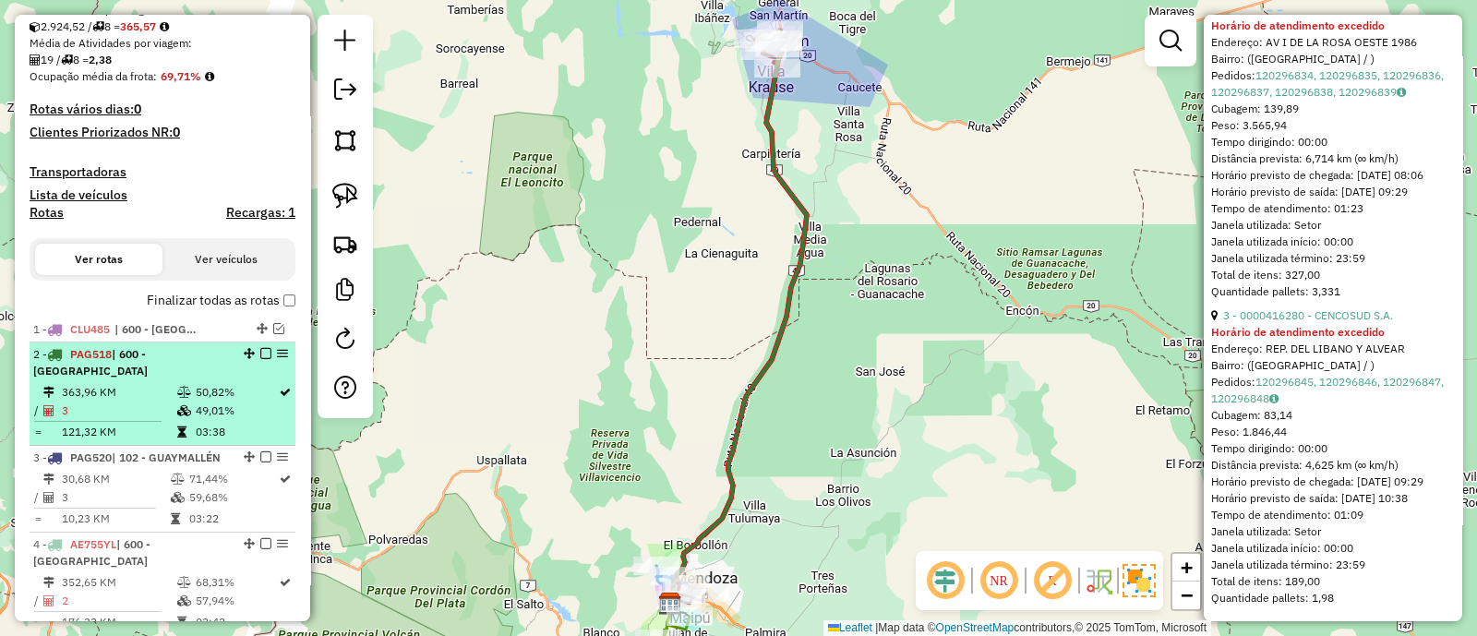
click at [262, 354] on em at bounding box center [265, 353] width 11 height 11
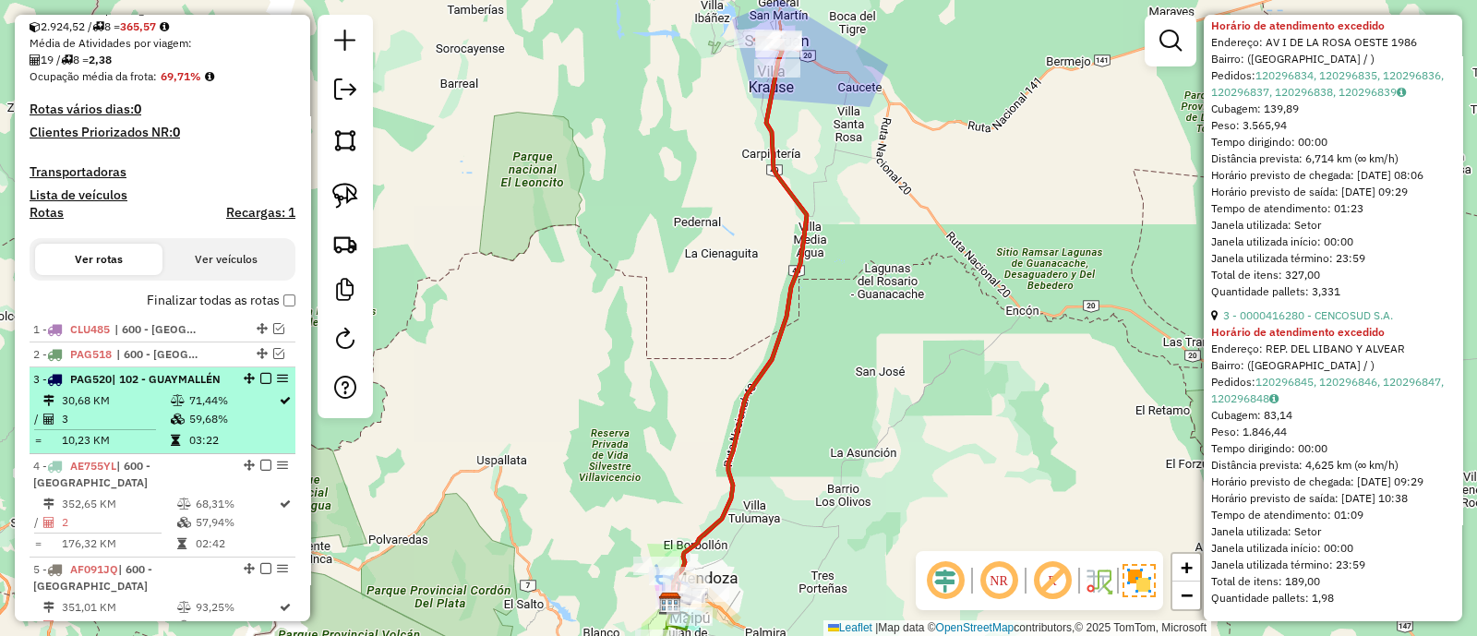
click at [231, 386] on div "3 - PAG520 | 102 - GUAYMALLÉN" at bounding box center [162, 379] width 258 height 17
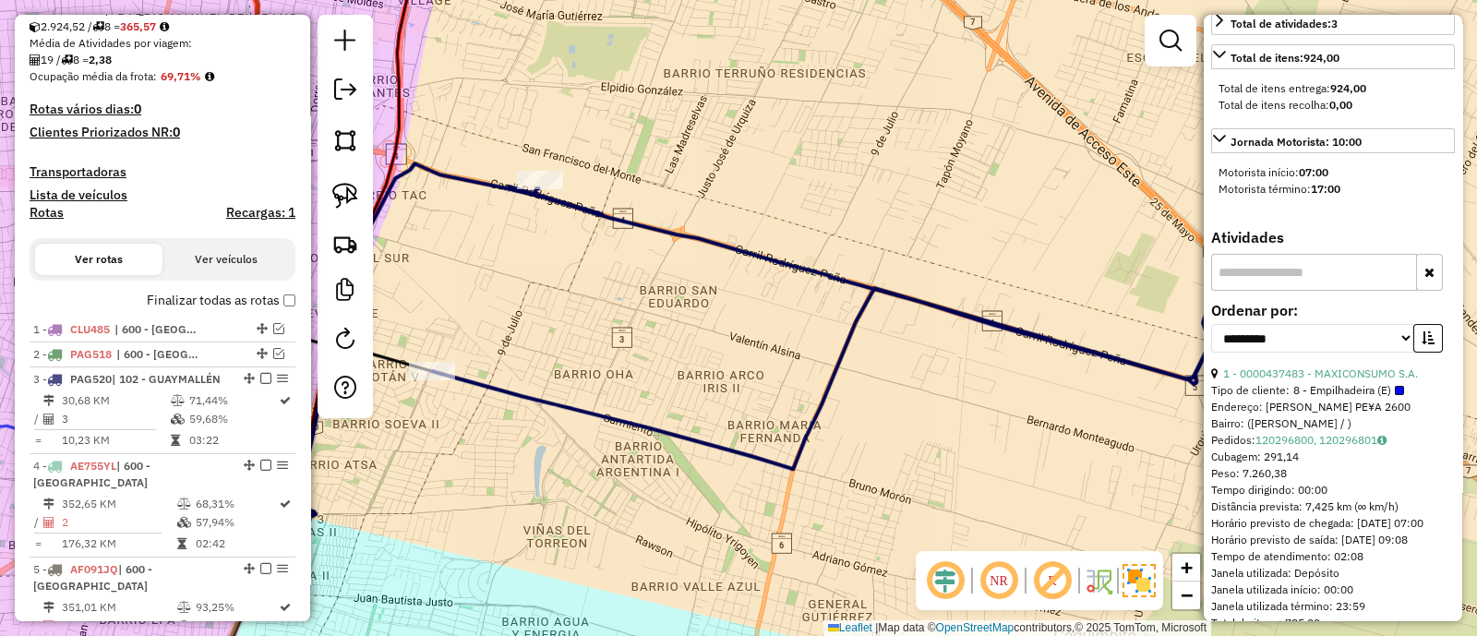
scroll to position [692, 0]
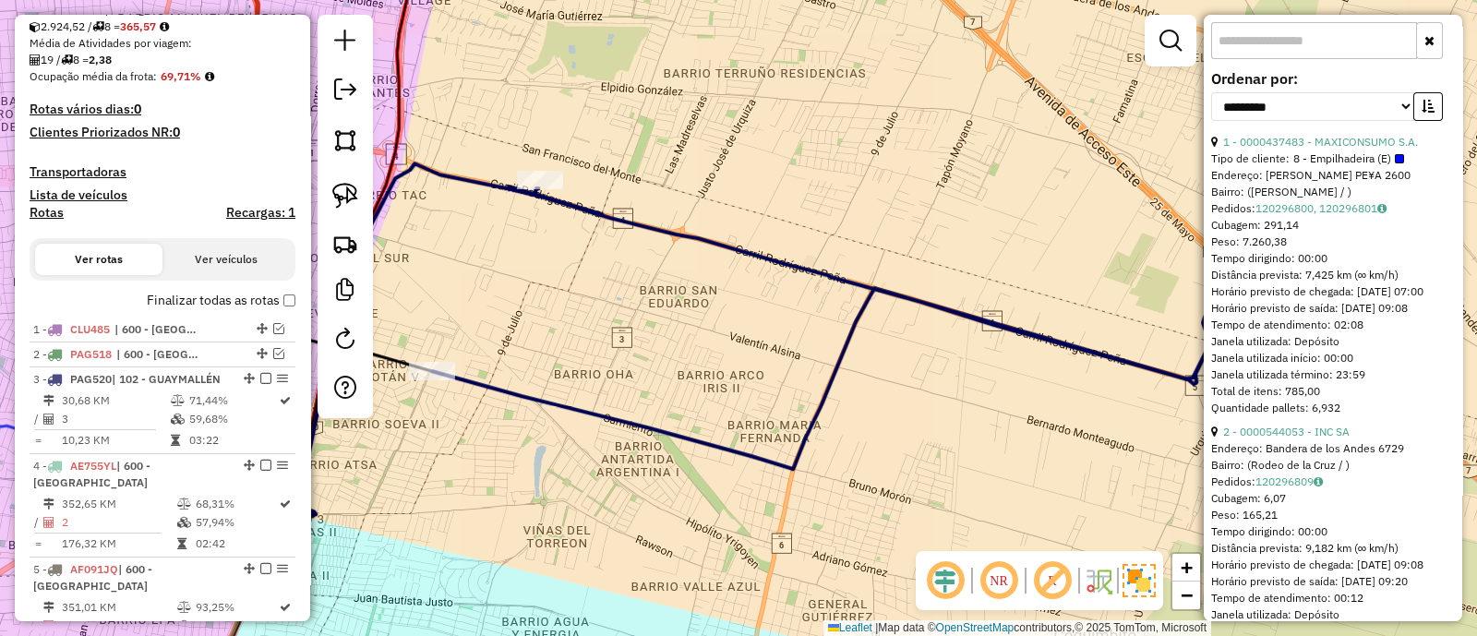
click at [1422, 150] on div "1 - 0000437483 - MAXICONSUMO S.A." at bounding box center [1333, 142] width 244 height 17
copy div "1 - 0000437483 - MAXICONSUMO S.A."
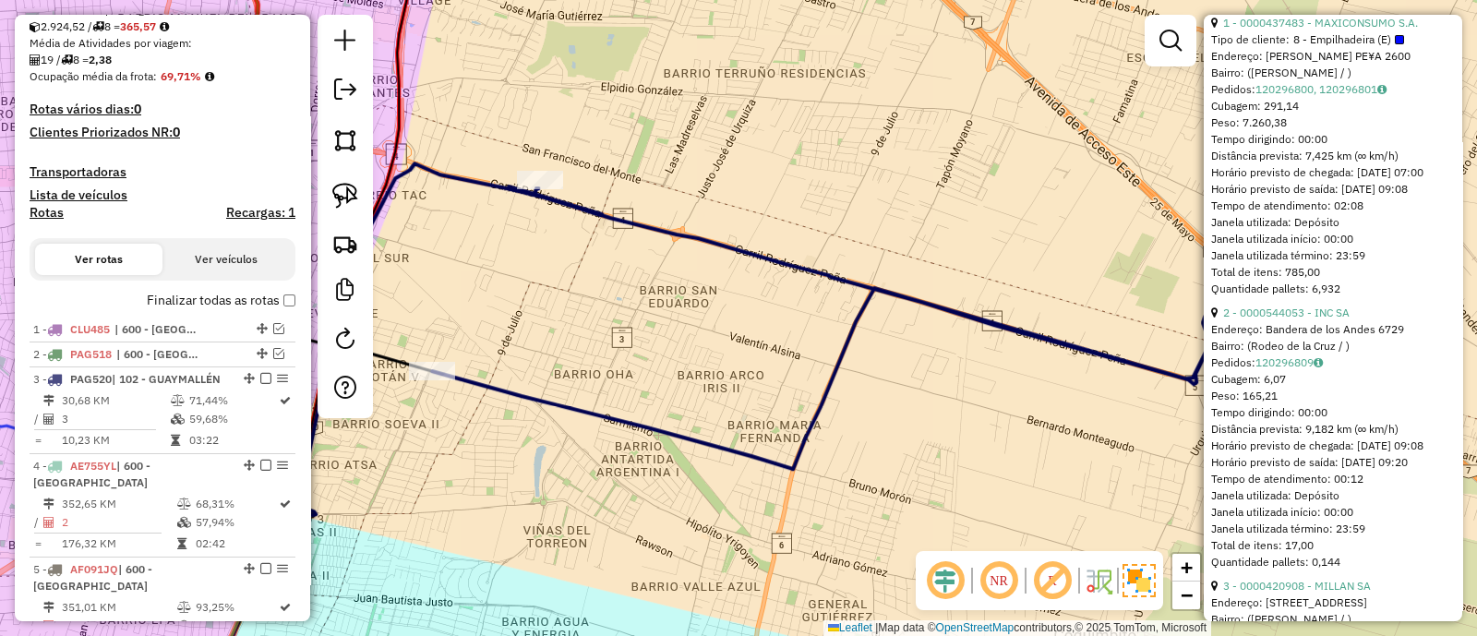
scroll to position [922, 0]
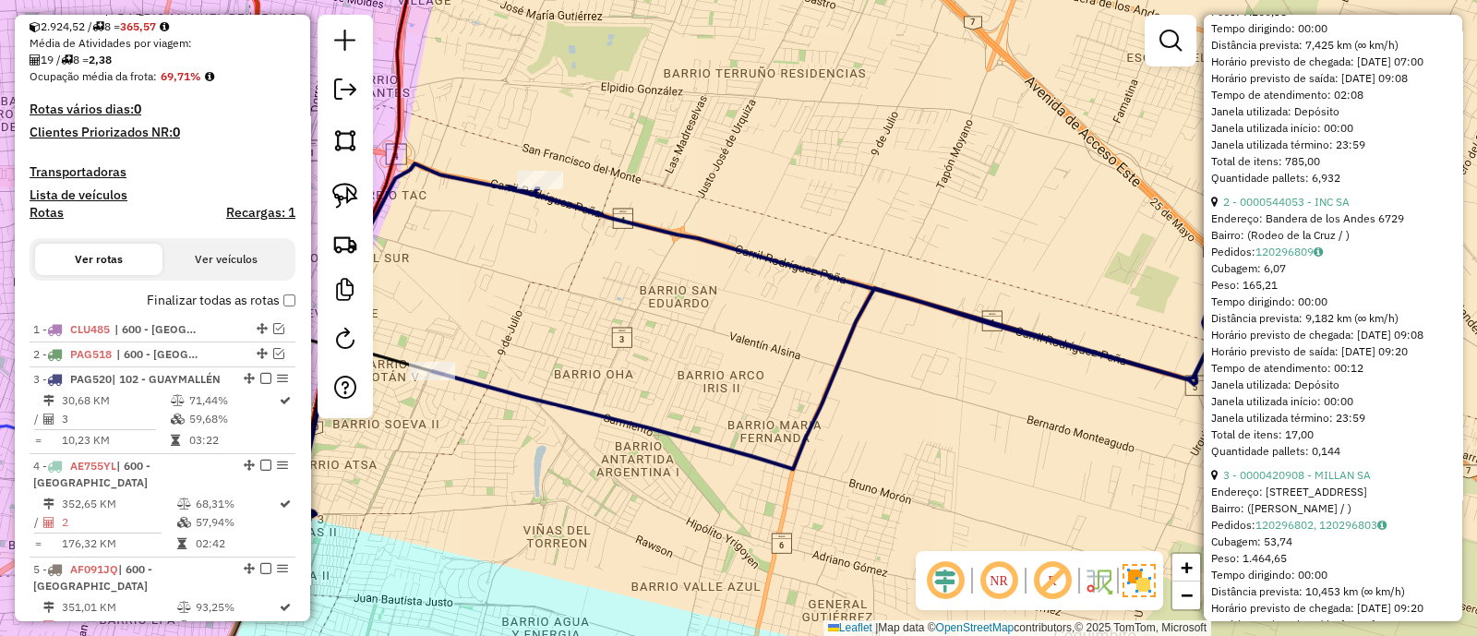
click at [1394, 210] on div "2 - 0000544053 - INC SA" at bounding box center [1333, 202] width 244 height 17
copy div "2 - 0000544053 - INC SA"
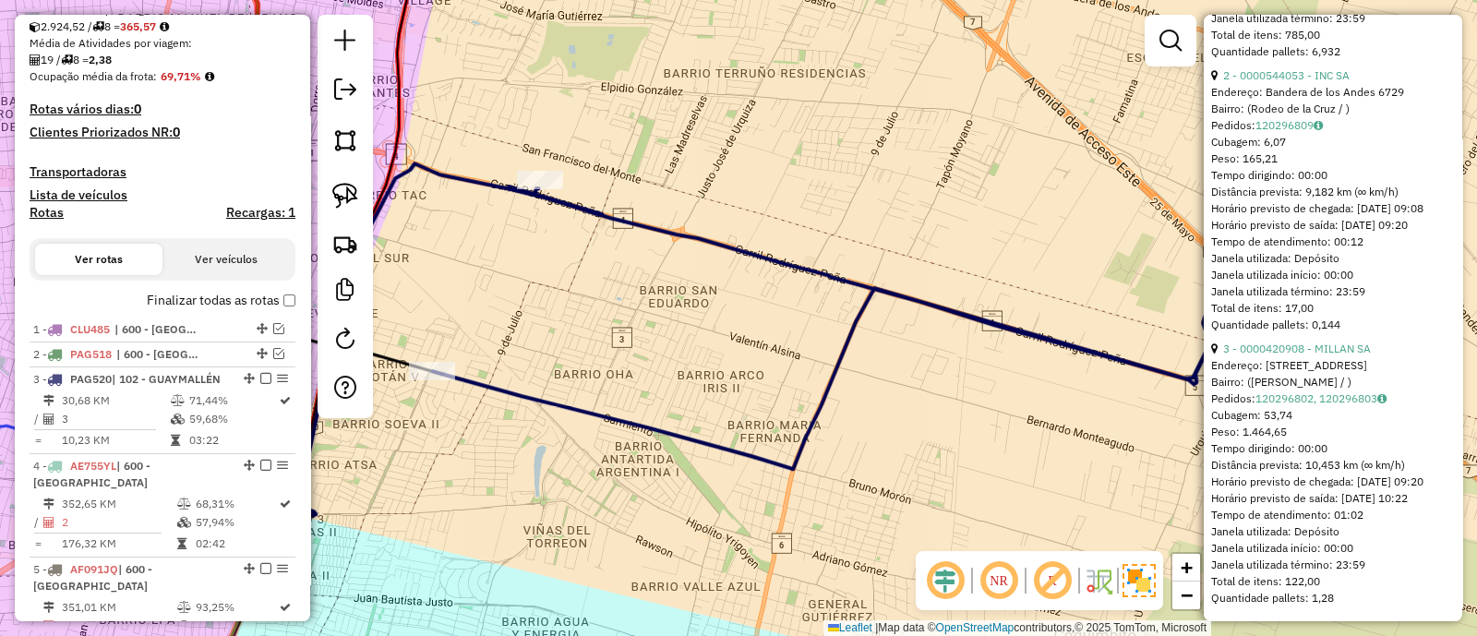
scroll to position [1126, 0]
click at [1394, 341] on div "3 - 0000420908 - MILLAN SA" at bounding box center [1333, 349] width 244 height 17
click at [1392, 341] on div "3 - 0000420908 - MILLAN SA" at bounding box center [1333, 349] width 244 height 17
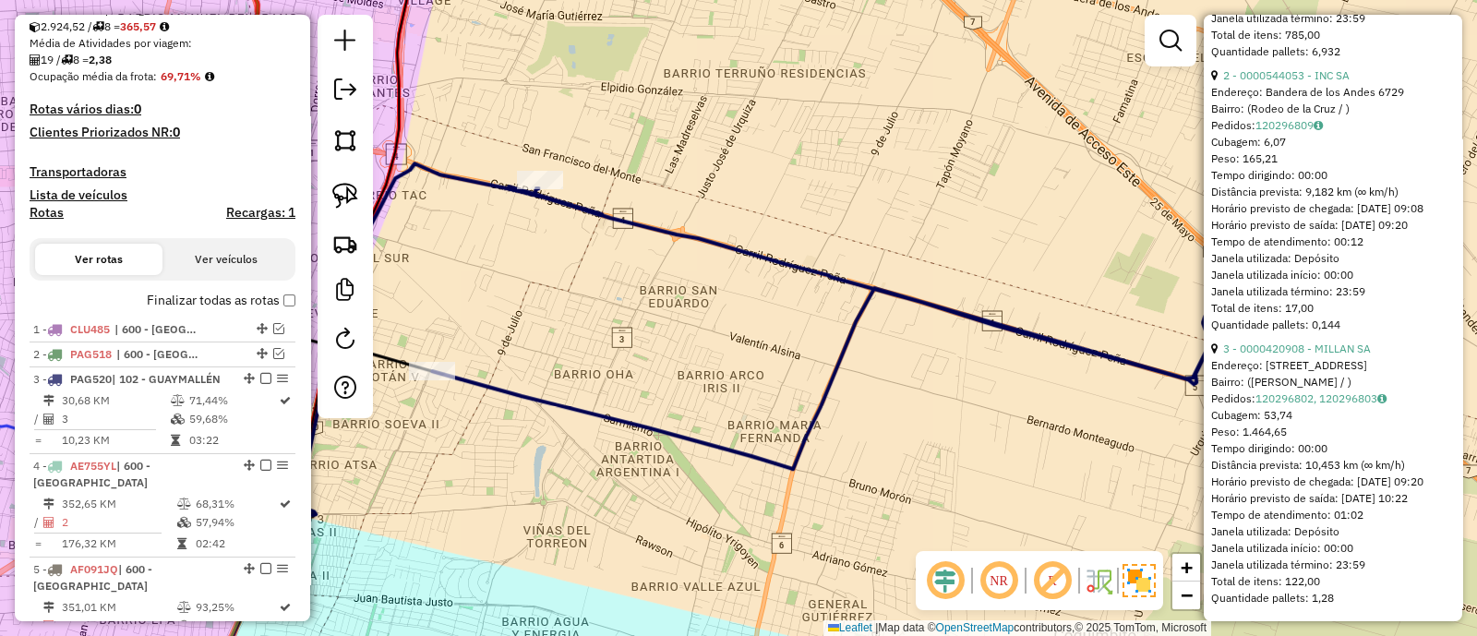
copy div "3 - 0000420908 - MILLAN SA"
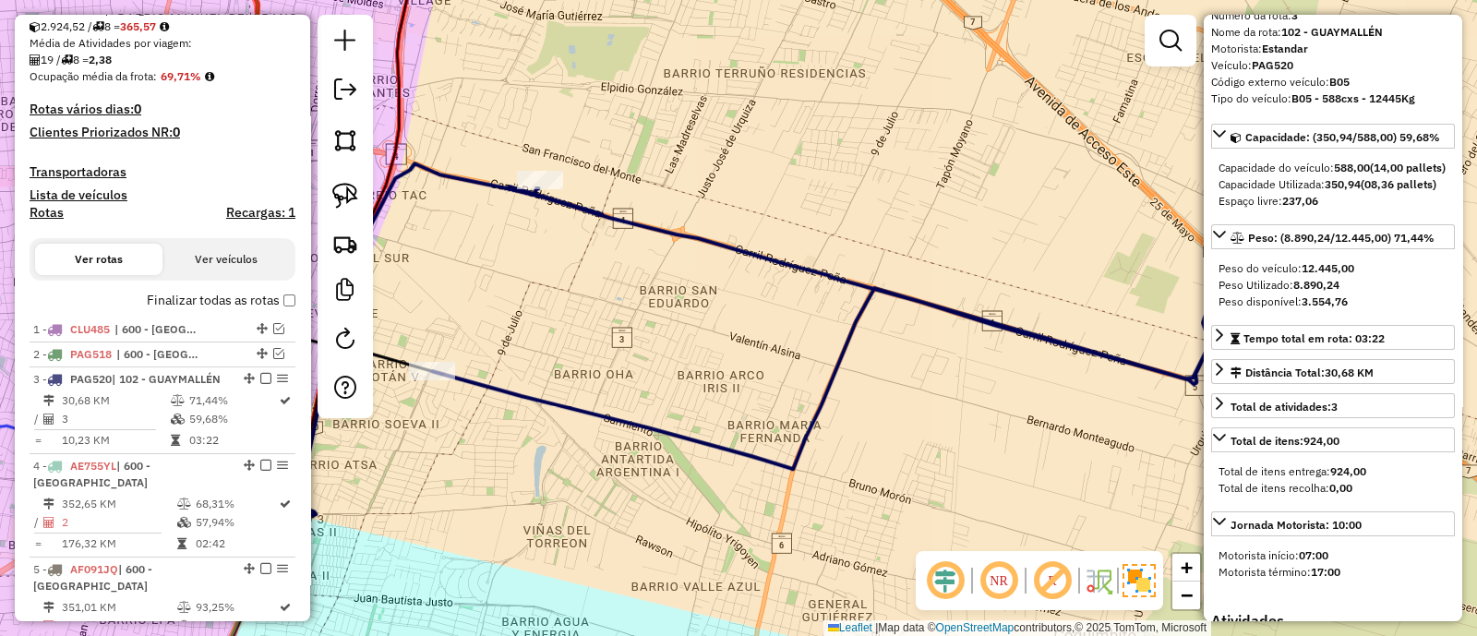
scroll to position [0, 0]
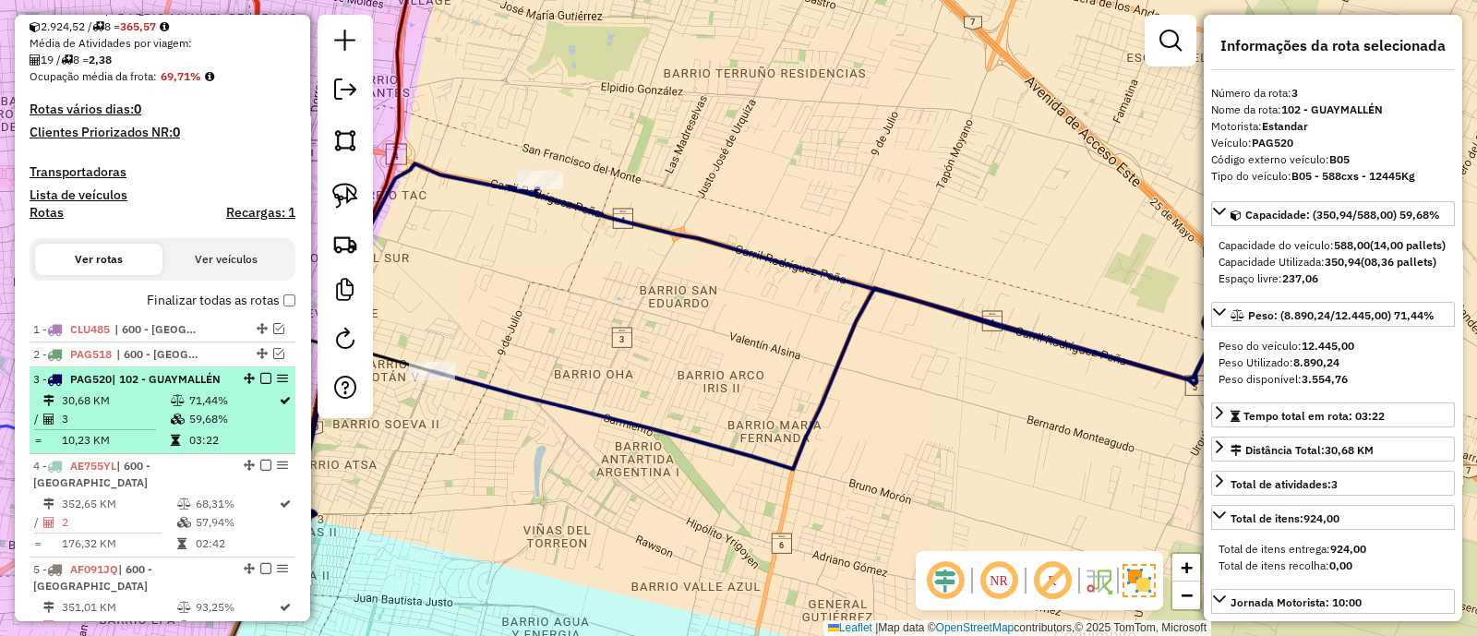
click at [266, 376] on div at bounding box center [260, 378] width 55 height 11
click at [260, 378] on em at bounding box center [265, 378] width 11 height 11
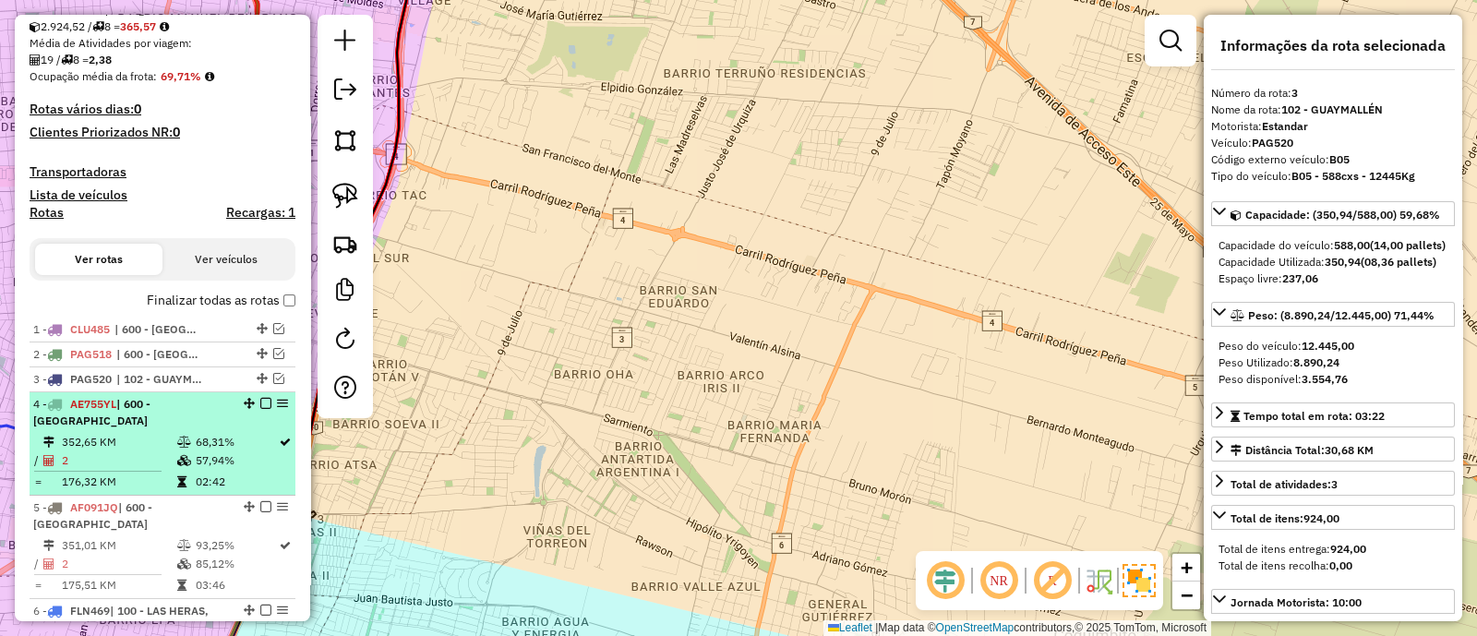
click at [195, 433] on td "68,31%" at bounding box center [236, 442] width 83 height 18
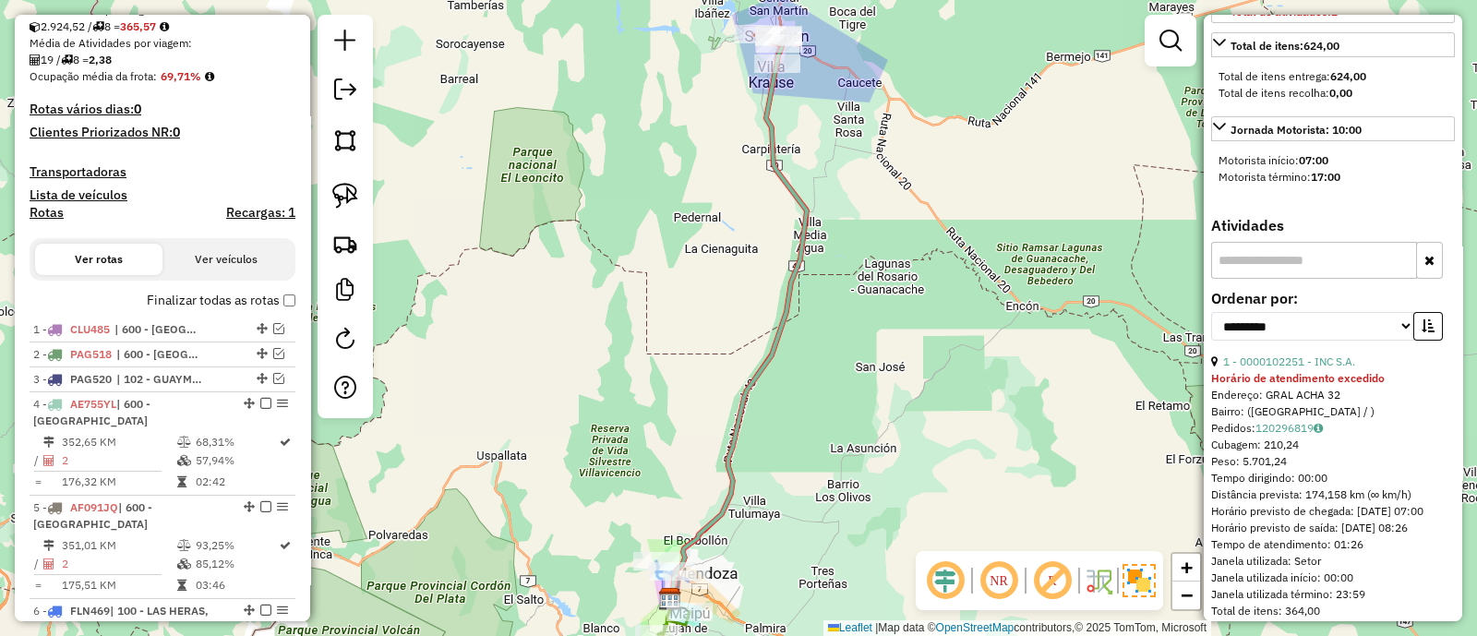
scroll to position [577, 0]
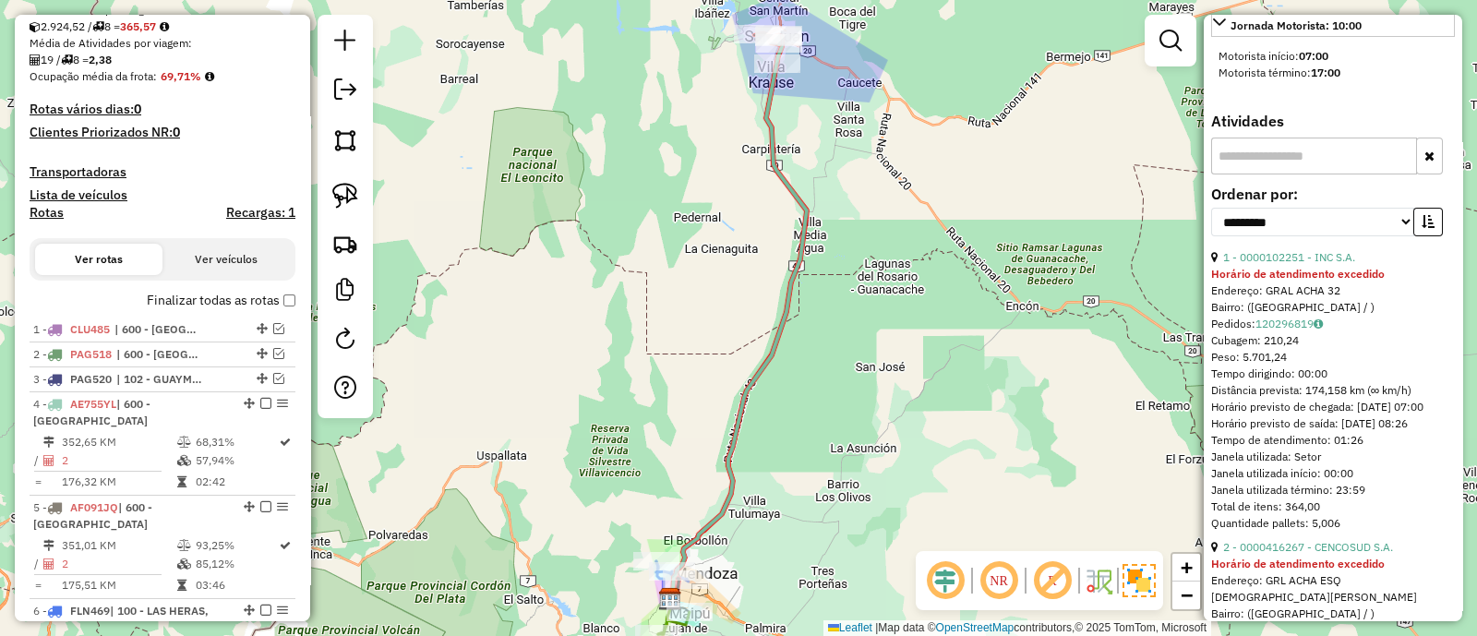
click at [1372, 266] on div "1 - 0000102251 - INC S.A." at bounding box center [1333, 257] width 244 height 17
copy div "1 - 0000102251 - INC S.A."
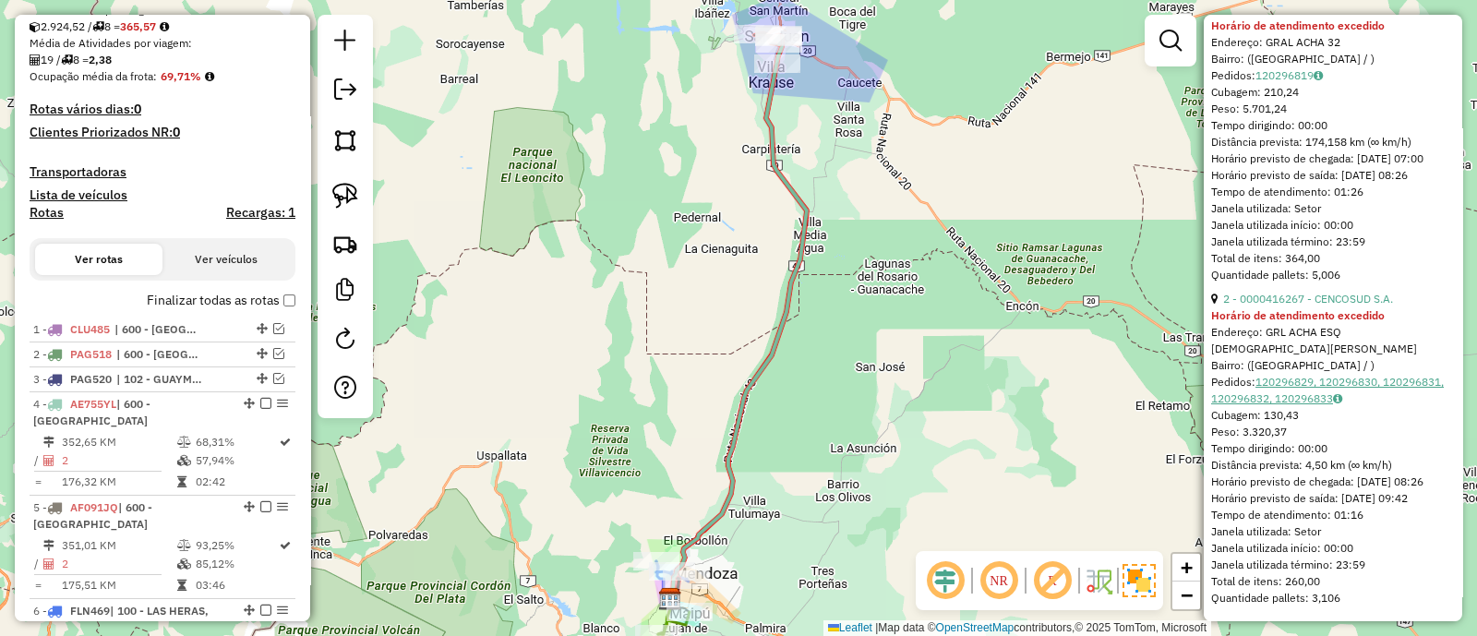
scroll to position [886, 0]
click at [1408, 291] on div "2 - 0000416267 - CENCOSUD S.A." at bounding box center [1333, 299] width 244 height 17
copy div "2 - 0000416267 - CENCOSUD S.A."
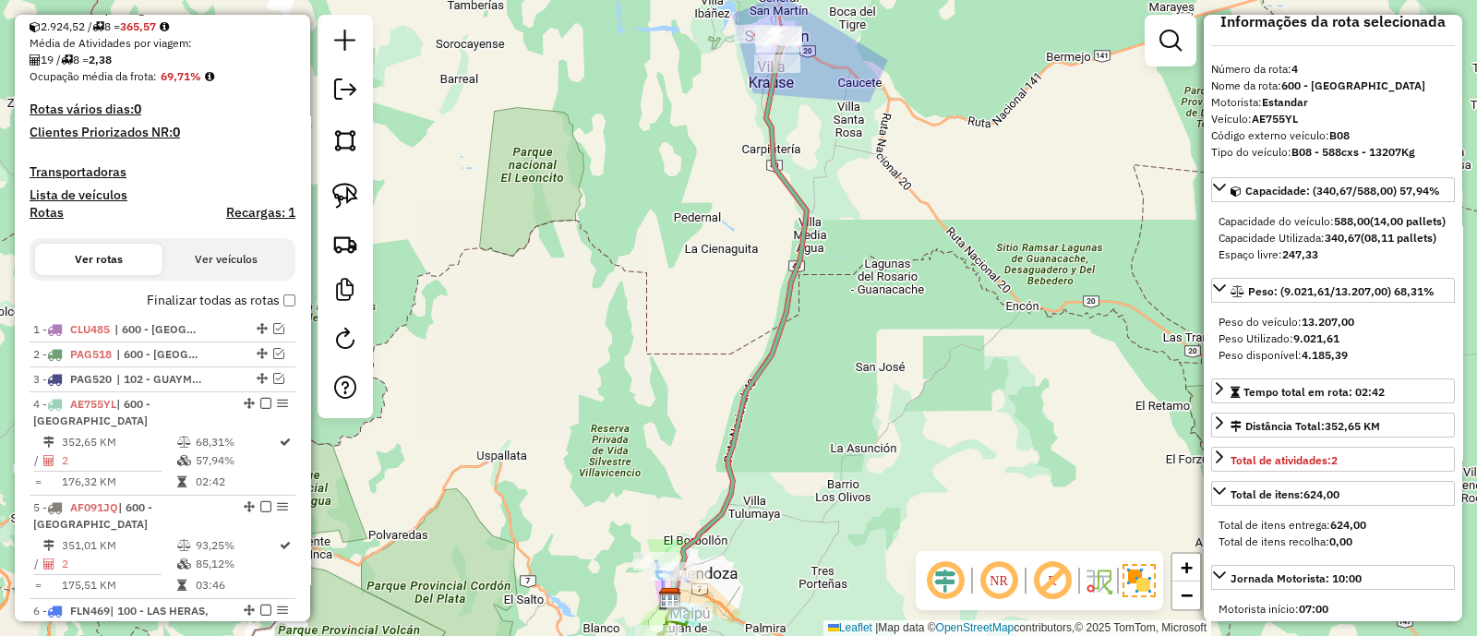
scroll to position [0, 0]
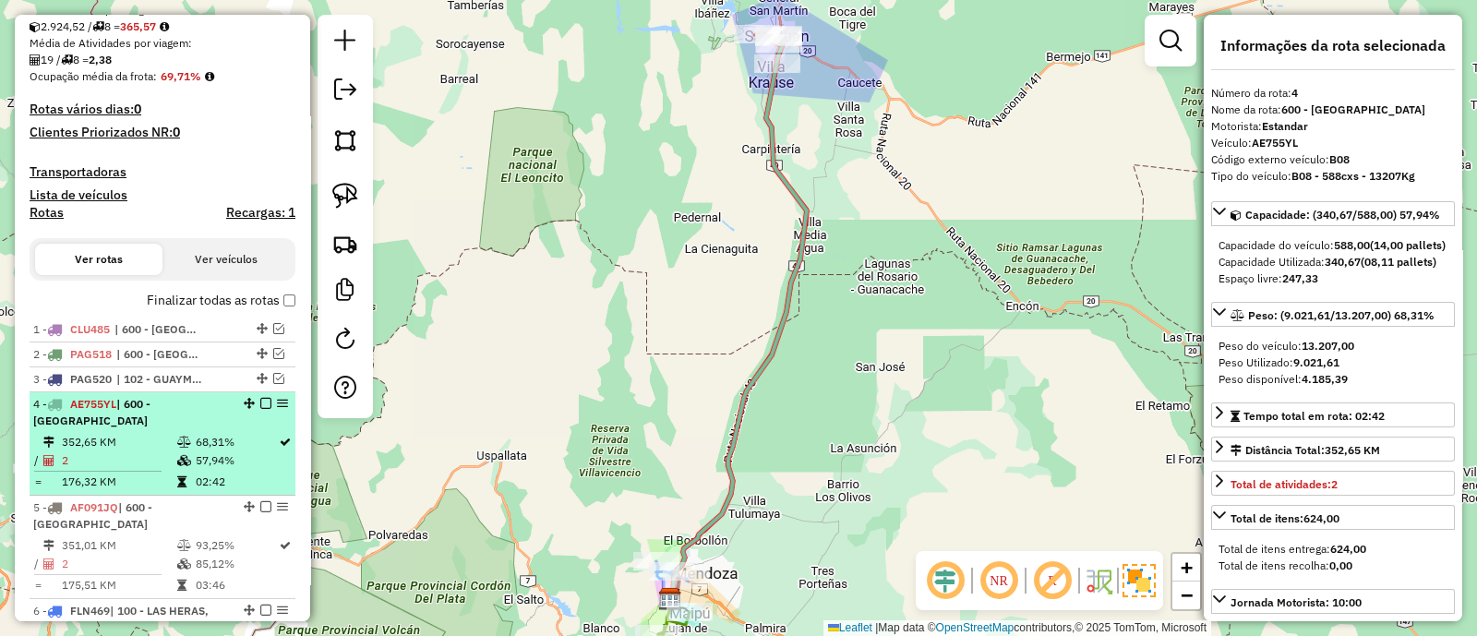
click at [260, 401] on em at bounding box center [265, 403] width 11 height 11
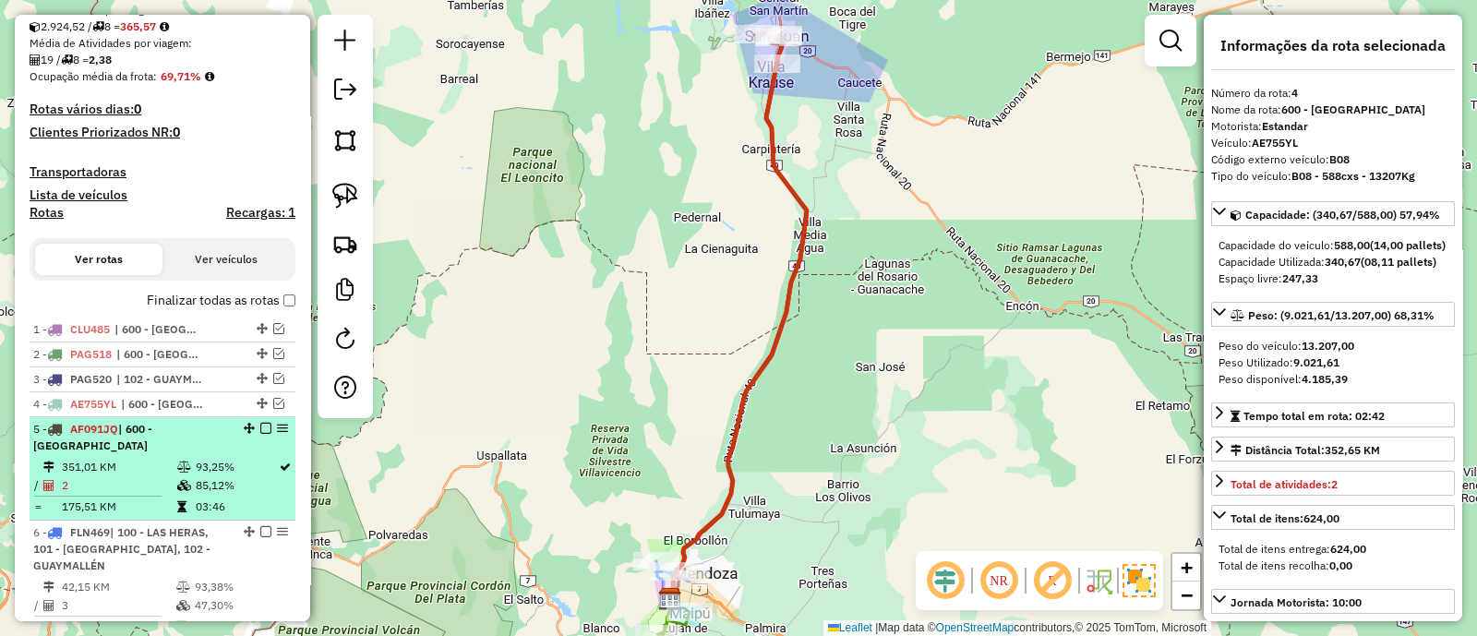
click at [221, 435] on div "5 - AF091JQ | 600 - [GEOGRAPHIC_DATA]" at bounding box center [131, 437] width 196 height 33
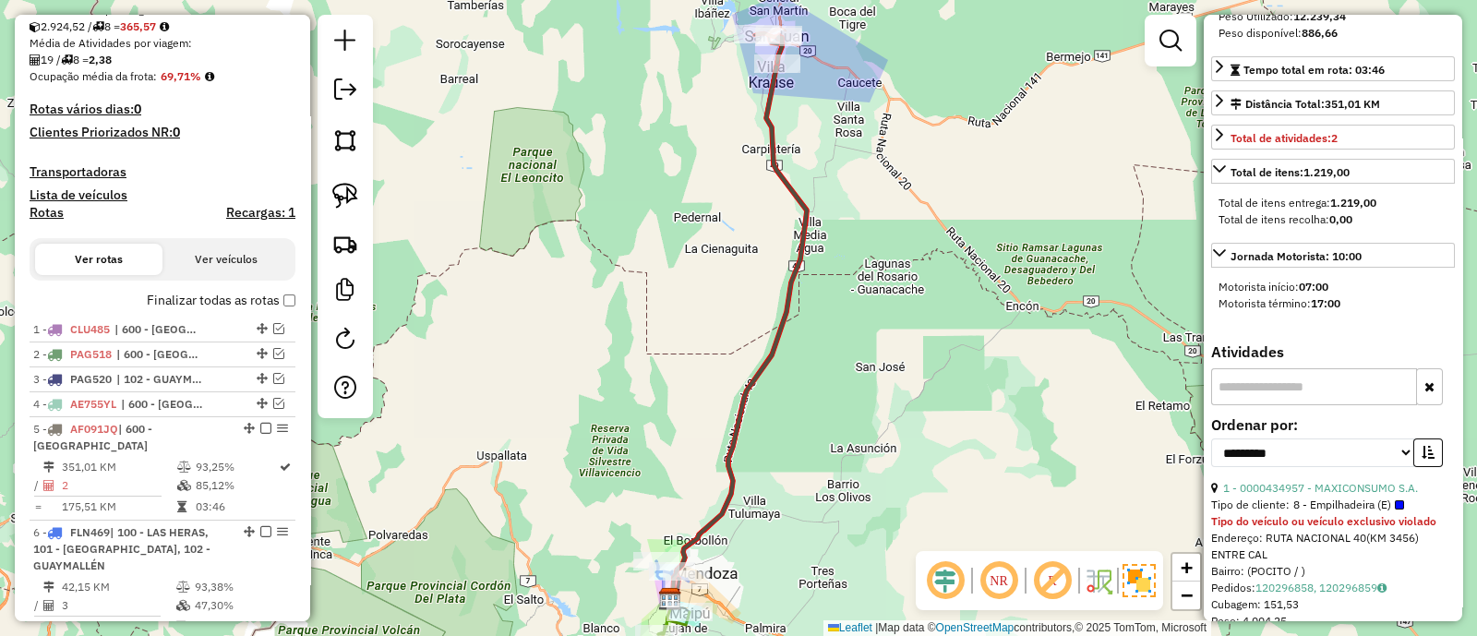
scroll to position [692, 0]
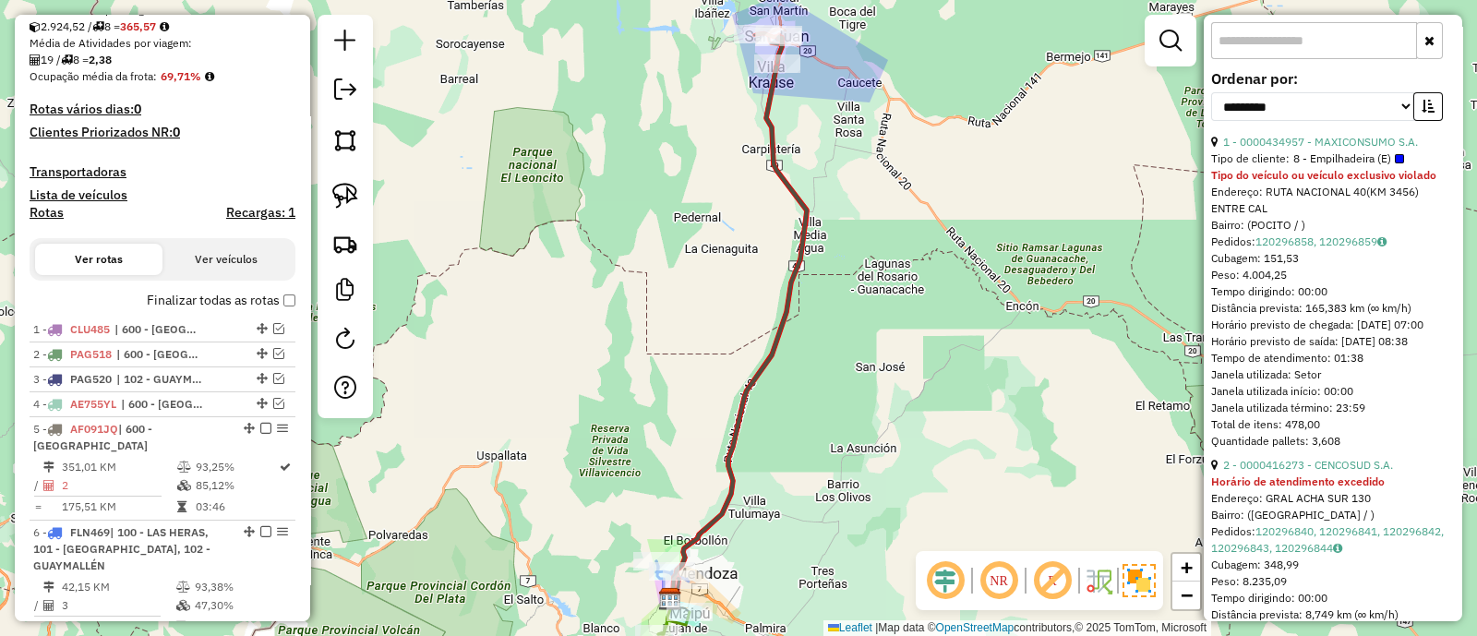
click at [1431, 150] on div "1 - 0000434957 - MAXICONSUMO S.A." at bounding box center [1333, 142] width 244 height 17
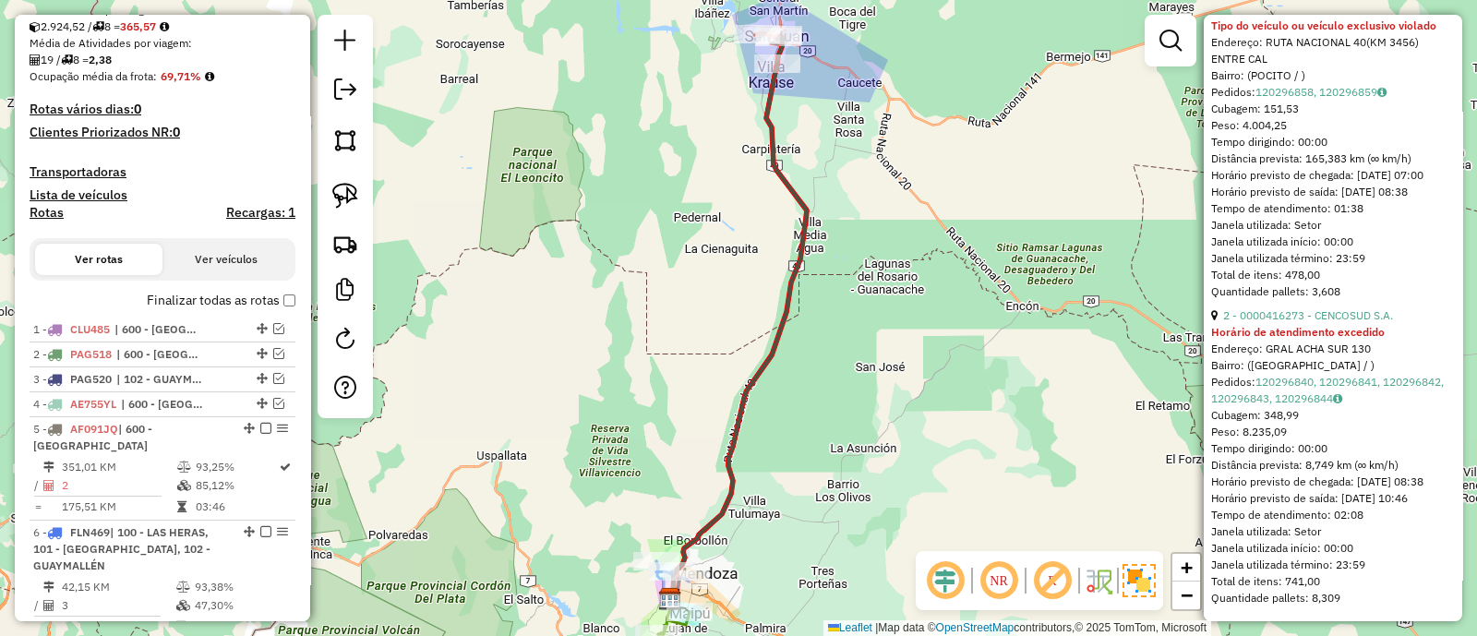
click at [1397, 307] on div "2 - 0000416273 - CENCOSUD S.A." at bounding box center [1333, 315] width 244 height 17
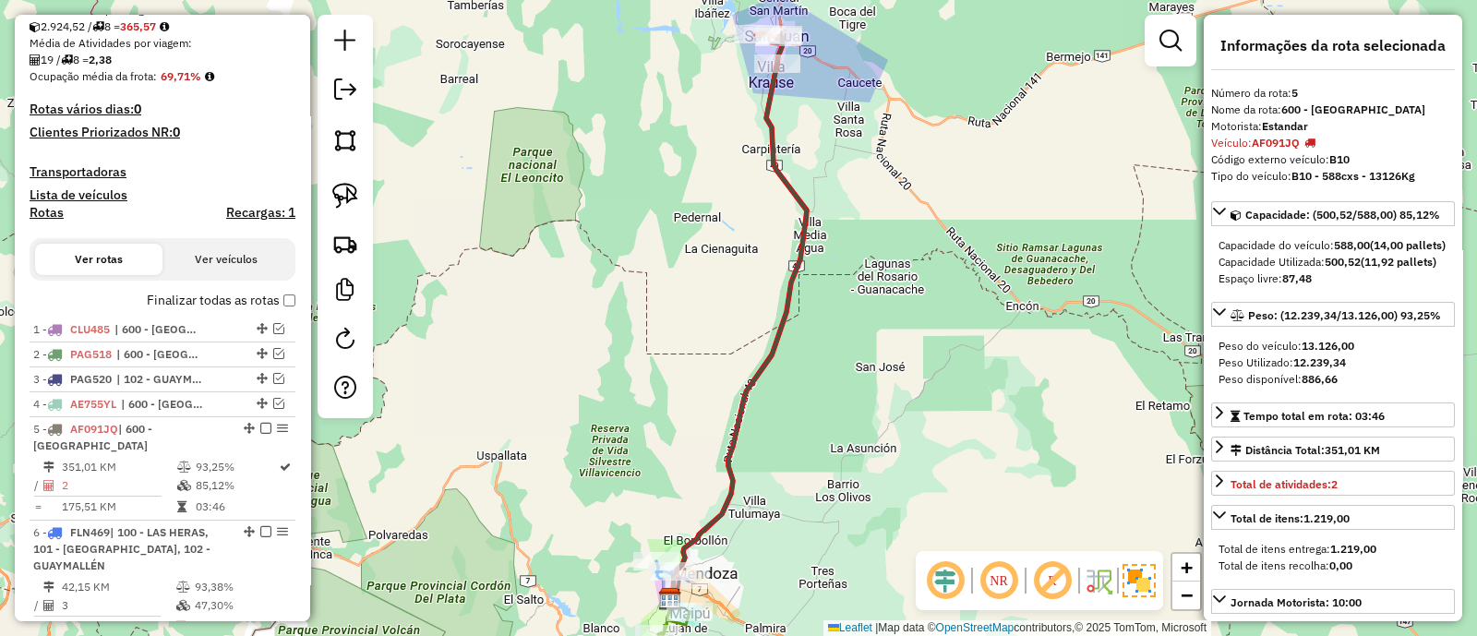
scroll to position [692, 0]
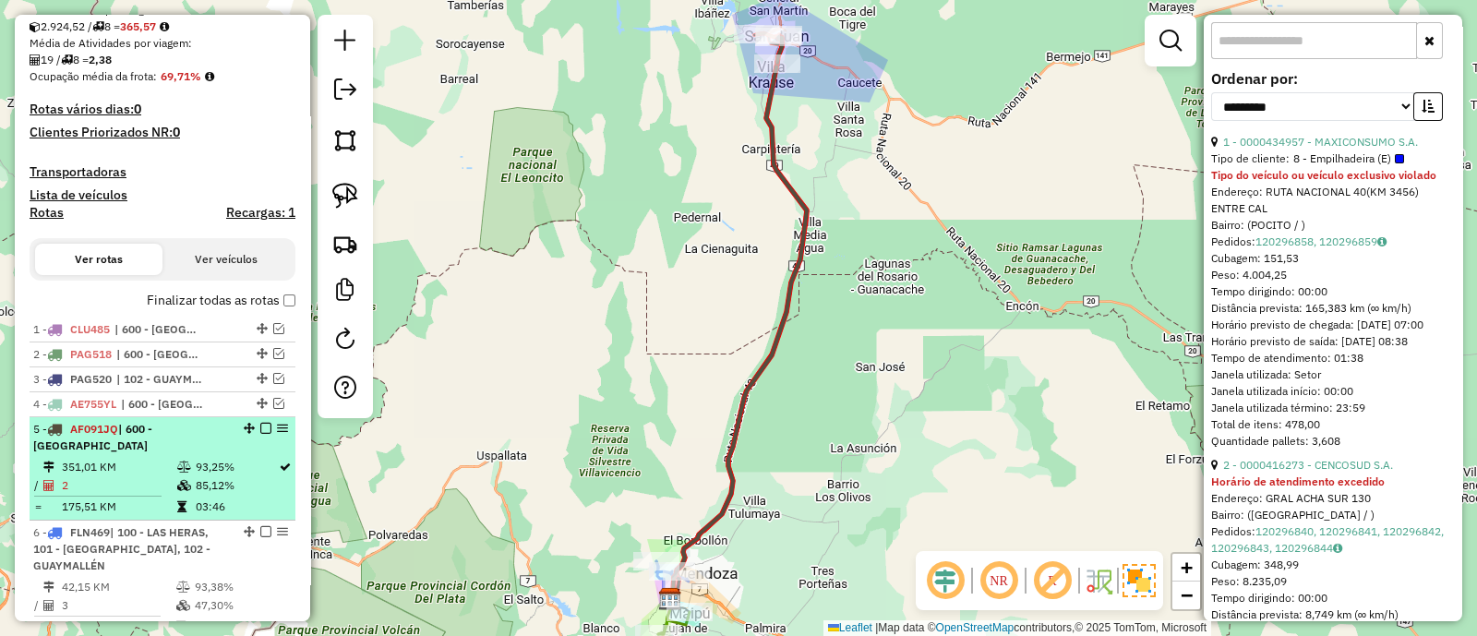
click at [262, 426] on em at bounding box center [265, 428] width 11 height 11
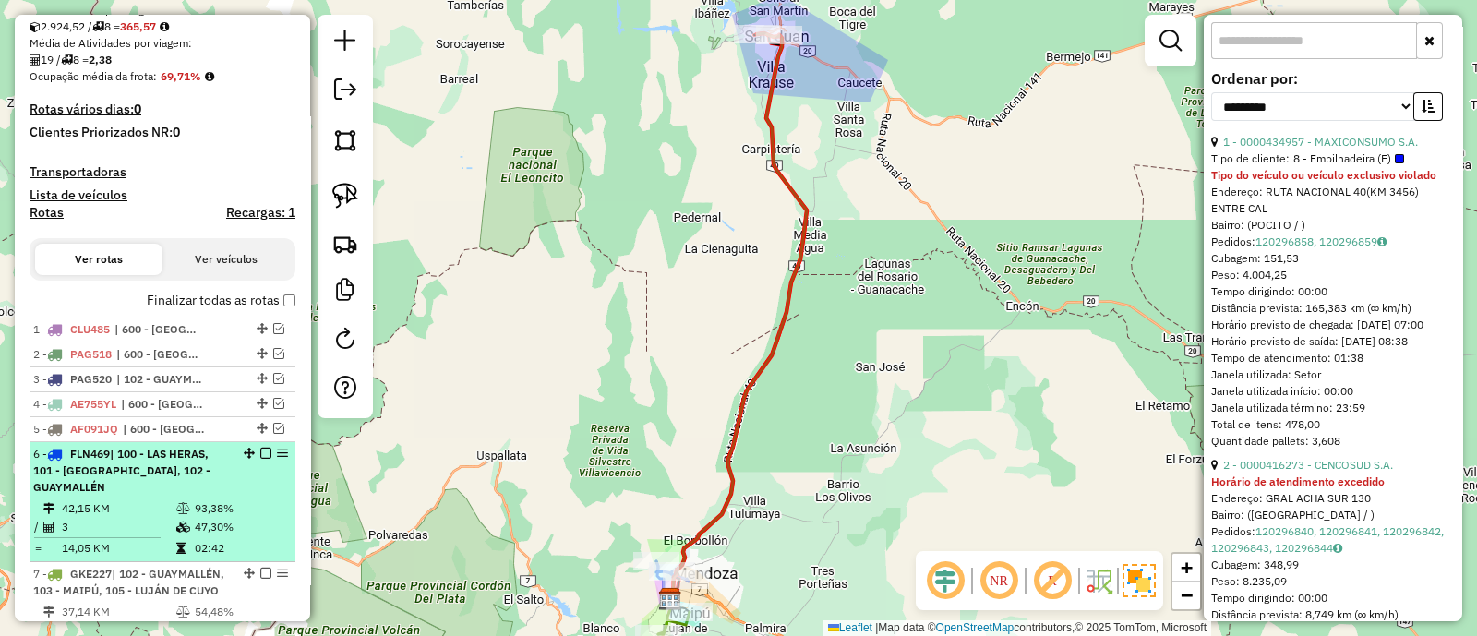
click at [183, 463] on span "| 100 - LAS HERAS, 101 - [GEOGRAPHIC_DATA], 102 - GUAYMALLÉN" at bounding box center [121, 470] width 177 height 47
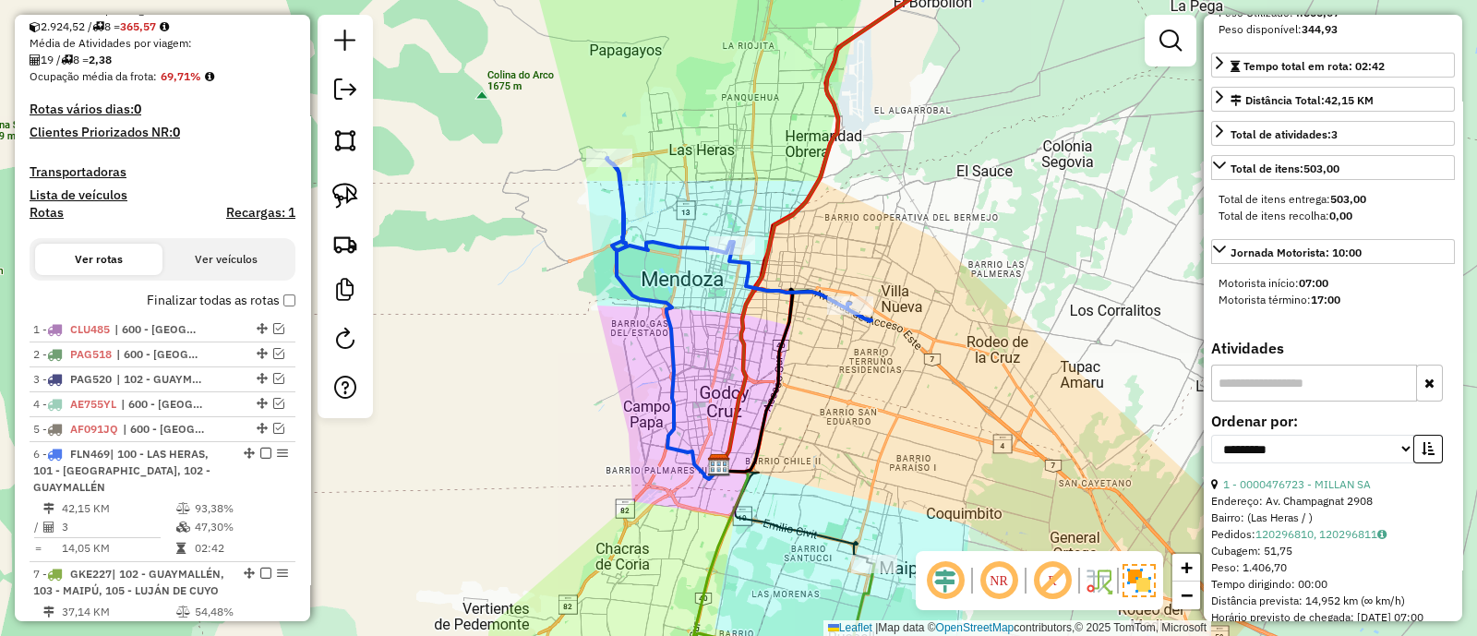
scroll to position [577, 0]
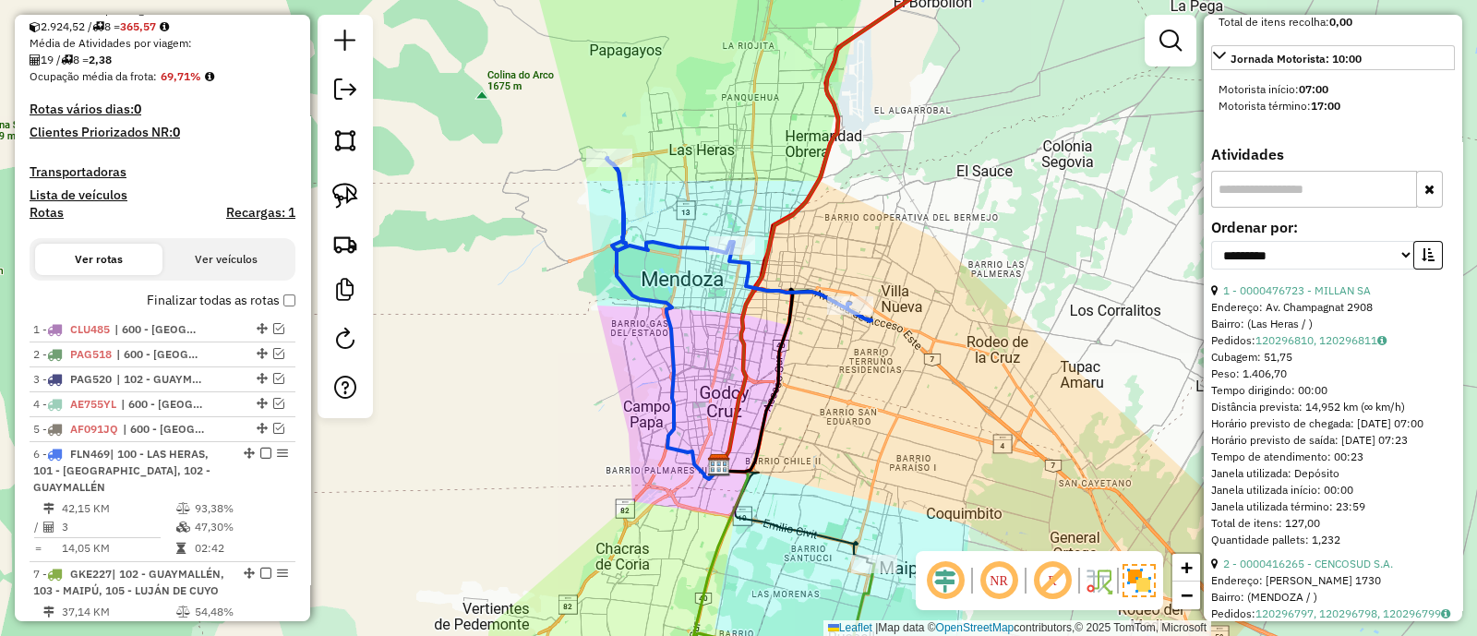
click at [1380, 294] on div "1 - 0000476723 - MILLAN SA" at bounding box center [1333, 290] width 244 height 17
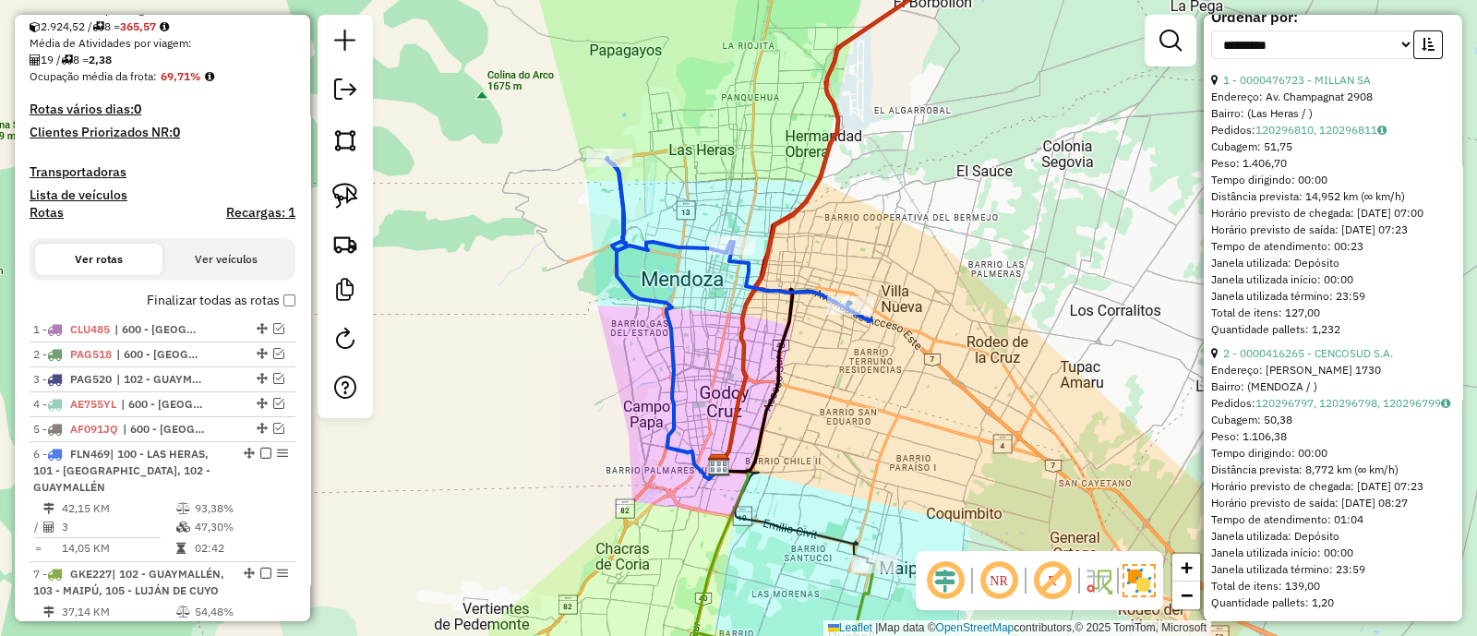
scroll to position [807, 0]
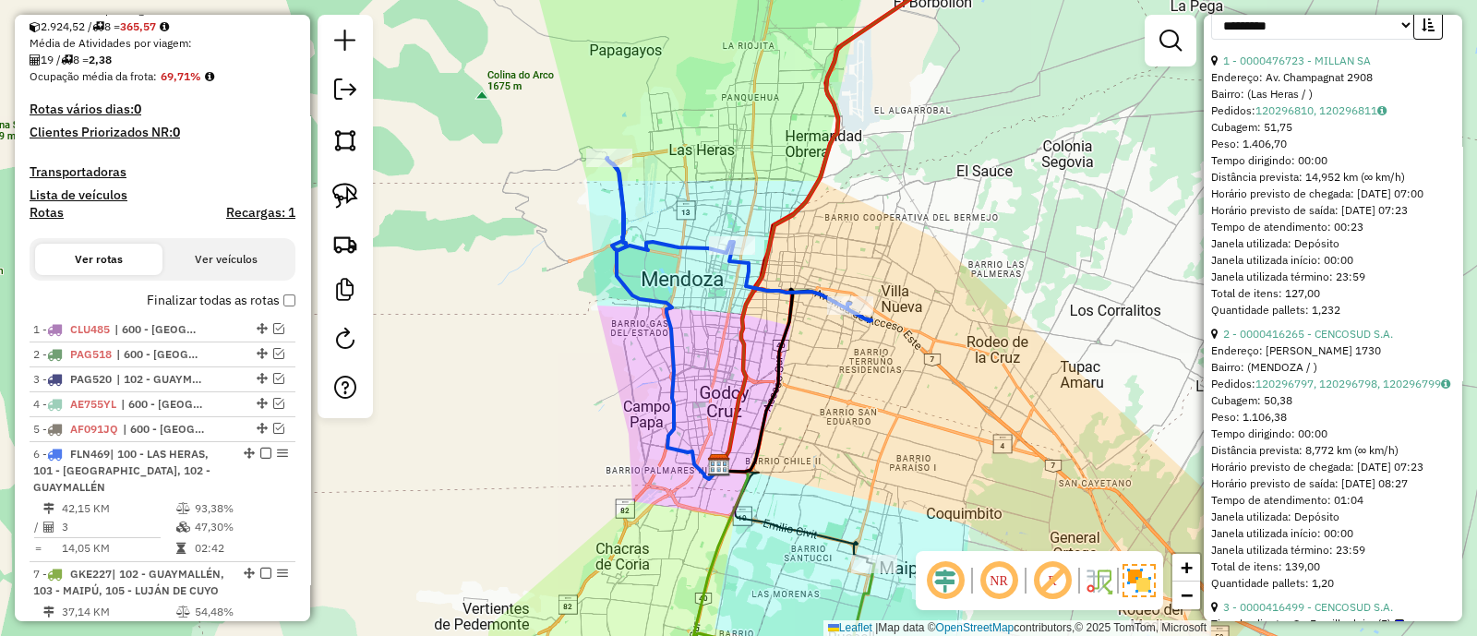
click at [1411, 342] on div "2 - 0000416265 - CENCOSUD S.A." at bounding box center [1333, 334] width 244 height 17
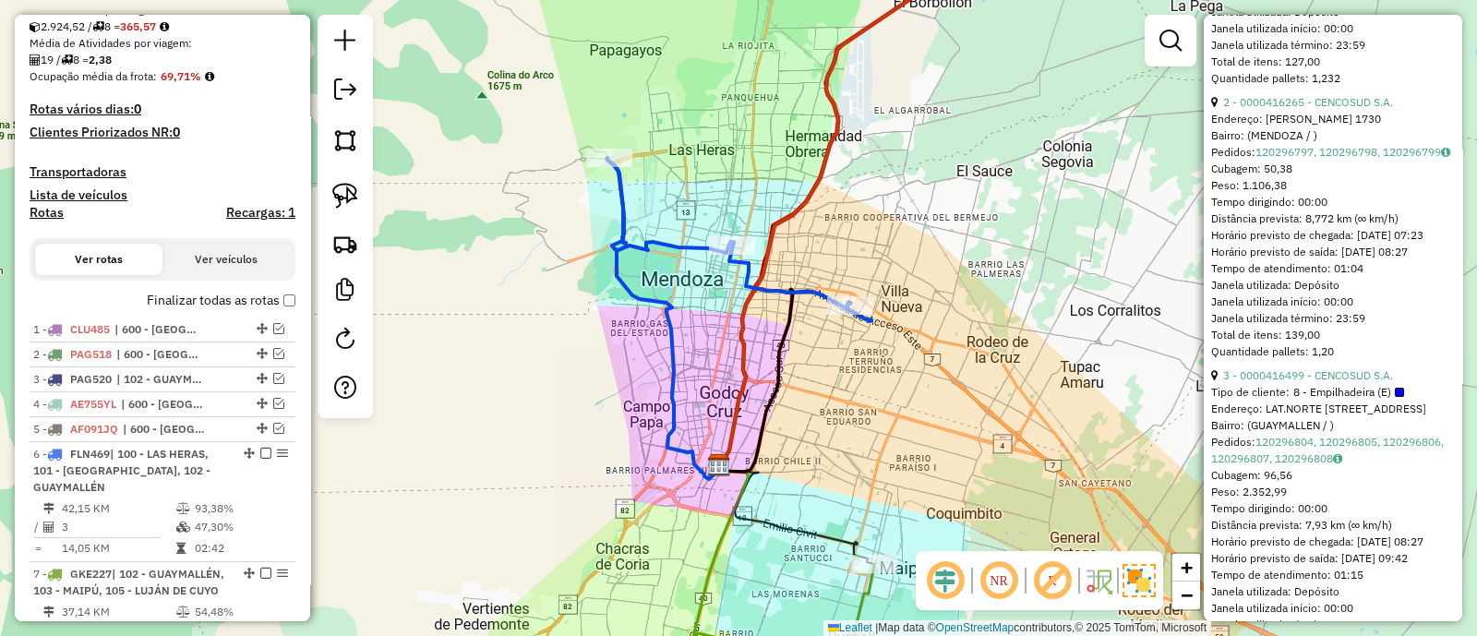
click at [1410, 384] on div "3 - 0000416499 - CENCOSUD S.A." at bounding box center [1333, 375] width 244 height 17
click at [1408, 384] on div "3 - 0000416499 - CENCOSUD S.A." at bounding box center [1333, 375] width 244 height 17
click at [1405, 384] on div "3 - 0000416499 - CENCOSUD S.A." at bounding box center [1333, 375] width 244 height 17
click at [1404, 384] on div "3 - 0000416499 - CENCOSUD S.A." at bounding box center [1333, 375] width 244 height 17
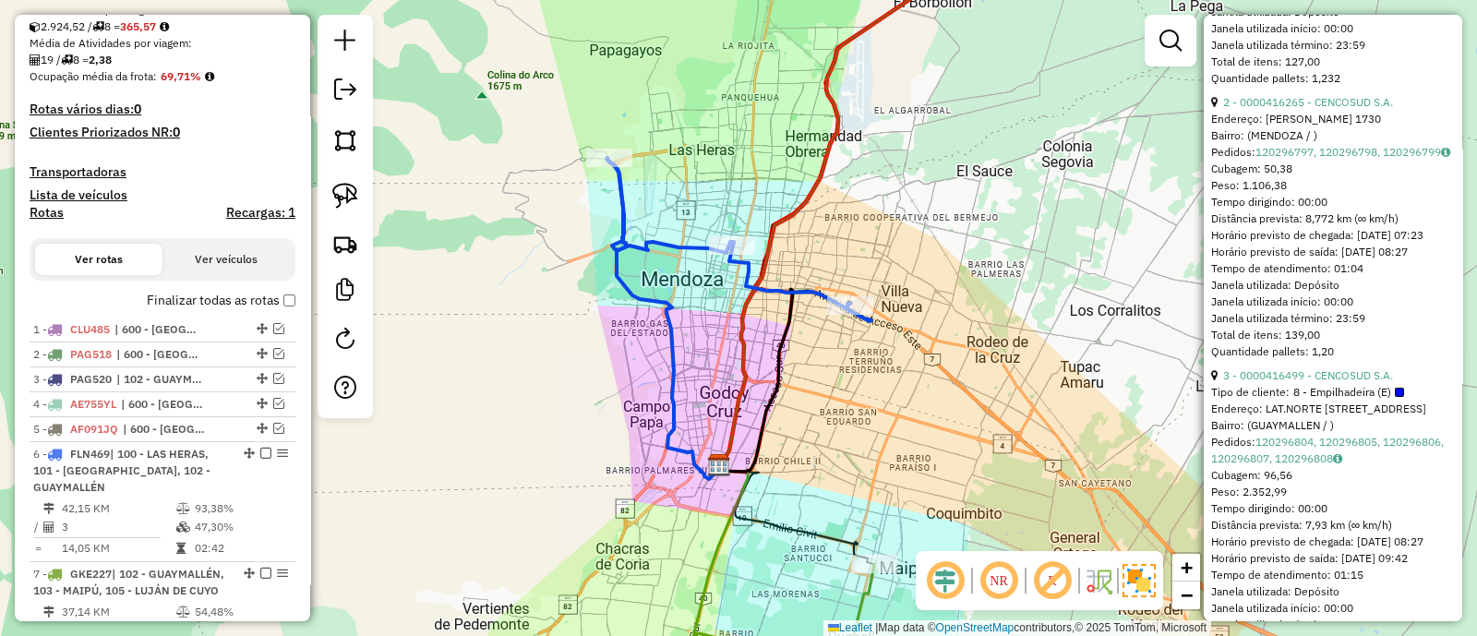
click at [1404, 384] on div "3 - 0000416499 - CENCOSUD S.A." at bounding box center [1333, 375] width 244 height 17
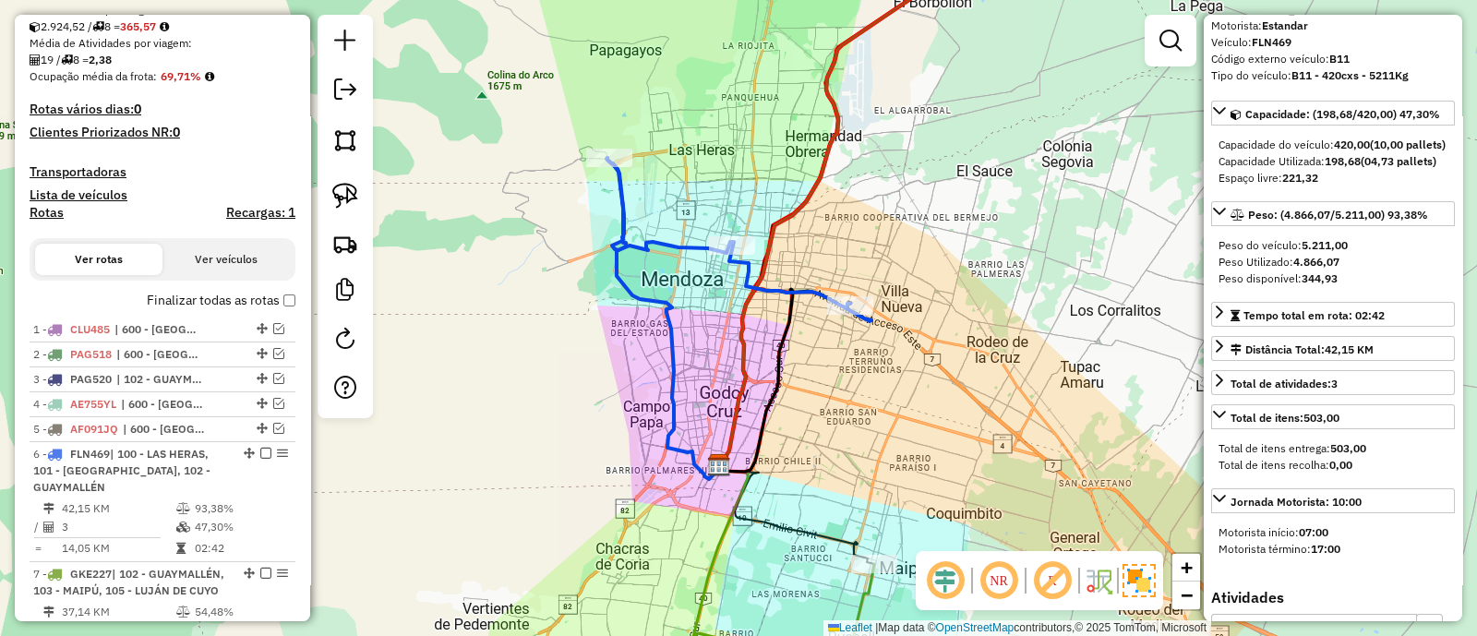
scroll to position [0, 0]
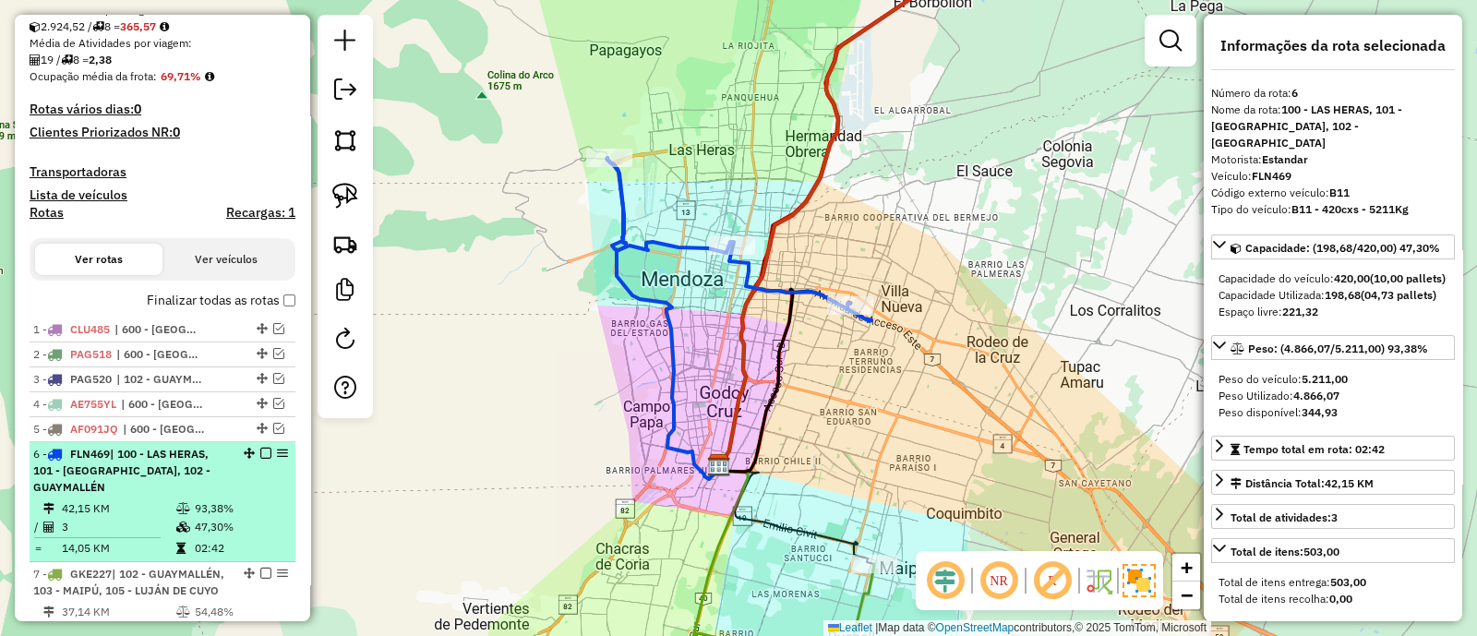
click at [263, 449] on em at bounding box center [265, 453] width 11 height 11
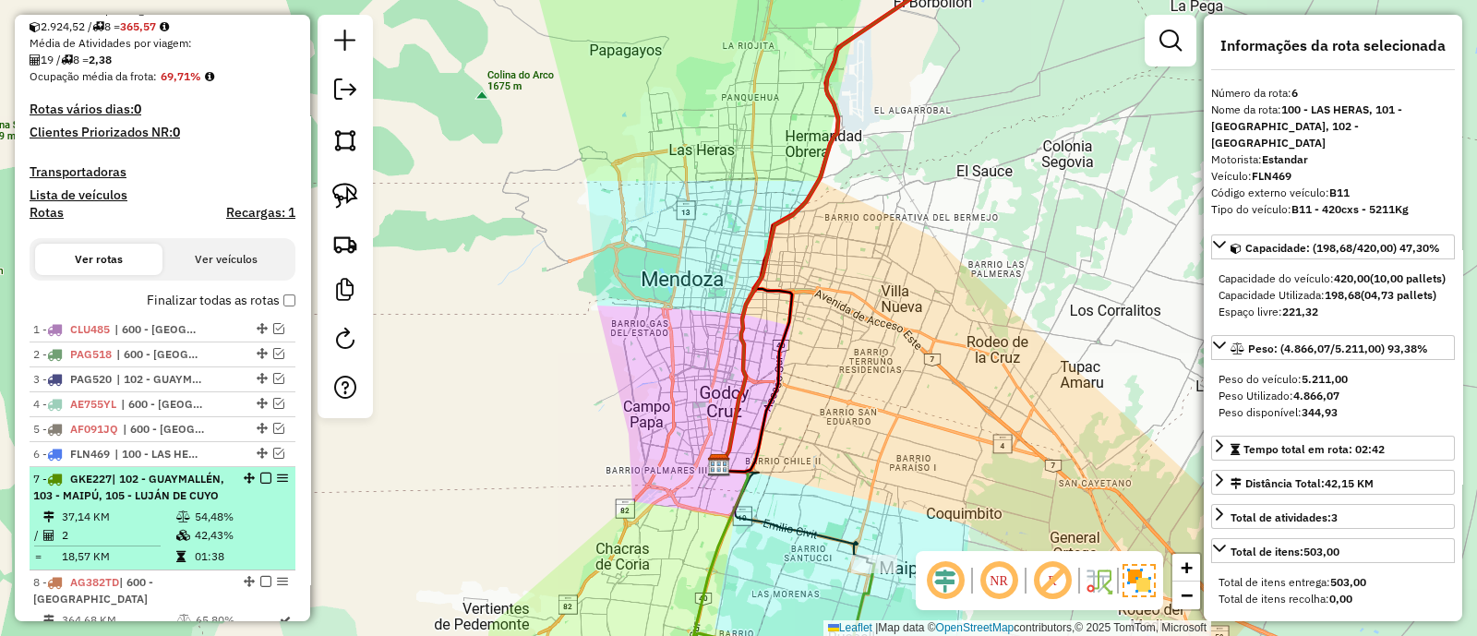
scroll to position [484, 0]
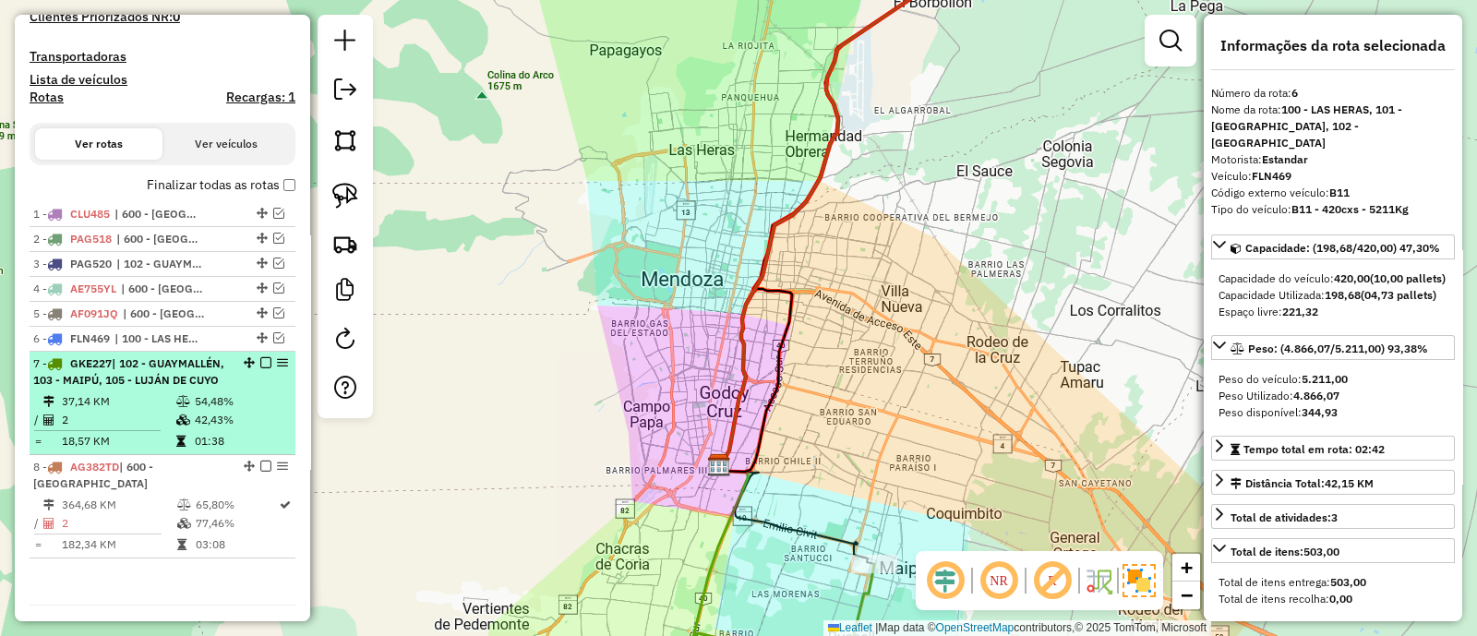
click at [166, 411] on td "37,14 KM" at bounding box center [118, 401] width 114 height 18
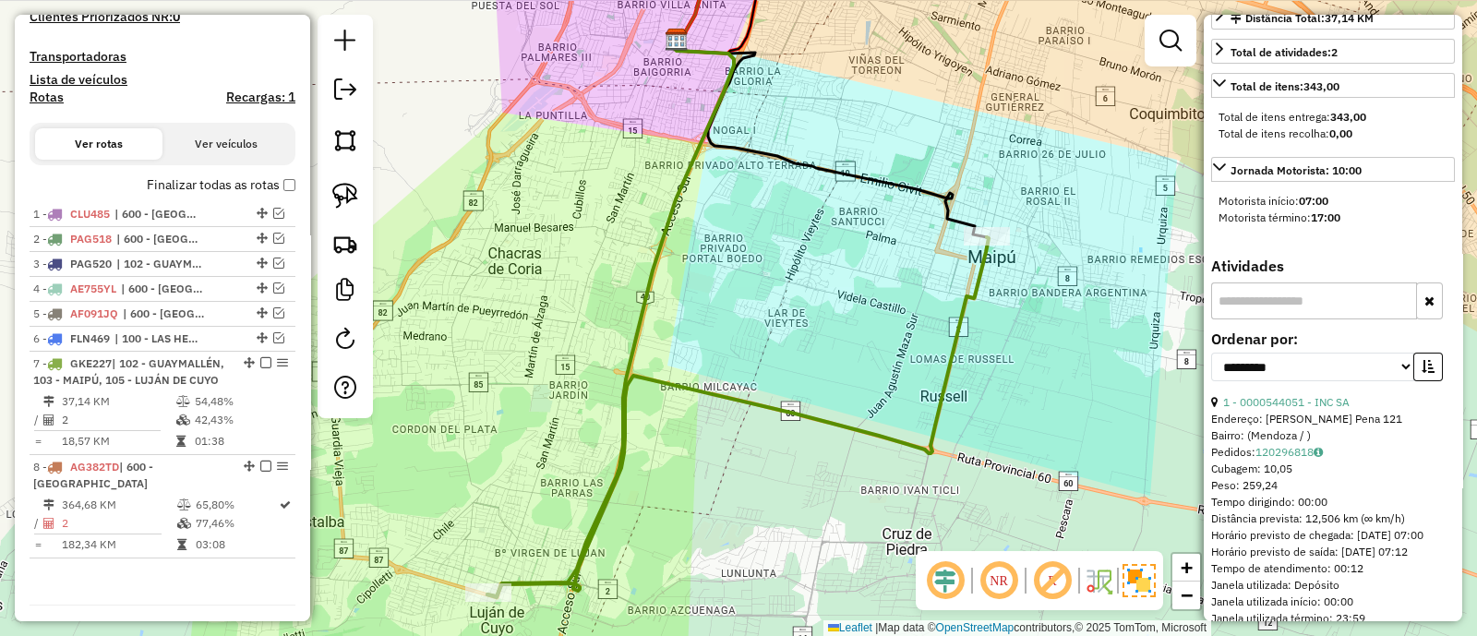
scroll to position [577, 0]
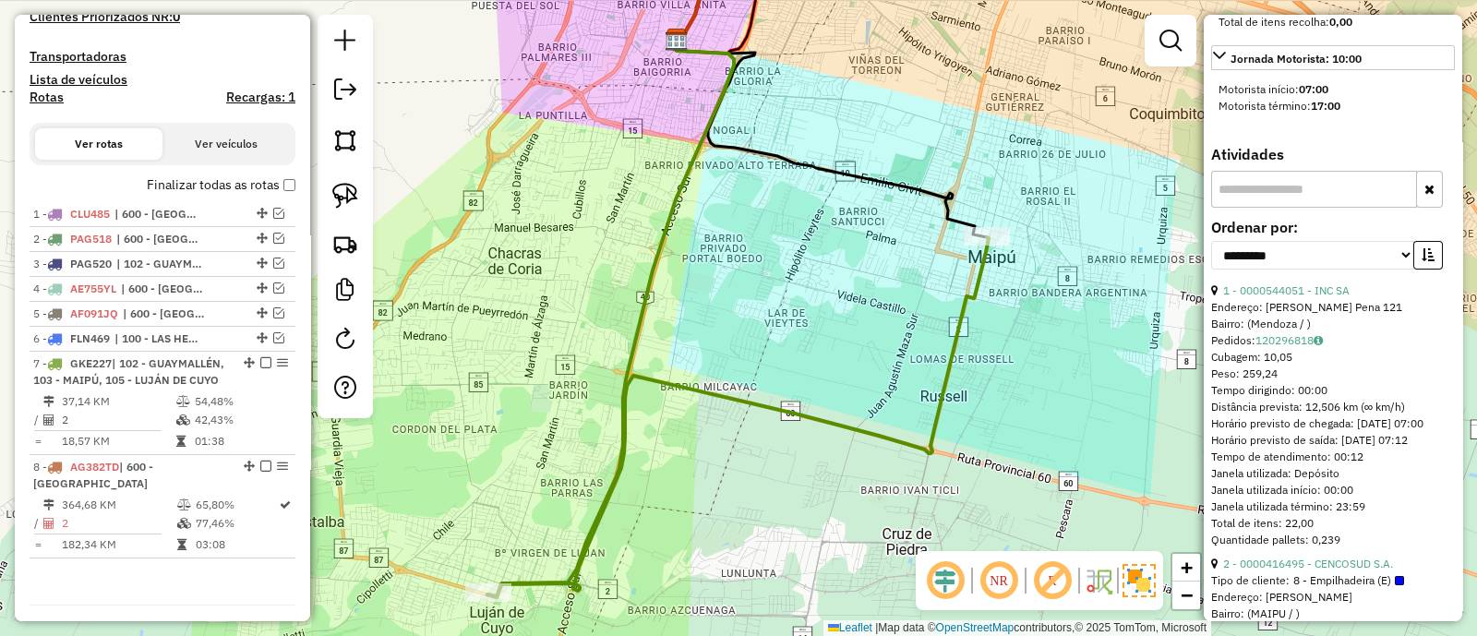
click at [1386, 299] on div "1 - 0000544051 - INC SA" at bounding box center [1333, 290] width 244 height 17
click at [1385, 299] on div "1 - 0000544051 - INC SA" at bounding box center [1333, 290] width 244 height 17
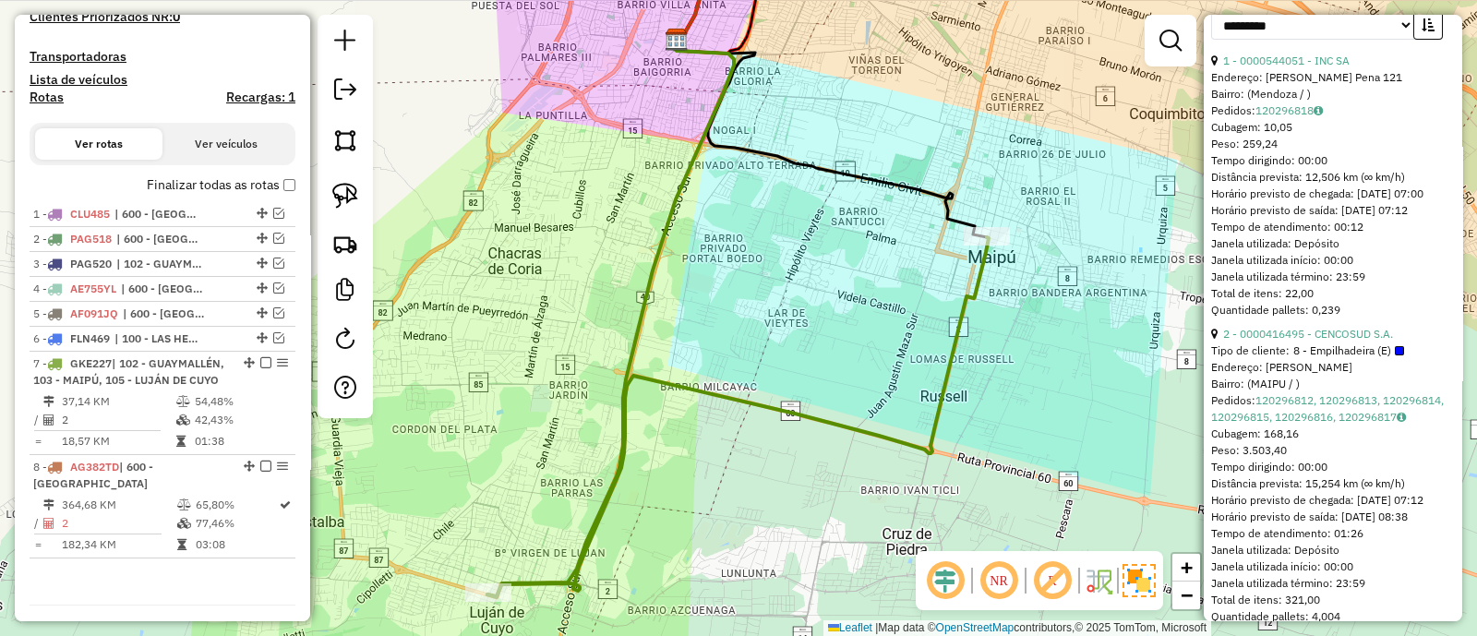
click at [1403, 342] on div "2 - 0000416495 - CENCOSUD S.A." at bounding box center [1333, 334] width 244 height 17
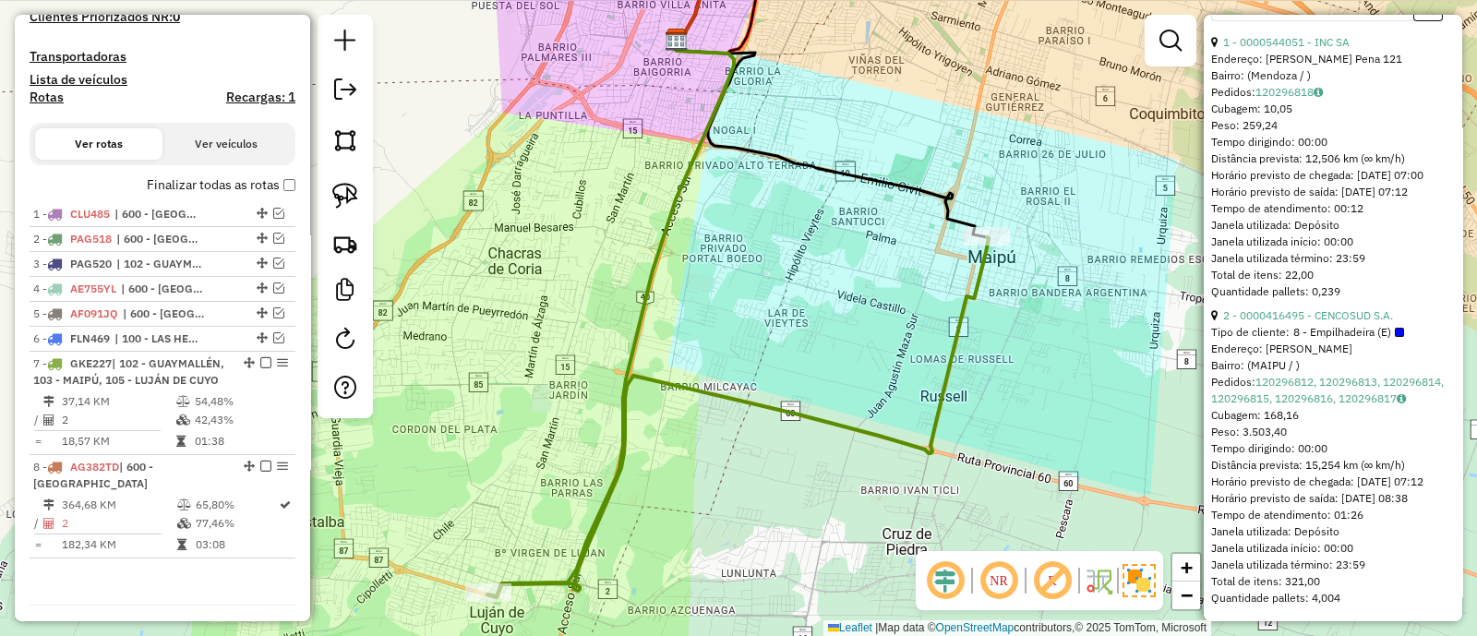
scroll to position [886, 0]
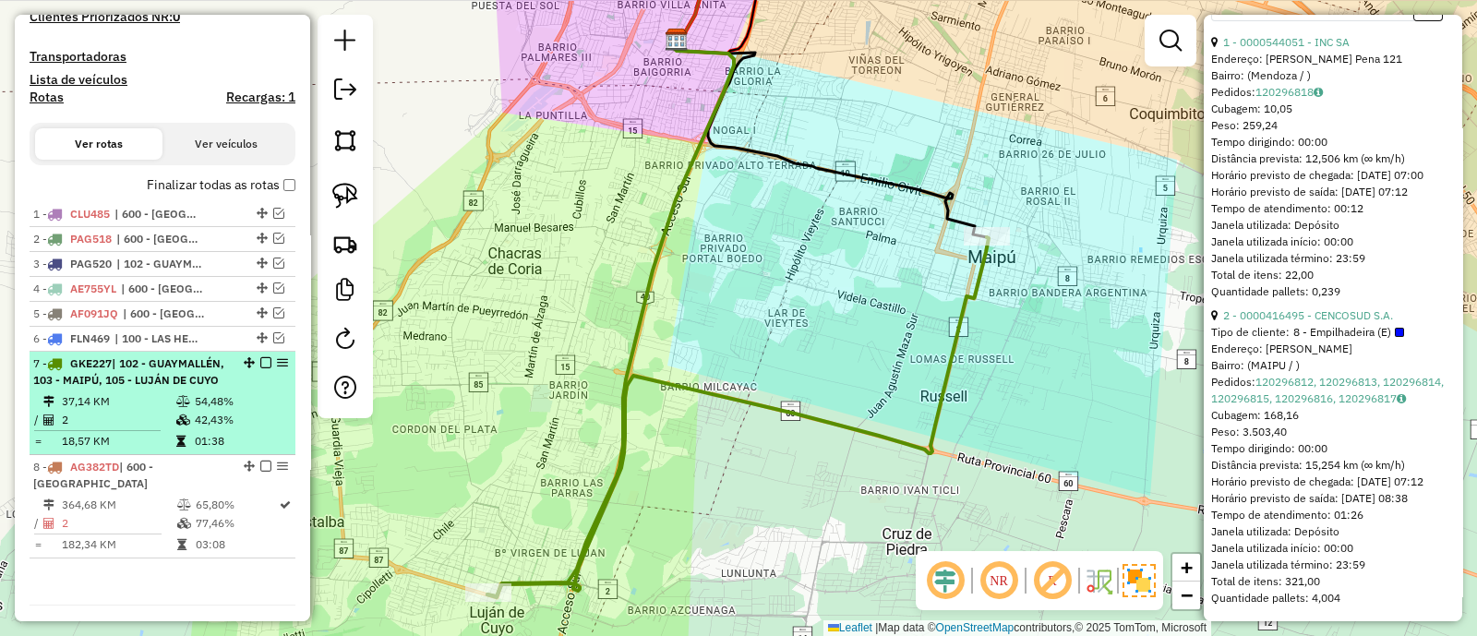
click at [262, 360] on em at bounding box center [265, 362] width 11 height 11
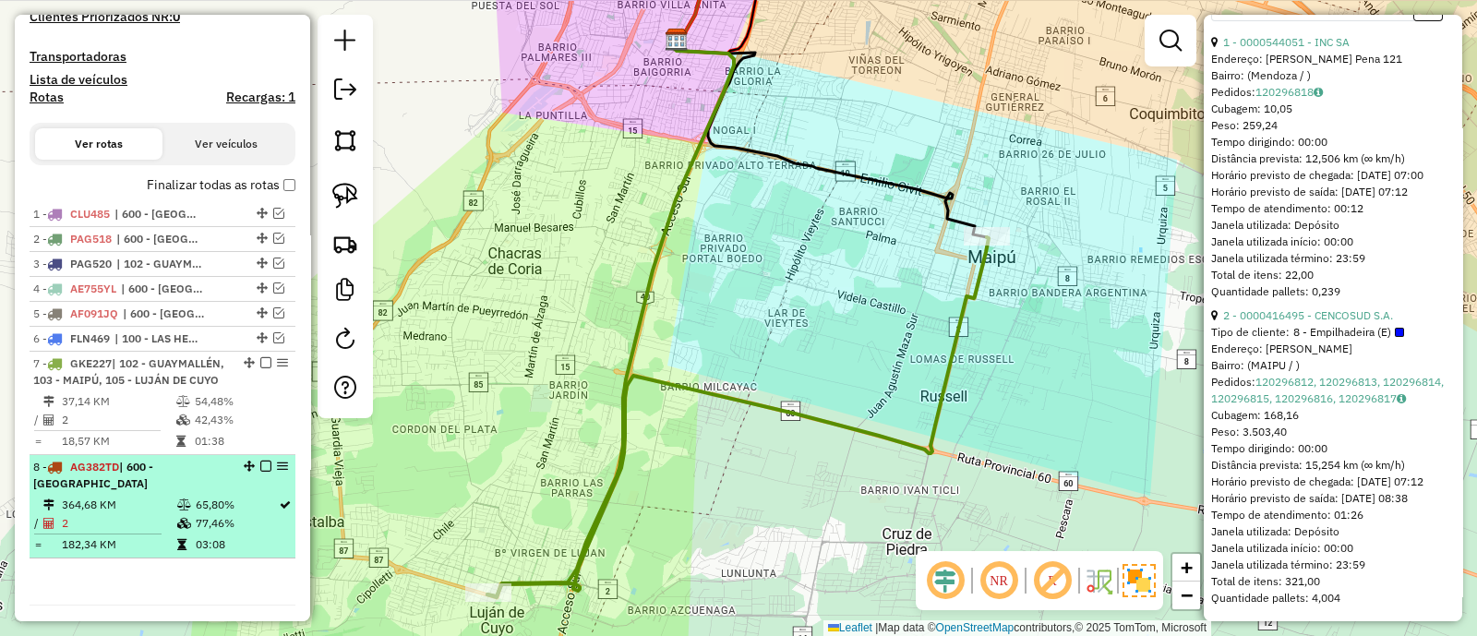
scroll to position [446, 0]
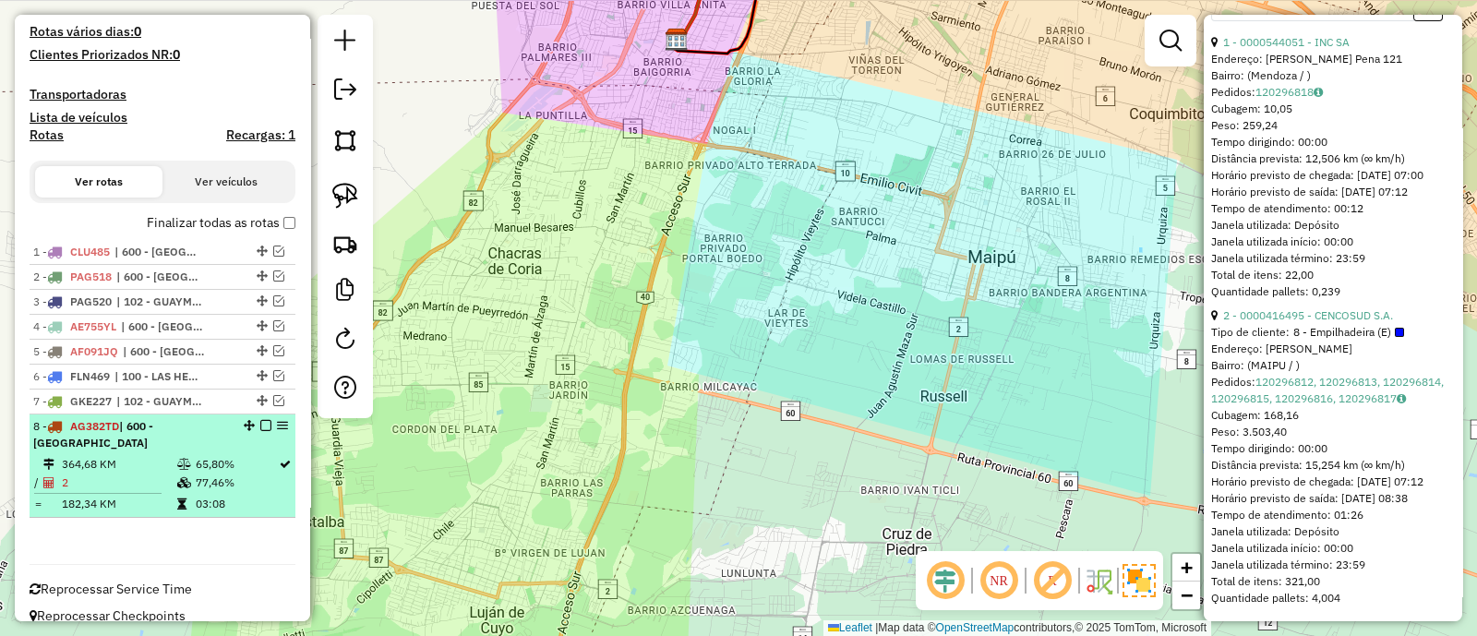
click at [203, 455] on td "65,80%" at bounding box center [236, 464] width 83 height 18
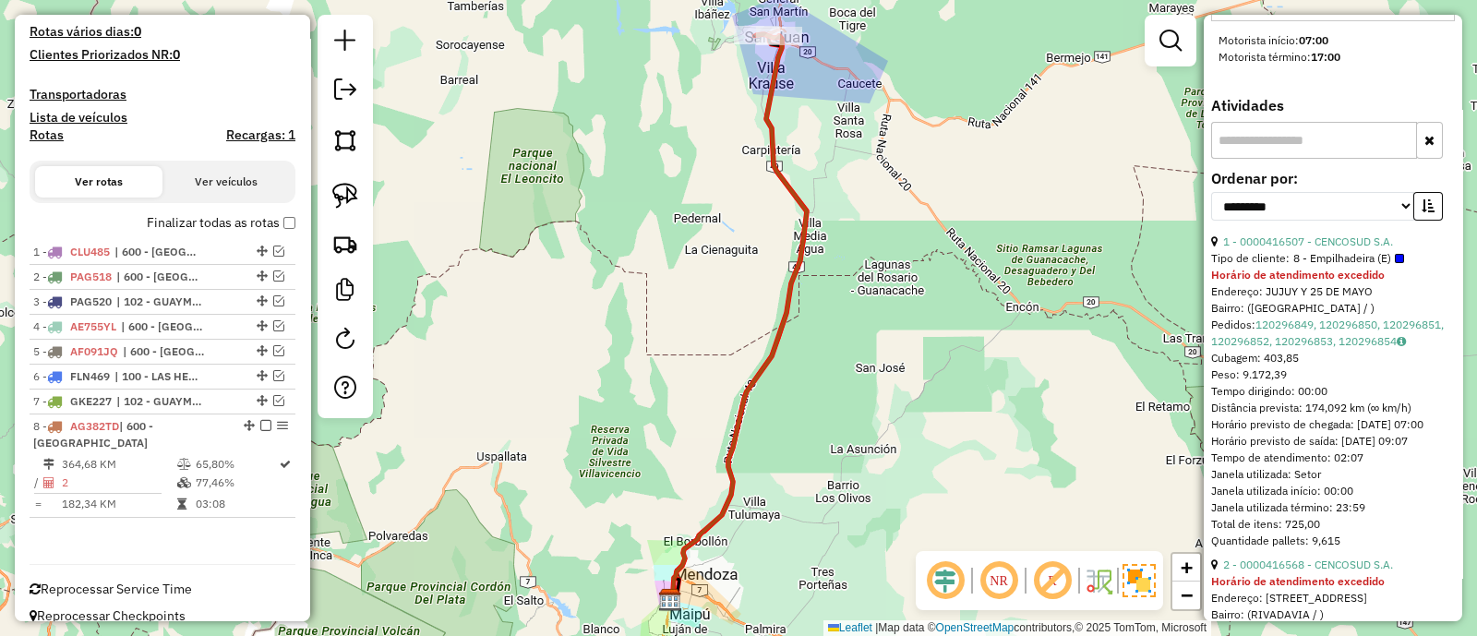
scroll to position [692, 0]
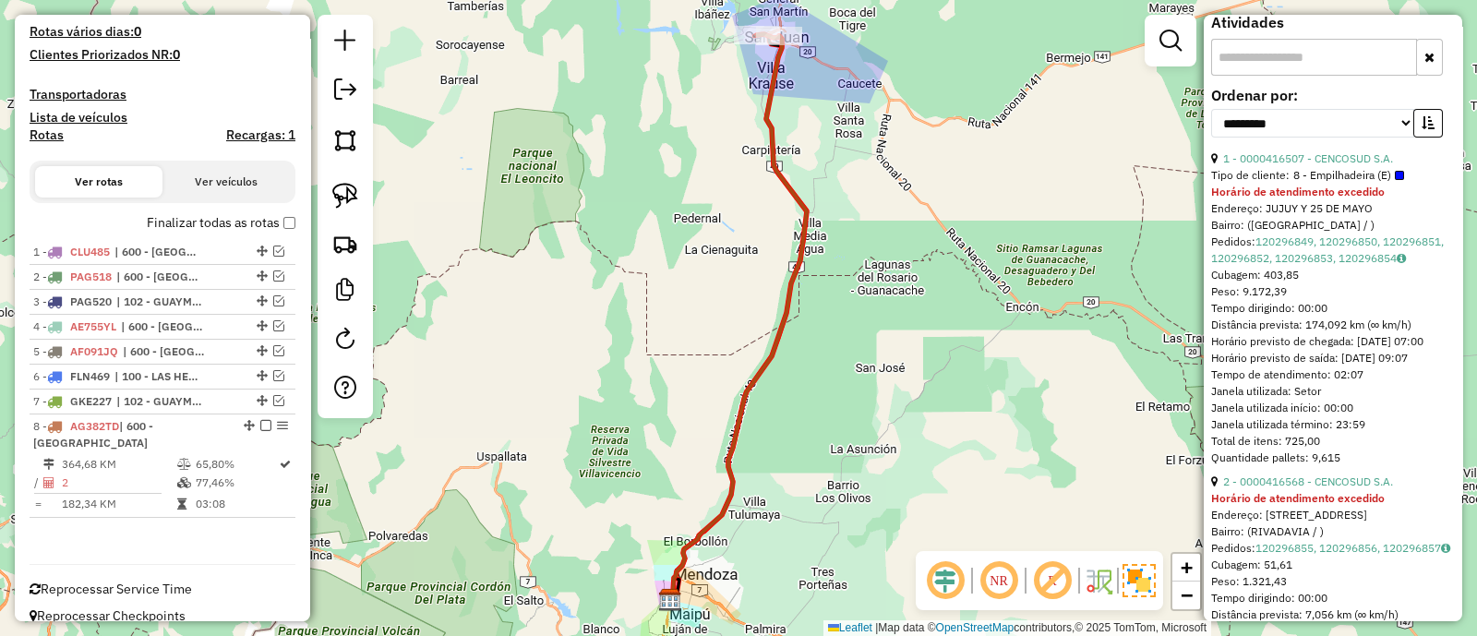
click at [1405, 150] on div "**********" at bounding box center [1333, 120] width 244 height 62
click at [1402, 166] on div "1 - 0000416507 - CENCOSUD S.A." at bounding box center [1333, 158] width 244 height 17
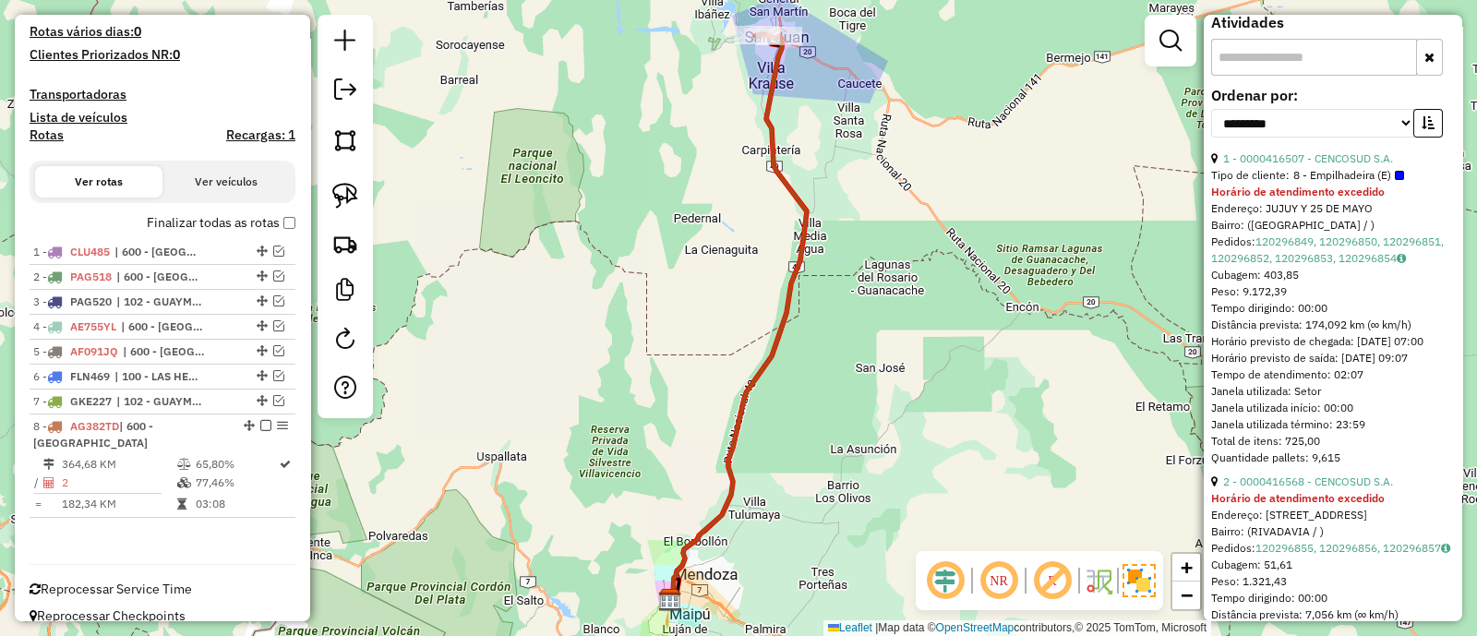
click at [1402, 166] on div "1 - 0000416507 - CENCOSUD S.A." at bounding box center [1333, 158] width 244 height 17
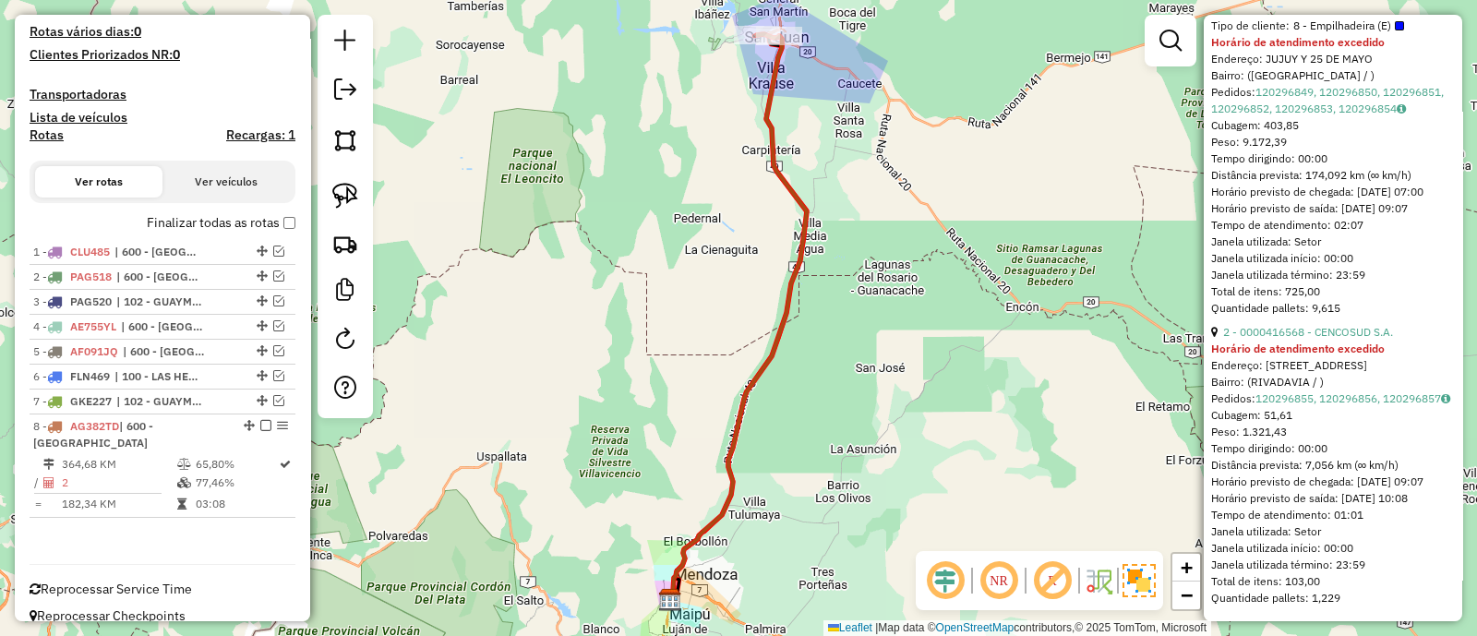
scroll to position [936, 0]
click at [1412, 324] on div "2 - 0000416568 - CENCOSUD S.A." at bounding box center [1333, 332] width 244 height 17
